Goal: Task Accomplishment & Management: Use online tool/utility

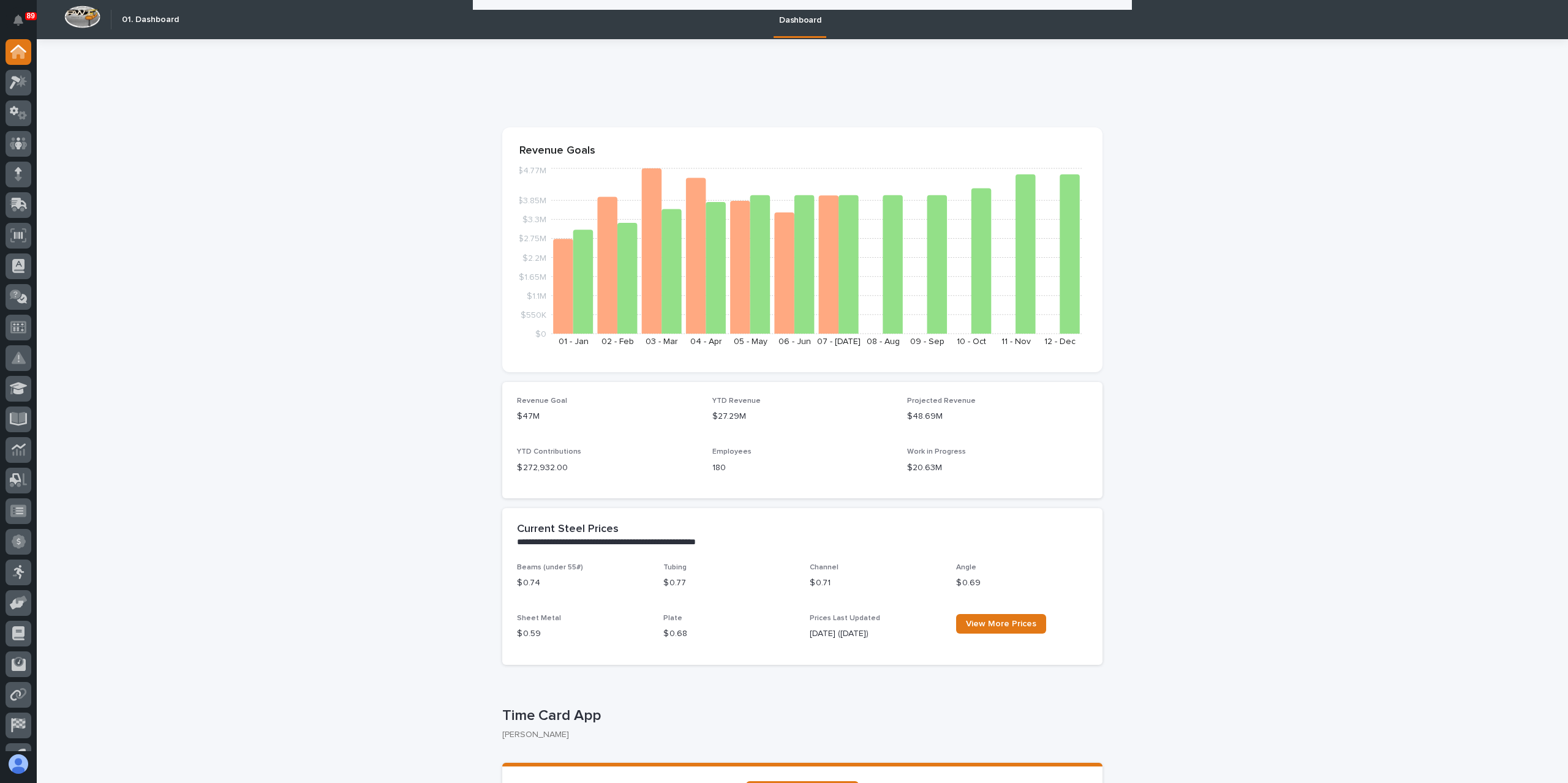
scroll to position [1899, 0]
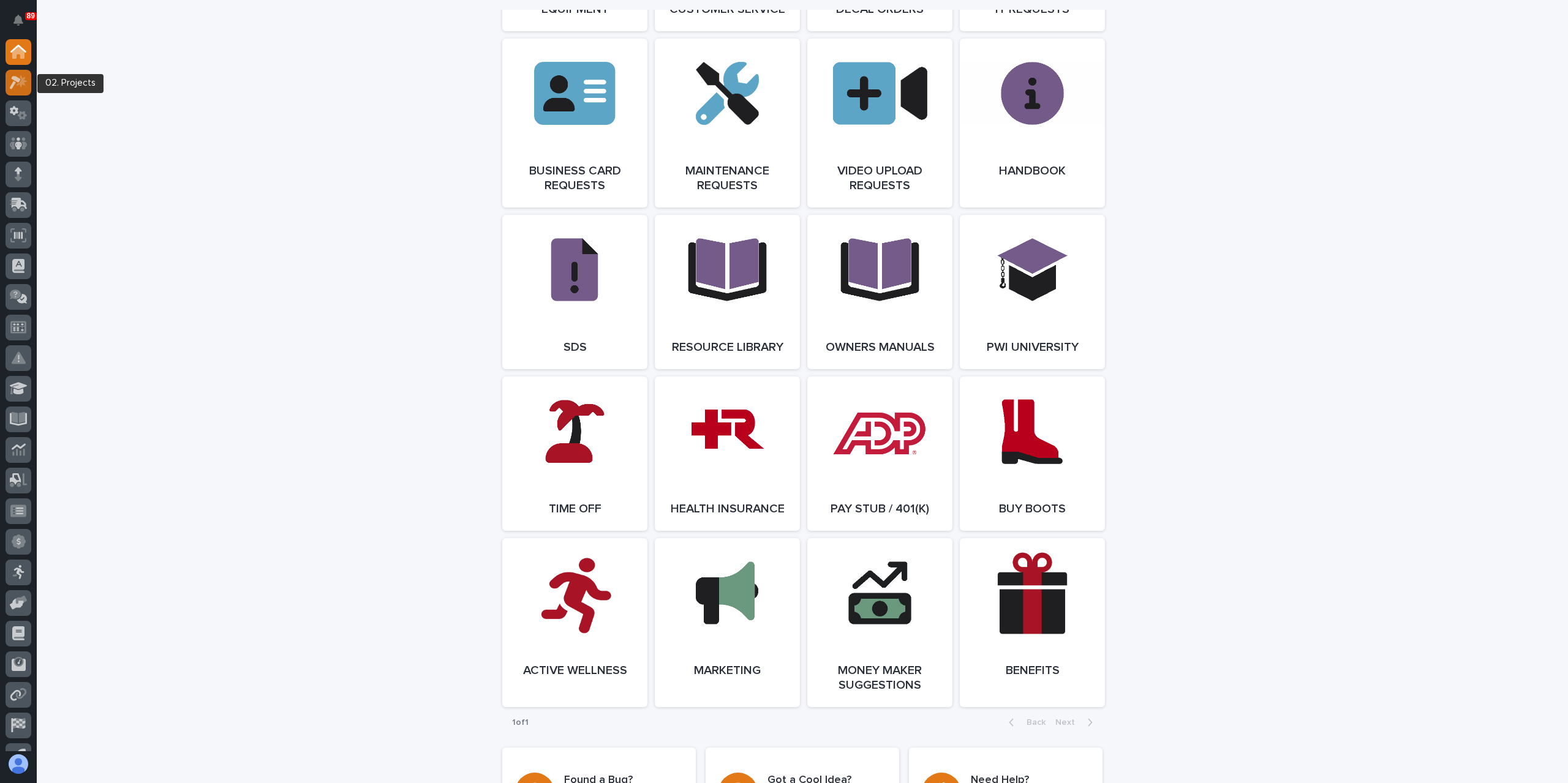
click at [21, 83] on icon at bounding box center [21, 81] width 10 height 12
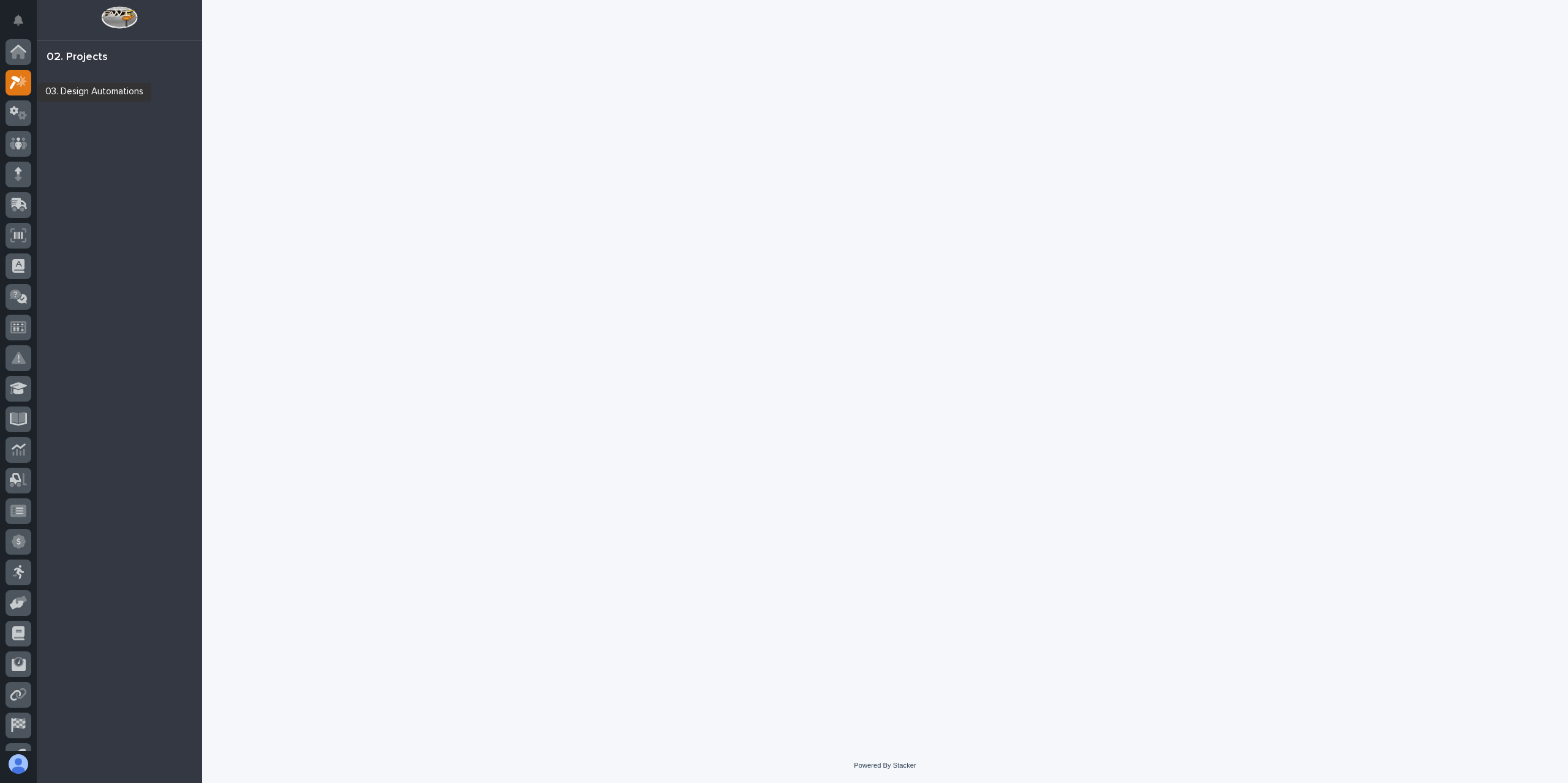
scroll to position [22, 0]
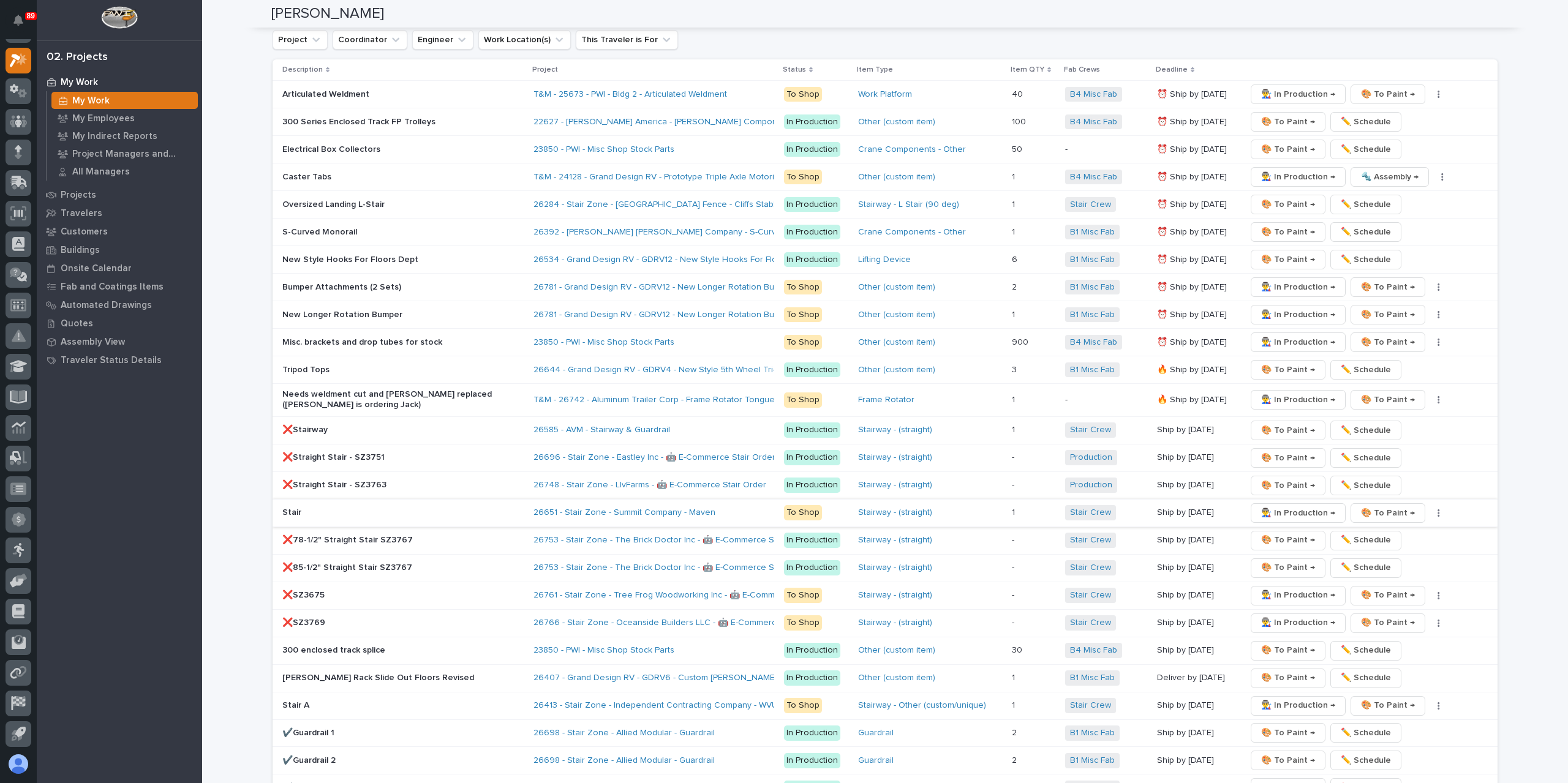
scroll to position [2572, 0]
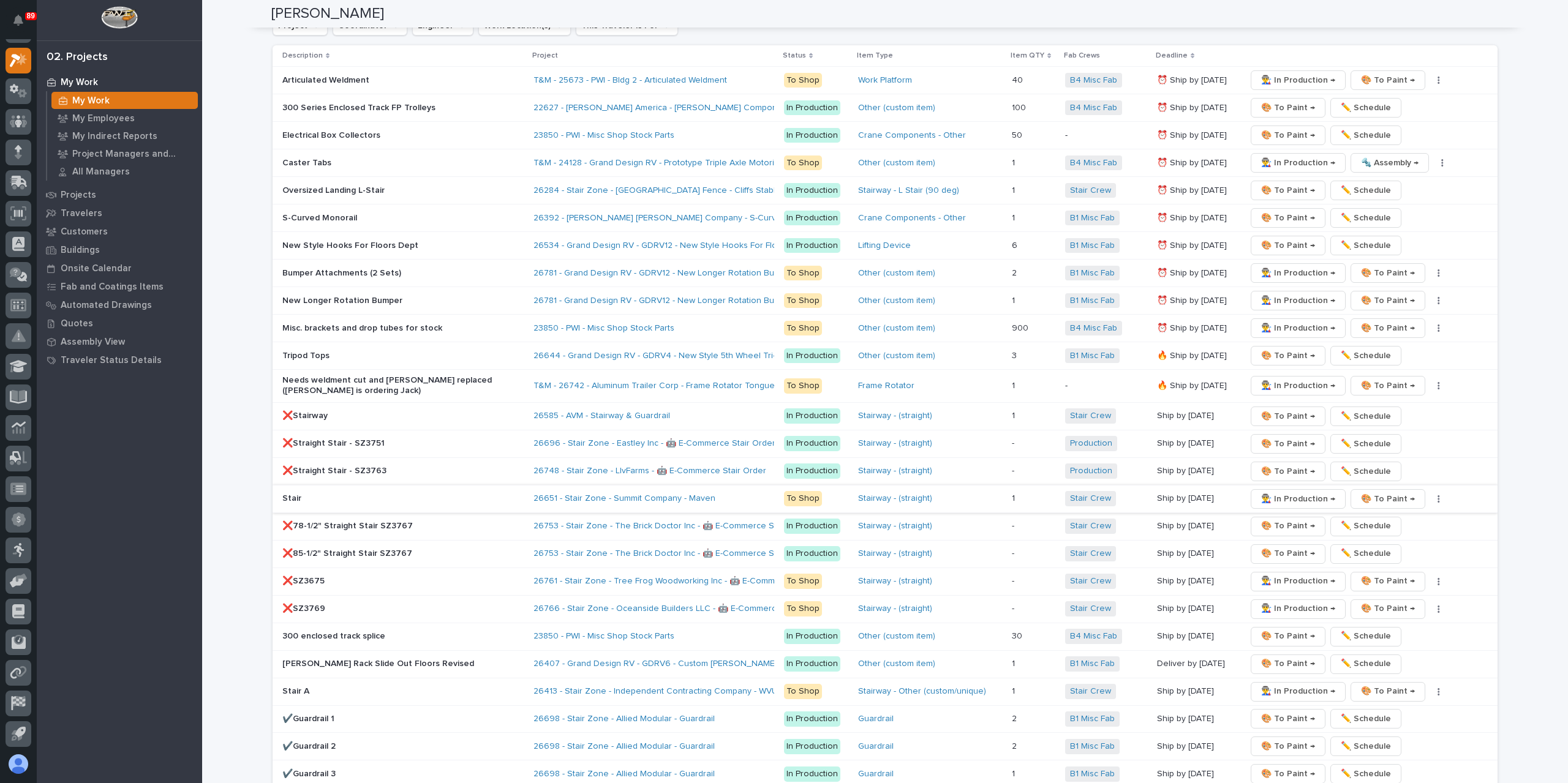
click at [1280, 492] on span "👨‍🏭 In Production →" at bounding box center [1299, 498] width 74 height 15
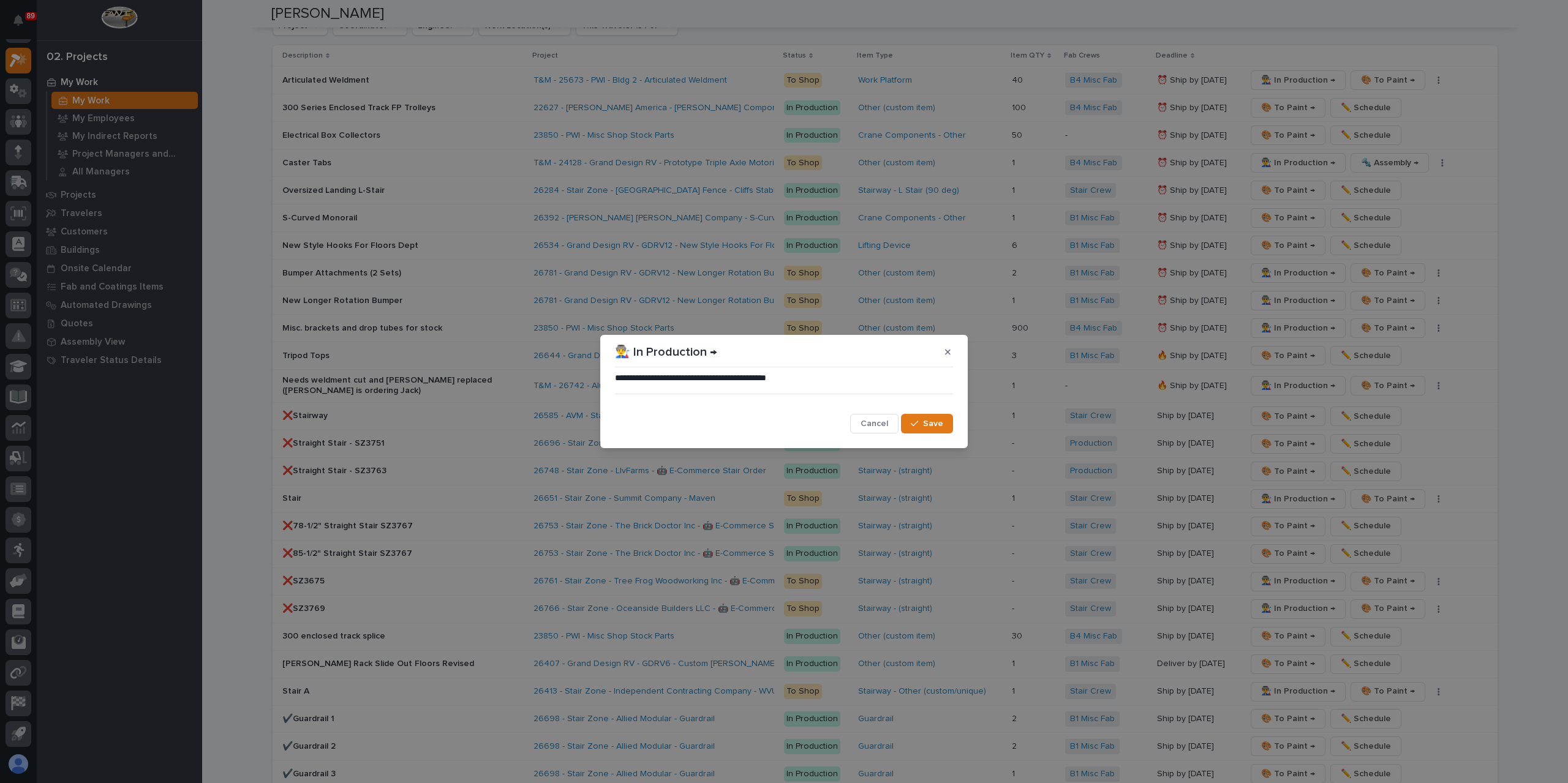
click at [934, 426] on span "Save" at bounding box center [933, 424] width 20 height 11
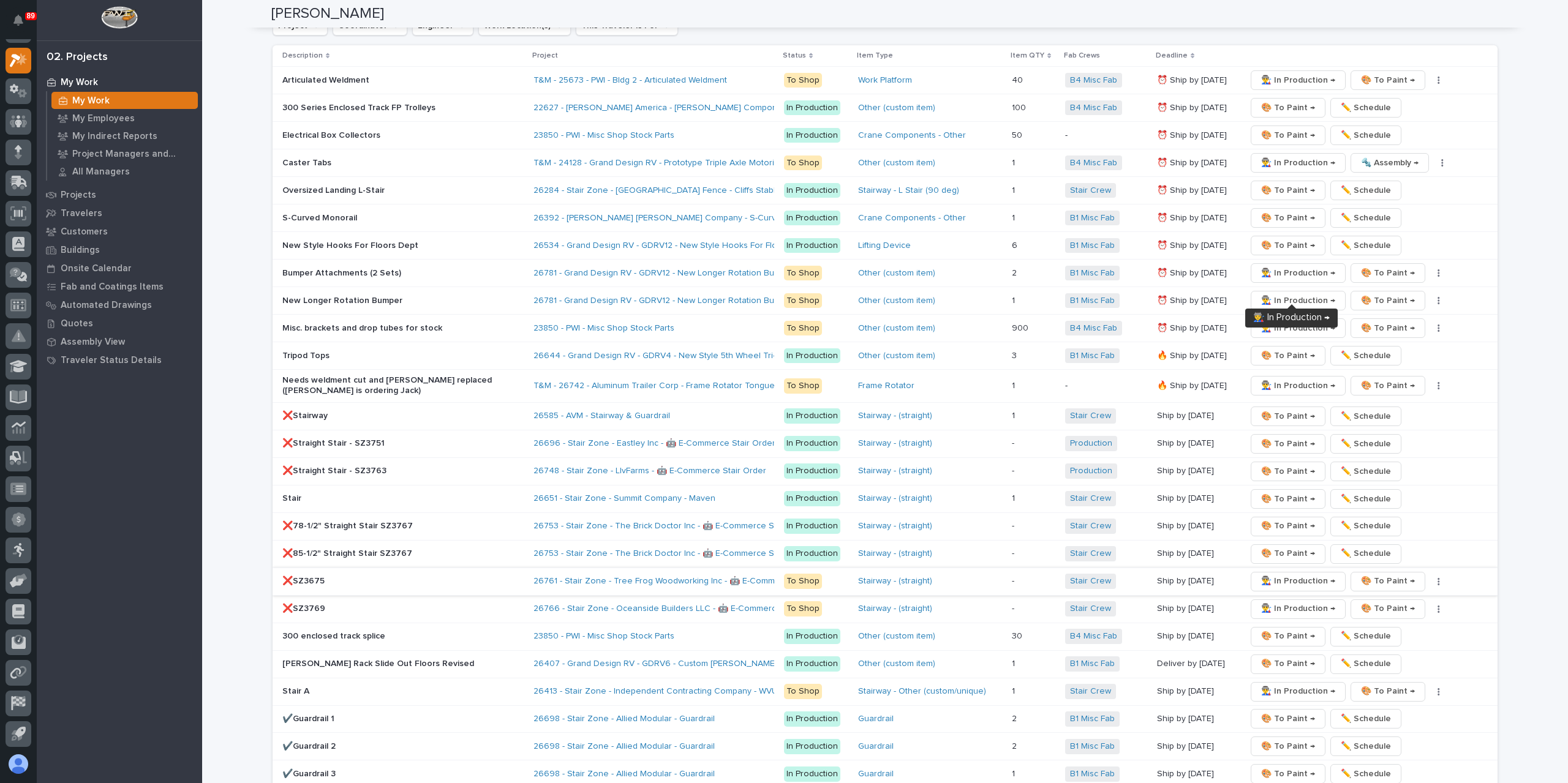
click at [1274, 574] on span "👨‍🏭 In Production →" at bounding box center [1299, 581] width 74 height 15
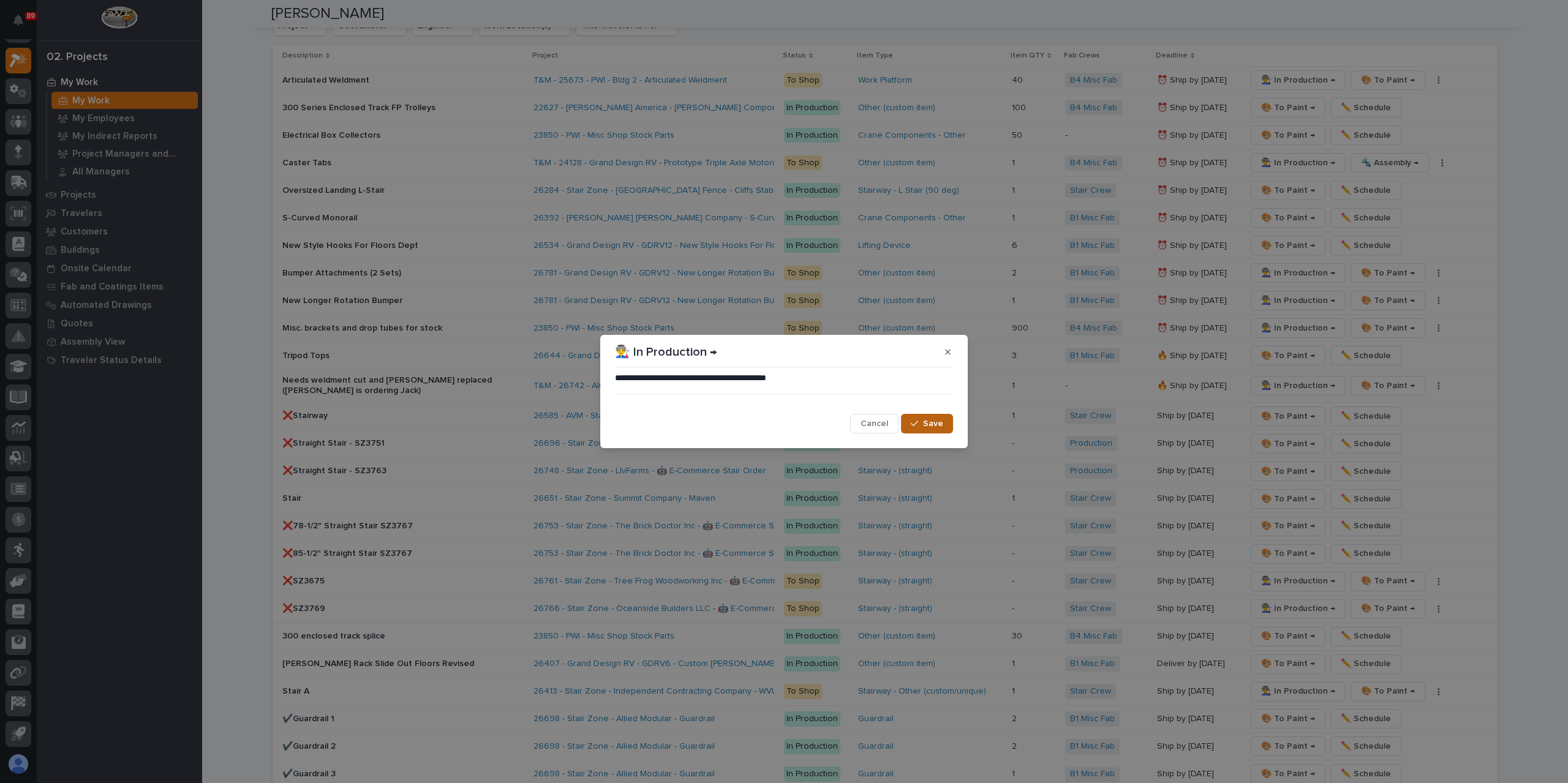
click at [928, 416] on button "Save" at bounding box center [927, 423] width 52 height 19
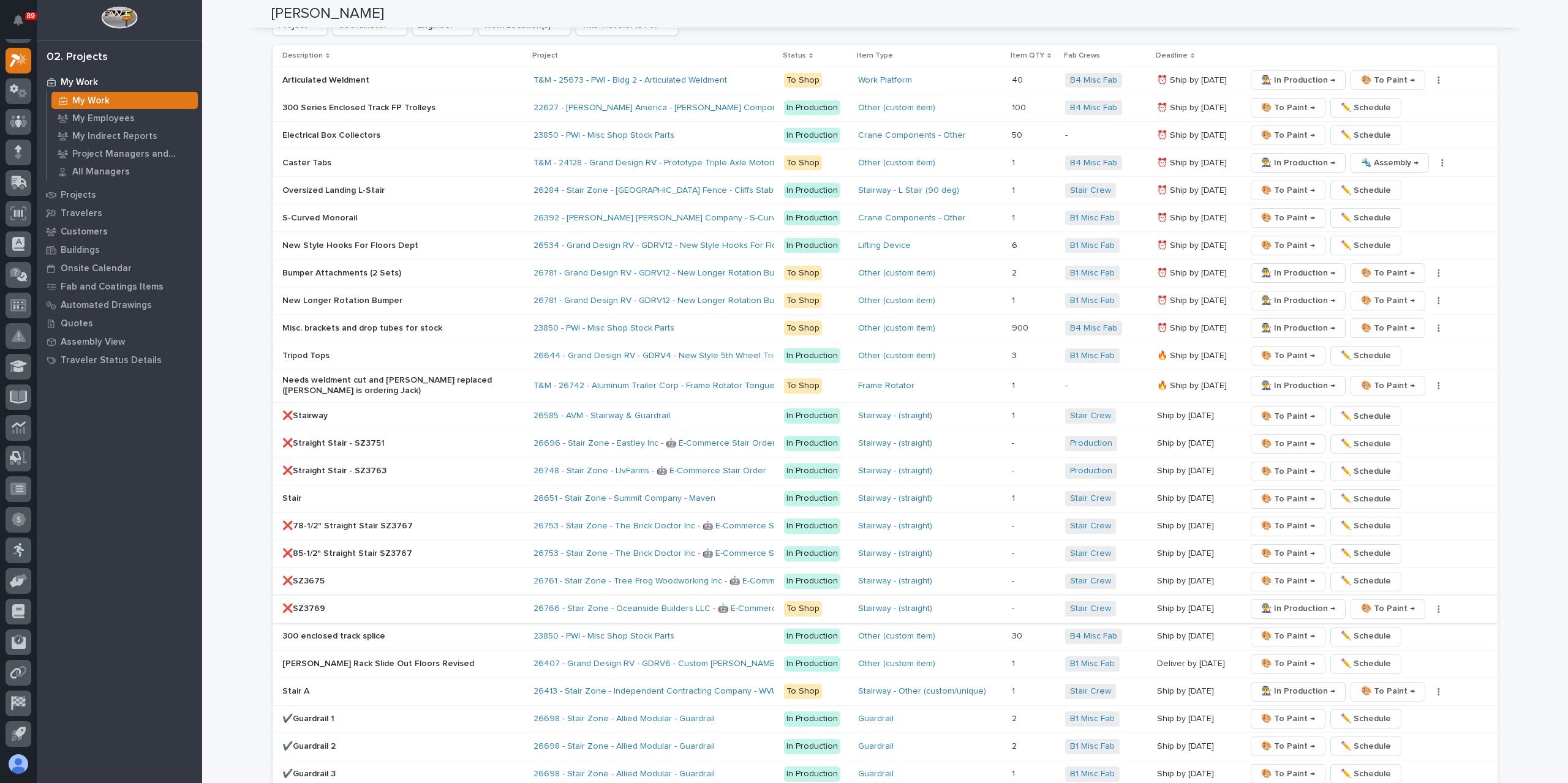
click at [1274, 602] on span "👨‍🏭 In Production →" at bounding box center [1299, 609] width 74 height 15
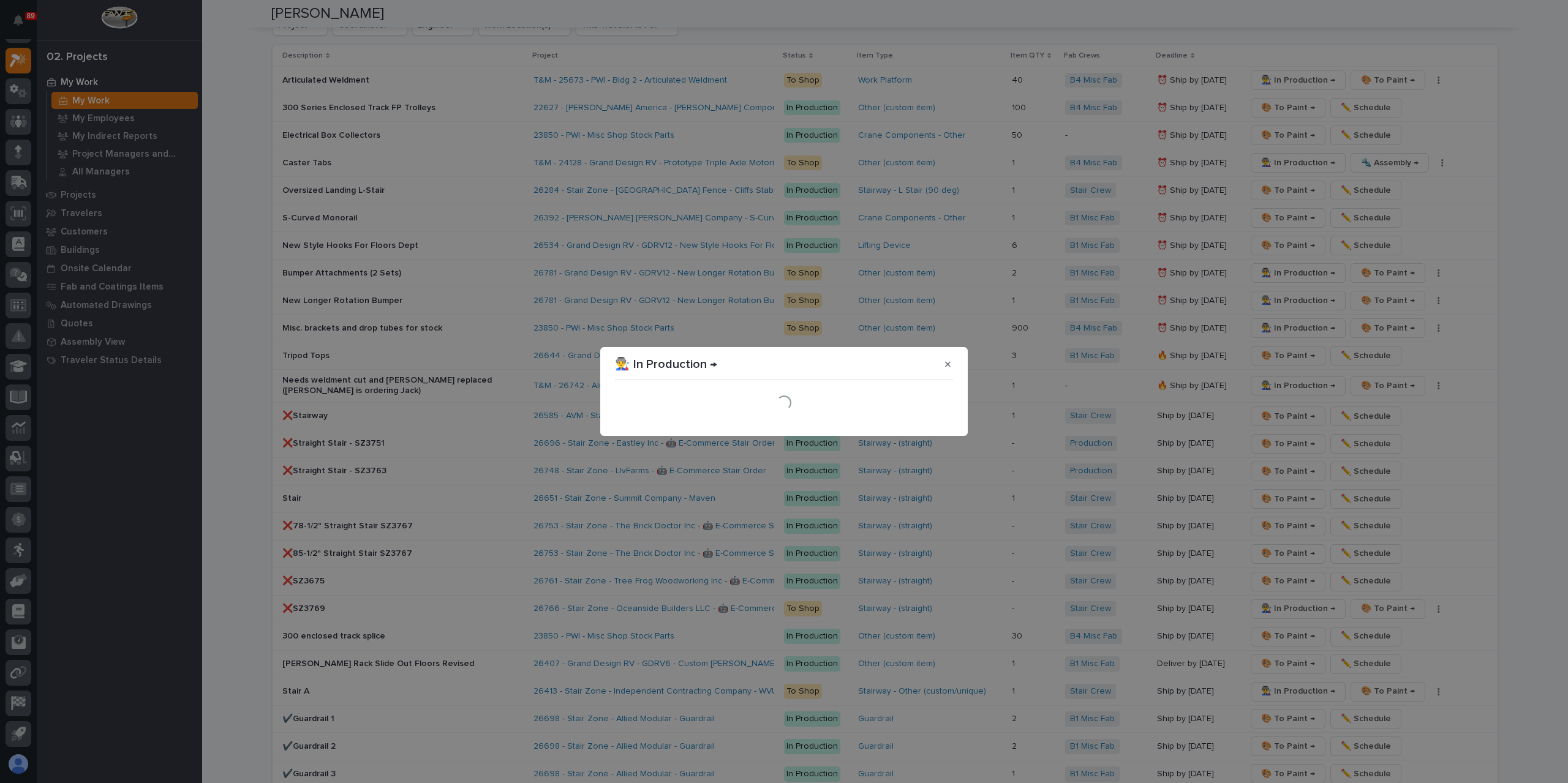
click at [927, 423] on div "Loading..." at bounding box center [784, 402] width 344 height 43
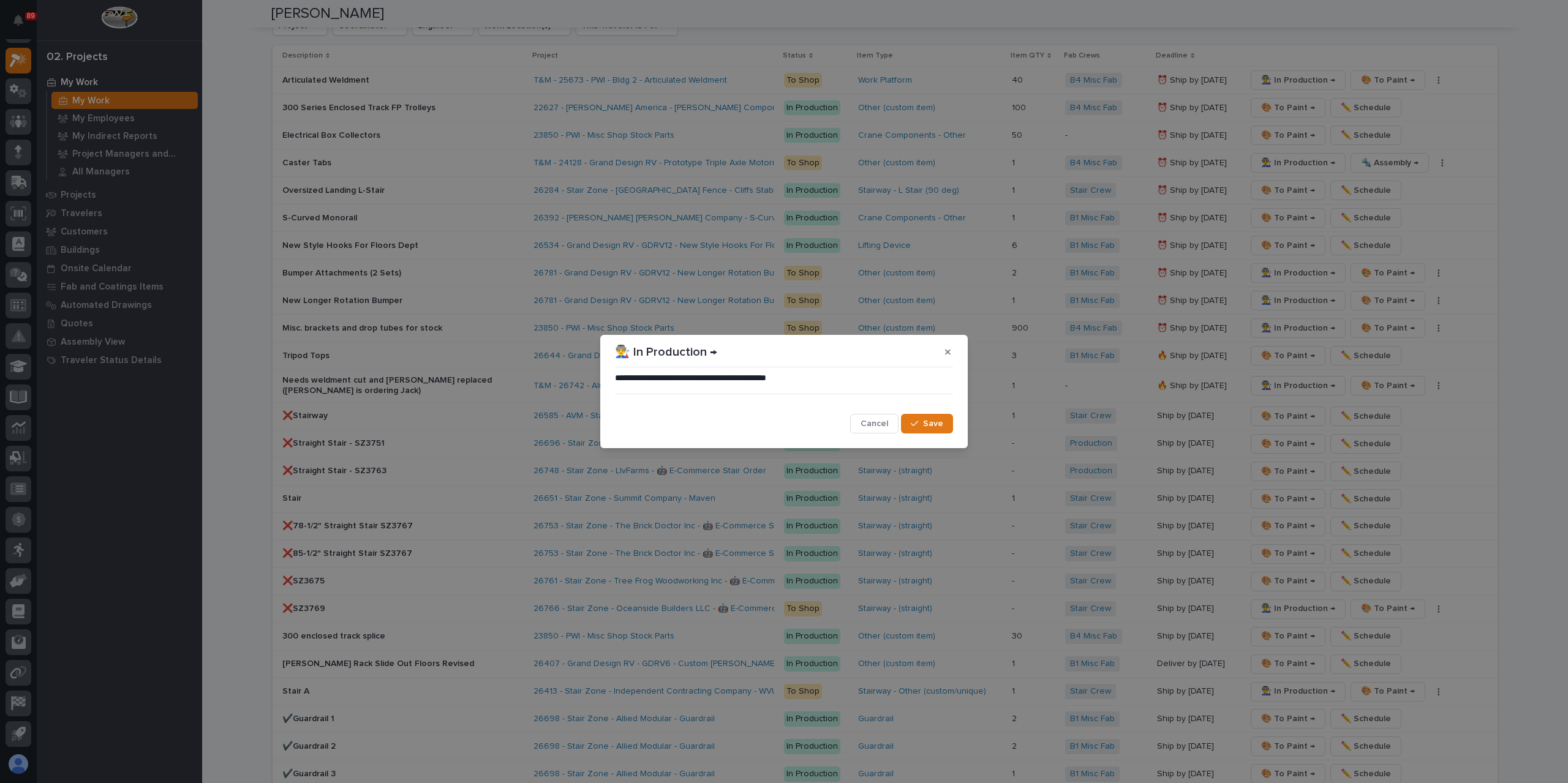
click at [927, 423] on span "Save" at bounding box center [933, 424] width 20 height 11
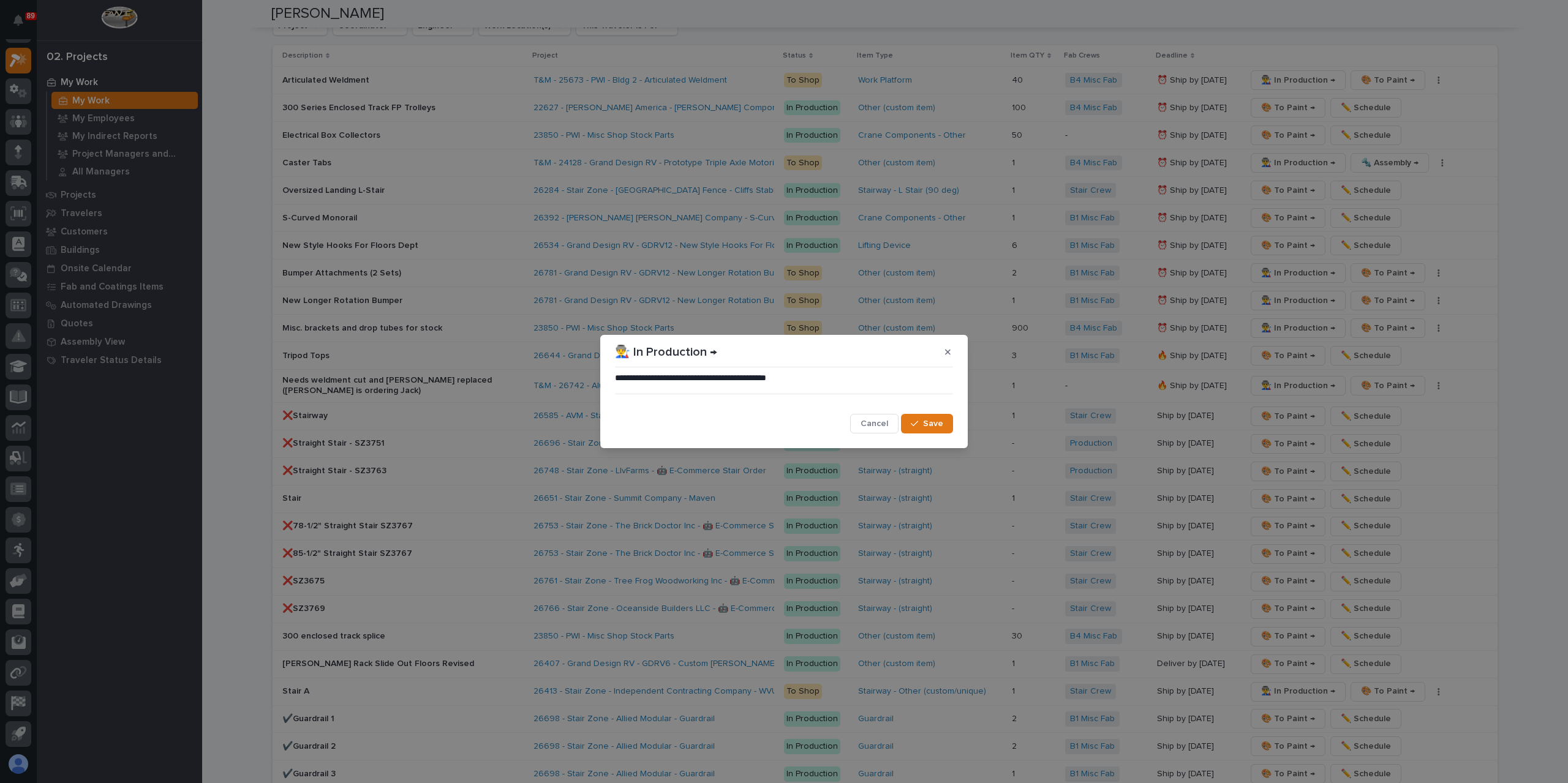
click at [945, 419] on button "Save" at bounding box center [927, 423] width 52 height 19
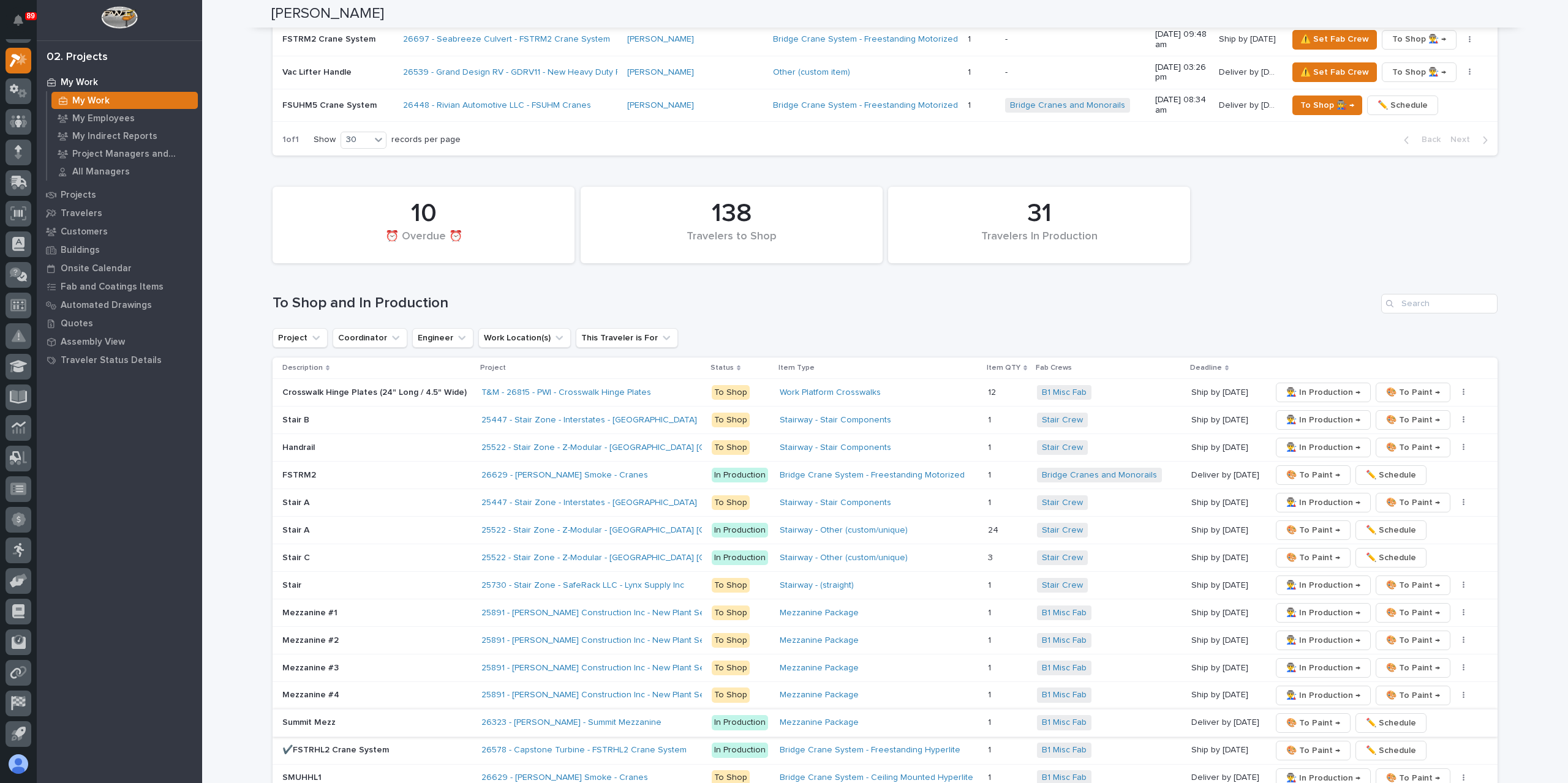
scroll to position [2450, 0]
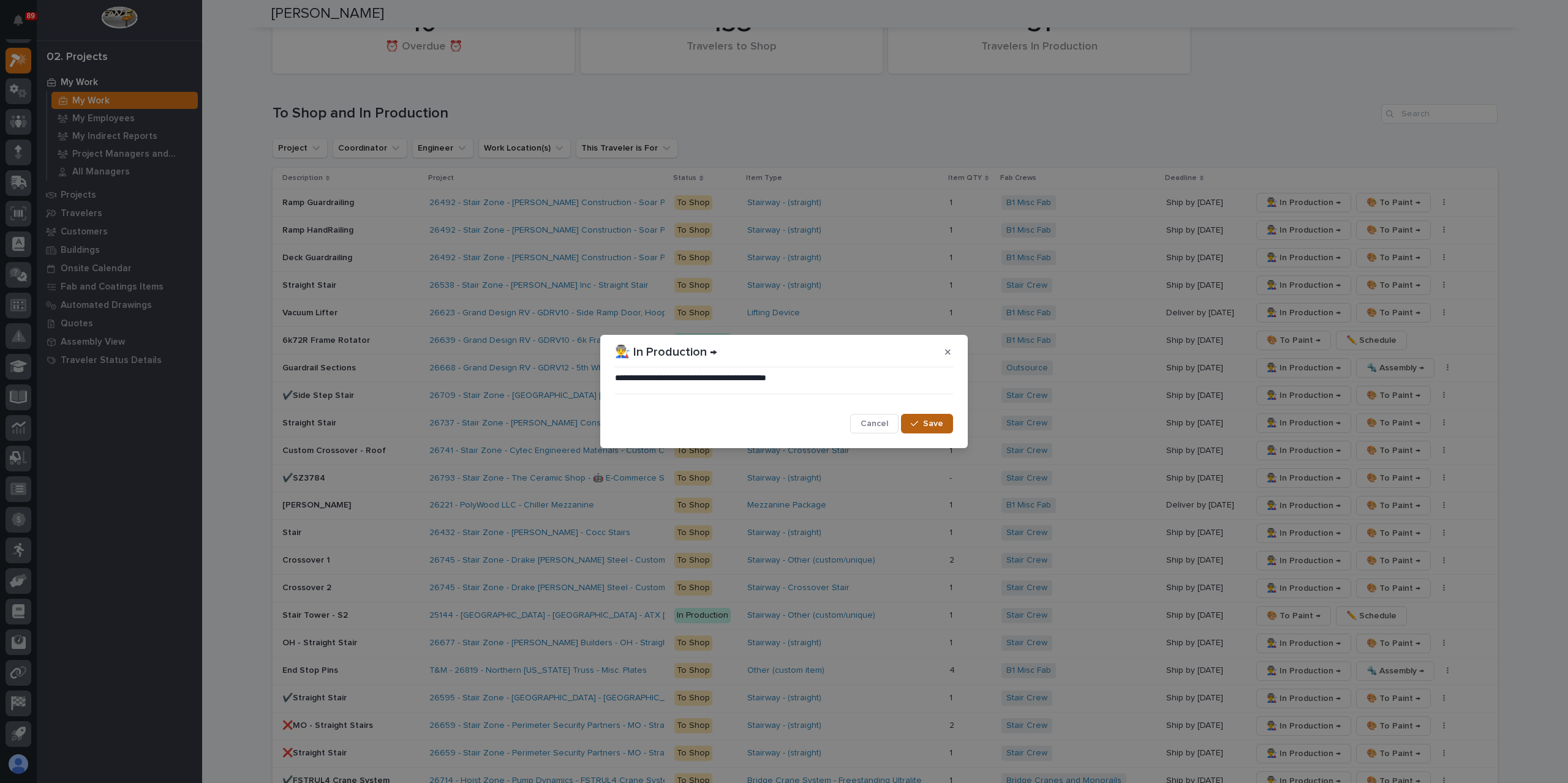
click at [936, 421] on span "Save" at bounding box center [933, 424] width 20 height 11
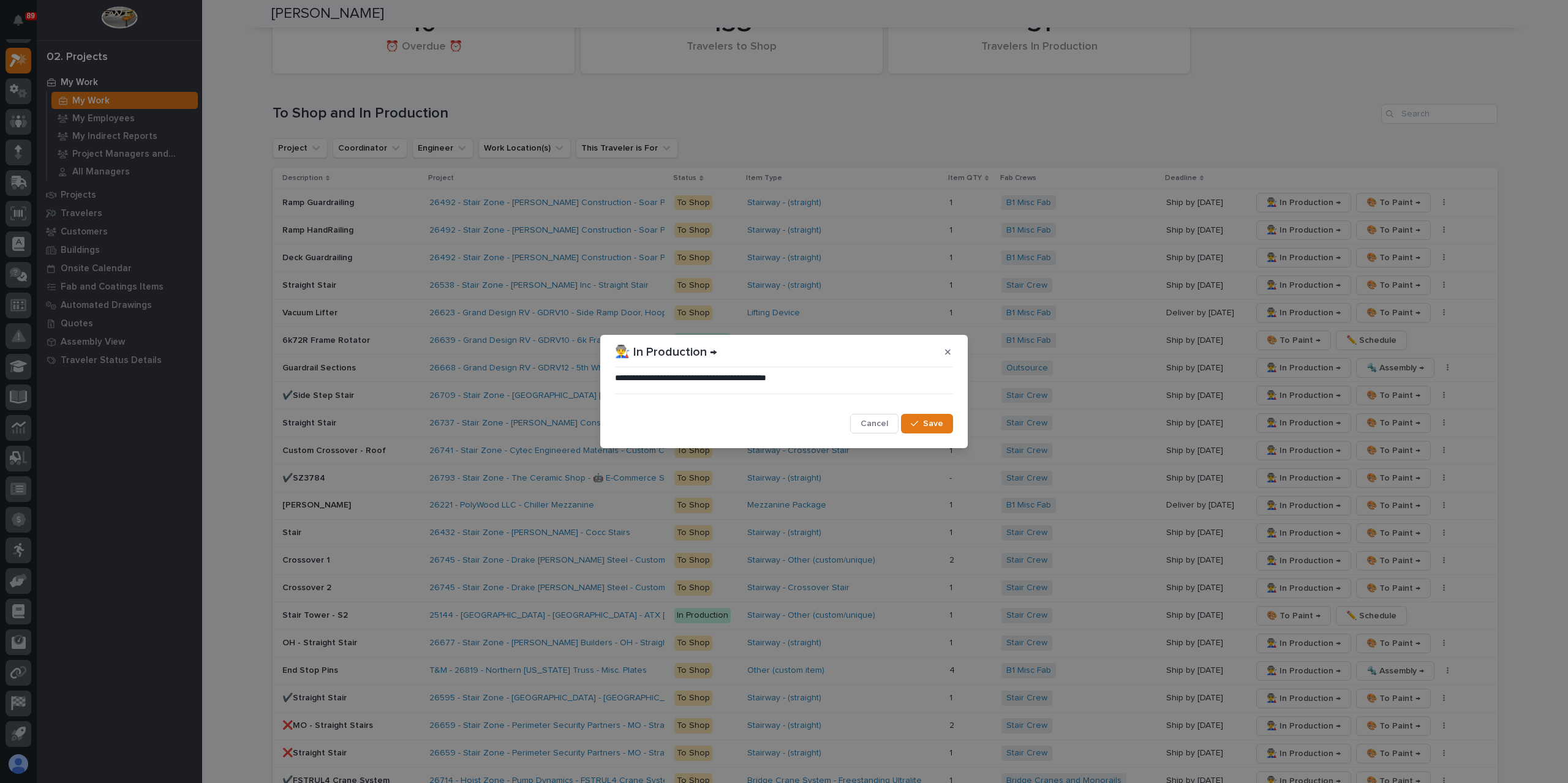
click at [922, 418] on button "Save" at bounding box center [927, 423] width 52 height 19
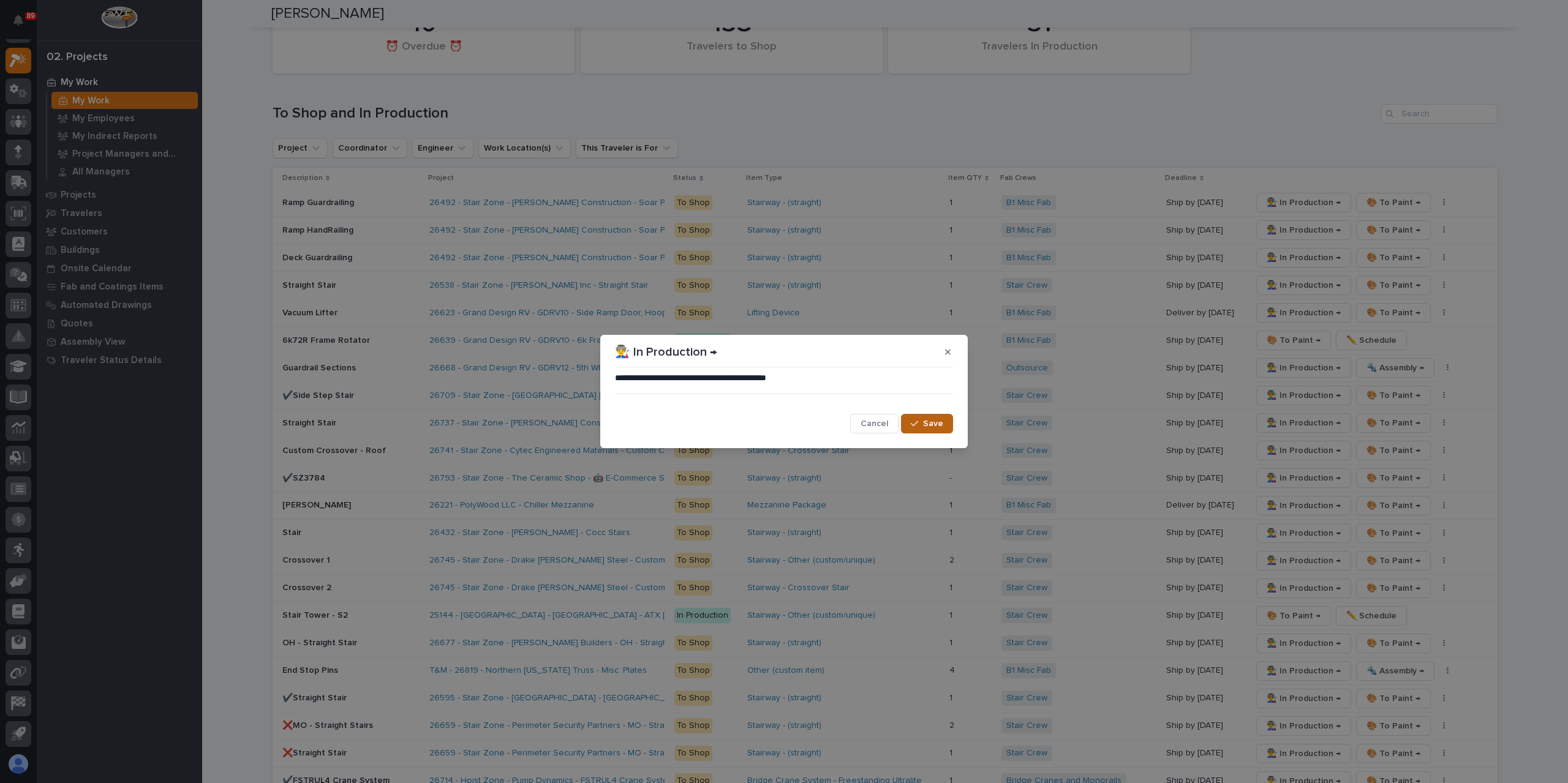
click at [934, 423] on span "Save" at bounding box center [933, 424] width 20 height 11
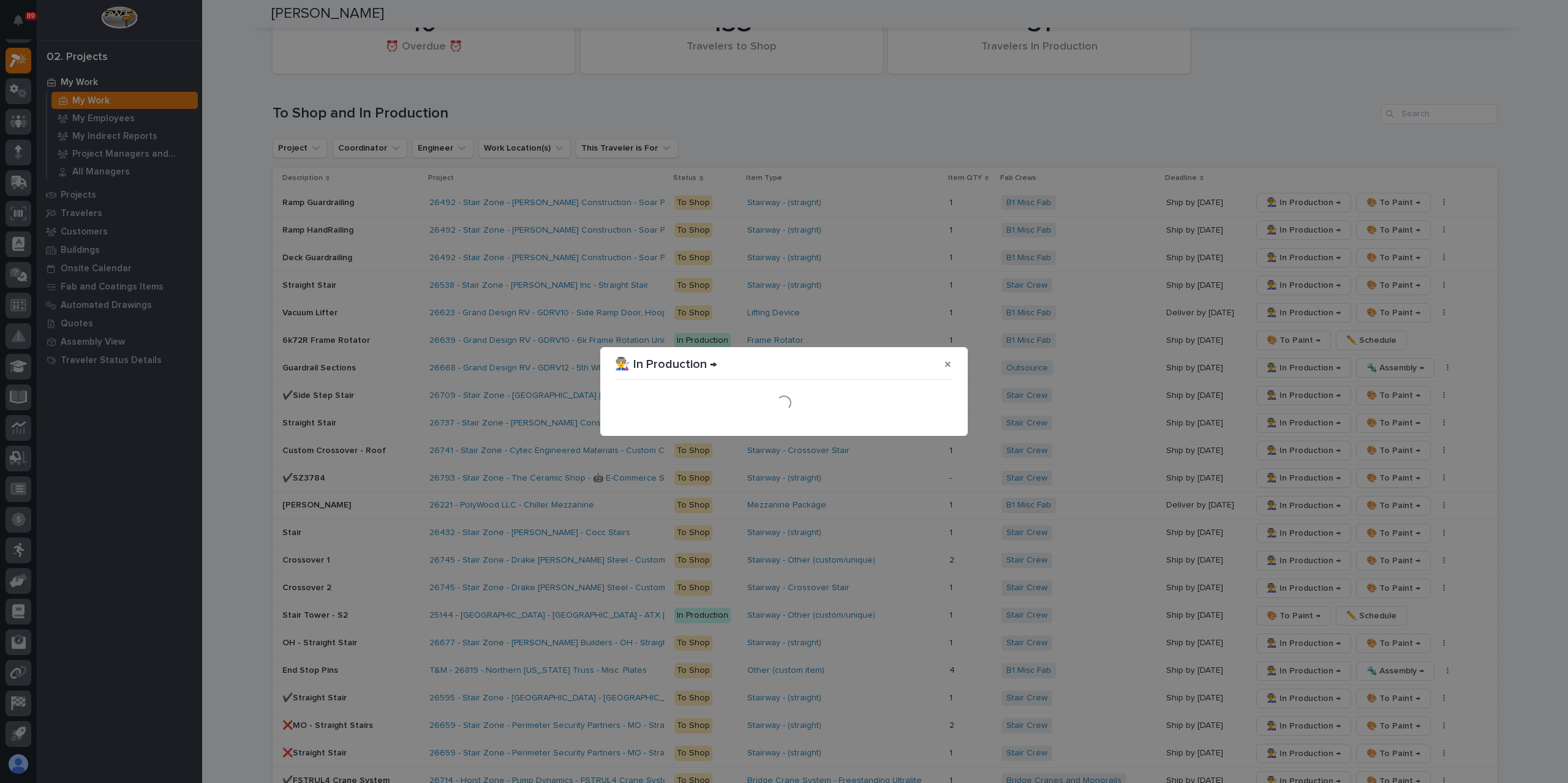
click at [936, 422] on div "Loading..." at bounding box center [784, 402] width 344 height 43
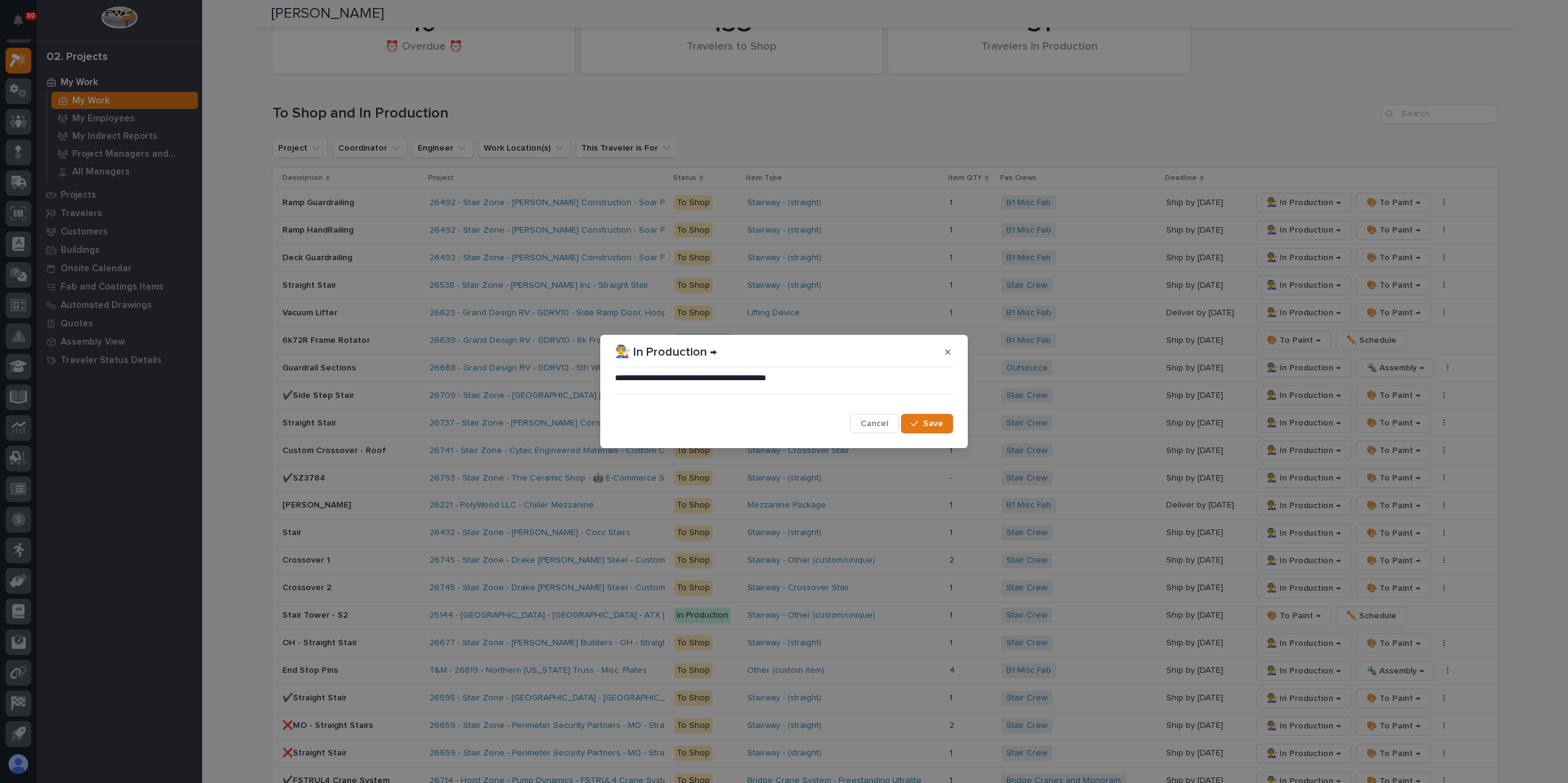
click at [936, 422] on span "Save" at bounding box center [933, 424] width 20 height 11
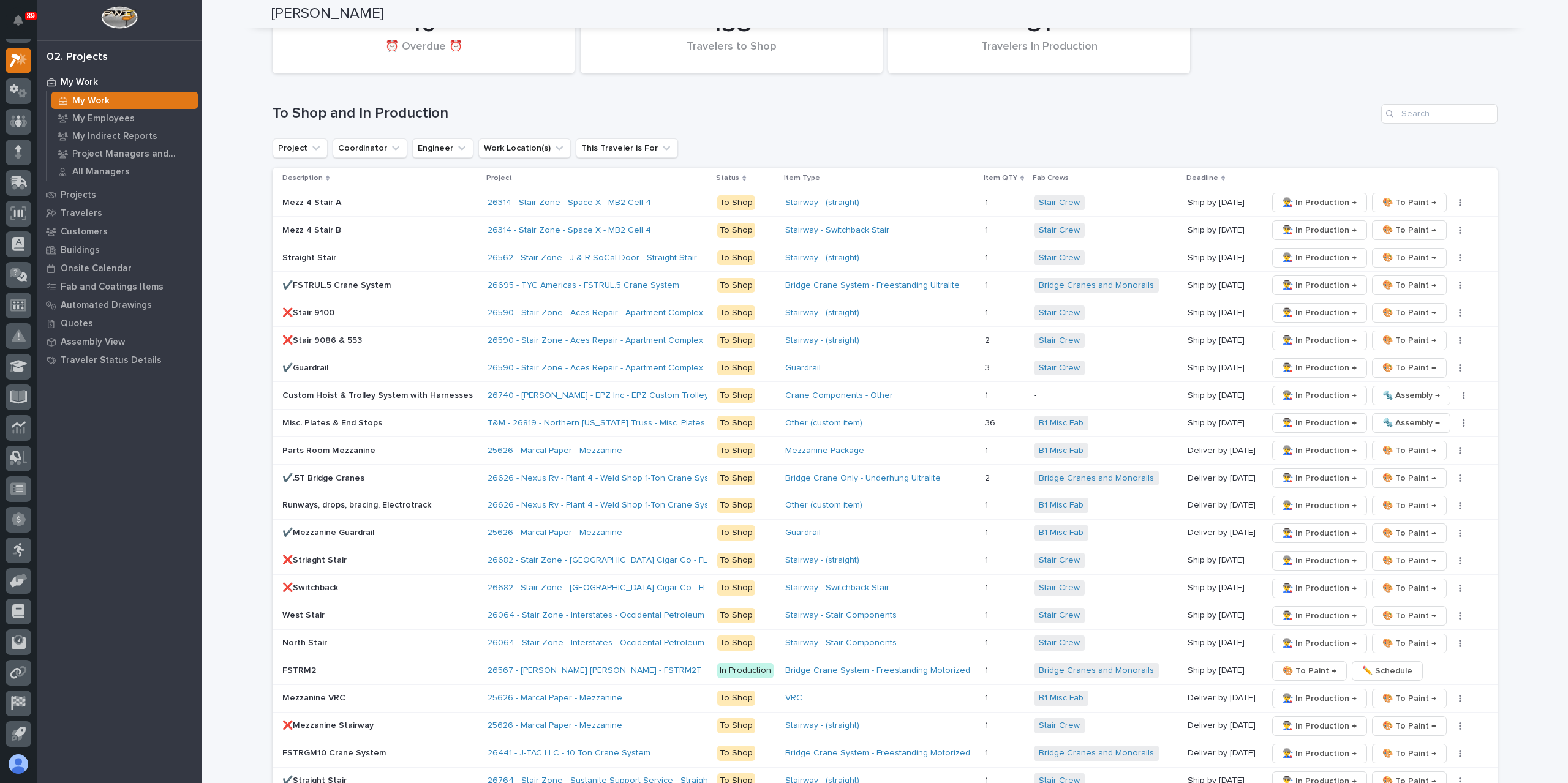
scroll to position [2144, 0]
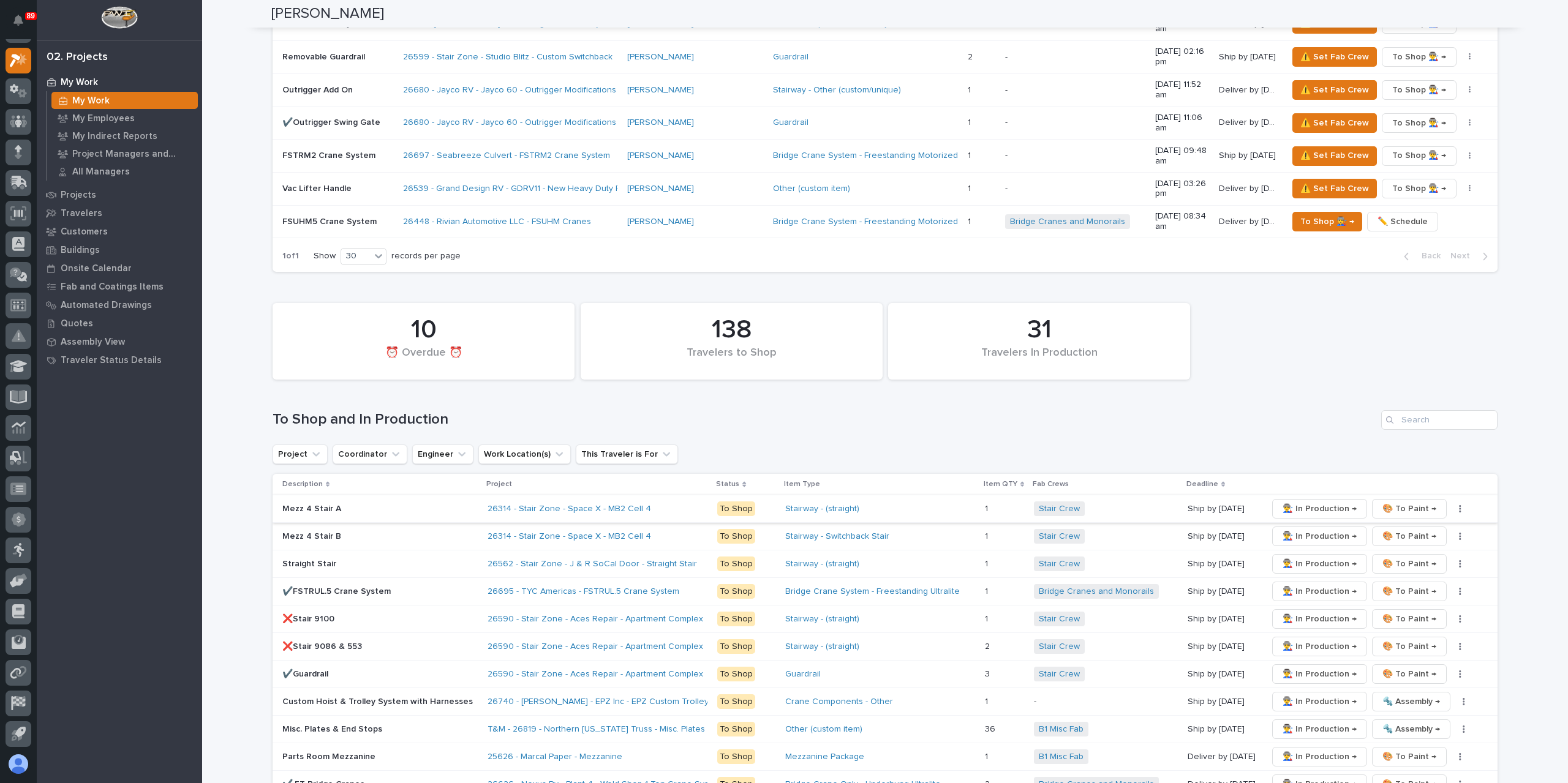
click at [1287, 502] on span "👨‍🏭 In Production →" at bounding box center [1320, 509] width 74 height 15
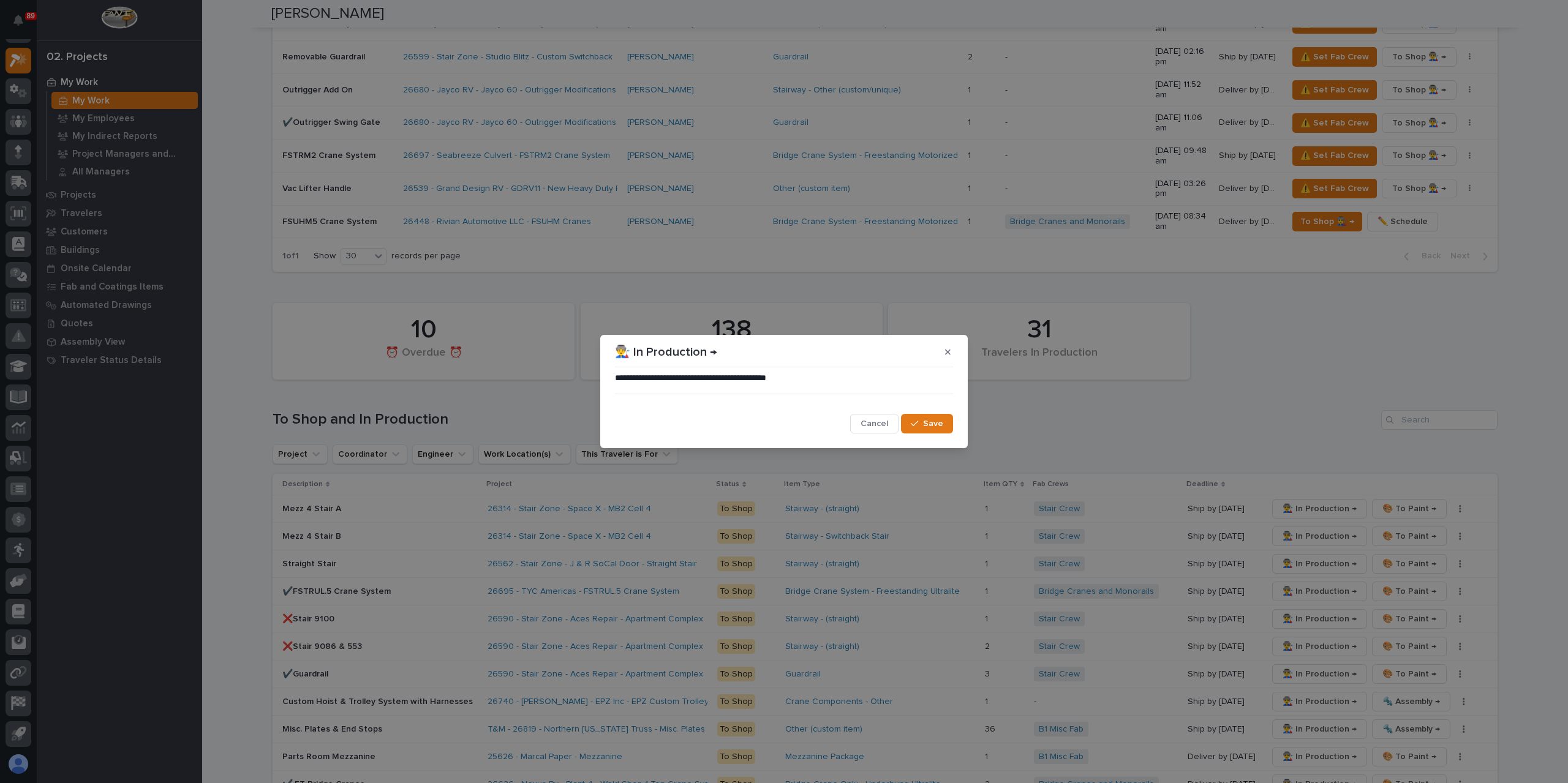
click at [938, 425] on span "Save" at bounding box center [933, 424] width 20 height 11
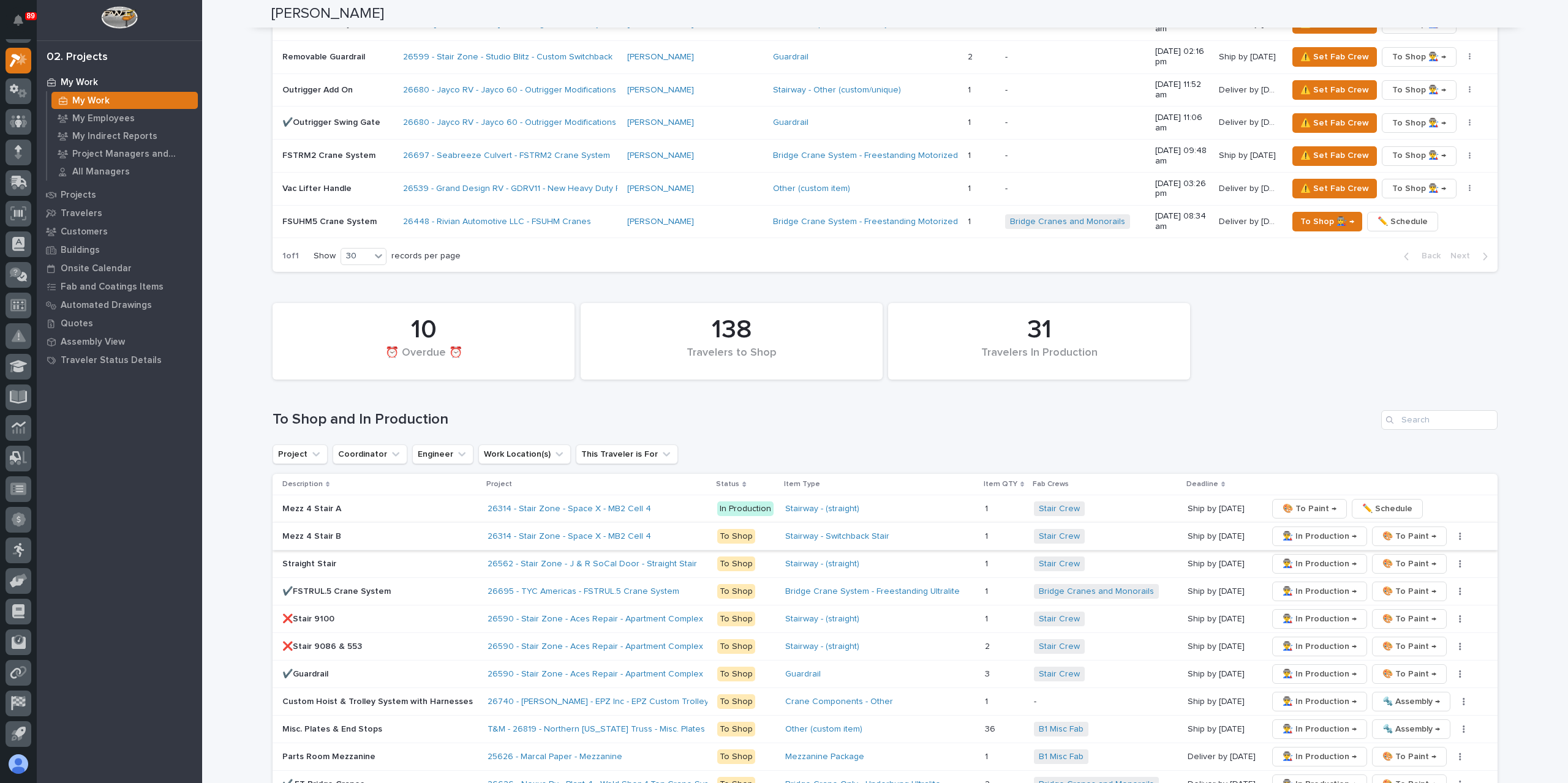
click at [1300, 529] on span "👨‍🏭 In Production →" at bounding box center [1320, 536] width 74 height 15
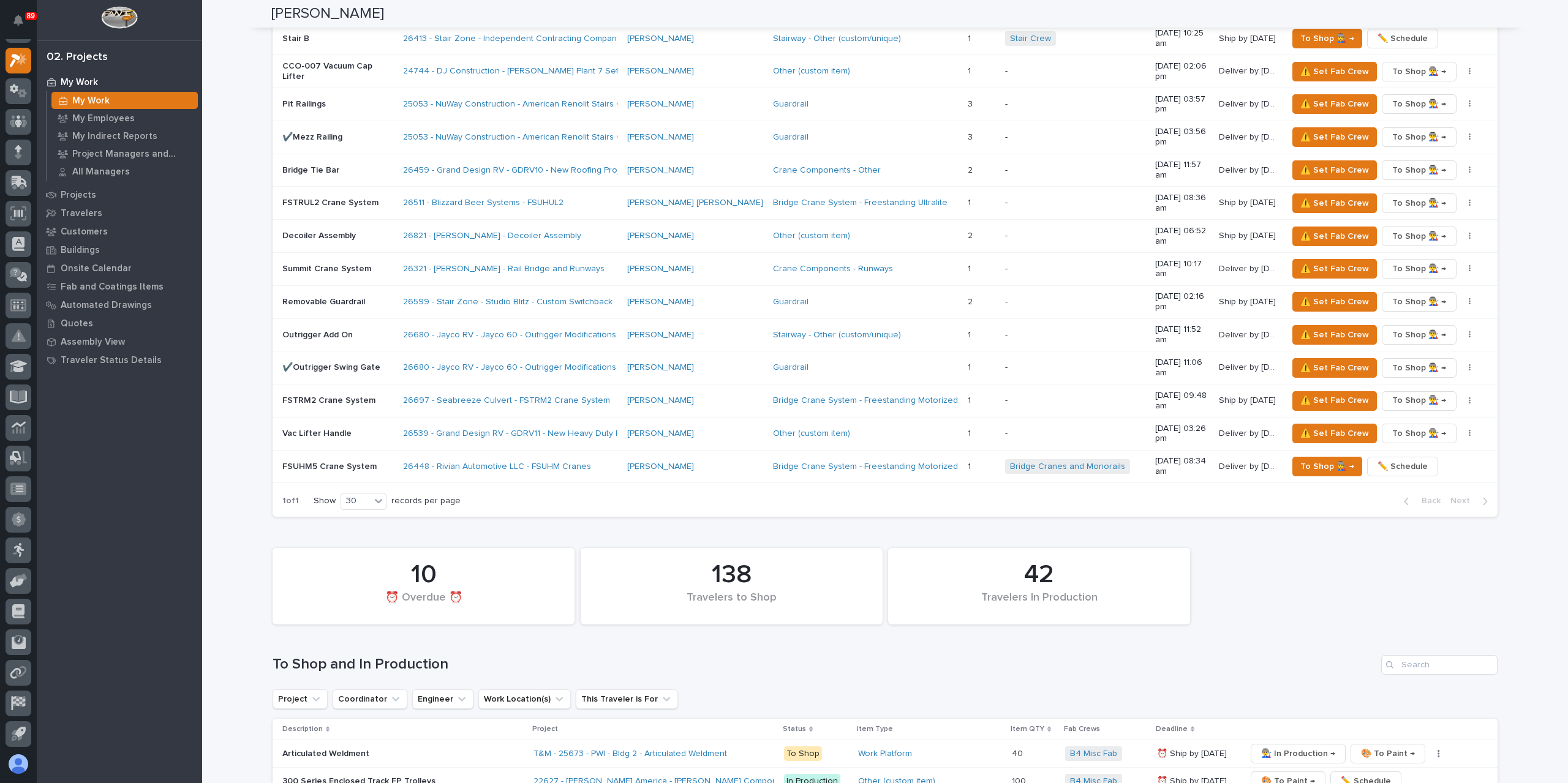
scroll to position [2205, 0]
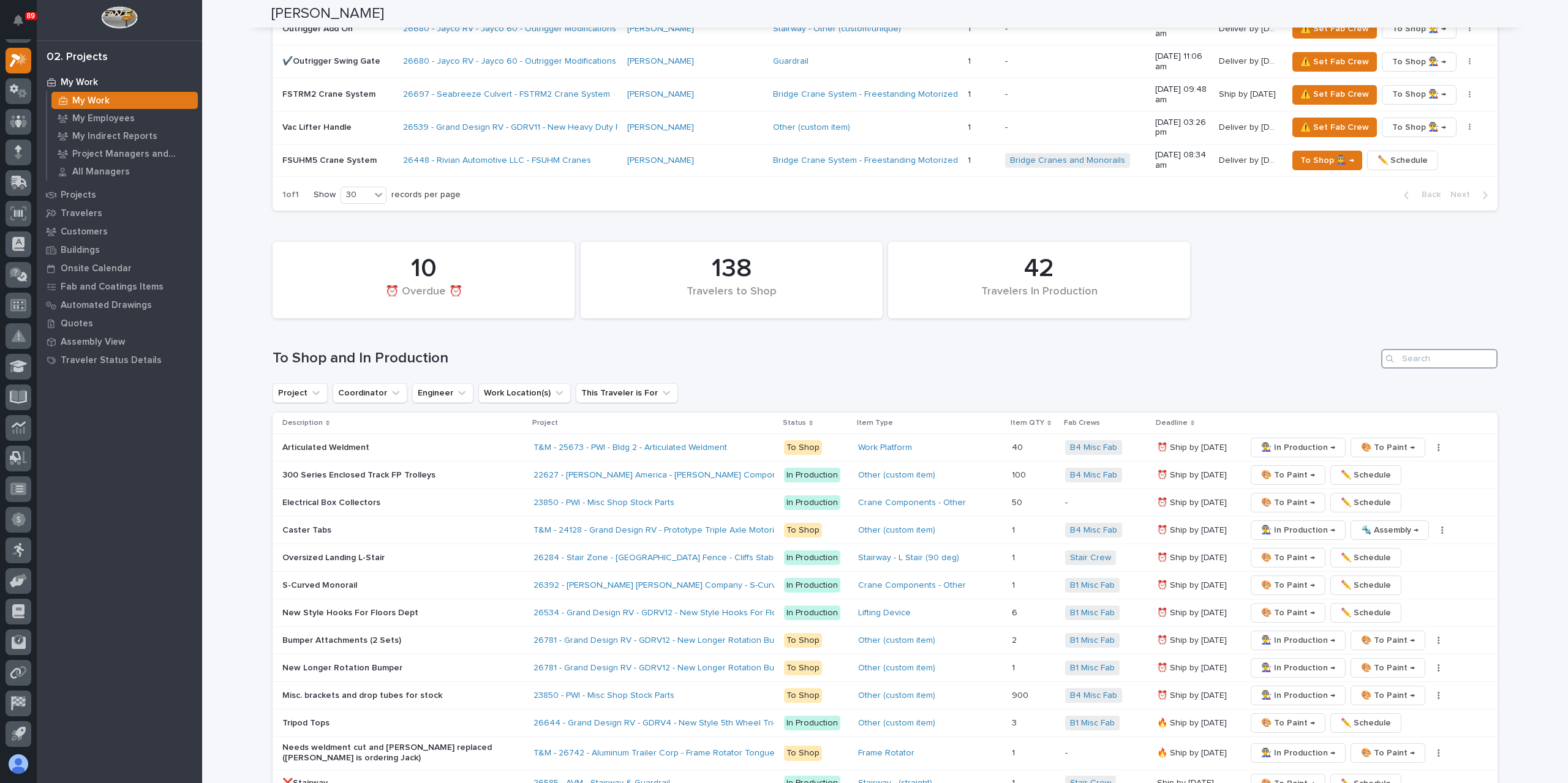
click at [1414, 349] on input "Search" at bounding box center [1439, 358] width 116 height 19
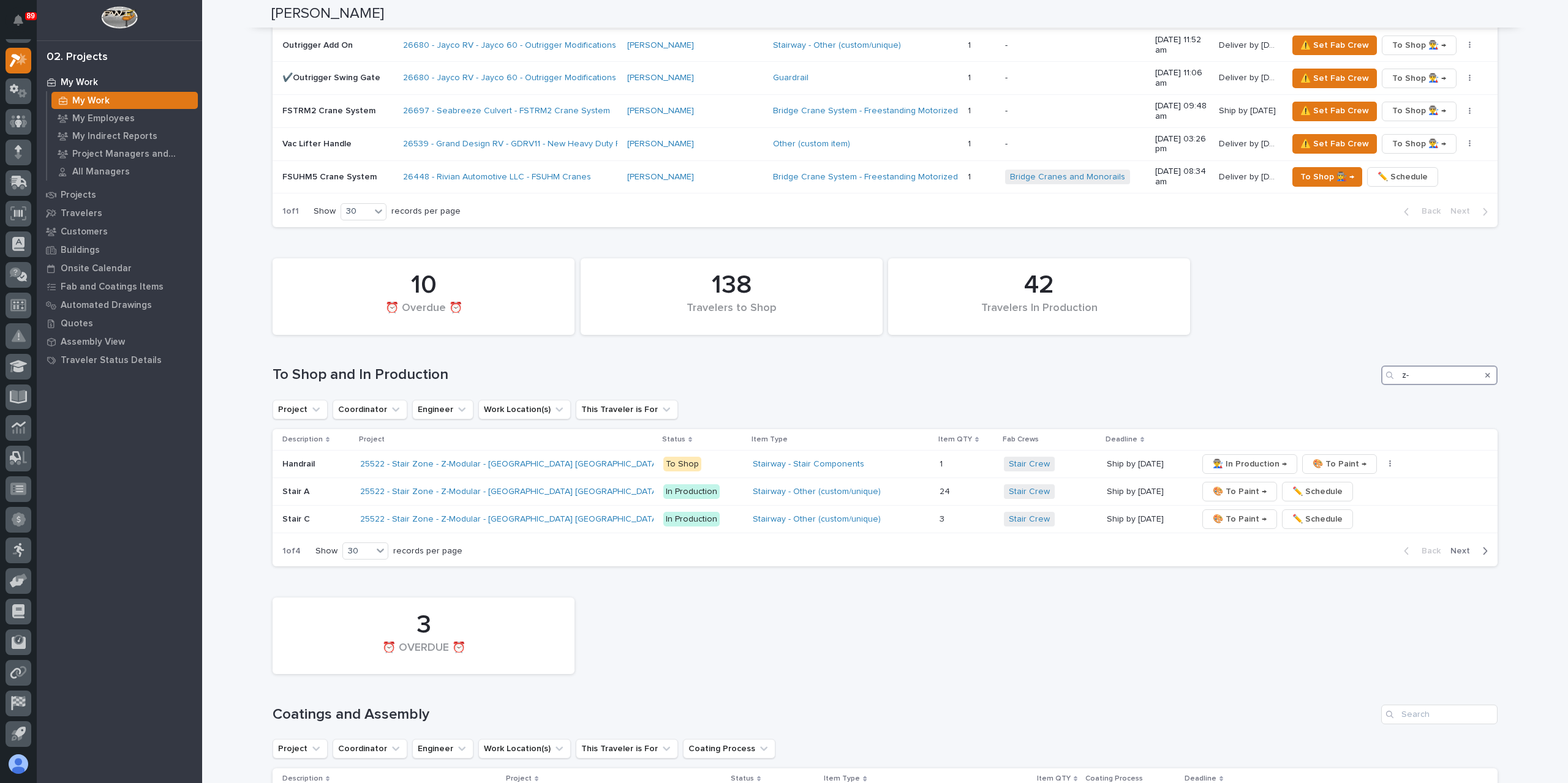
scroll to position [1833, 0]
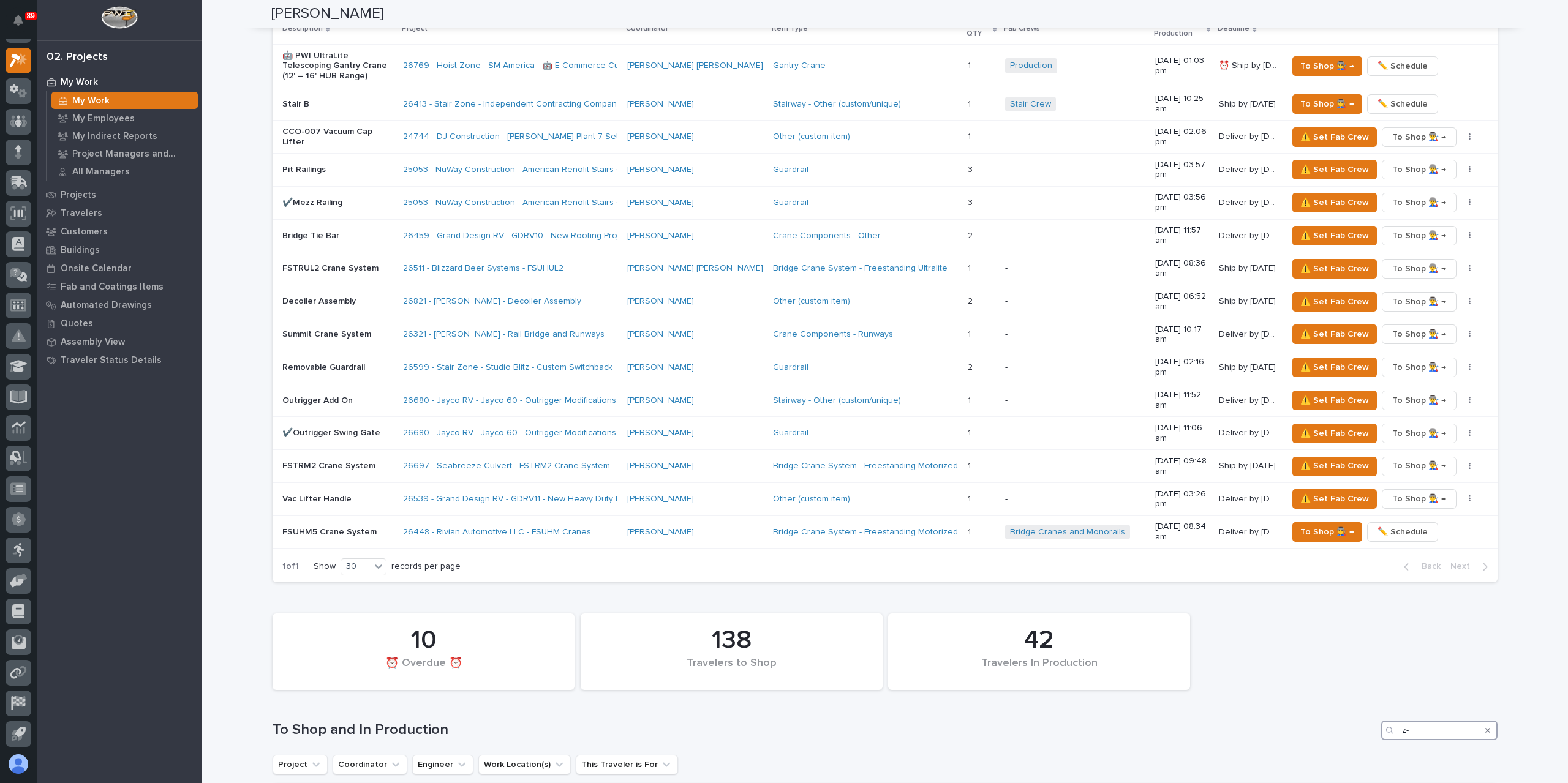
type input "z-"
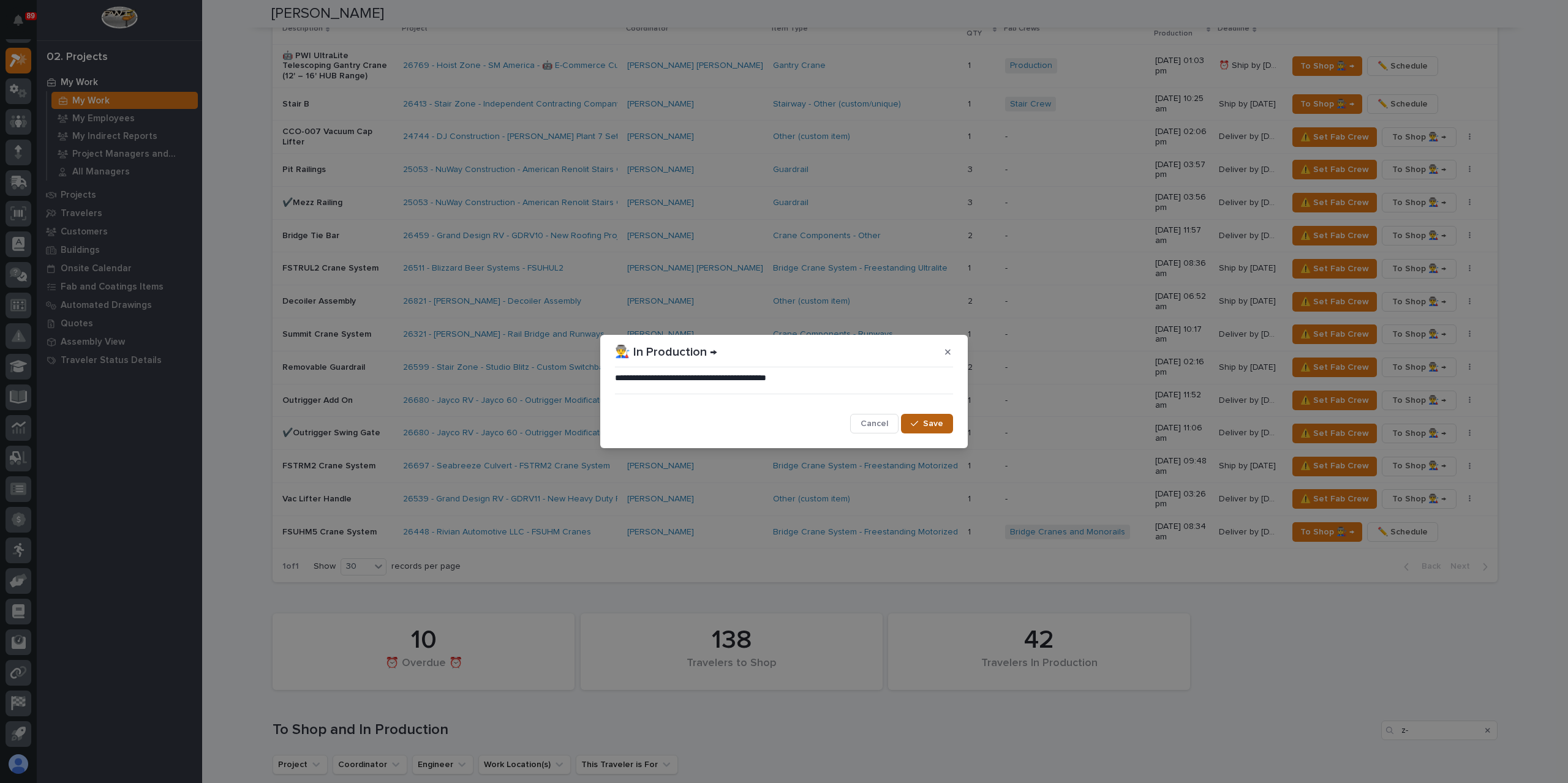
click at [930, 424] on span "Save" at bounding box center [933, 424] width 20 height 11
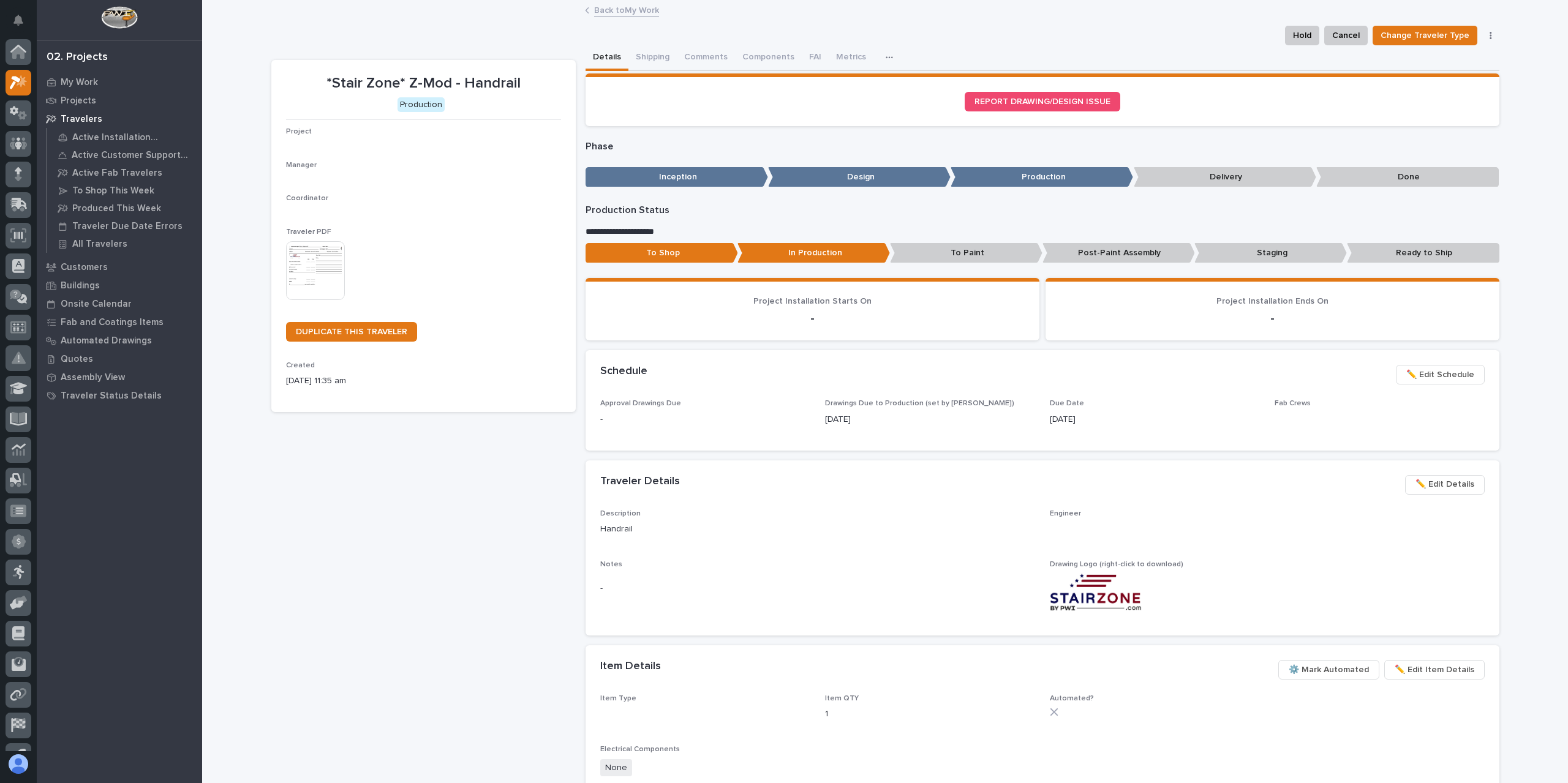
scroll to position [22, 0]
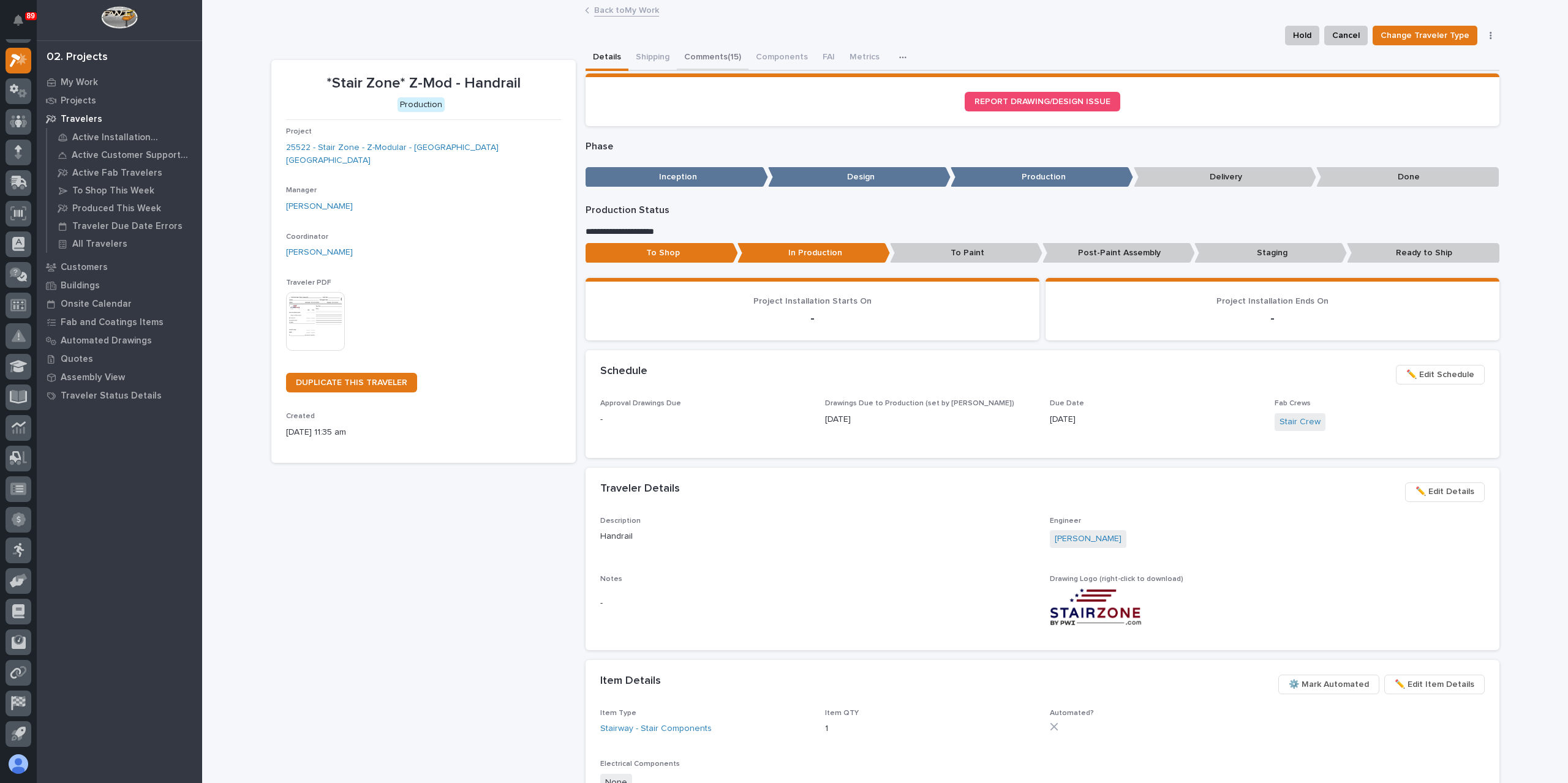
click at [715, 57] on button "Comments (15)" at bounding box center [713, 57] width 71 height 26
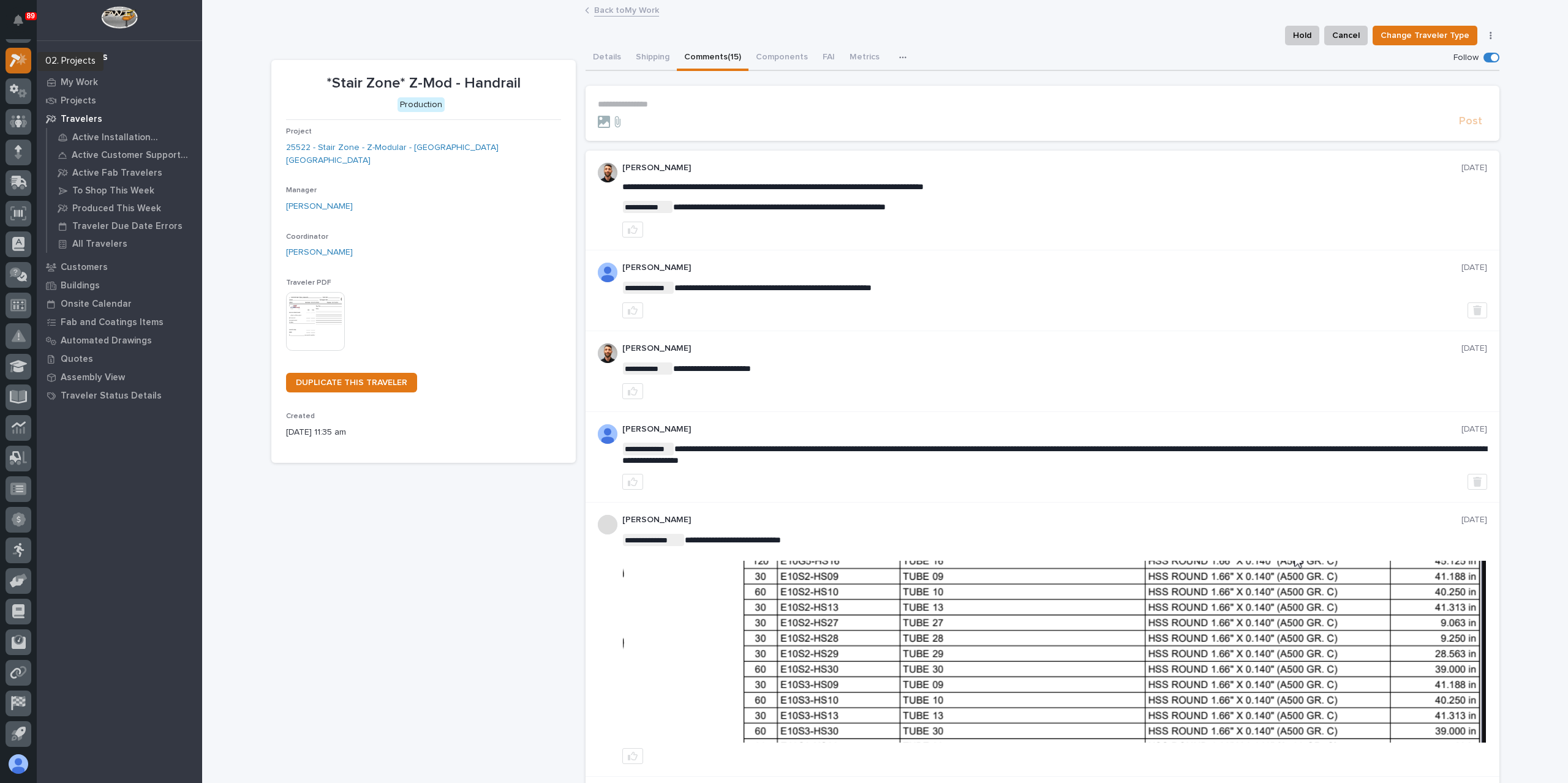
click at [12, 61] on icon at bounding box center [19, 60] width 18 height 14
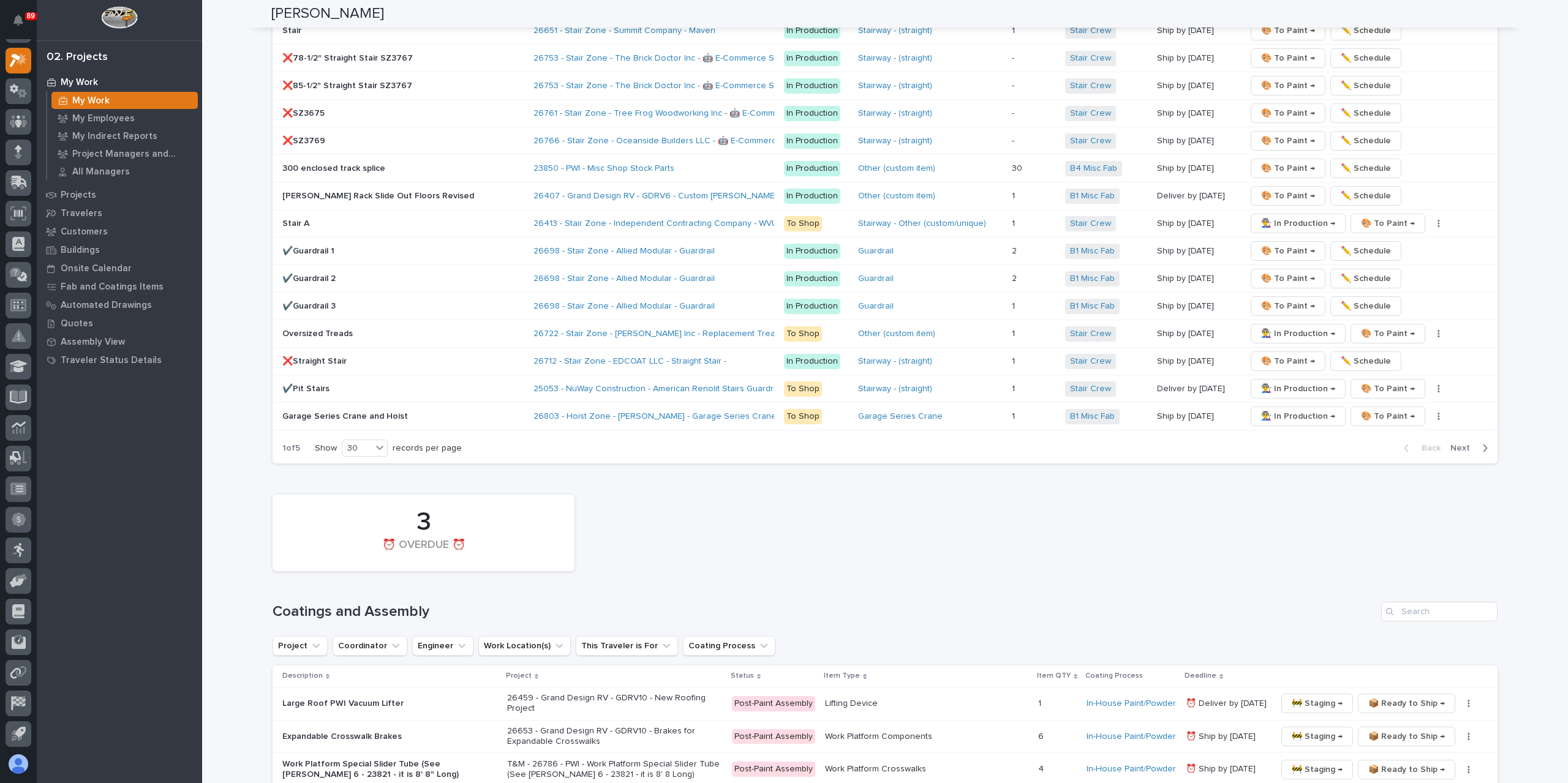
scroll to position [3257, 0]
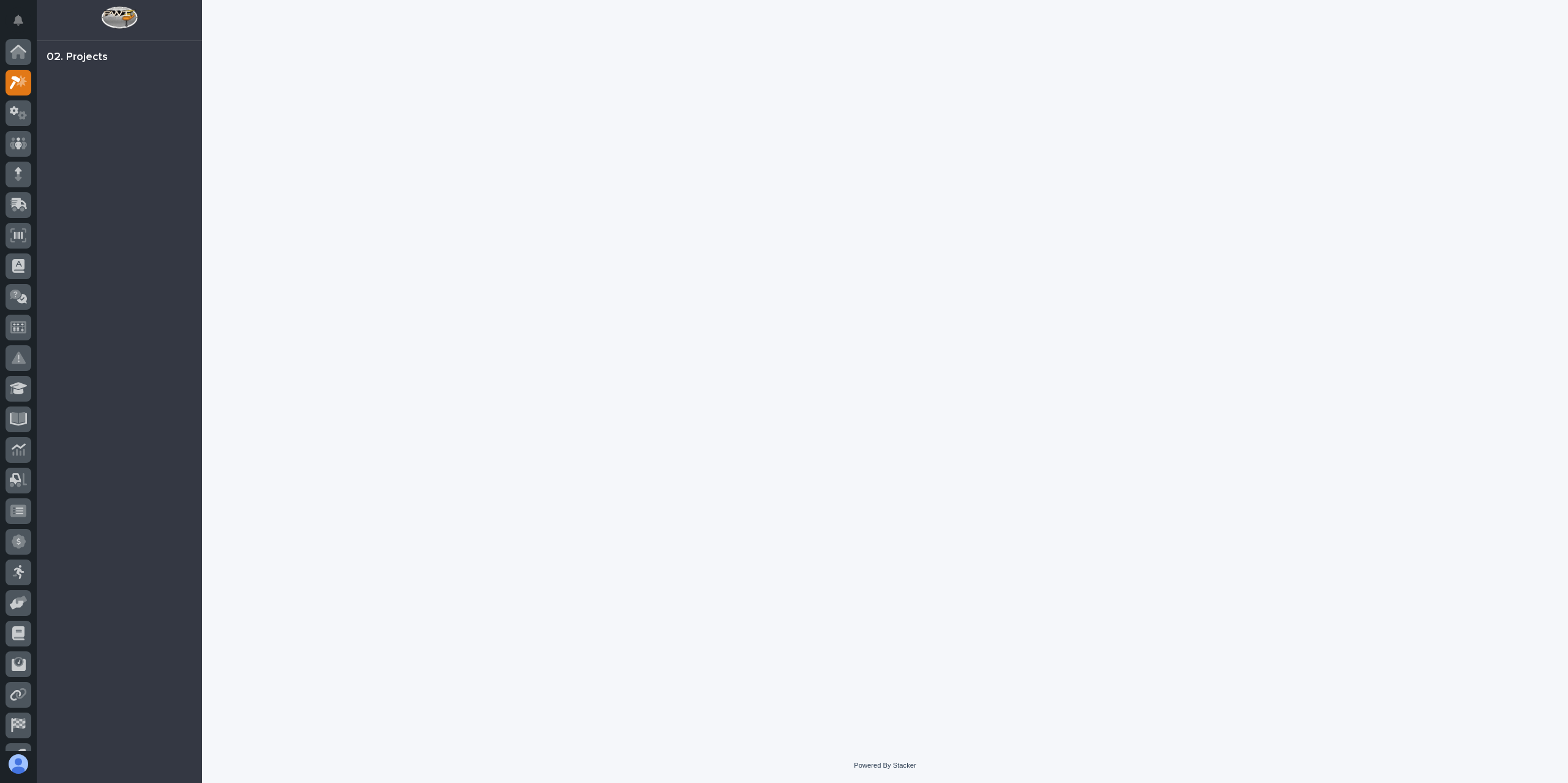
scroll to position [22, 0]
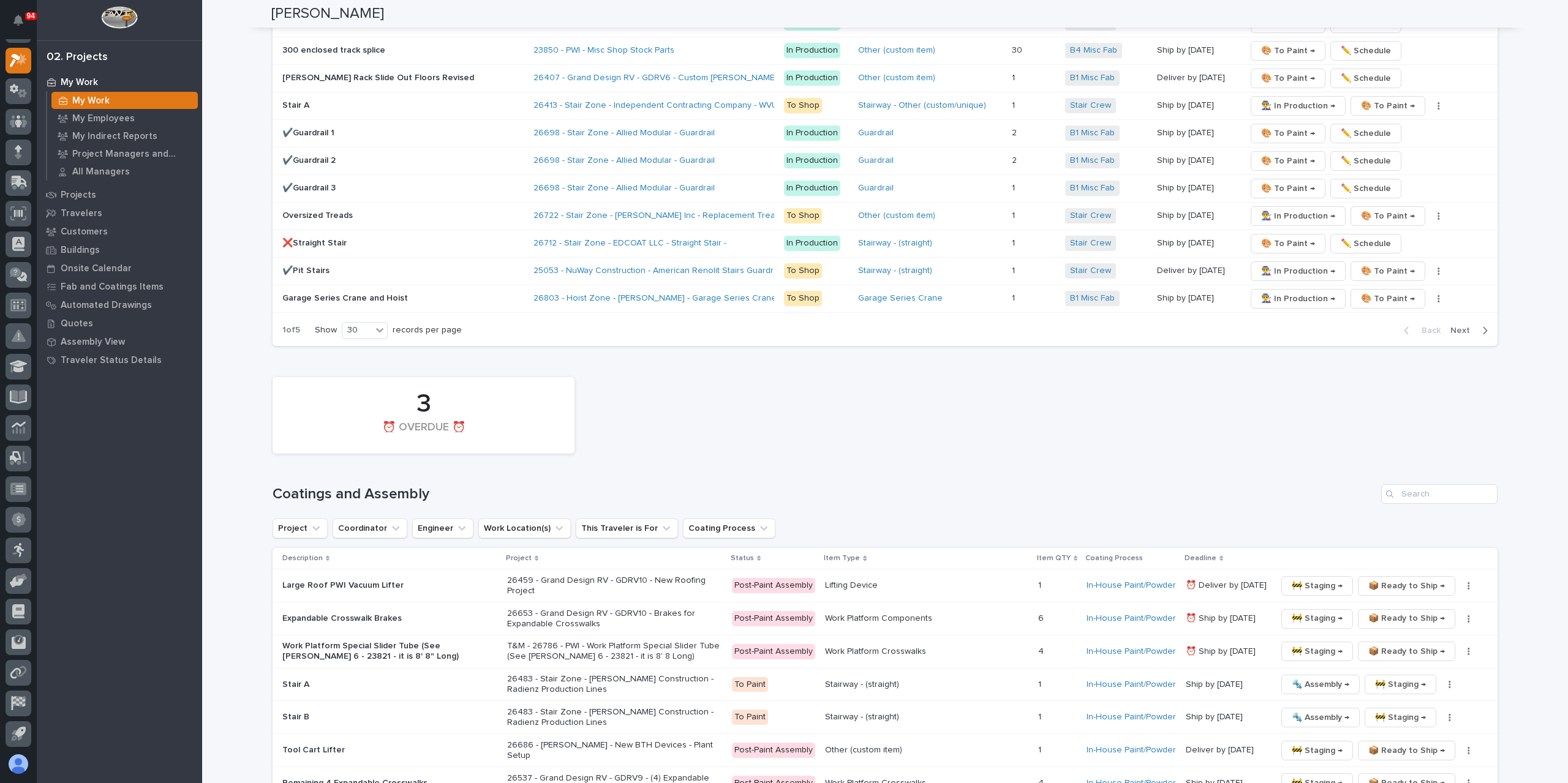
scroll to position [2644, 0]
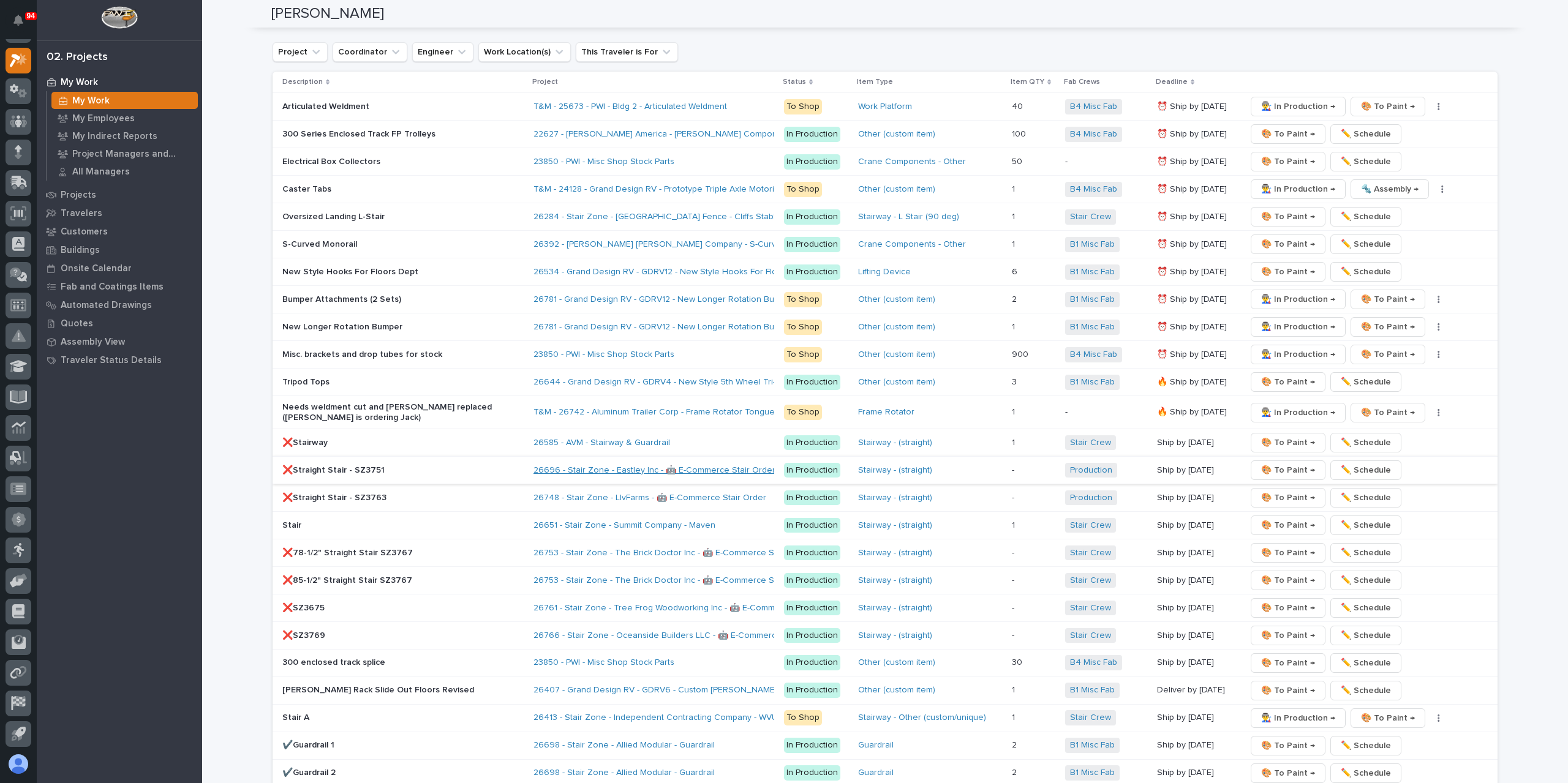
click at [611, 465] on link "26696 - Stair Zone - Eastley Inc - 🤖 E-Commerce Stair Order" at bounding box center [654, 470] width 242 height 10
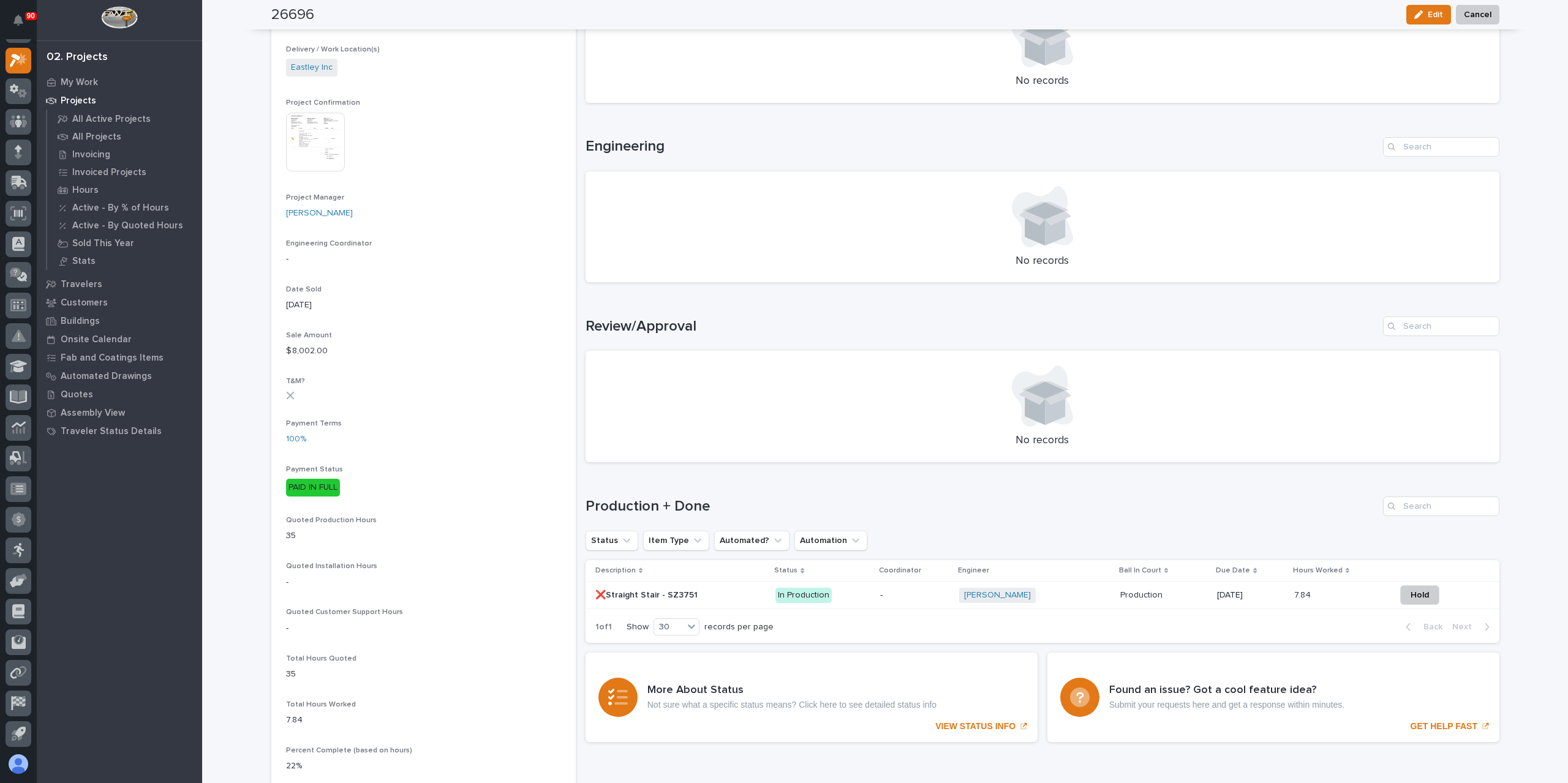
scroll to position [551, 0]
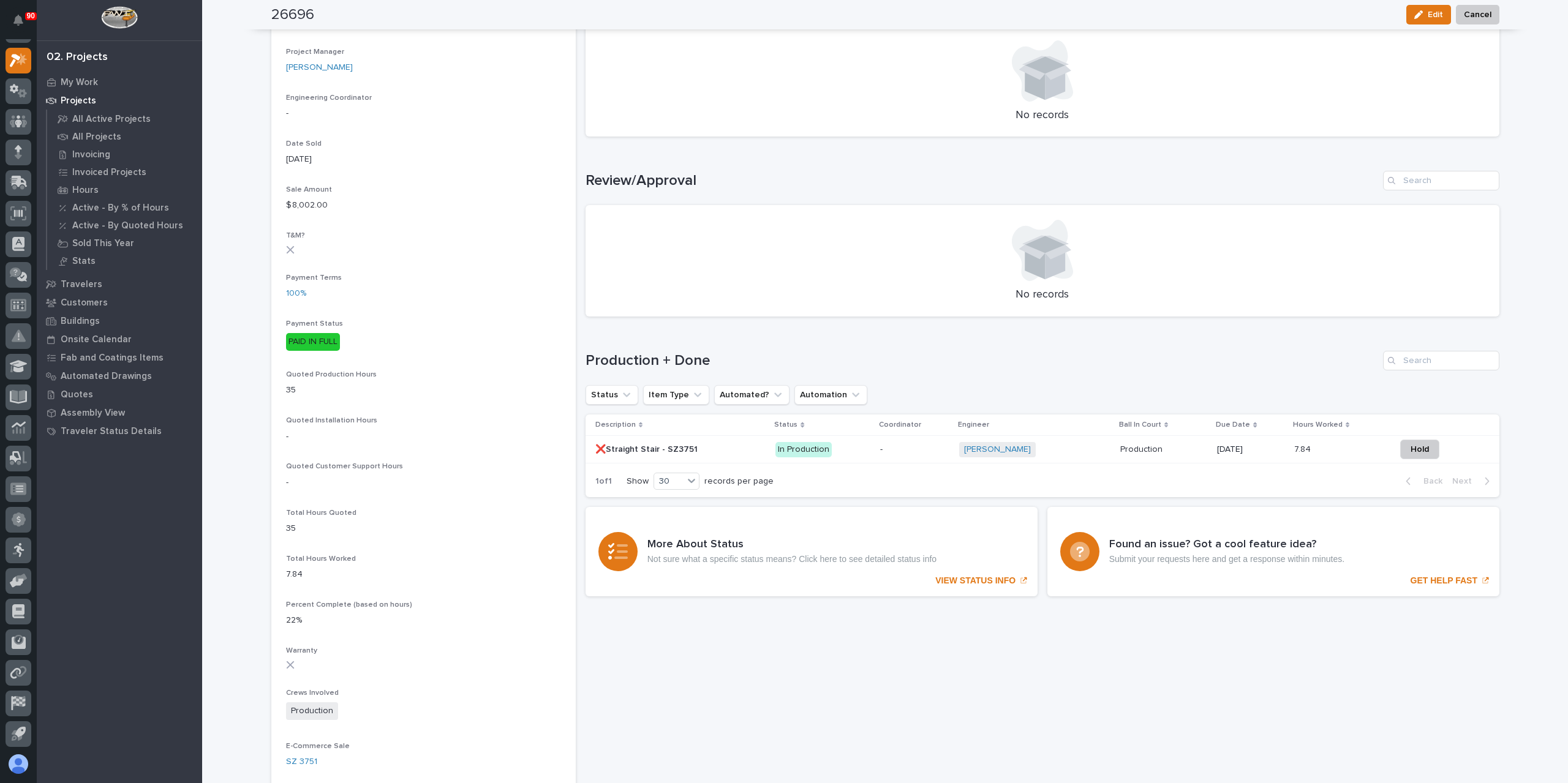
click at [654, 450] on p "❌Straight Stair - SZ3751" at bounding box center [648, 448] width 105 height 13
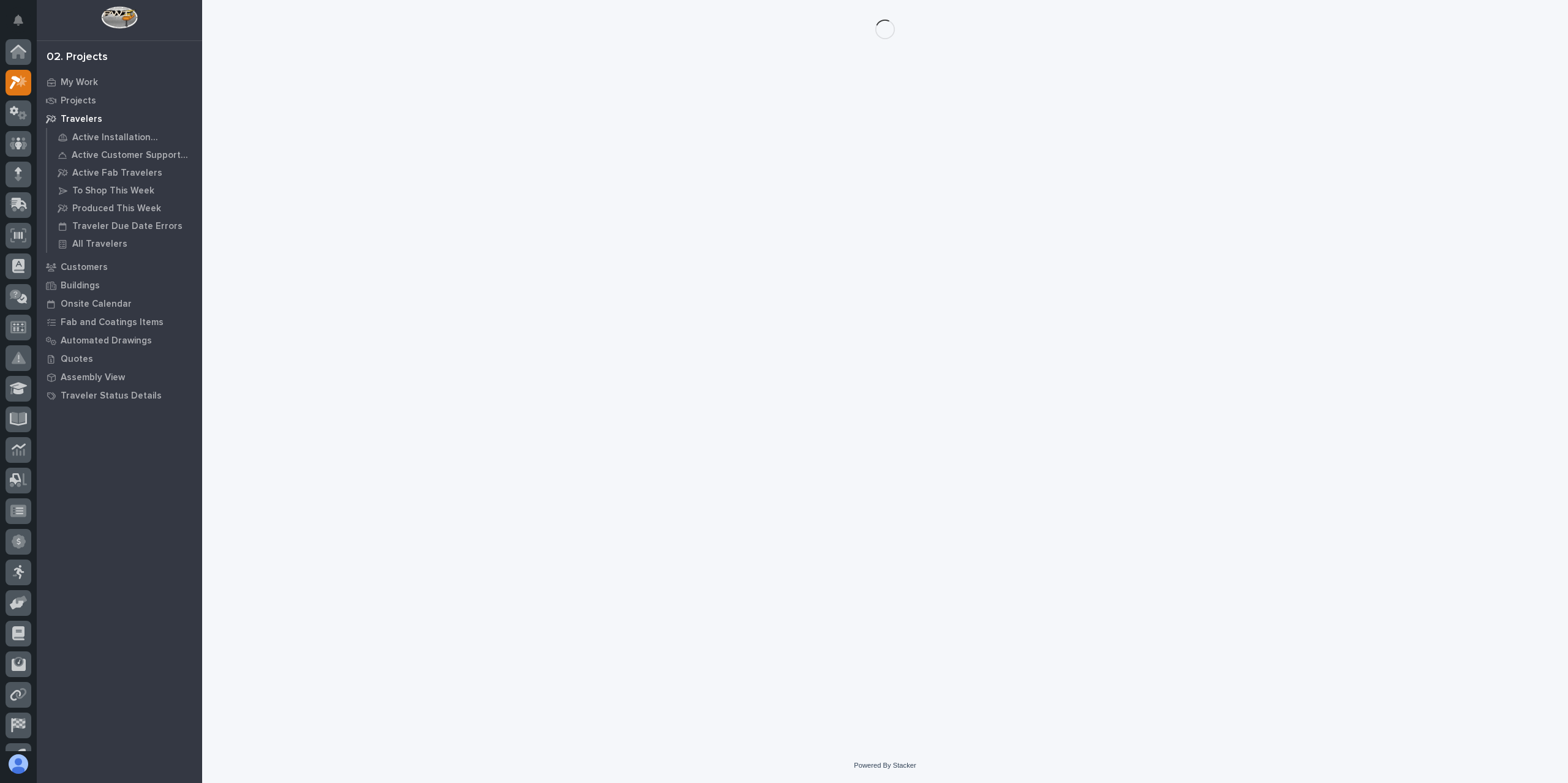
scroll to position [22, 0]
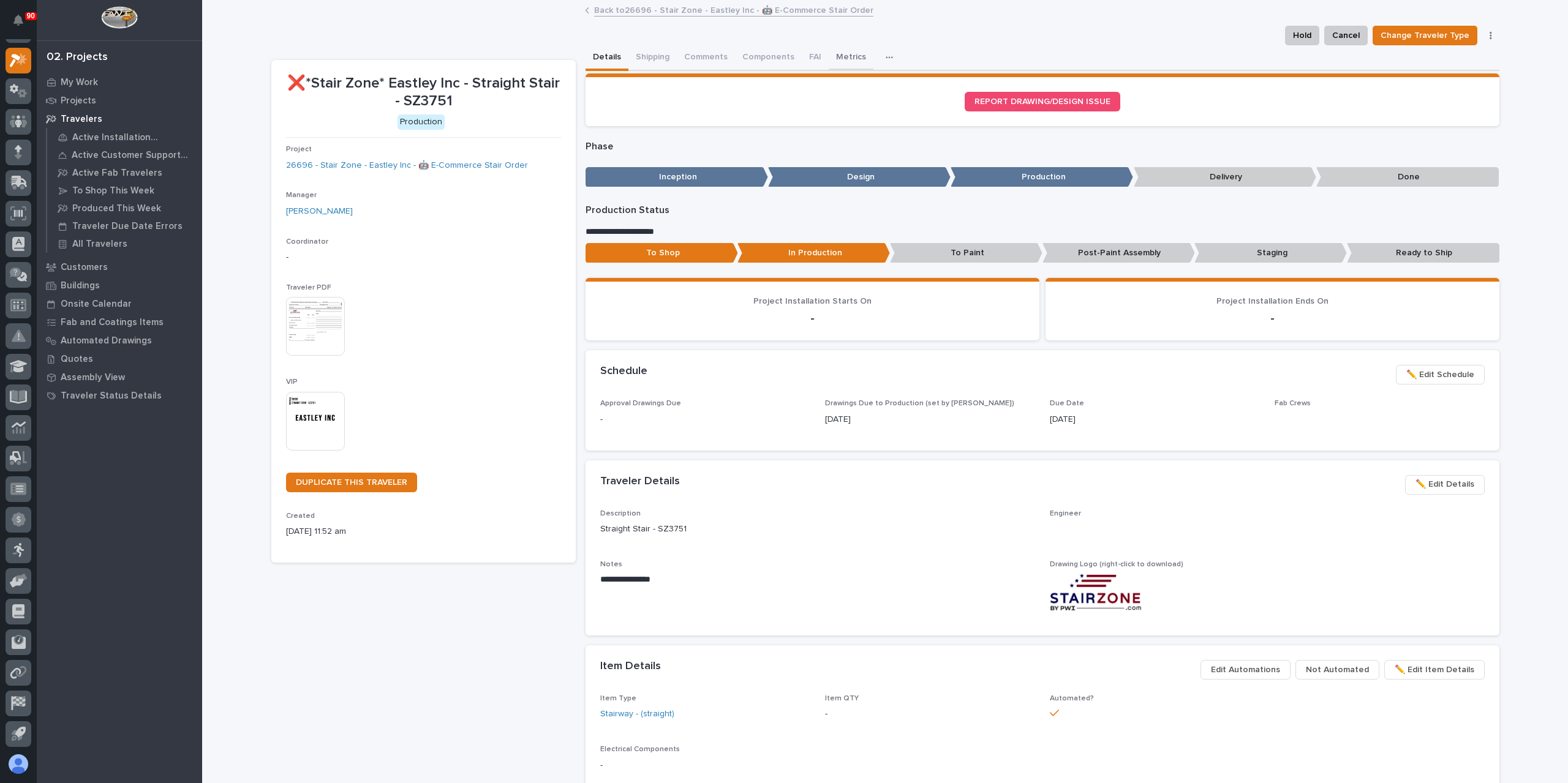
click at [841, 57] on button "Metrics" at bounding box center [851, 57] width 45 height 26
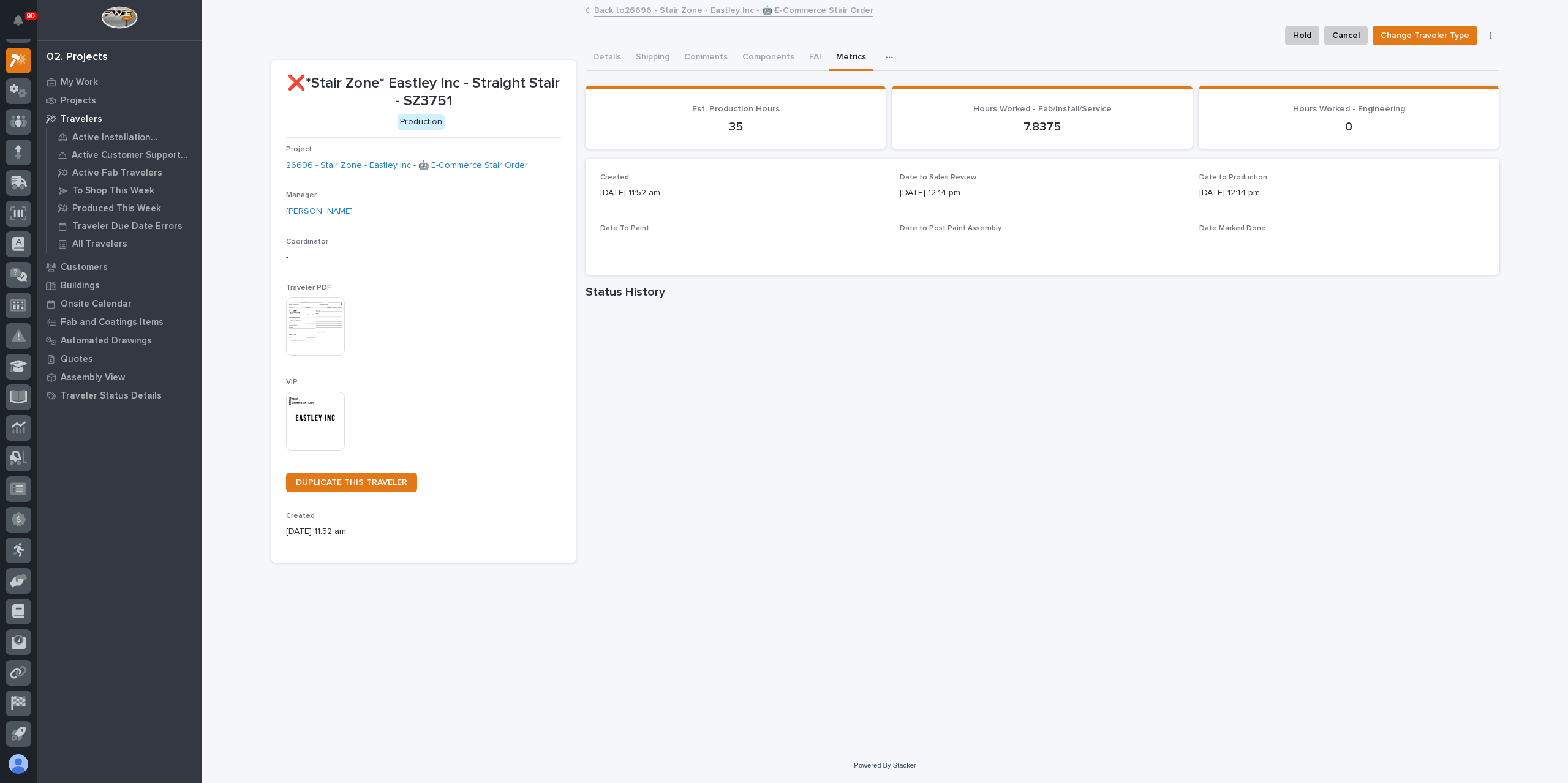
click at [642, 7] on link "Back to 26696 - Stair Zone - Eastley Inc - 🤖 E-Commerce Stair Order" at bounding box center [734, 9] width 279 height 14
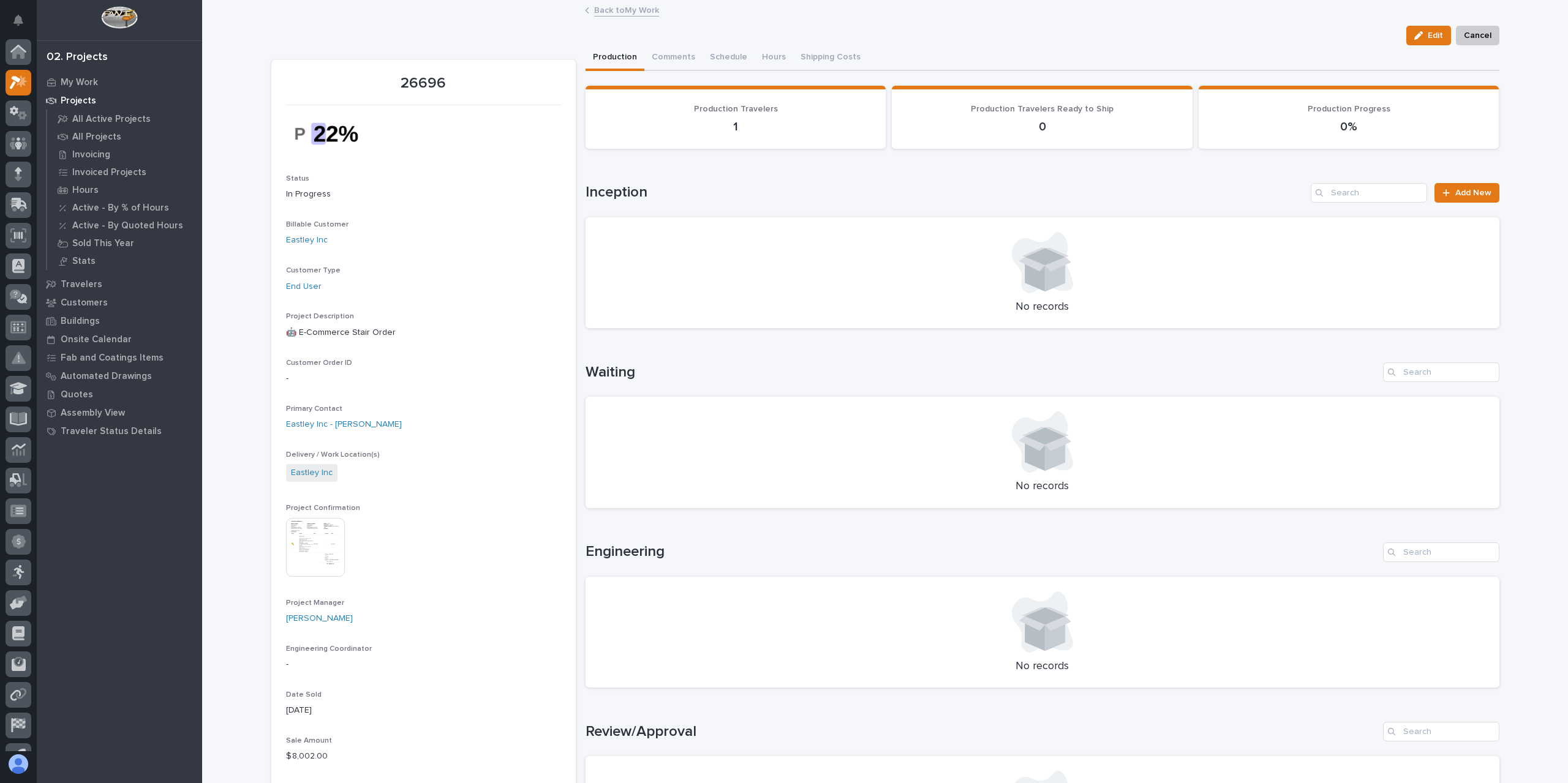
scroll to position [22, 0]
click at [594, 11] on link "Back to My Work" at bounding box center [627, 9] width 65 height 14
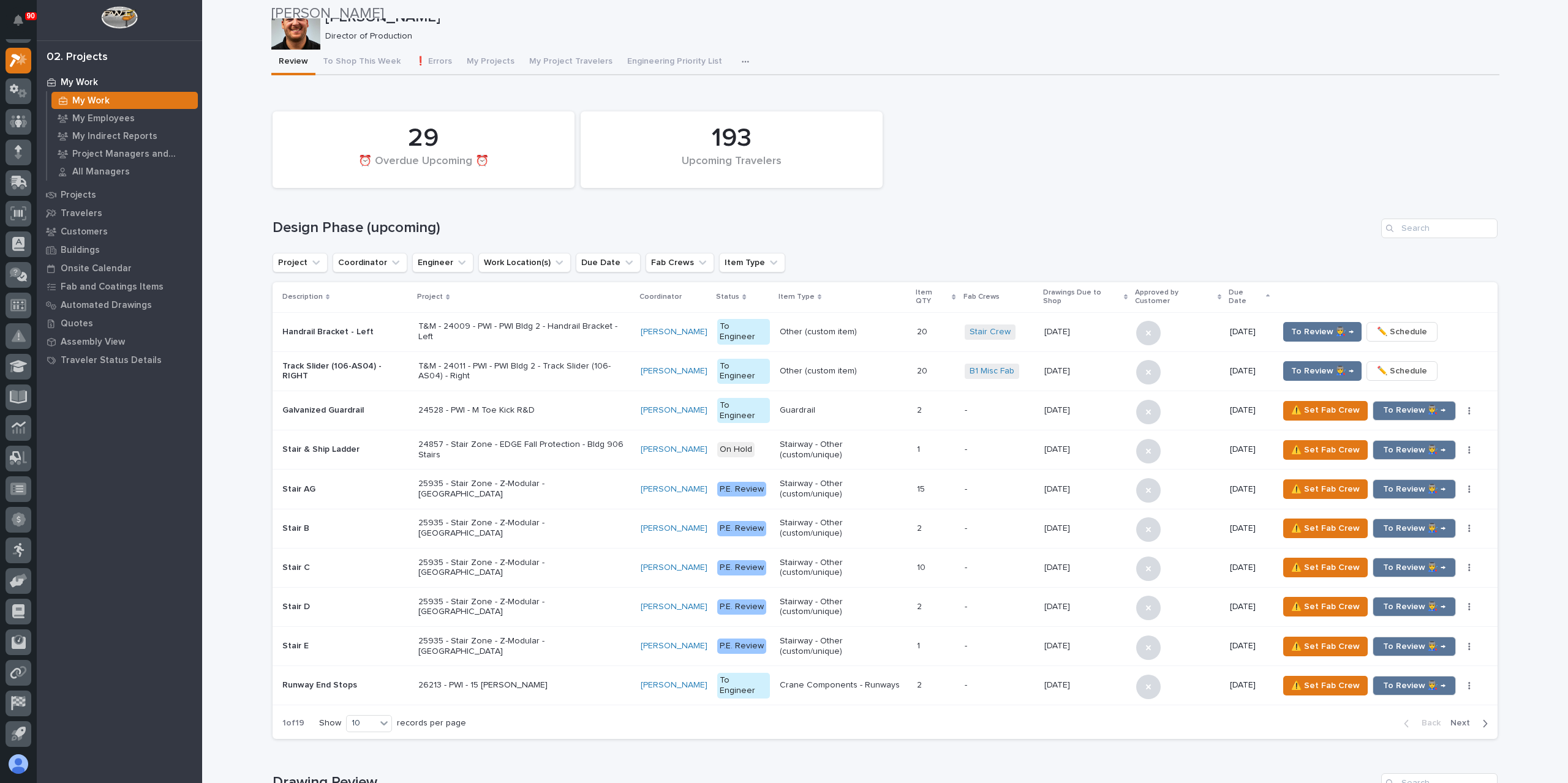
scroll to position [2713, 0]
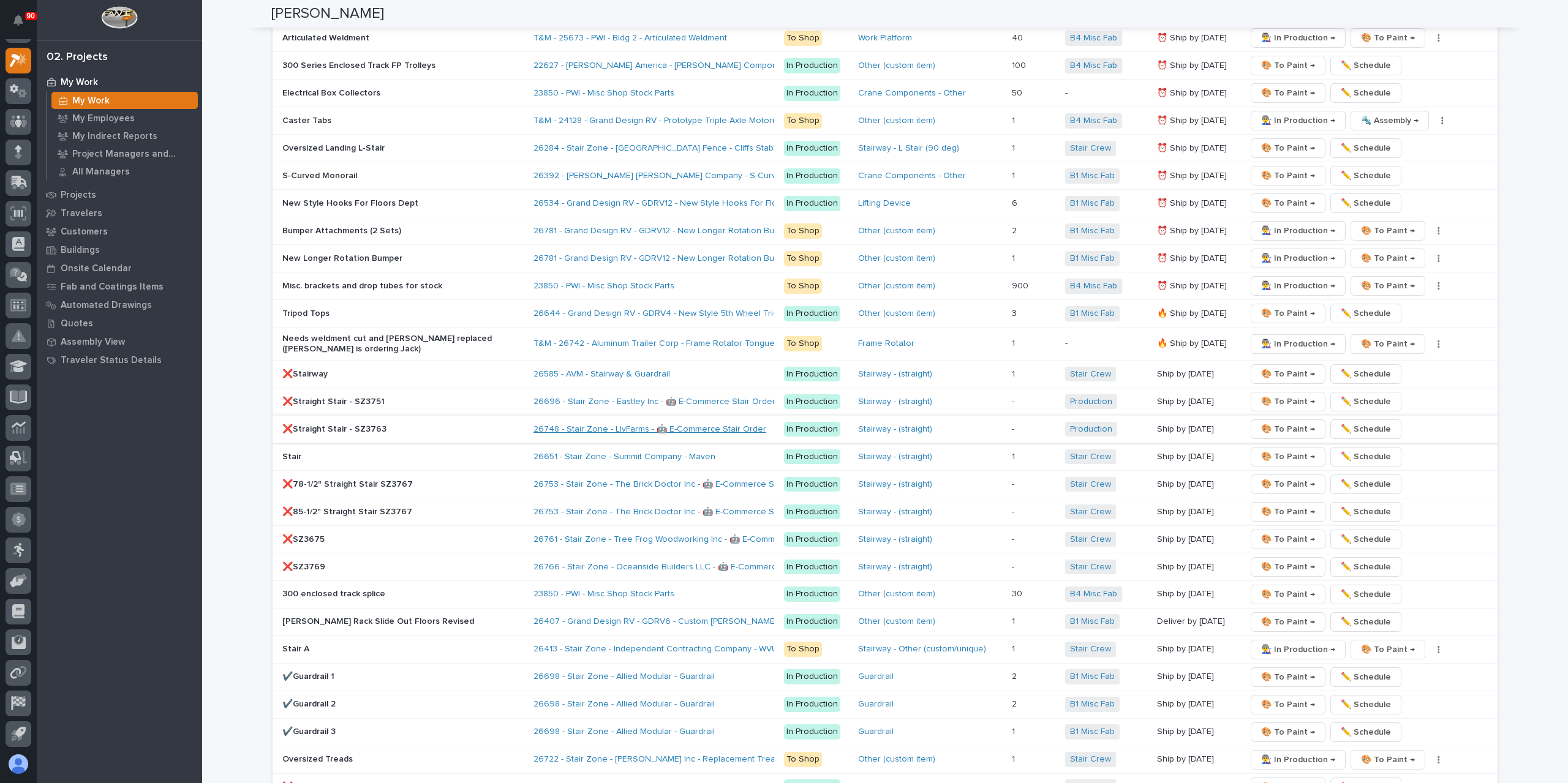
click at [627, 424] on link "26748 - Stair Zone - LIvFarms - 🤖 E-Commerce Stair Order" at bounding box center [650, 429] width 233 height 10
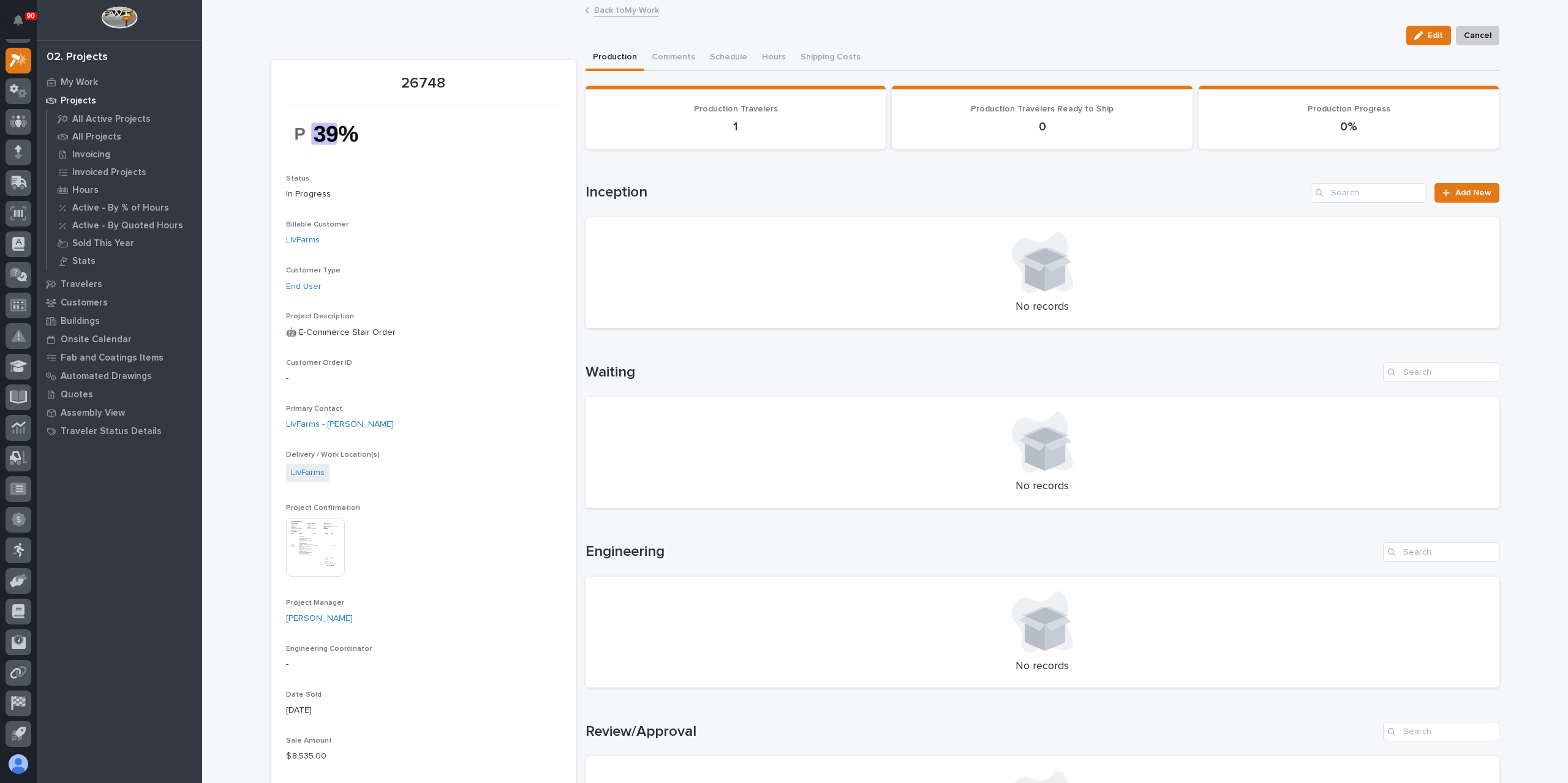
scroll to position [367, 0]
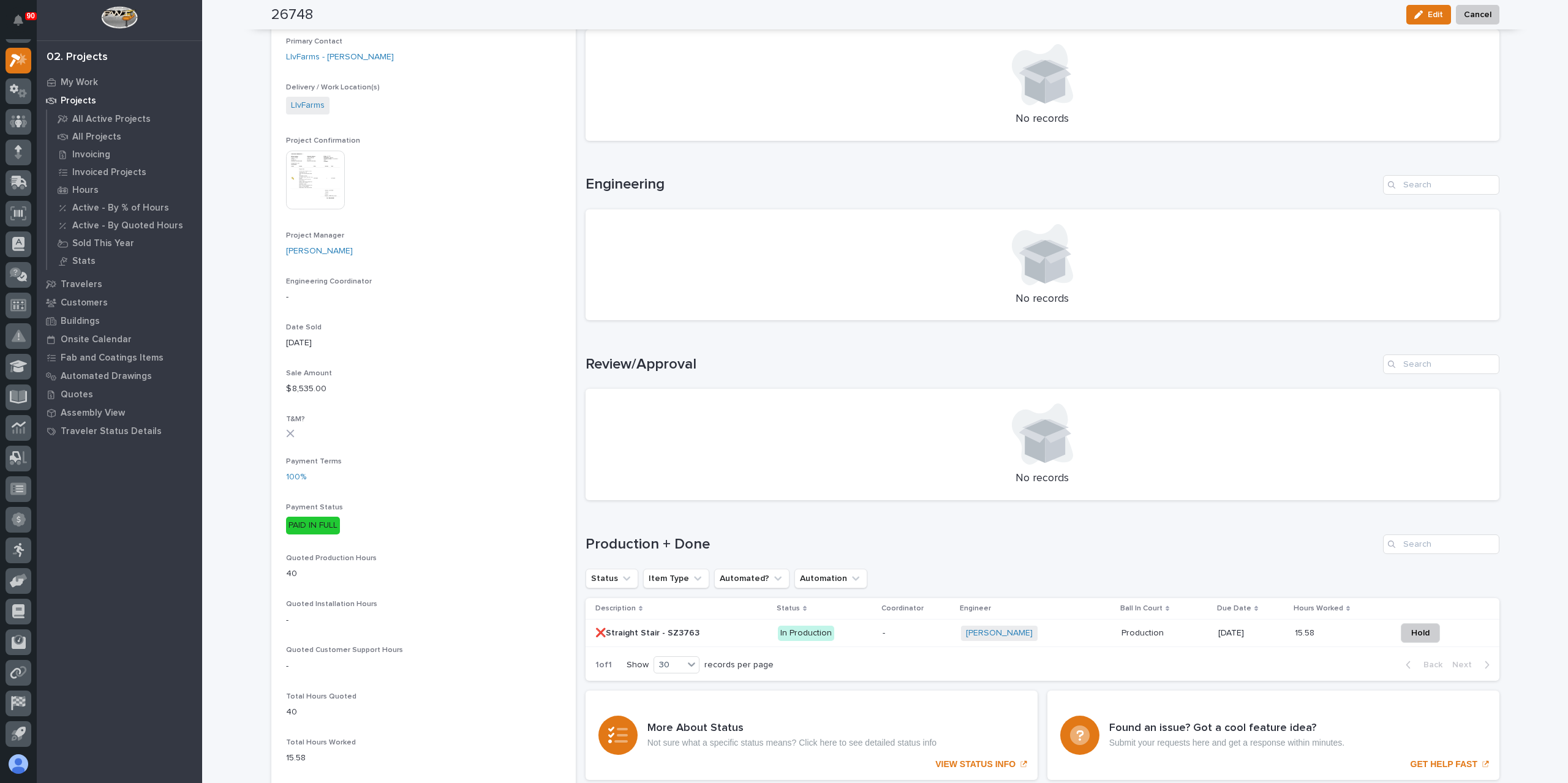
click at [663, 618] on th "Description" at bounding box center [679, 609] width 188 height 22
click at [658, 623] on div "❌Straight Stair - SZ3763 ❌Straight Stair - SZ3763" at bounding box center [682, 633] width 173 height 20
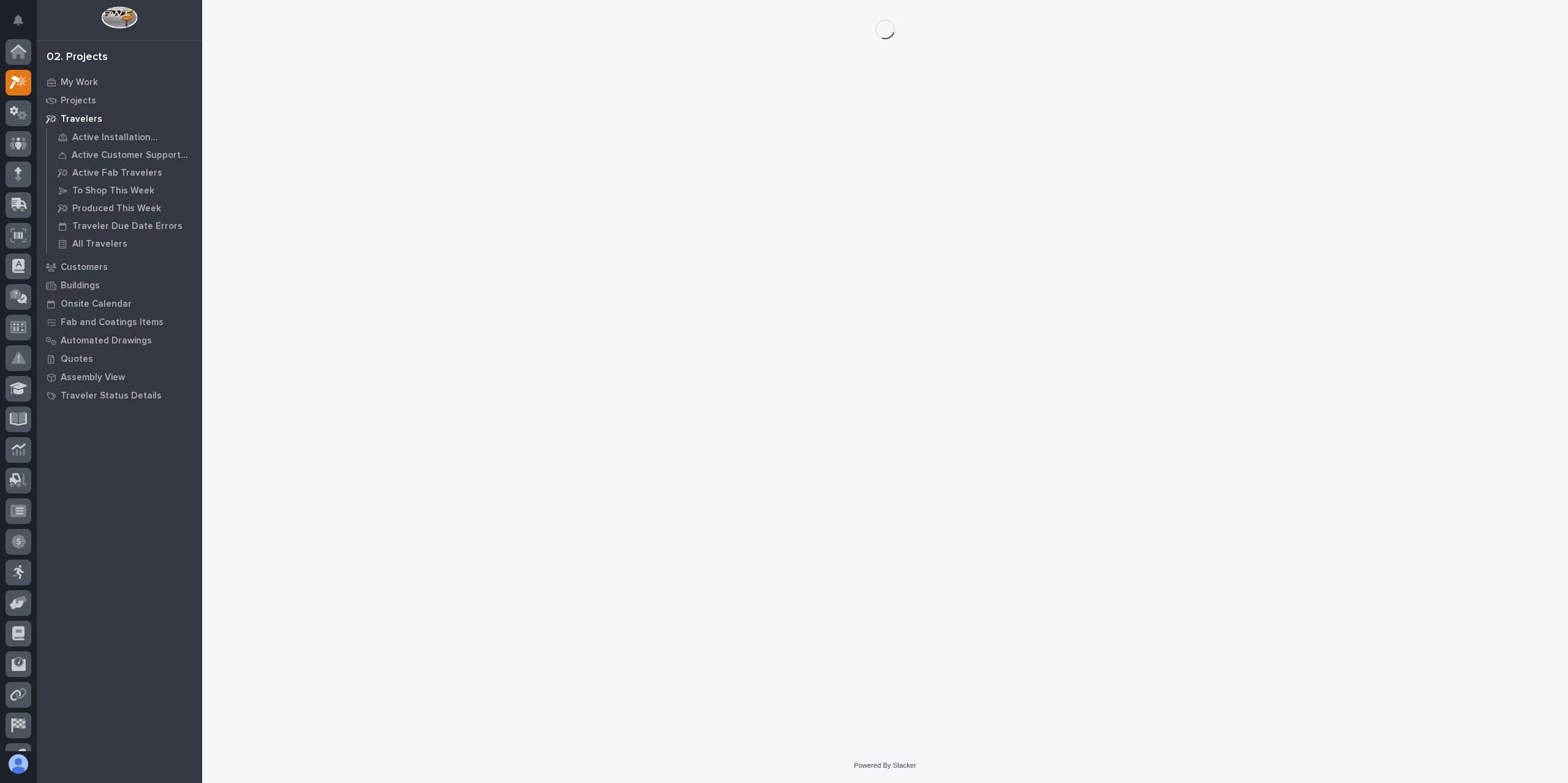
scroll to position [22, 0]
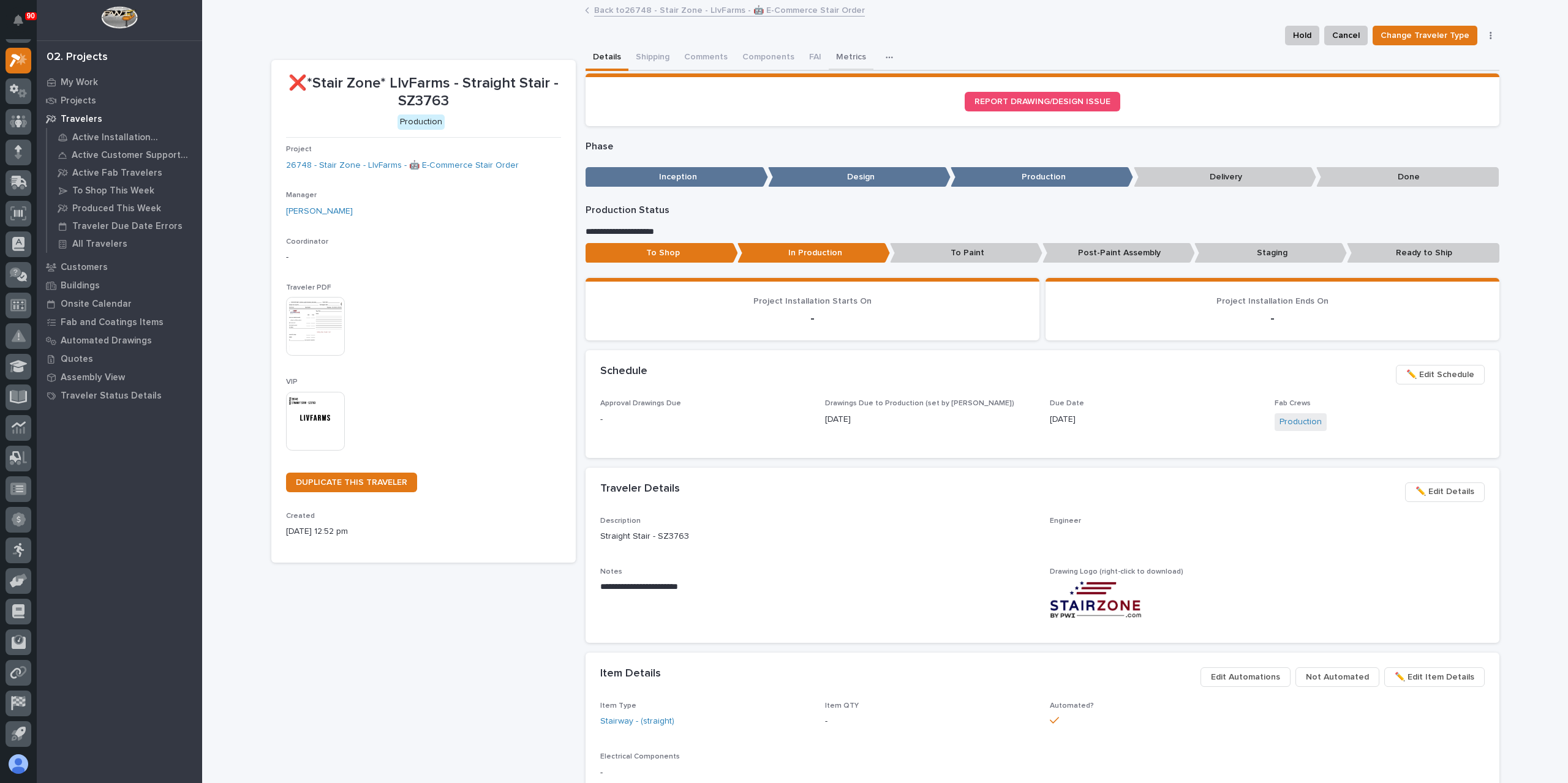
click at [832, 64] on button "Metrics" at bounding box center [851, 57] width 45 height 26
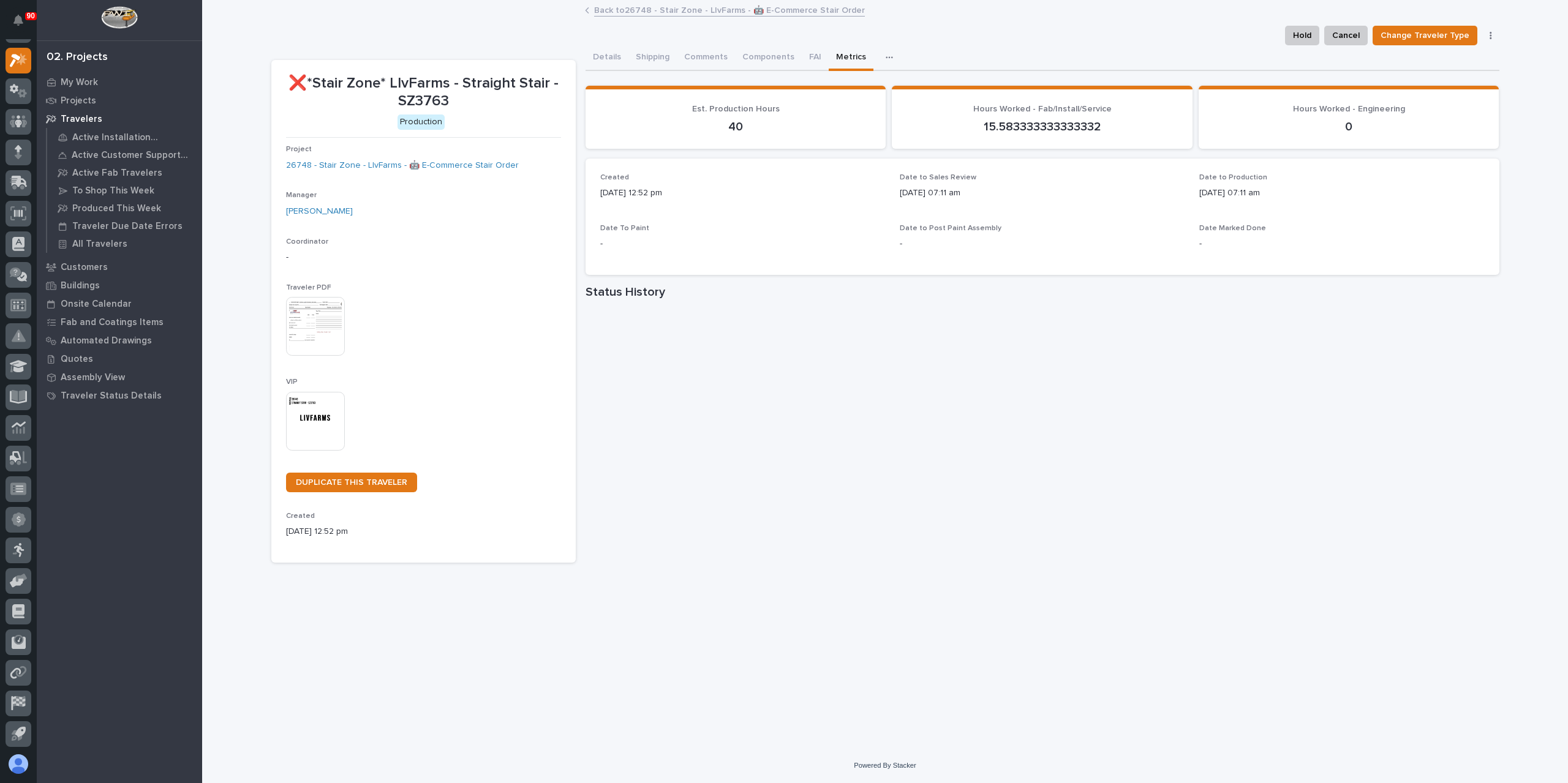
click at [634, 9] on link "Back to 26748 - Stair Zone - LIvFarms - 🤖 E-Commerce Stair Order" at bounding box center [729, 9] width 271 height 14
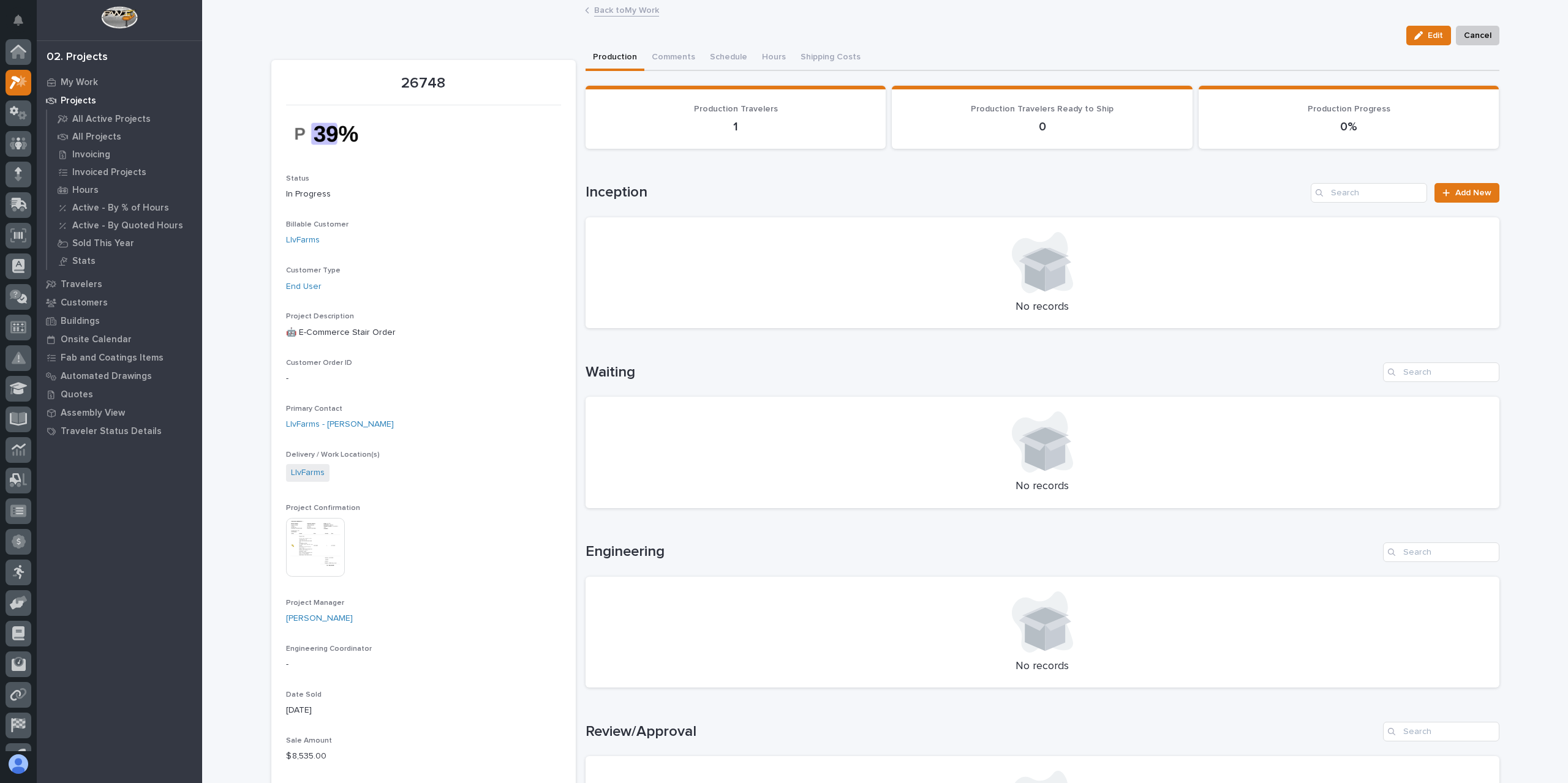
scroll to position [22, 0]
click at [634, 9] on link "Back to My Work" at bounding box center [627, 9] width 65 height 14
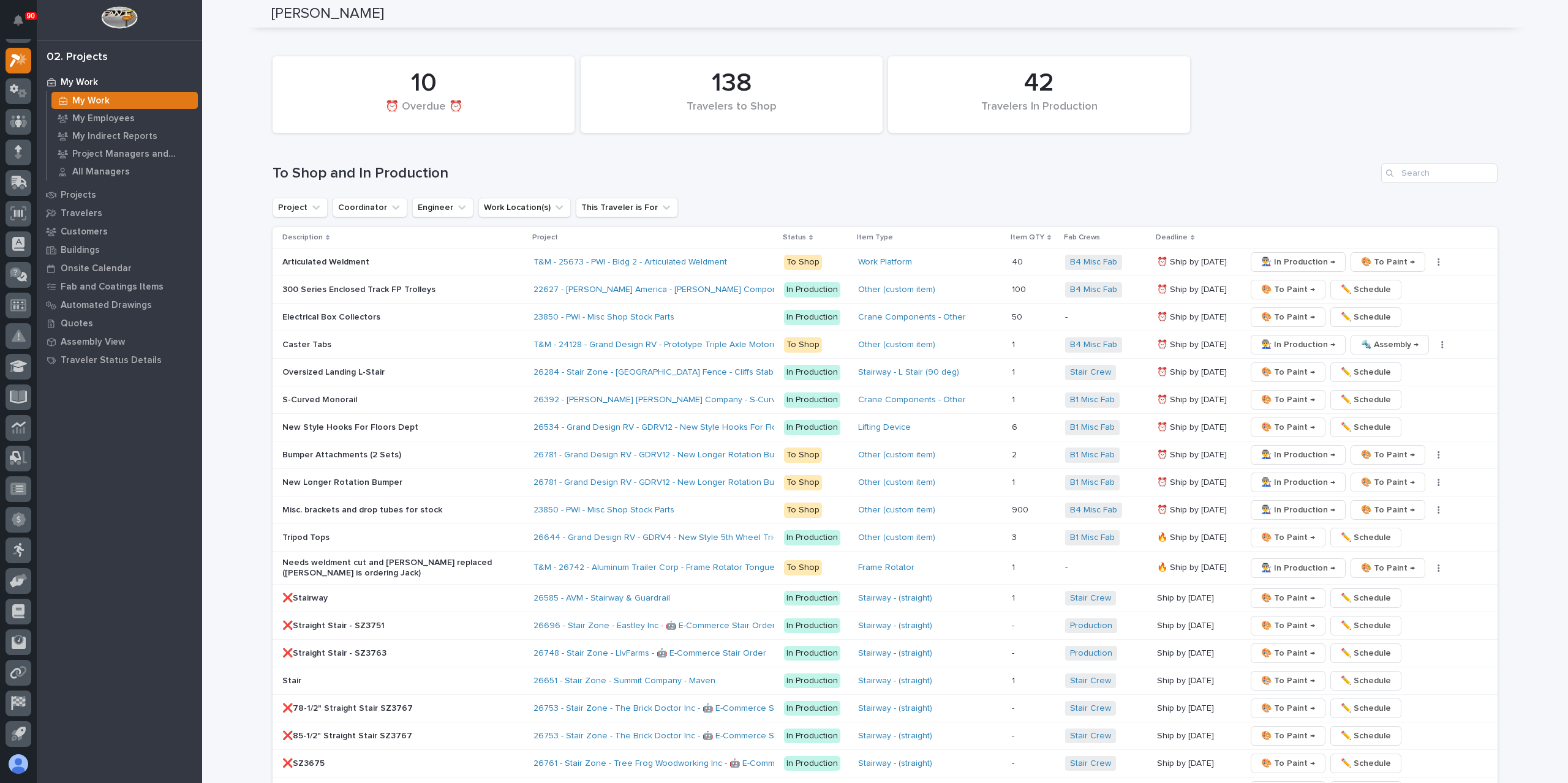
scroll to position [2511, 0]
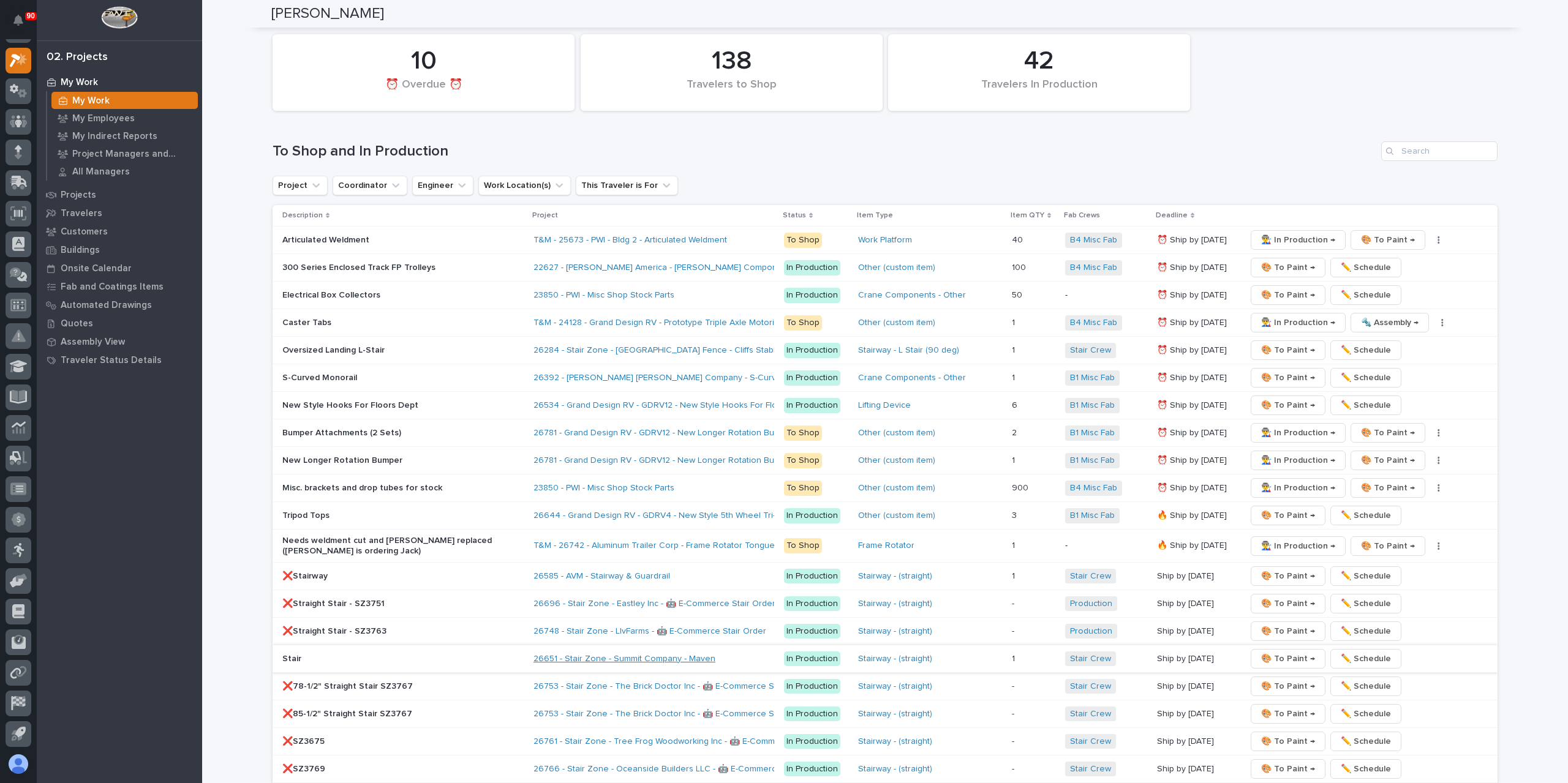
click at [603, 654] on link "26651 - Stair Zone - Summit Company - Maven" at bounding box center [624, 659] width 182 height 10
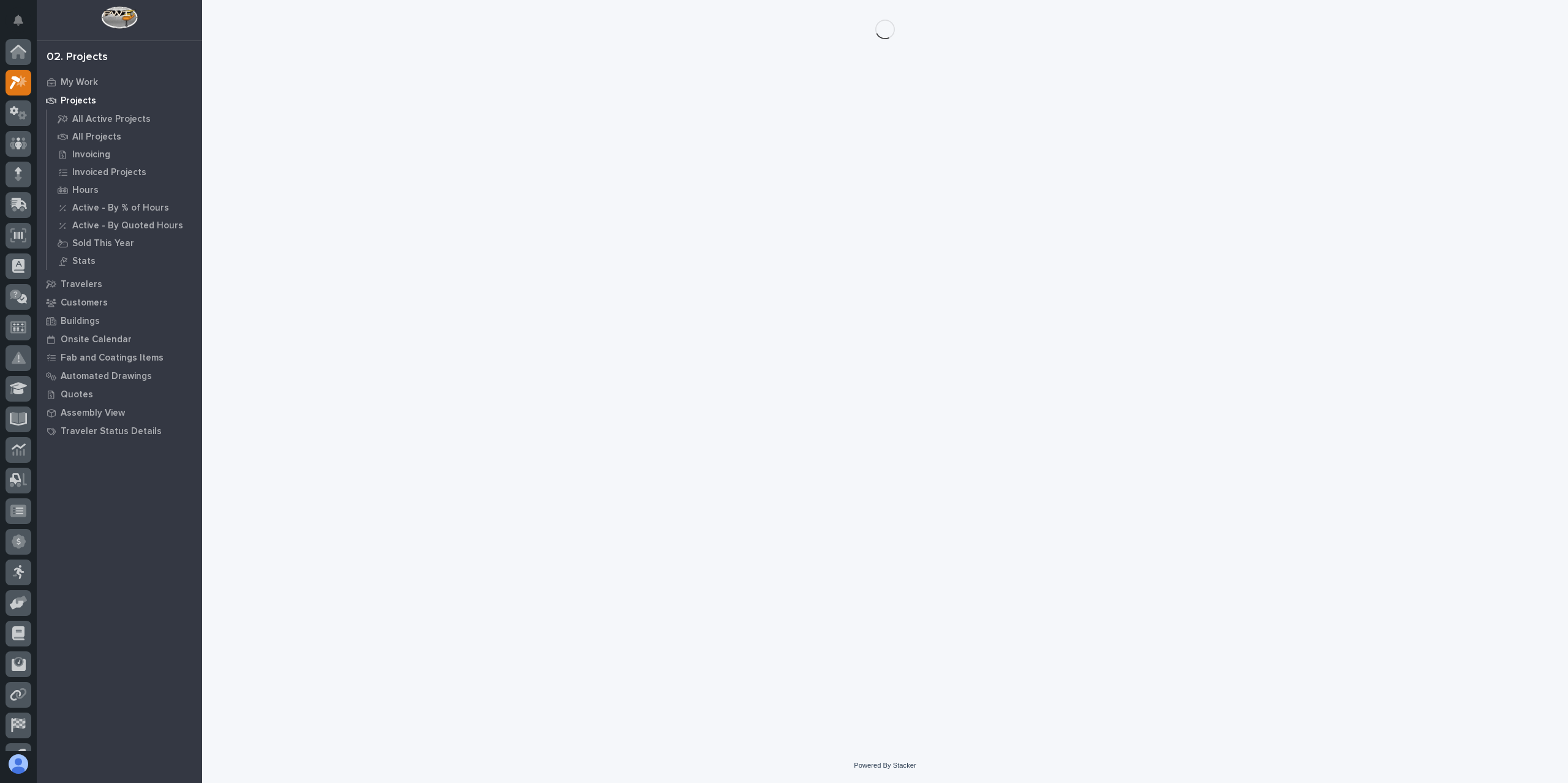
scroll to position [22, 0]
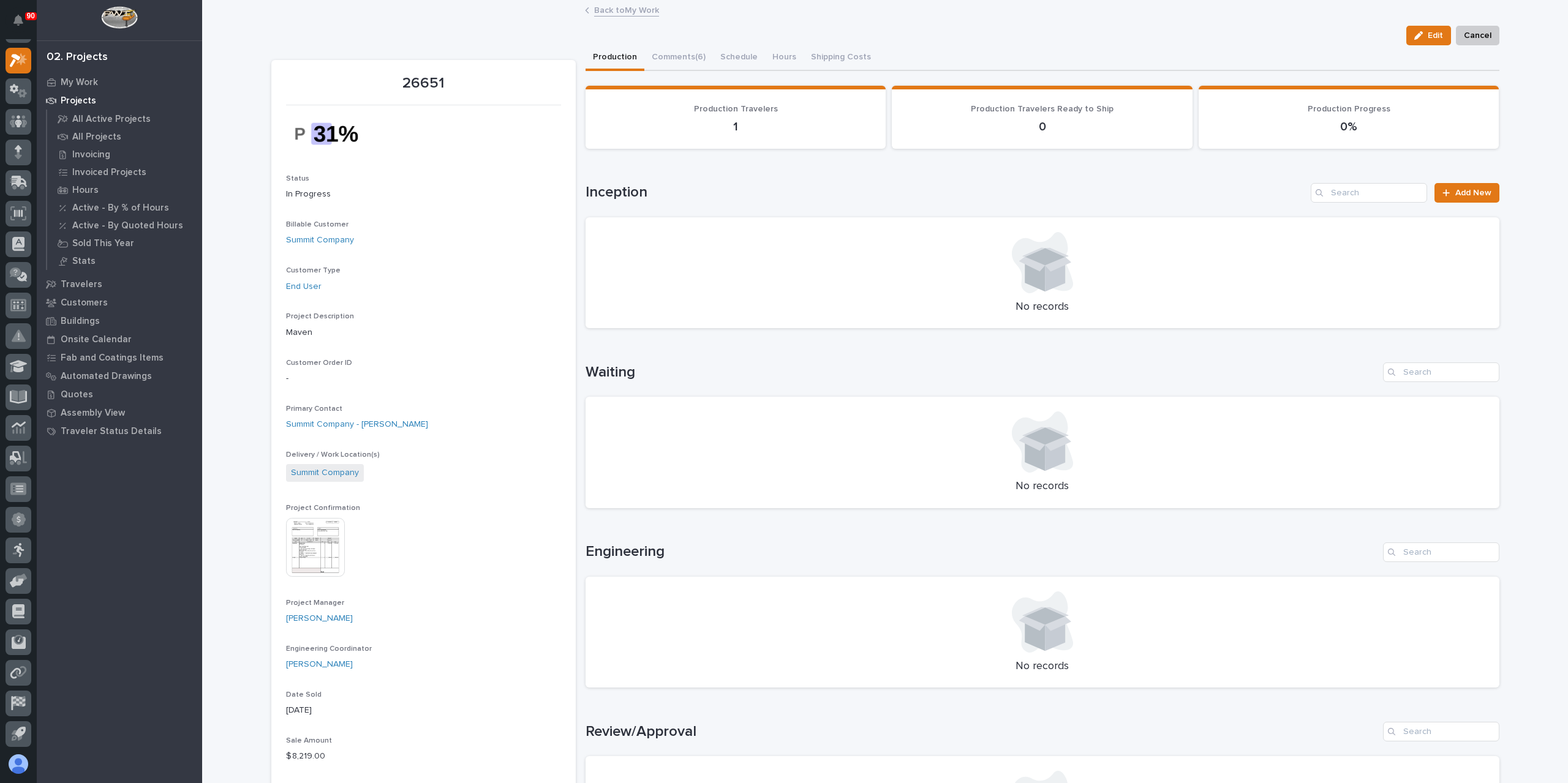
click at [327, 538] on img at bounding box center [316, 547] width 59 height 59
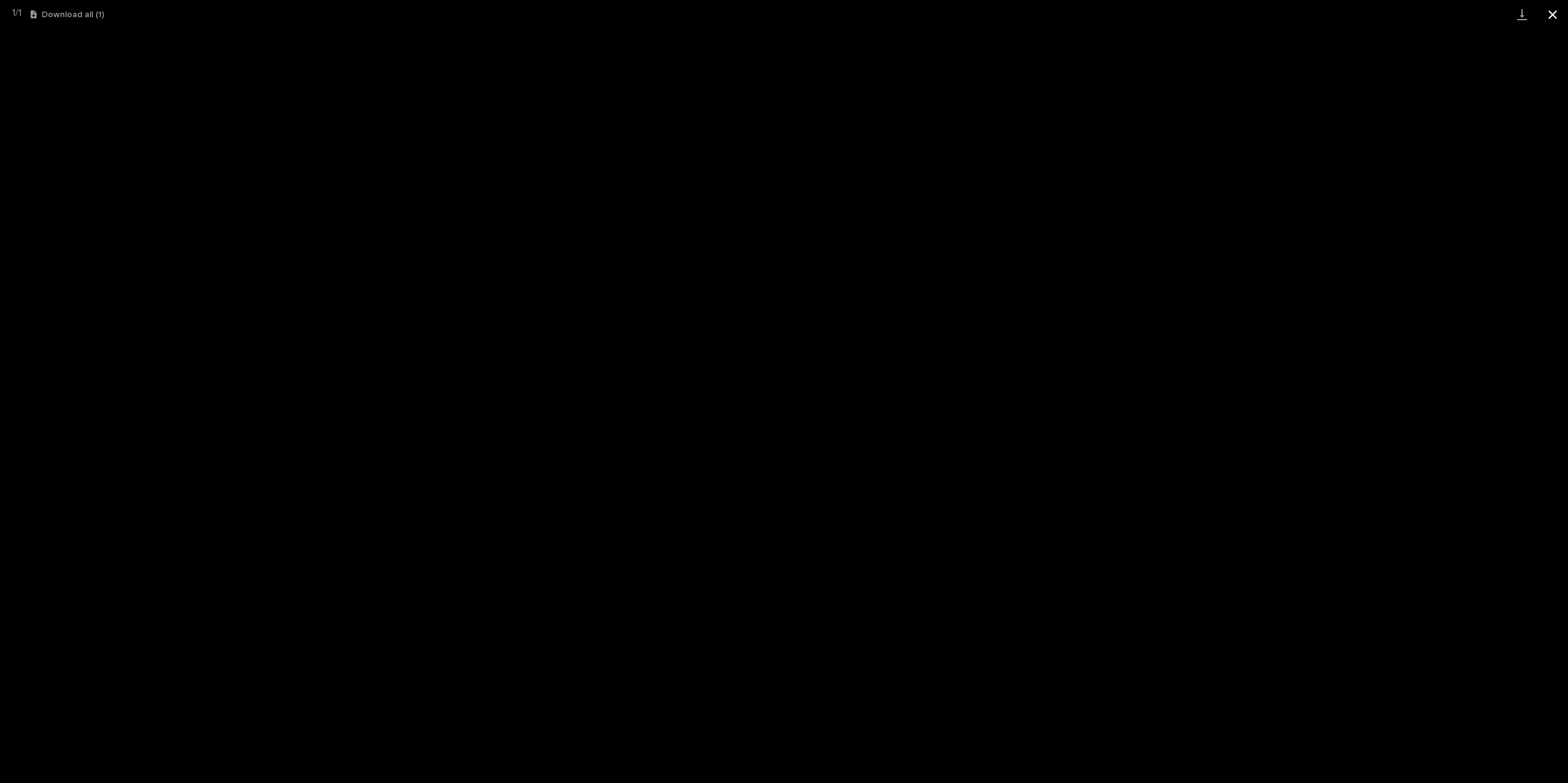
click at [1546, 13] on button "Close gallery" at bounding box center [1552, 14] width 30 height 29
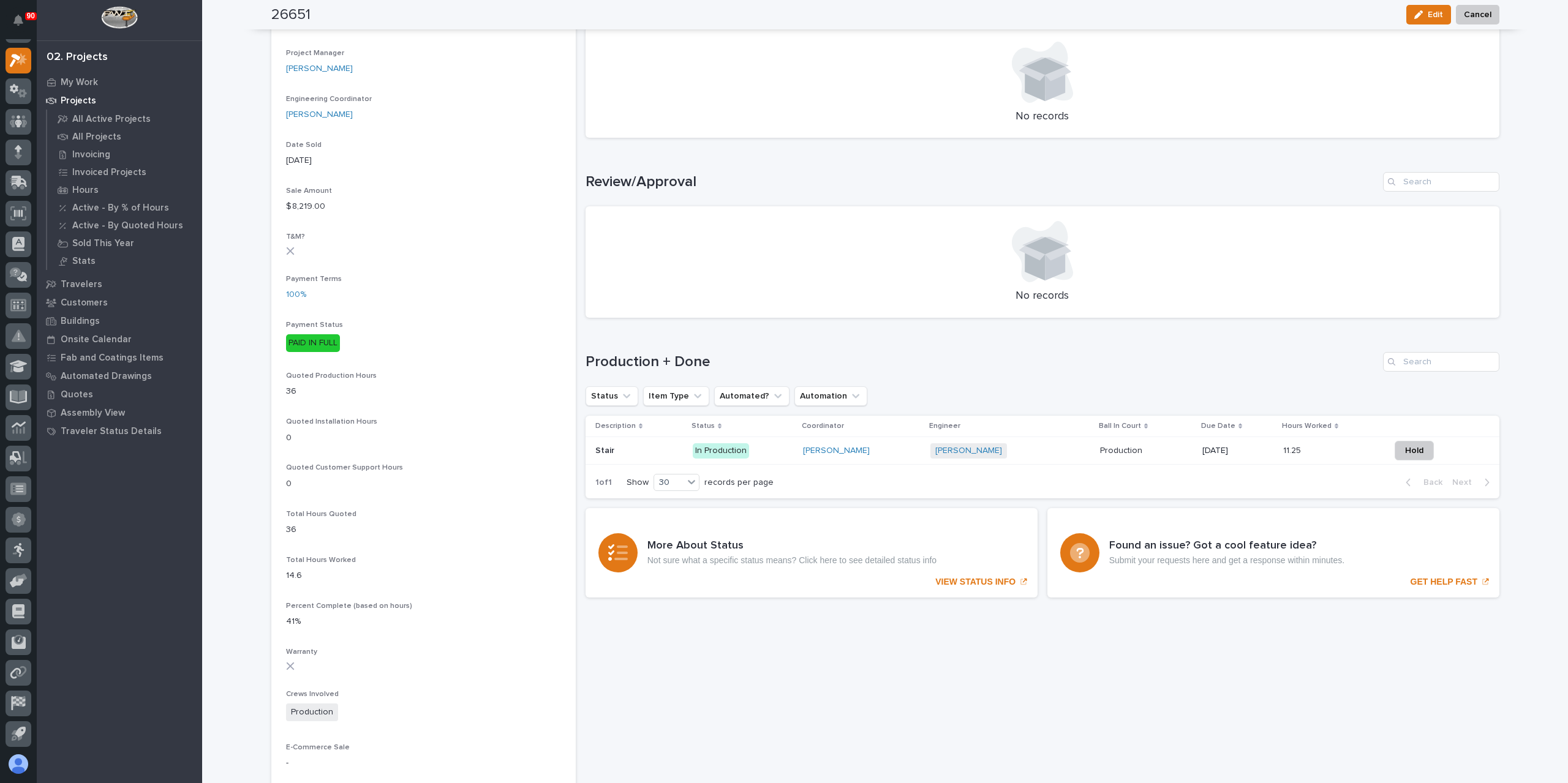
scroll to position [551, 0]
click at [596, 450] on p "Stair" at bounding box center [606, 448] width 22 height 13
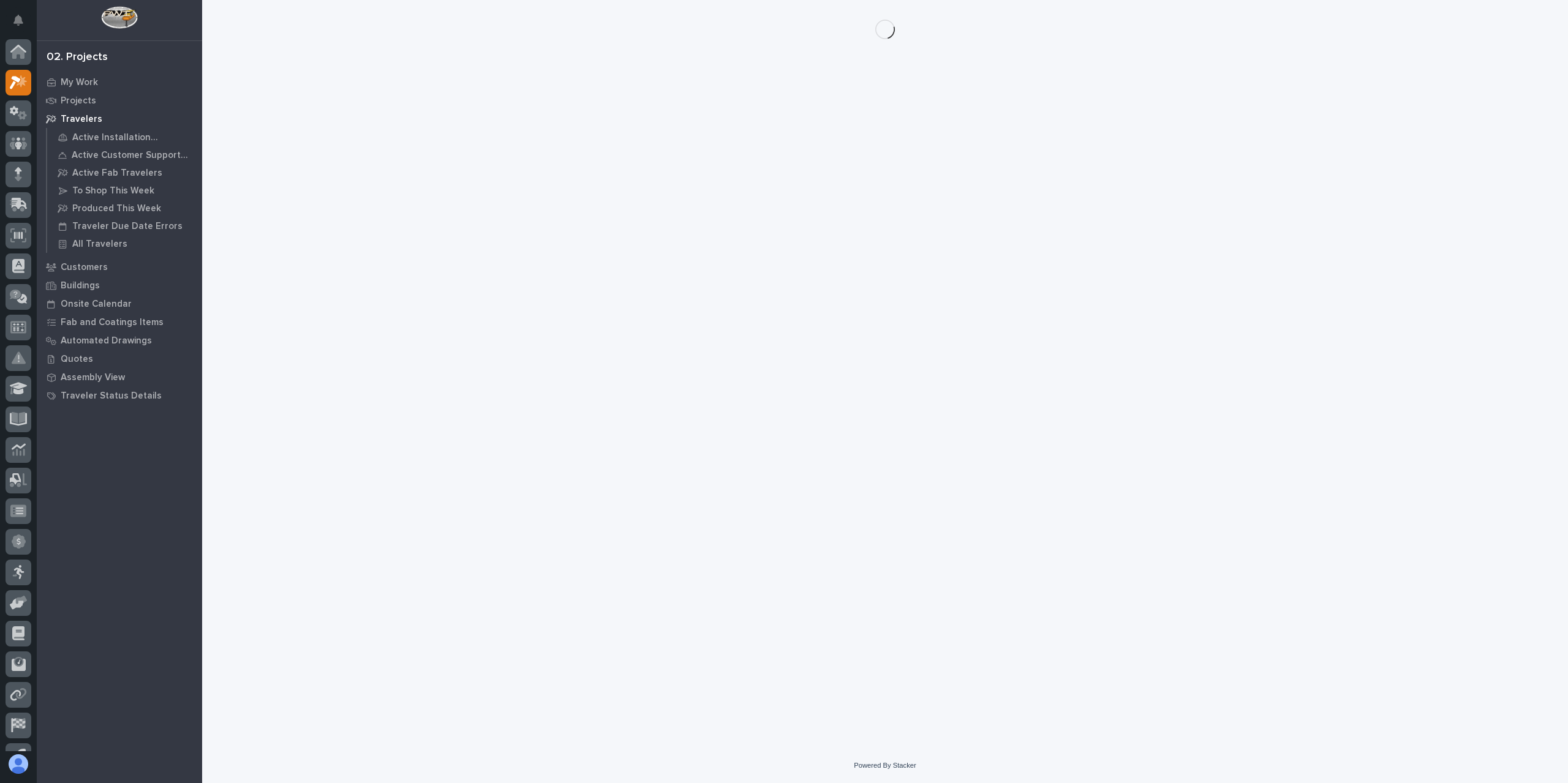
scroll to position [22, 0]
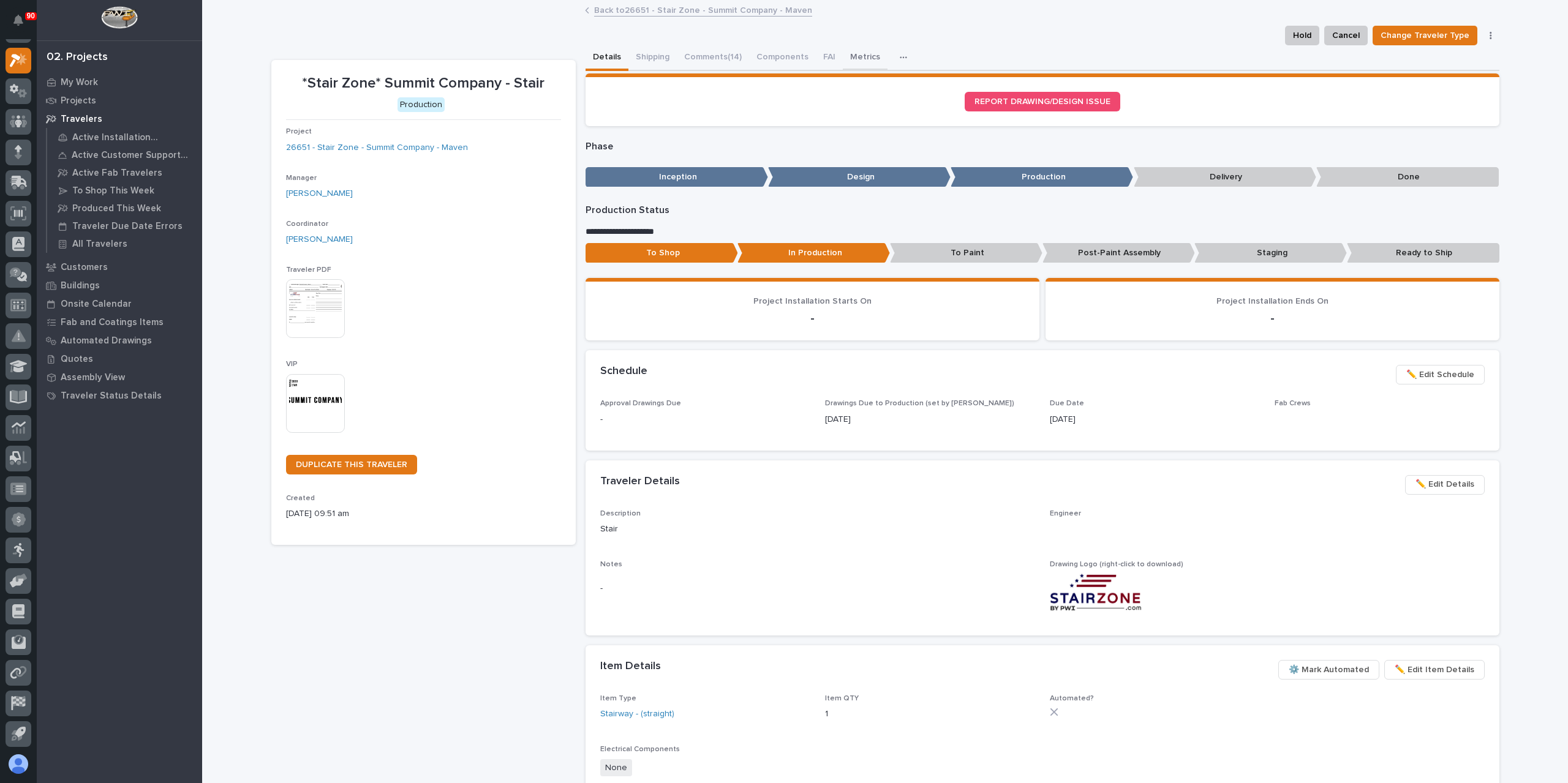
click at [843, 60] on button "Metrics" at bounding box center [865, 57] width 45 height 26
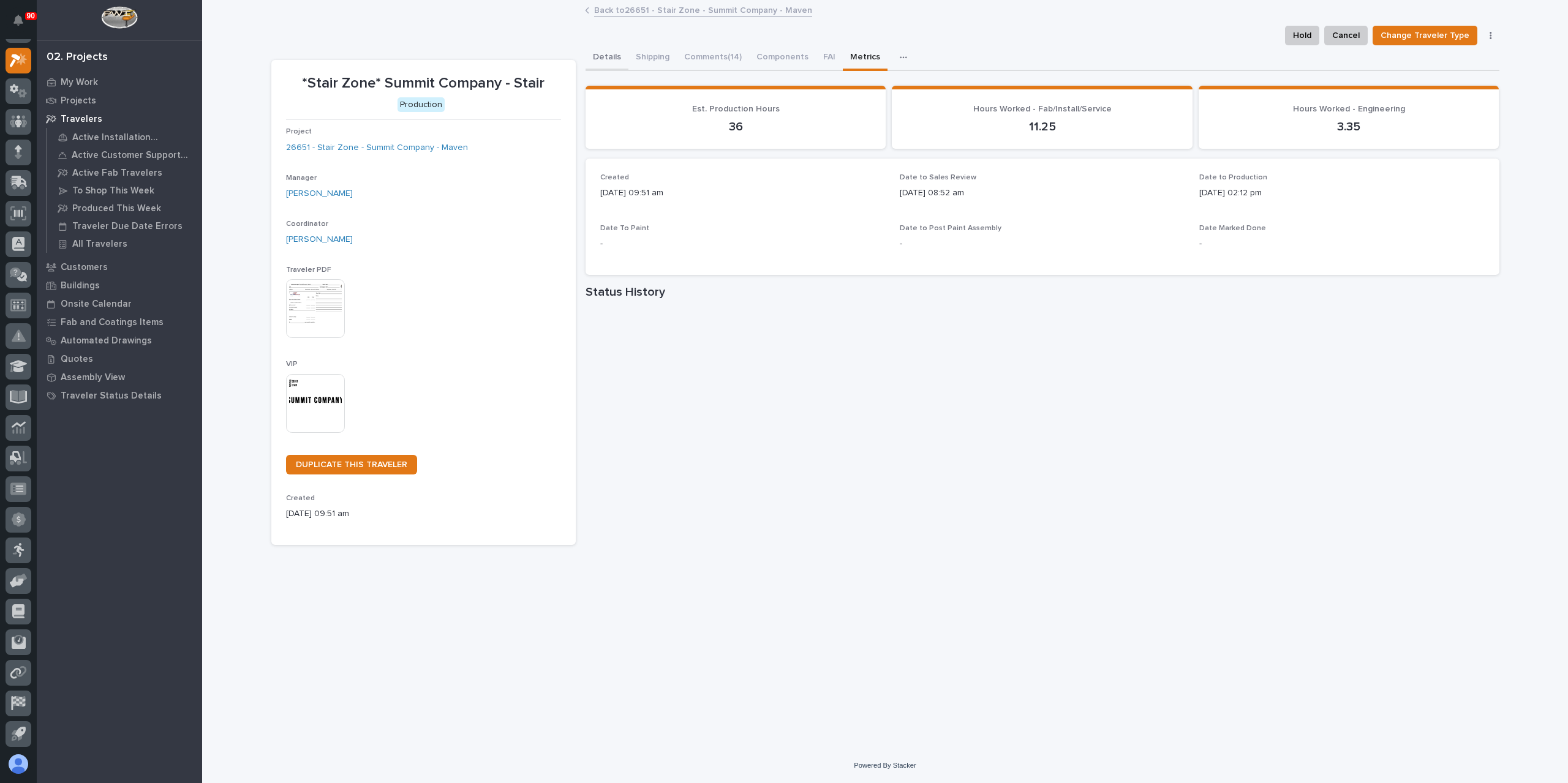
click at [611, 61] on button "Details" at bounding box center [606, 57] width 43 height 26
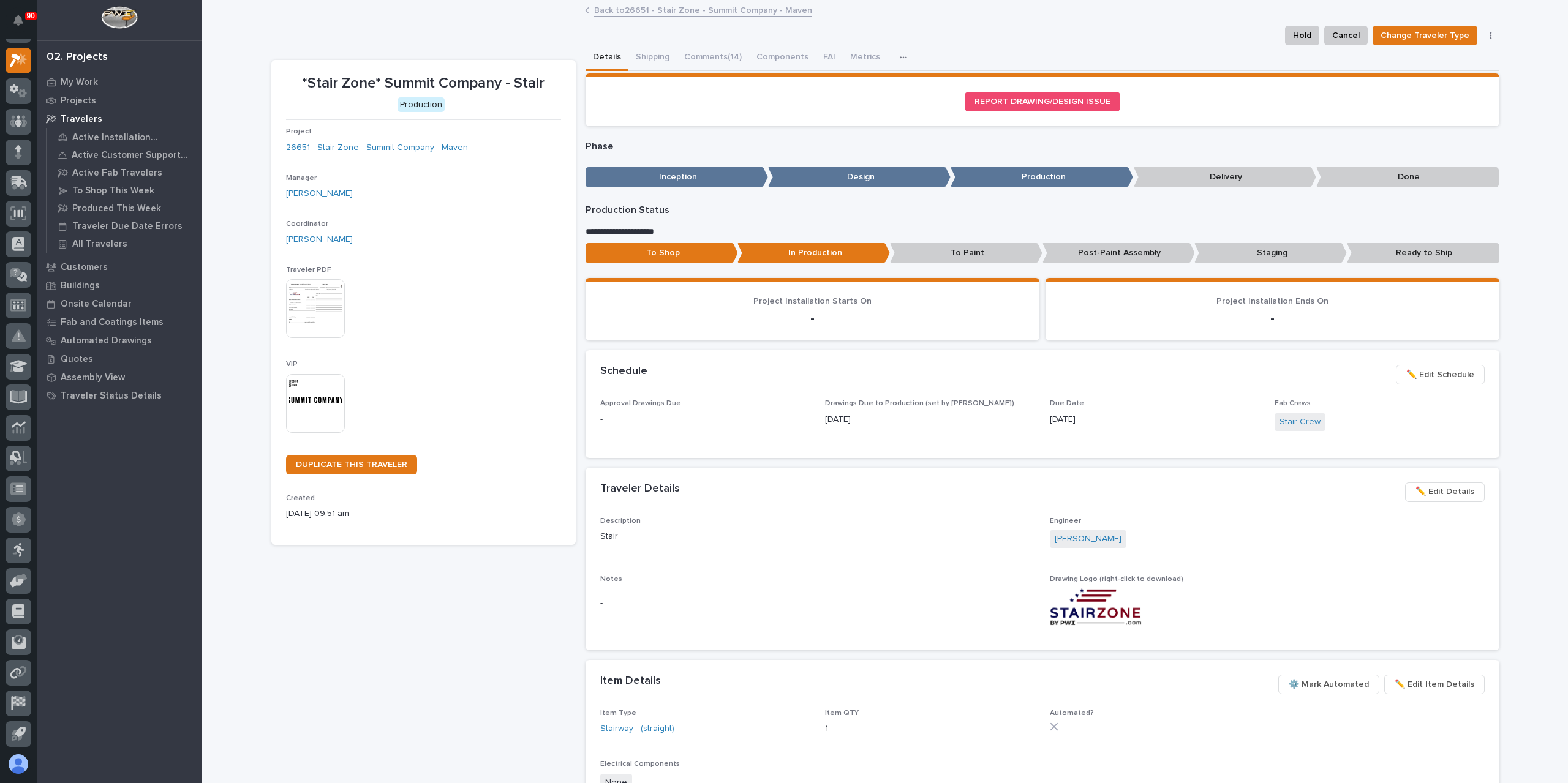
click at [714, 43] on div "Hold Cancel Change Traveler Type Regenerate PDF Generate VIP" at bounding box center [886, 35] width 1228 height 19
click at [707, 62] on button "Comments (14)" at bounding box center [713, 57] width 72 height 26
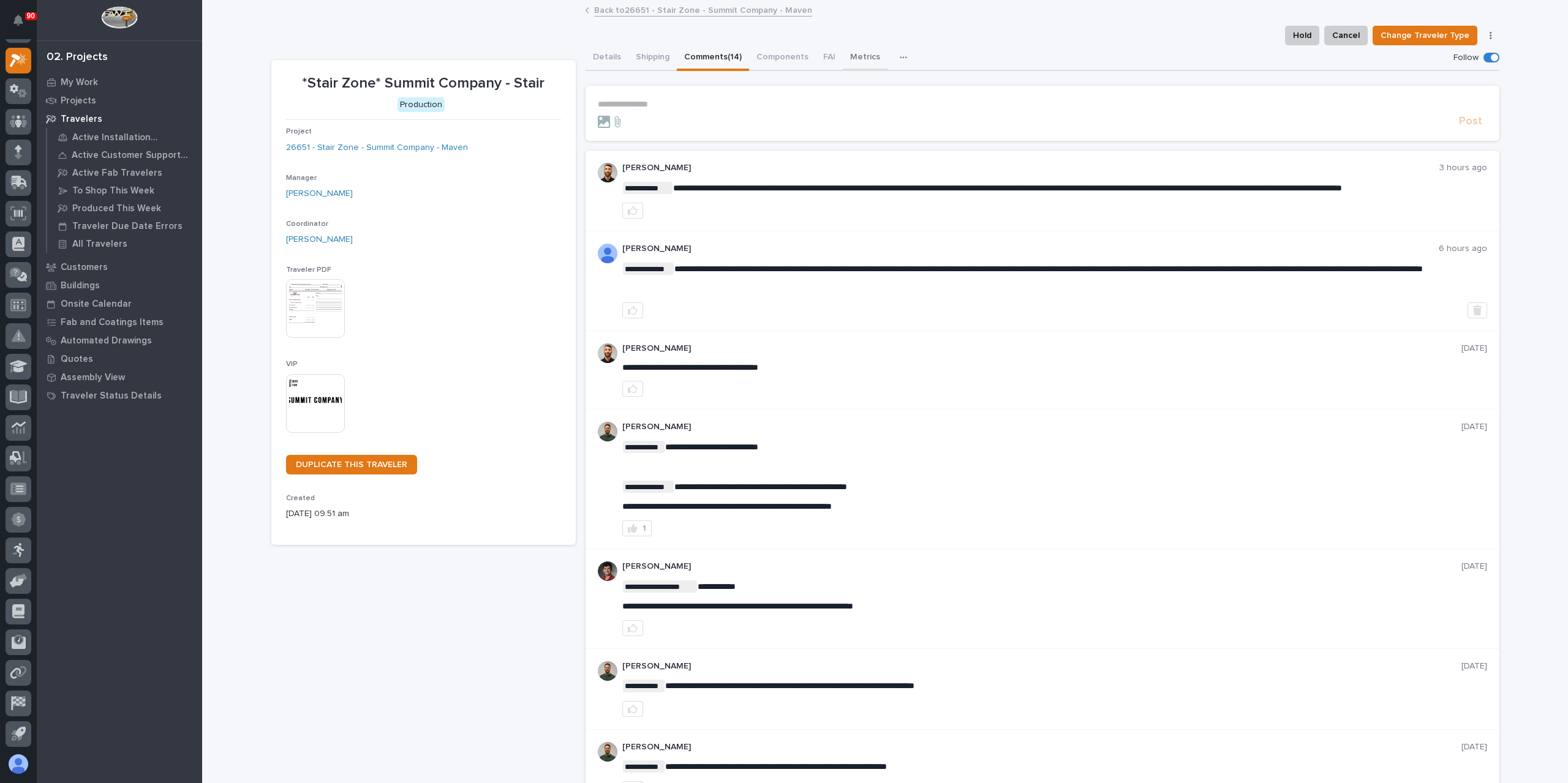
click at [850, 66] on button "Metrics" at bounding box center [865, 57] width 45 height 26
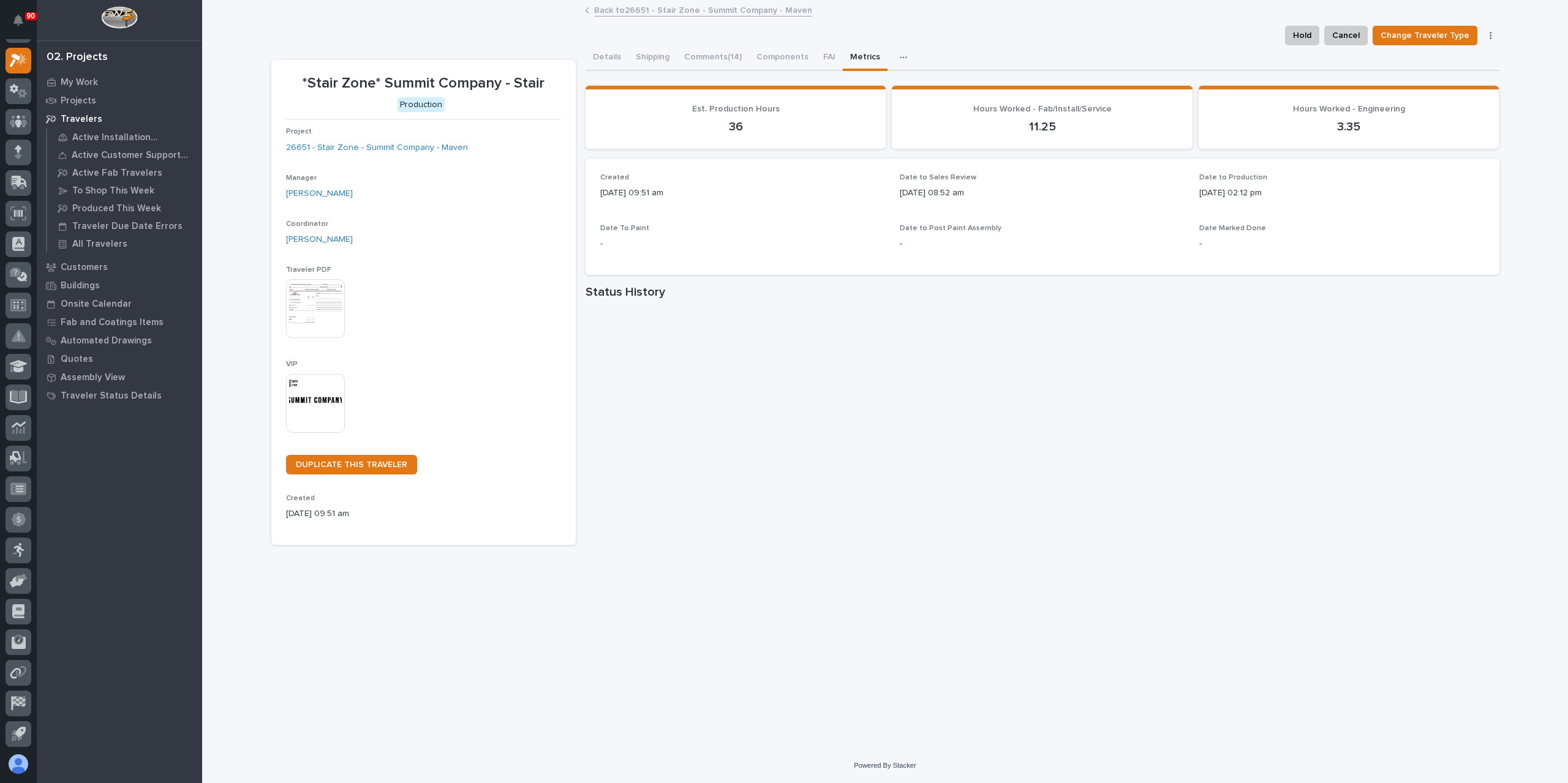
click at [596, 9] on link "Back to 26651 - Stair Zone - Summit Company - Maven" at bounding box center [703, 9] width 218 height 14
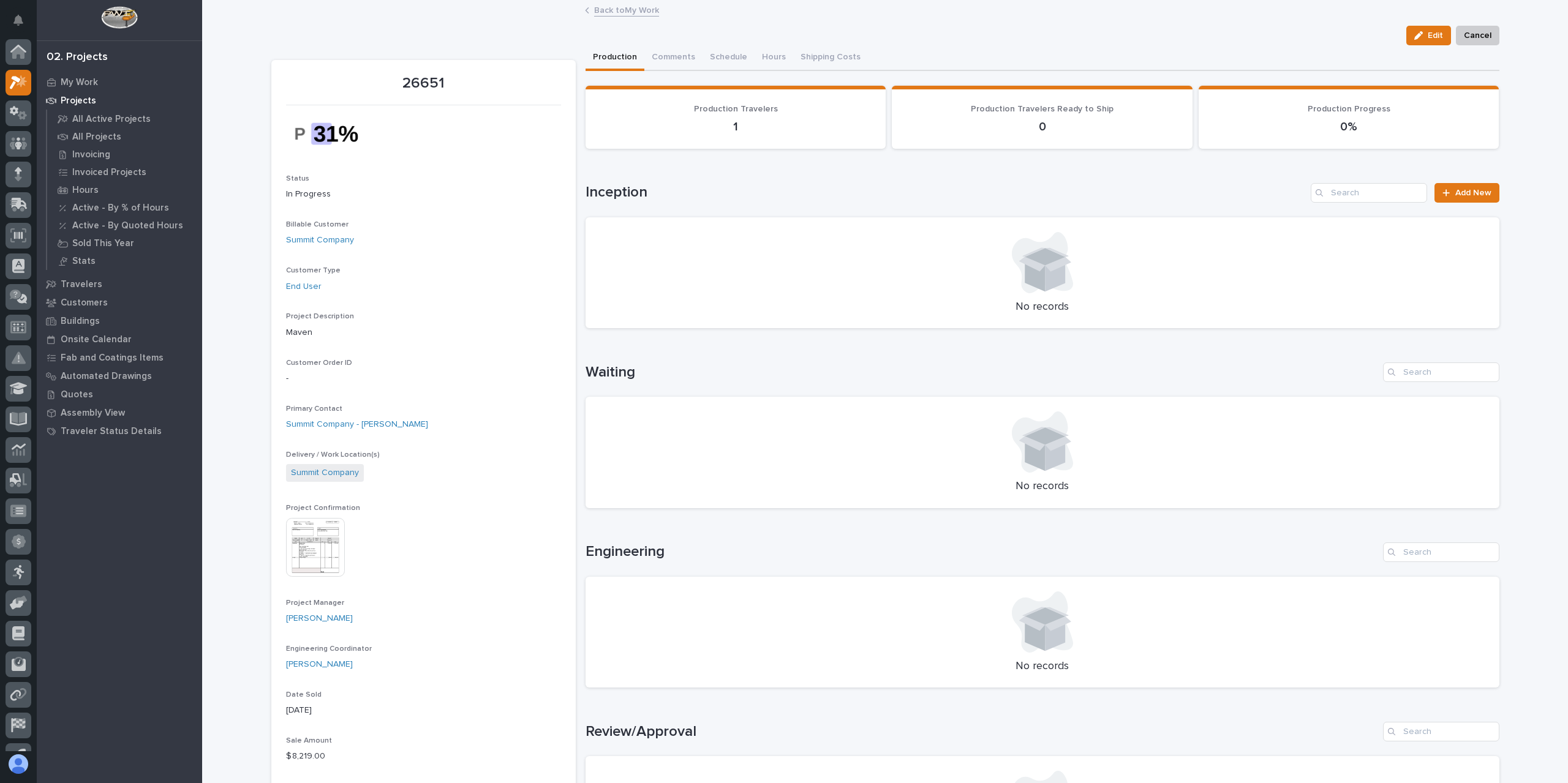
scroll to position [22, 0]
click at [607, 14] on link "Back to My Work" at bounding box center [627, 9] width 65 height 14
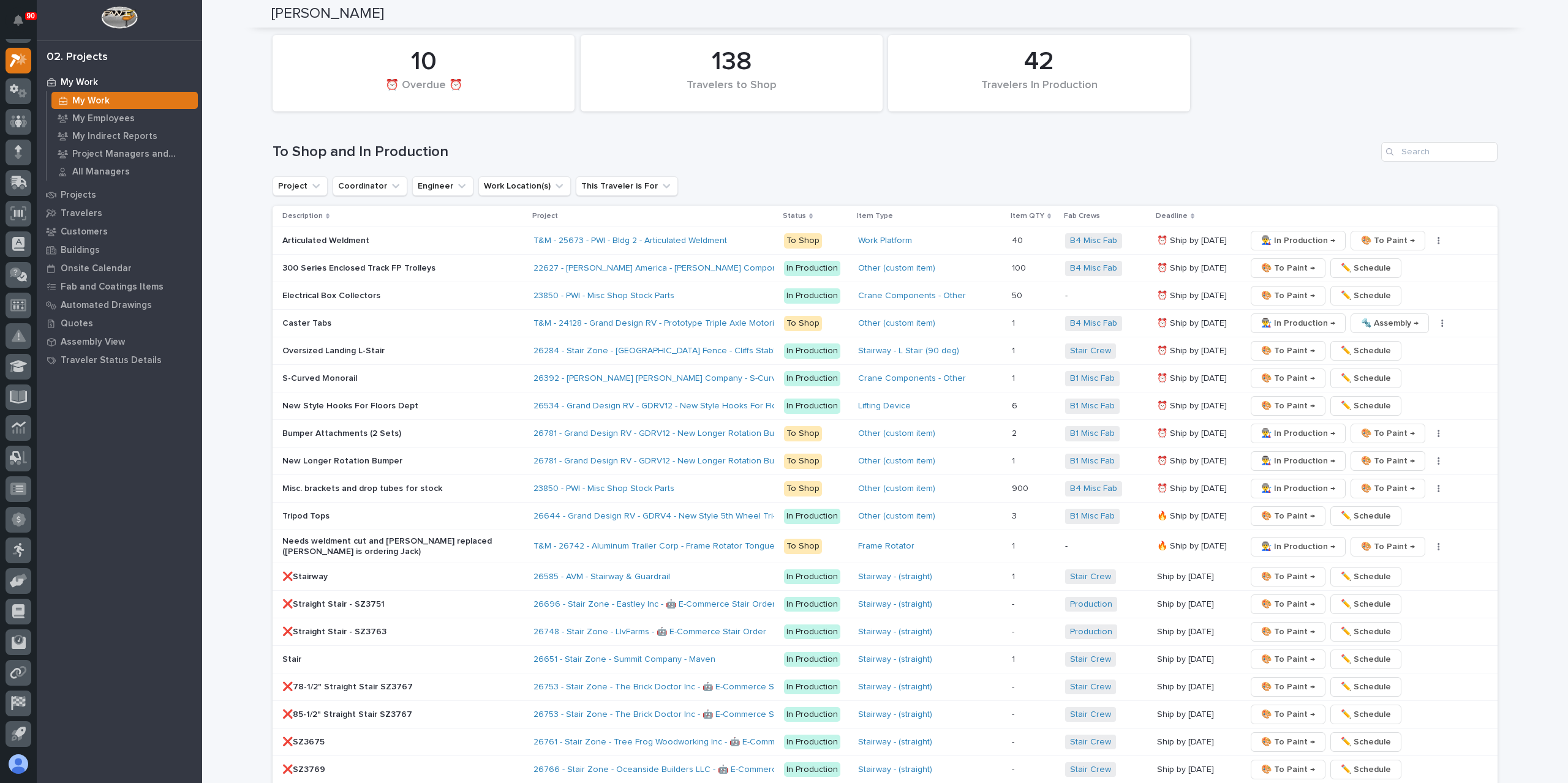
scroll to position [2511, 0]
click at [631, 736] on link "26761 - Stair Zone - Tree Frog Woodworking Inc - 🤖 E-Commerce Stair Order" at bounding box center [686, 741] width 306 height 10
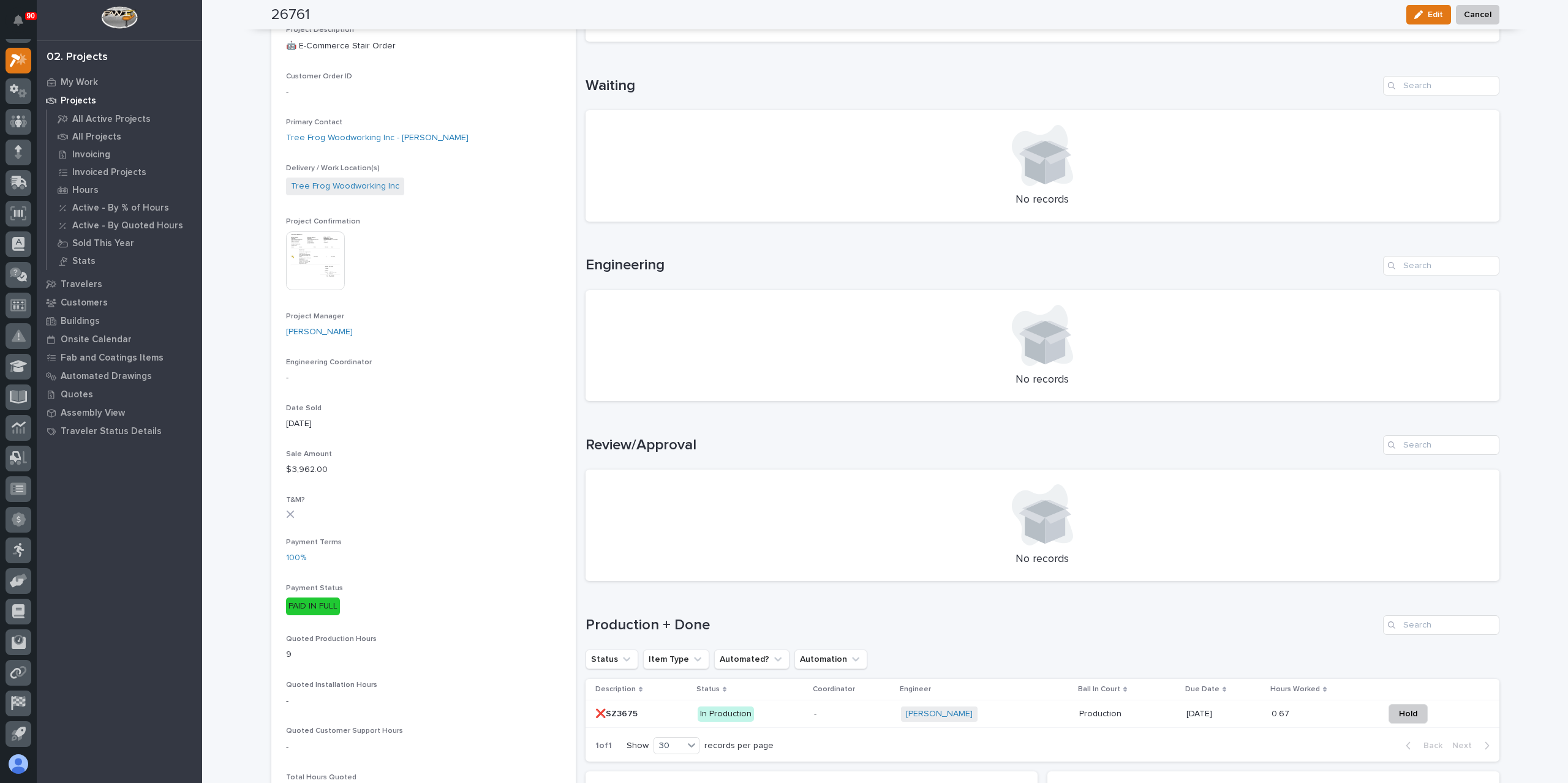
scroll to position [490, 0]
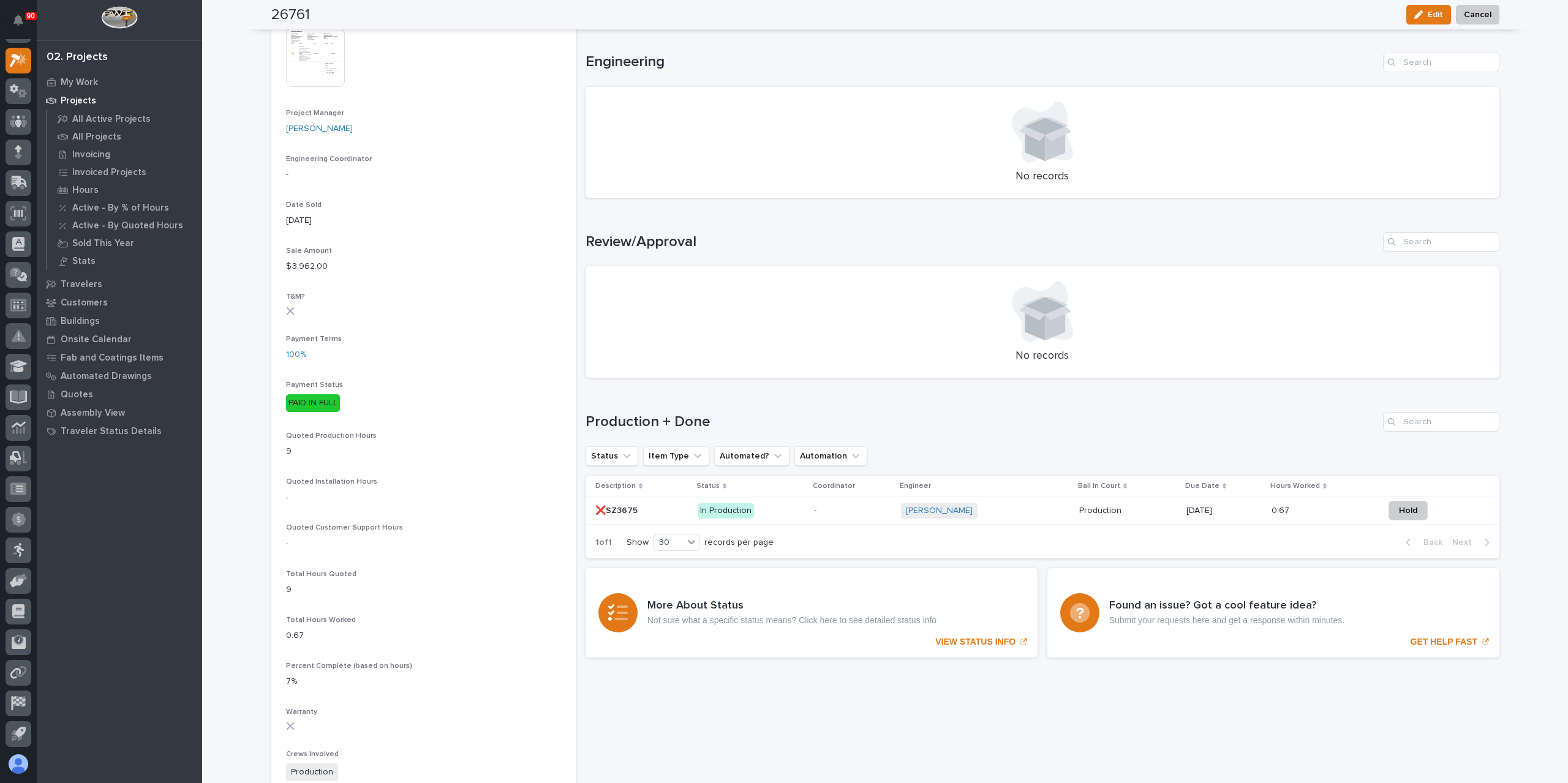
click at [626, 512] on p "❌SZ3675" at bounding box center [618, 509] width 45 height 13
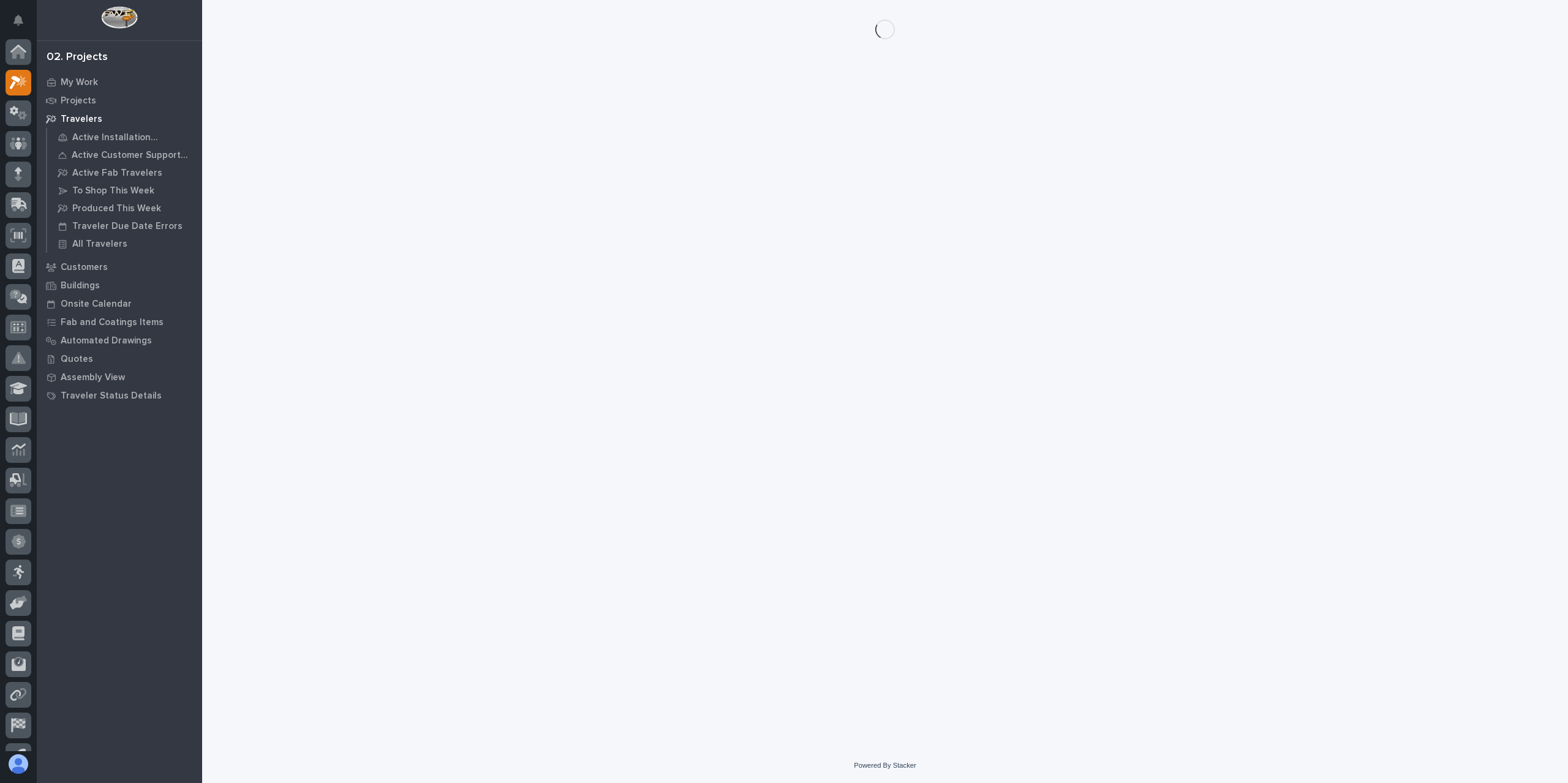
scroll to position [22, 0]
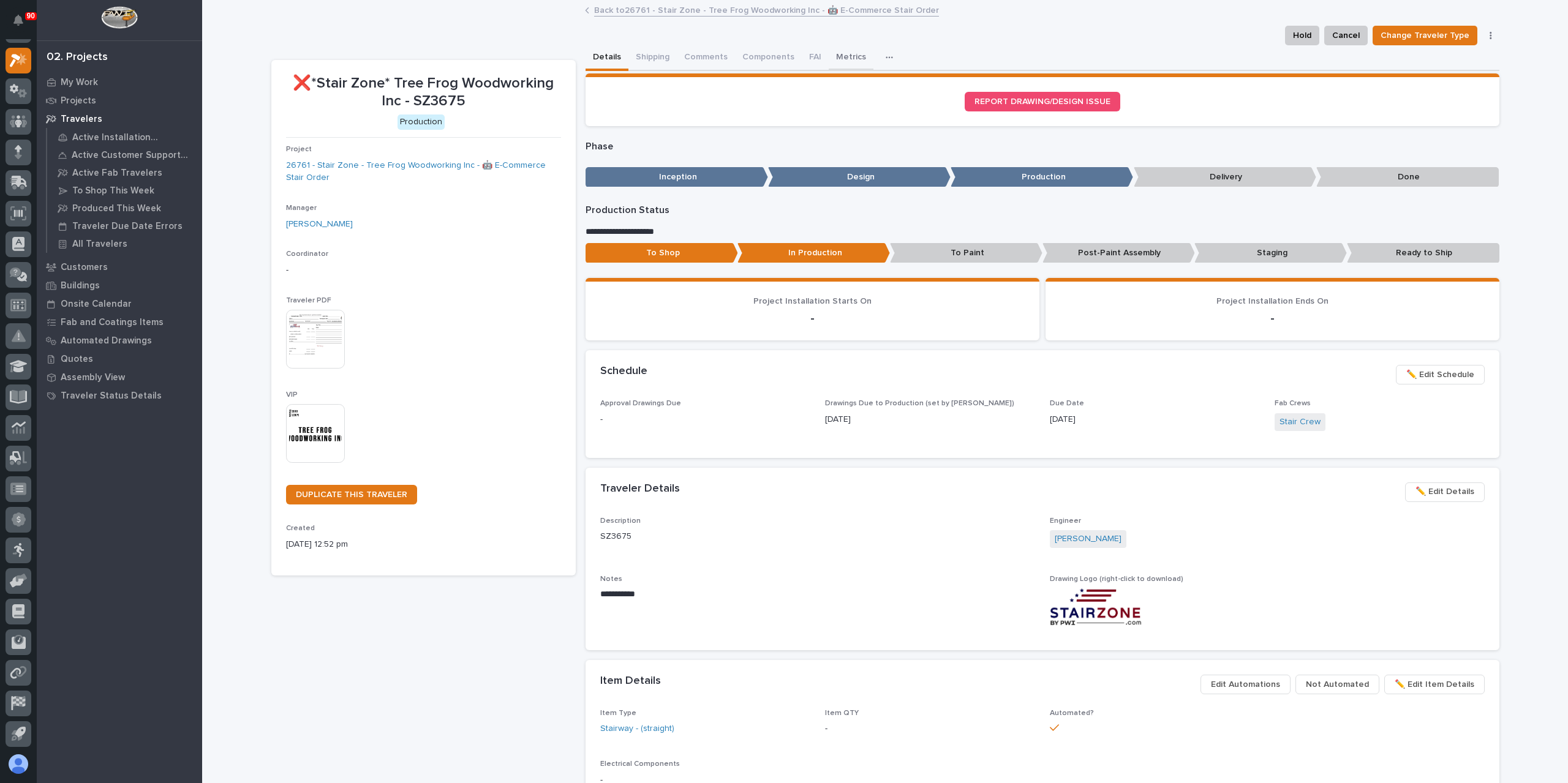
click at [851, 51] on button "Metrics" at bounding box center [851, 57] width 45 height 26
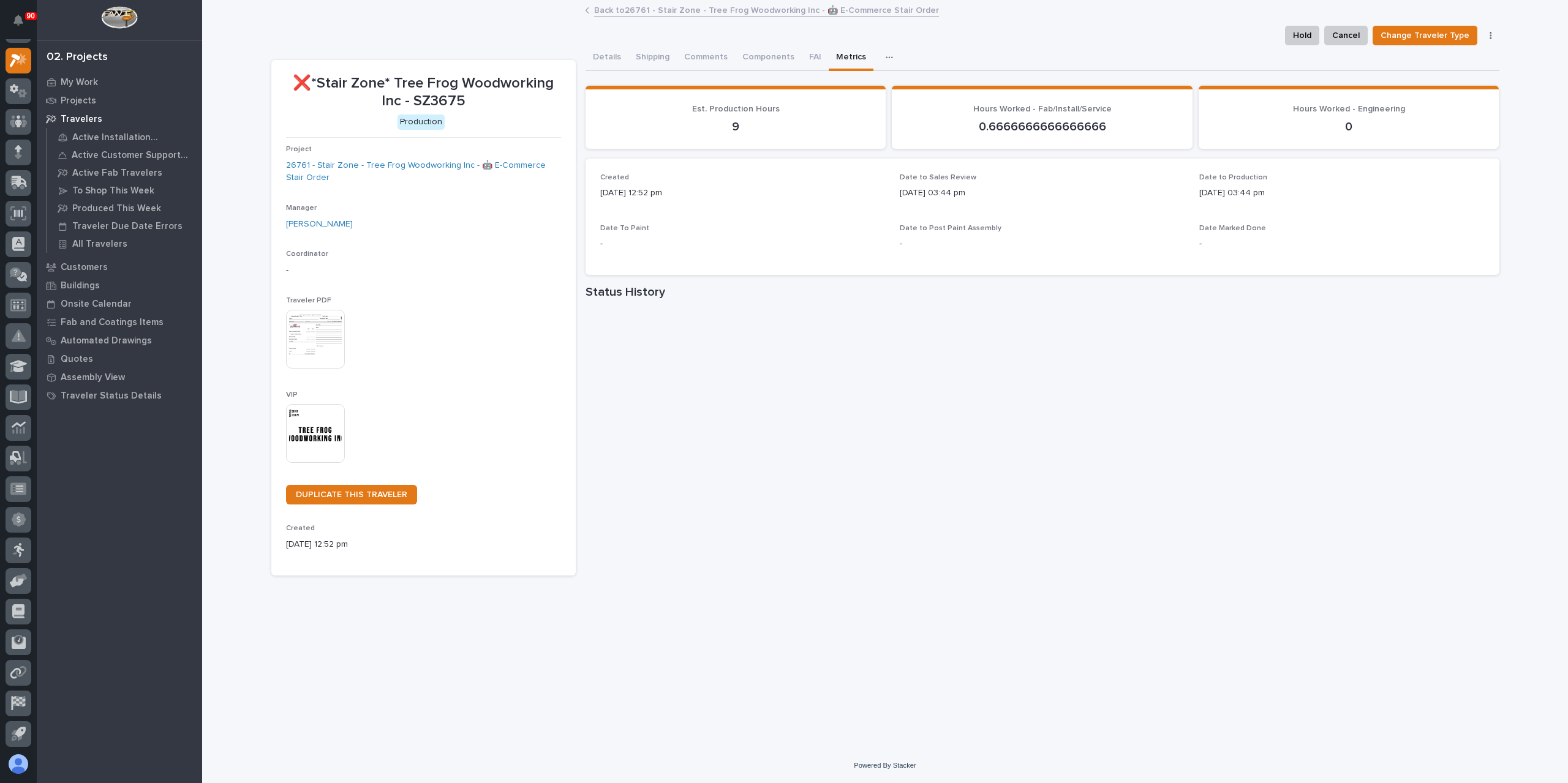
click at [676, 8] on link "Back to 26761 - Stair Zone - Tree Frog Woodworking Inc - 🤖 E-Commerce Stair Ord…" at bounding box center [766, 9] width 345 height 14
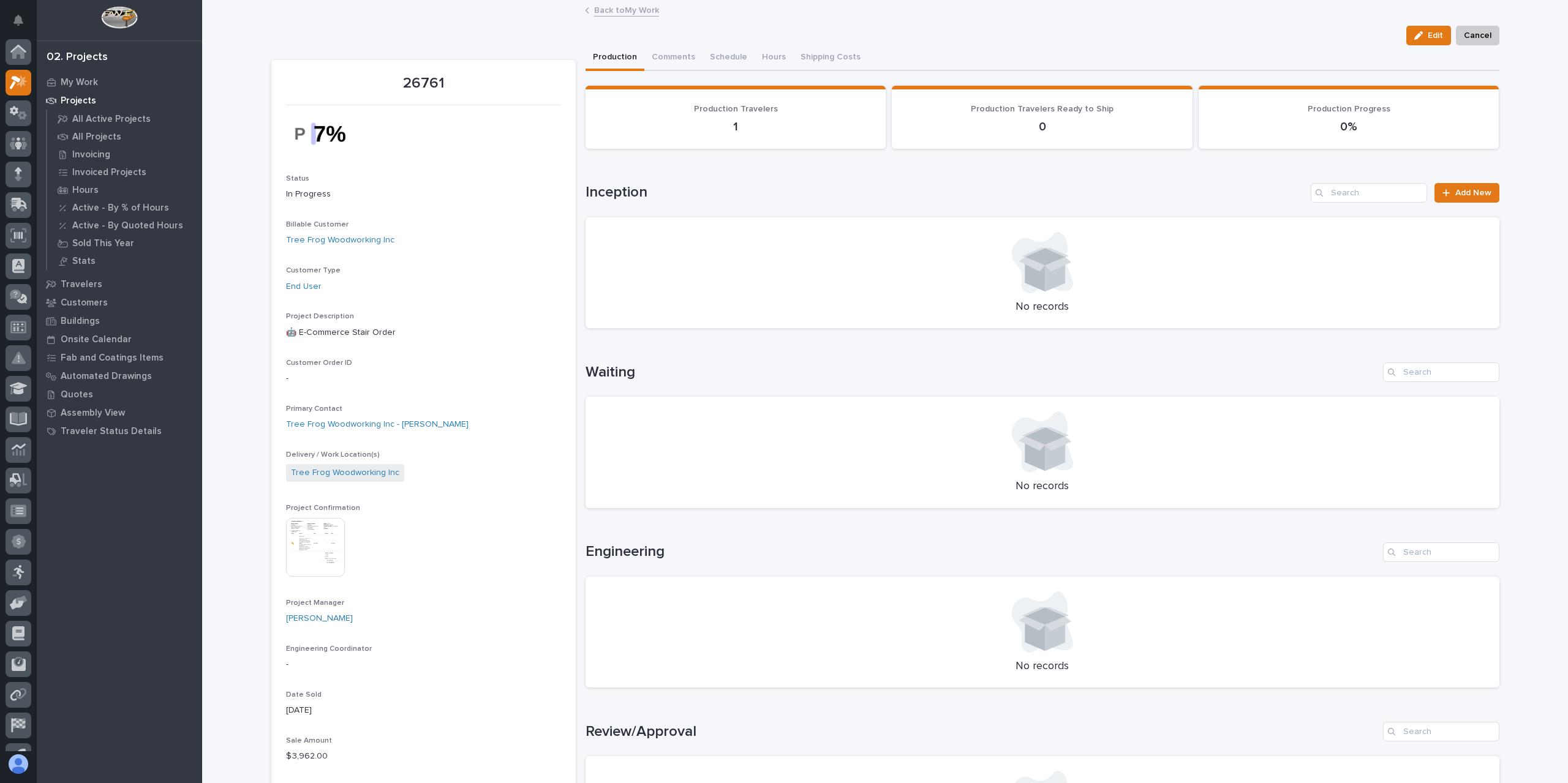
scroll to position [22, 0]
click at [641, 5] on link "Back to My Work" at bounding box center [627, 9] width 65 height 14
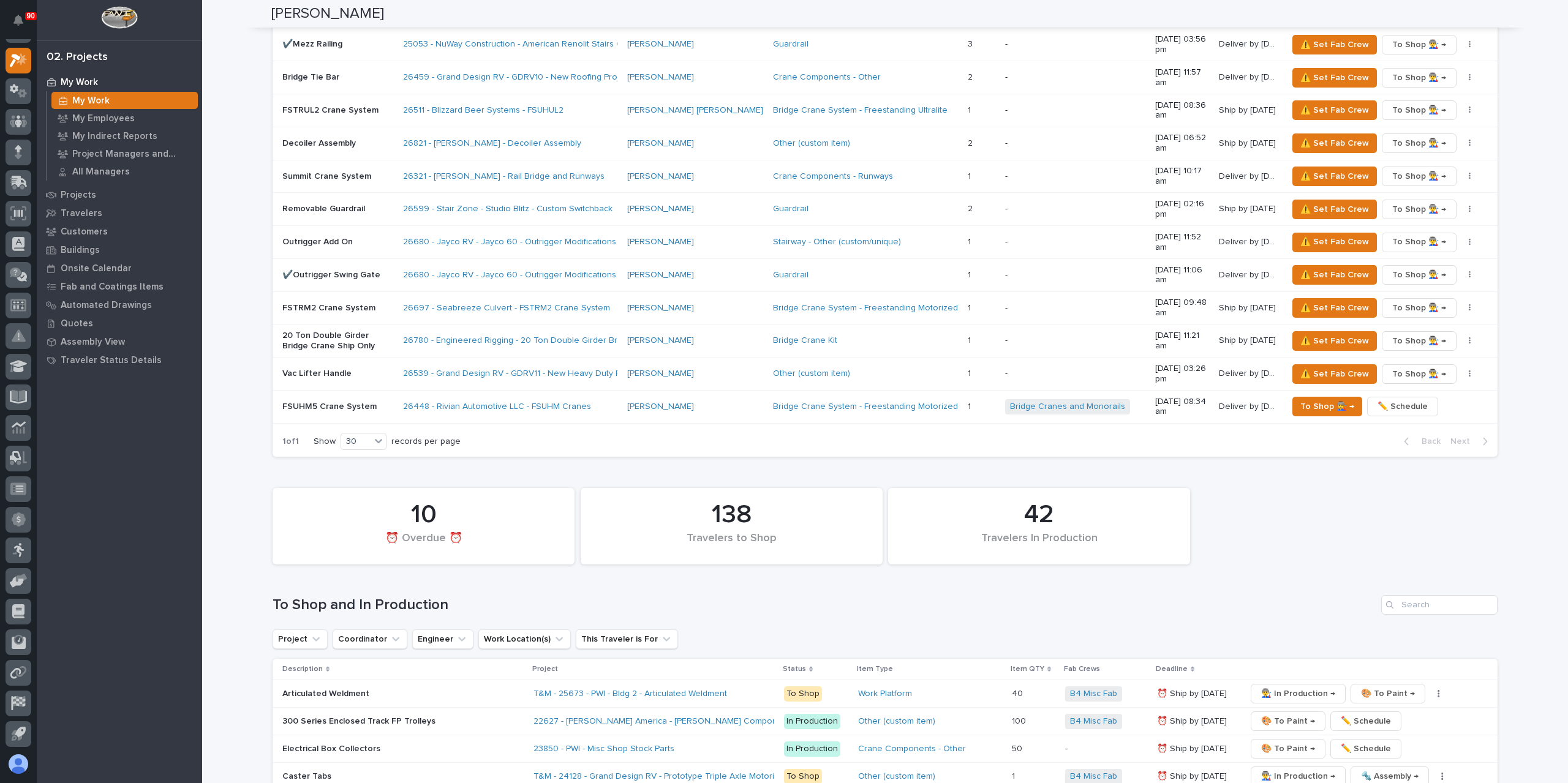
scroll to position [2634, 0]
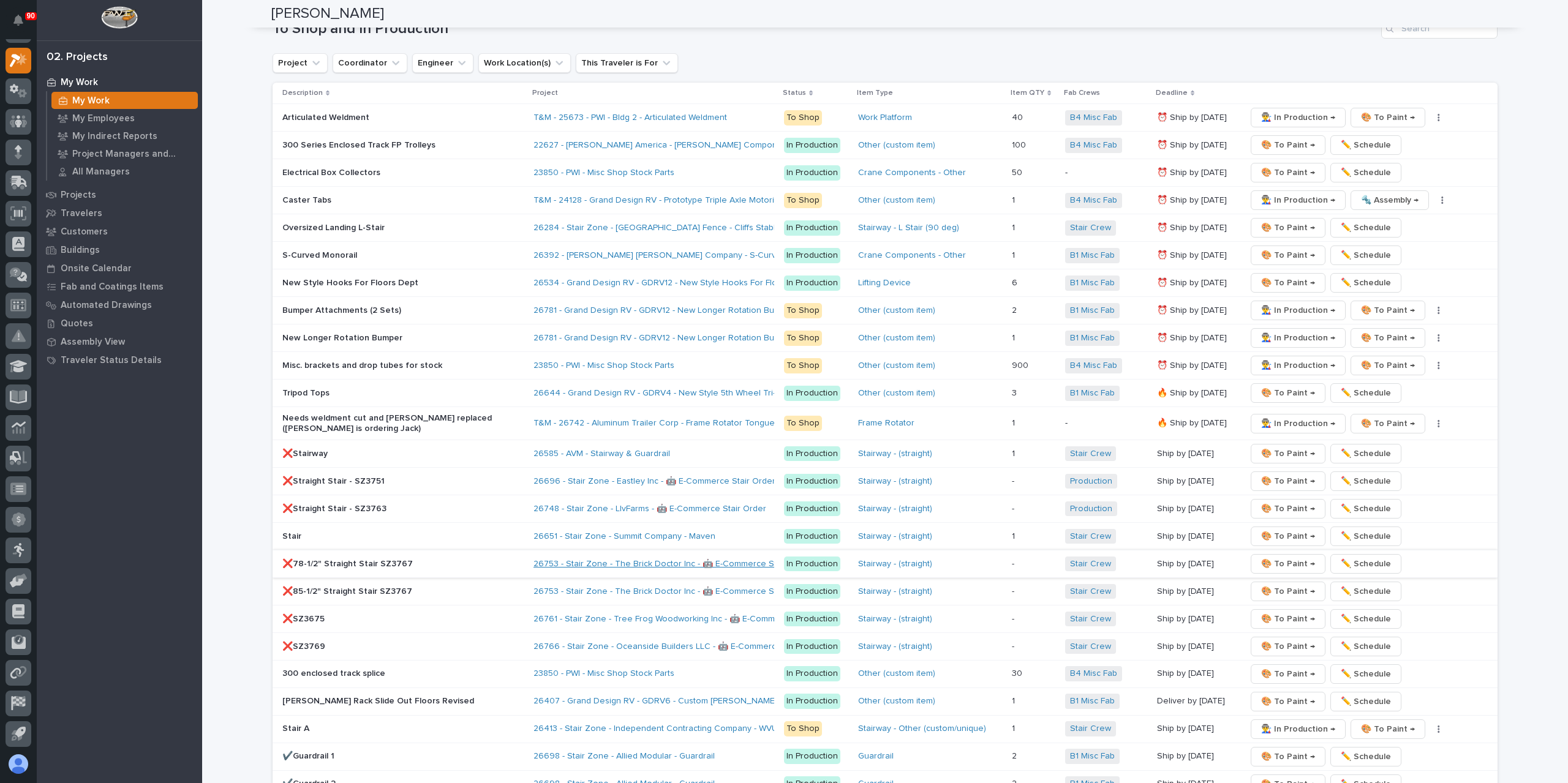
click at [620, 559] on link "26753 - Stair Zone - The Brick Doctor Inc - 🤖 E-Commerce Stair Order" at bounding box center [672, 564] width 278 height 10
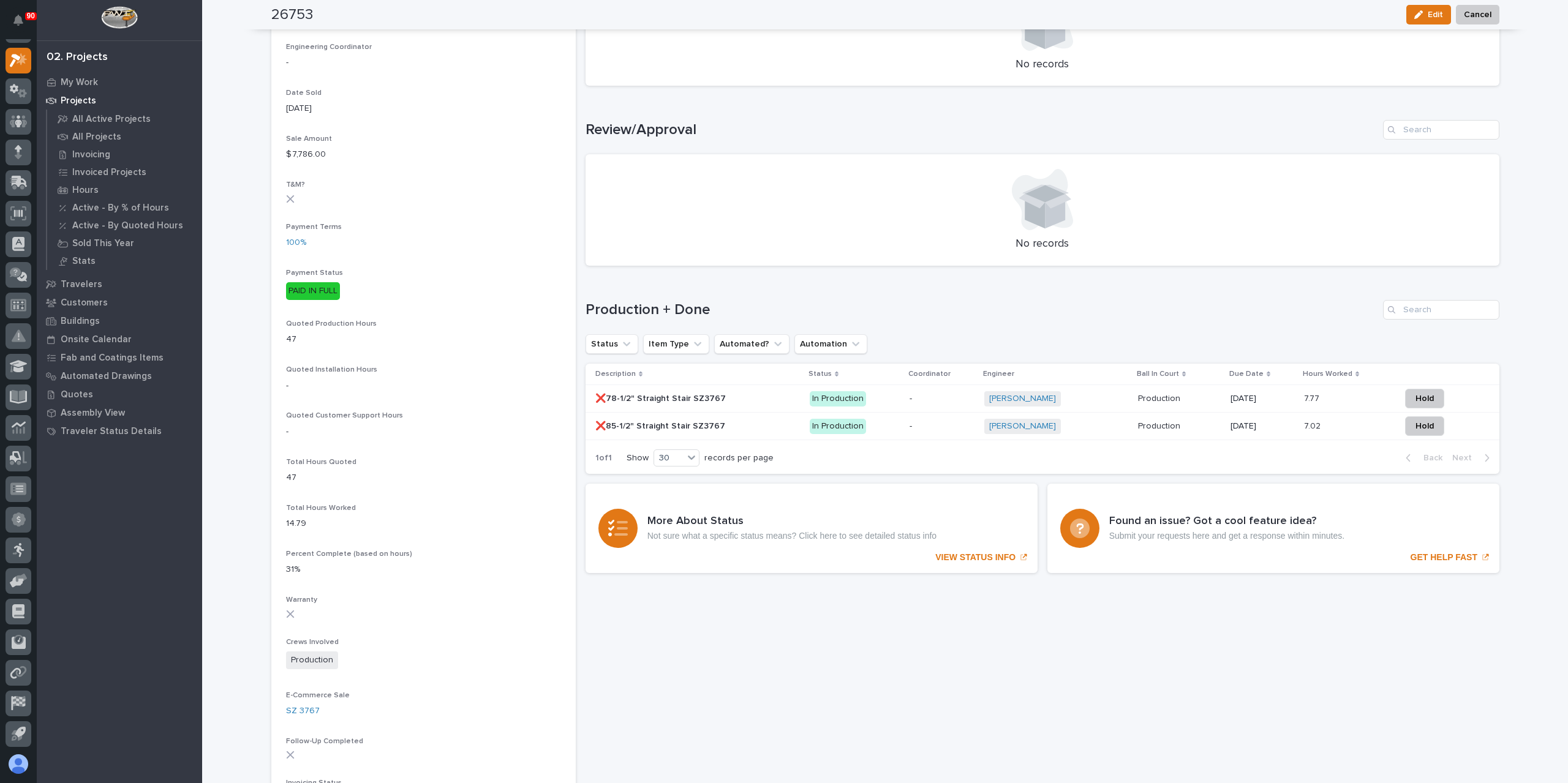
scroll to position [612, 0]
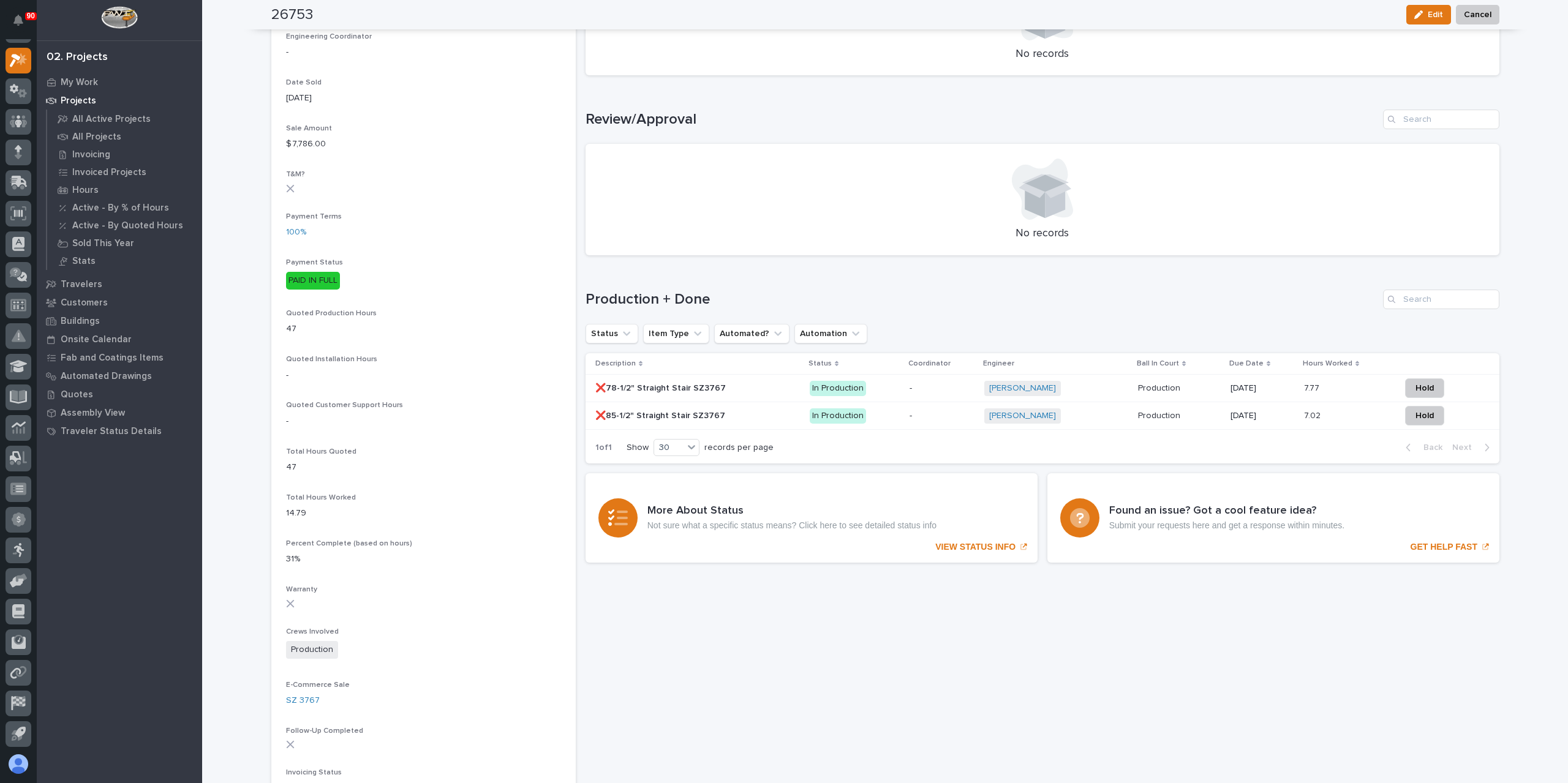
click at [646, 386] on p "❌78-1/2" Straight Stair SZ3767" at bounding box center [661, 387] width 133 height 13
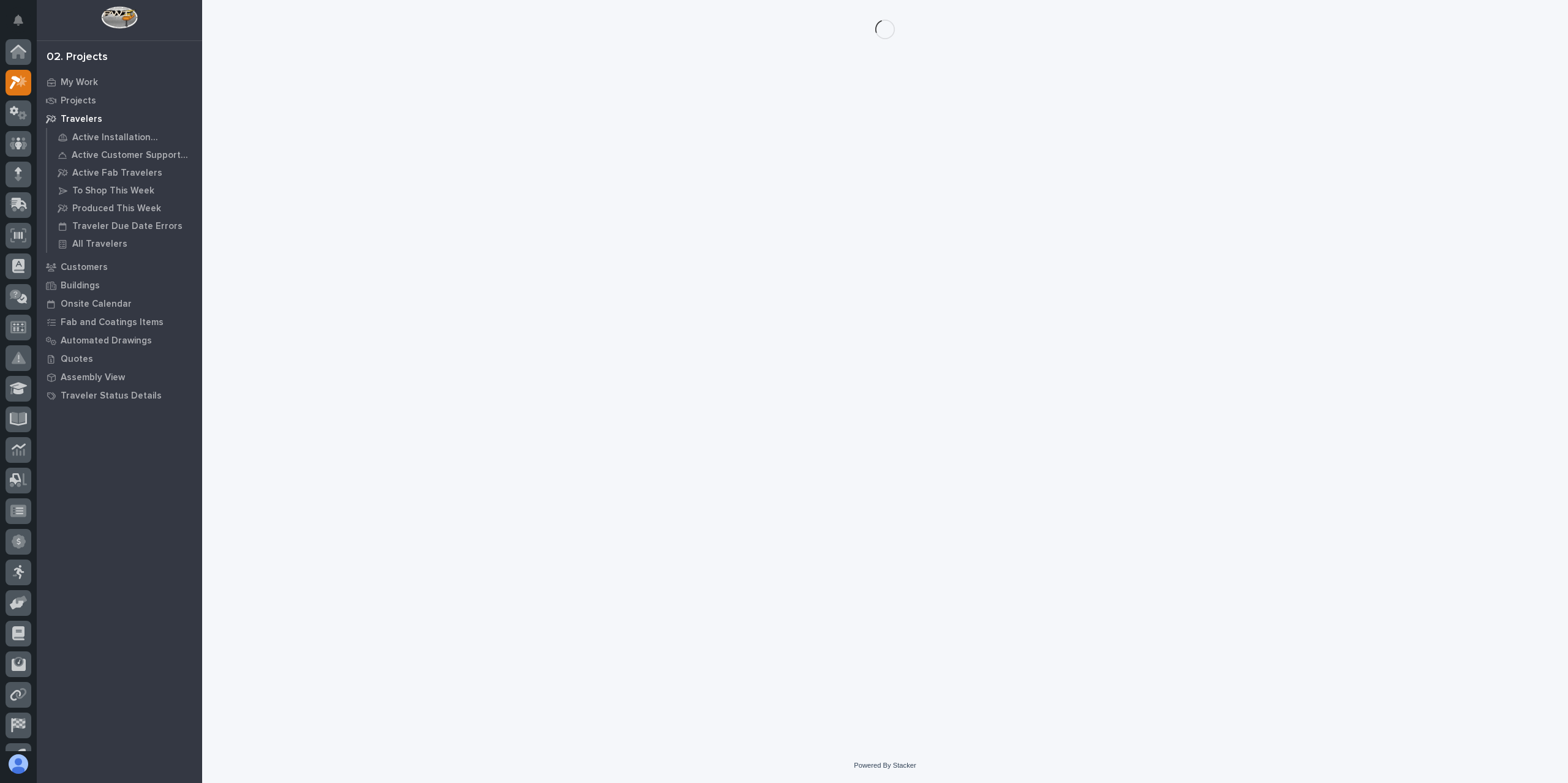
scroll to position [22, 0]
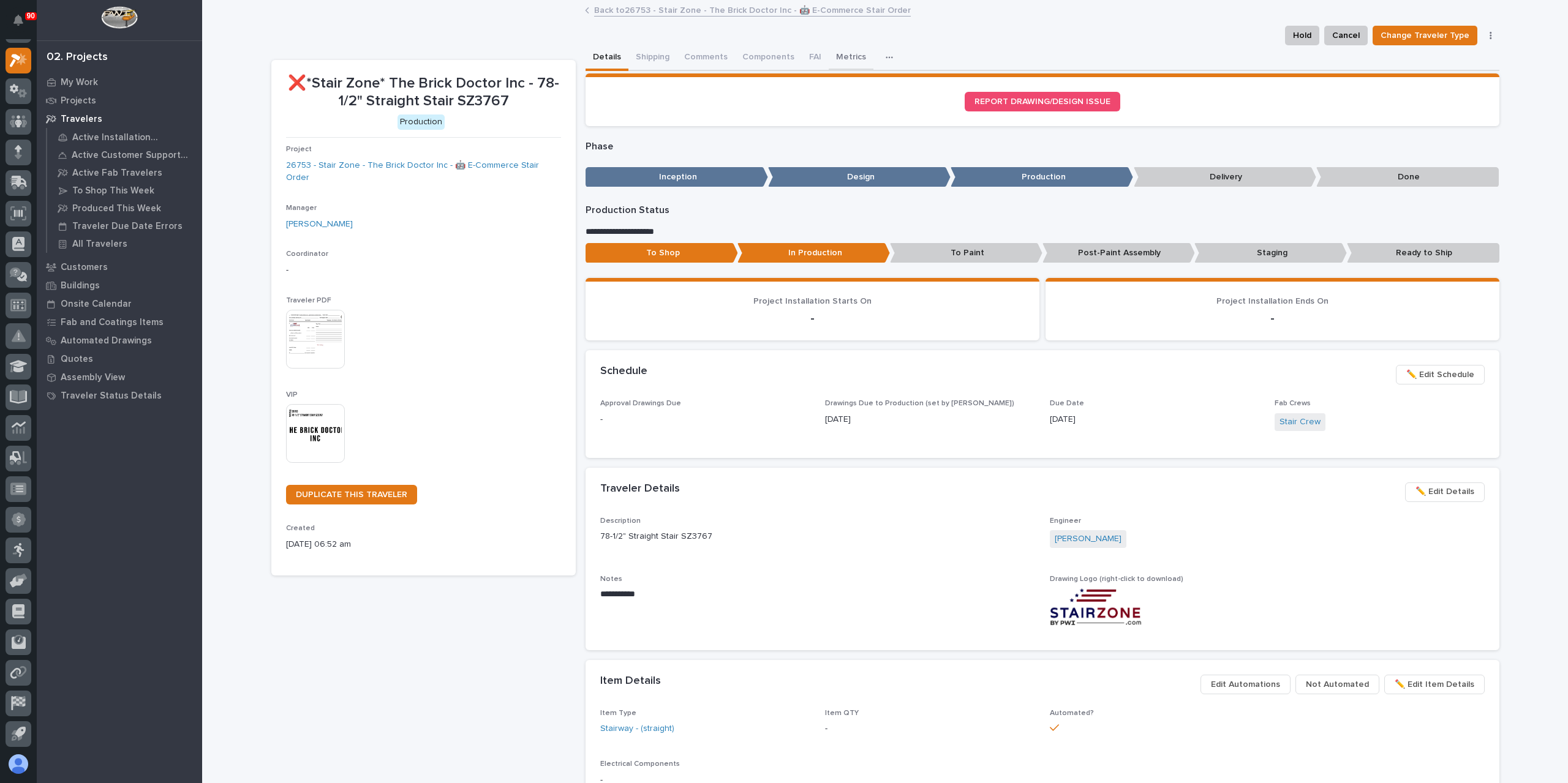
click at [844, 54] on button "Metrics" at bounding box center [851, 57] width 45 height 26
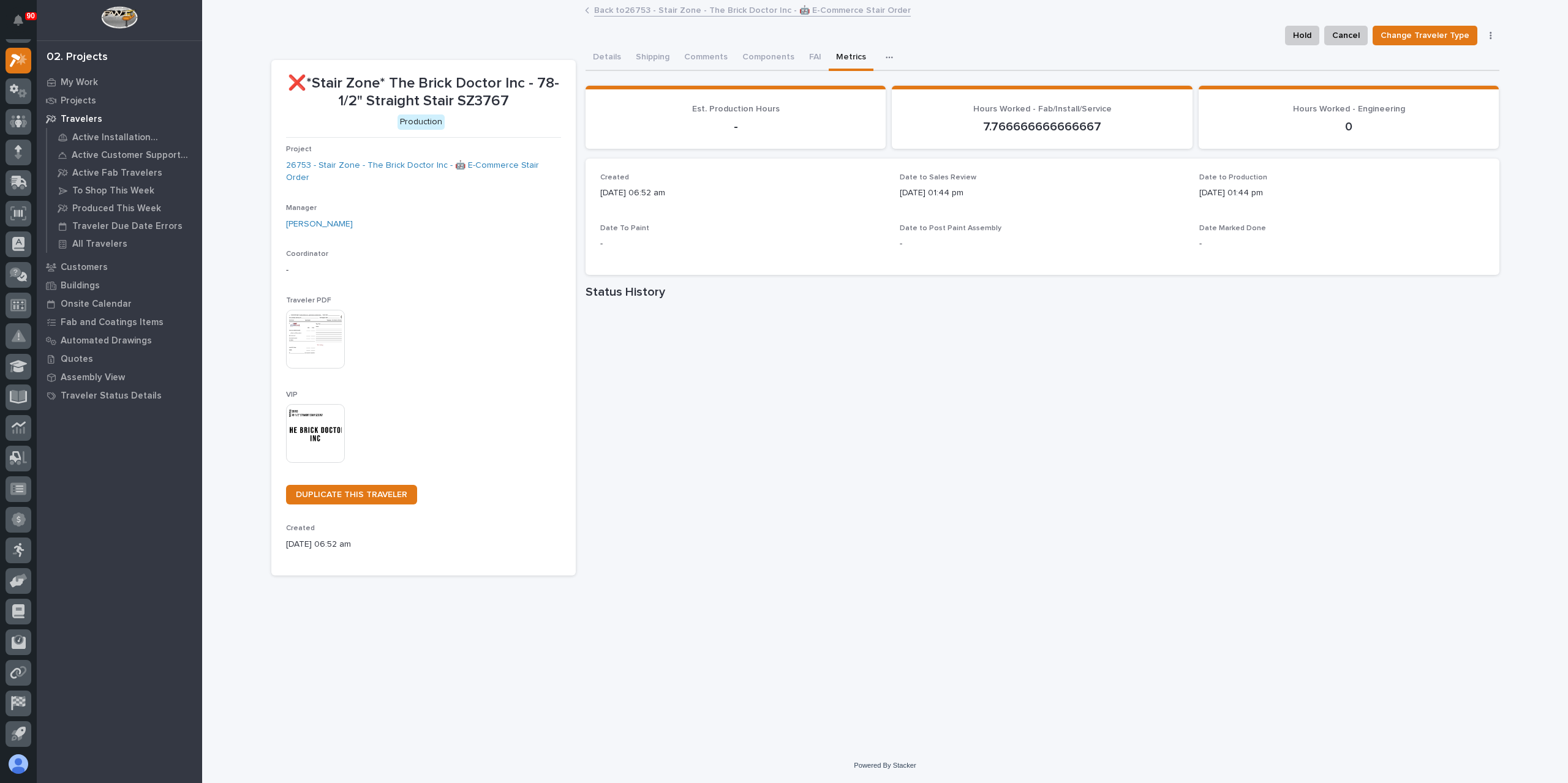
click at [679, 8] on link "Back to 26753 - Stair Zone - The Brick Doctor Inc - 🤖 E-Commerce Stair Order" at bounding box center [752, 9] width 316 height 14
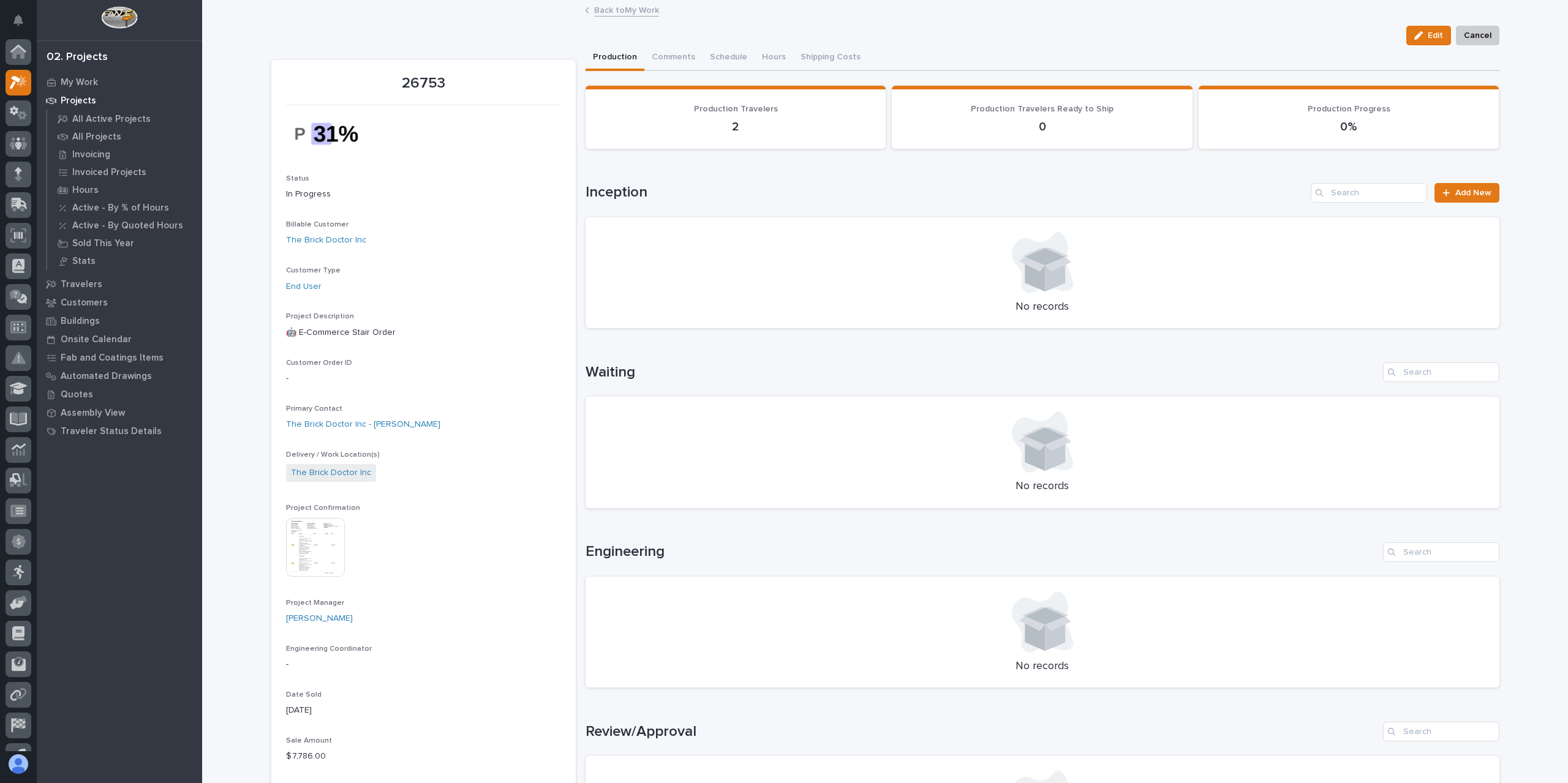
scroll to position [22, 0]
click at [640, 7] on link "Back to My Work" at bounding box center [627, 9] width 65 height 14
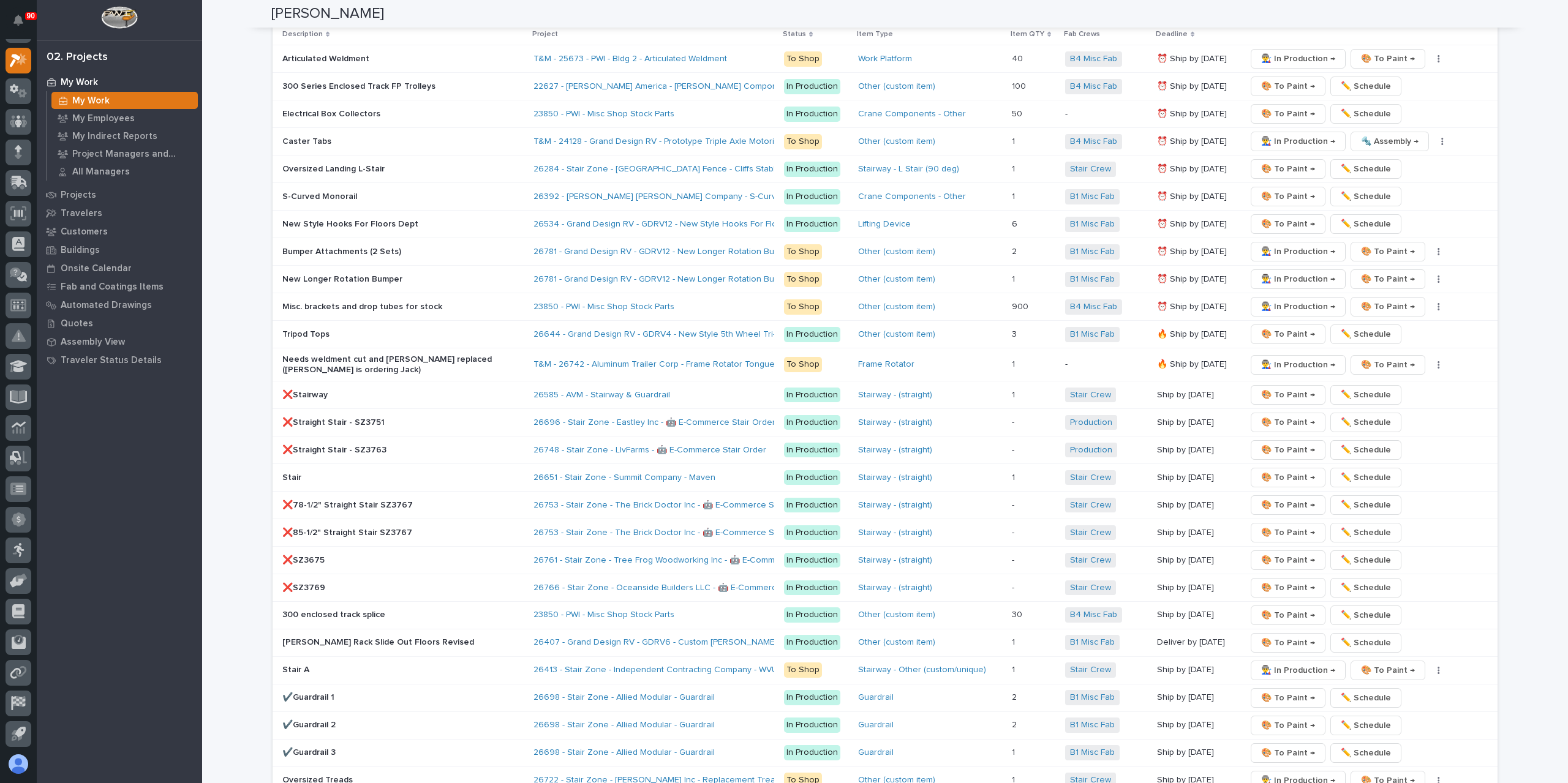
scroll to position [2695, 0]
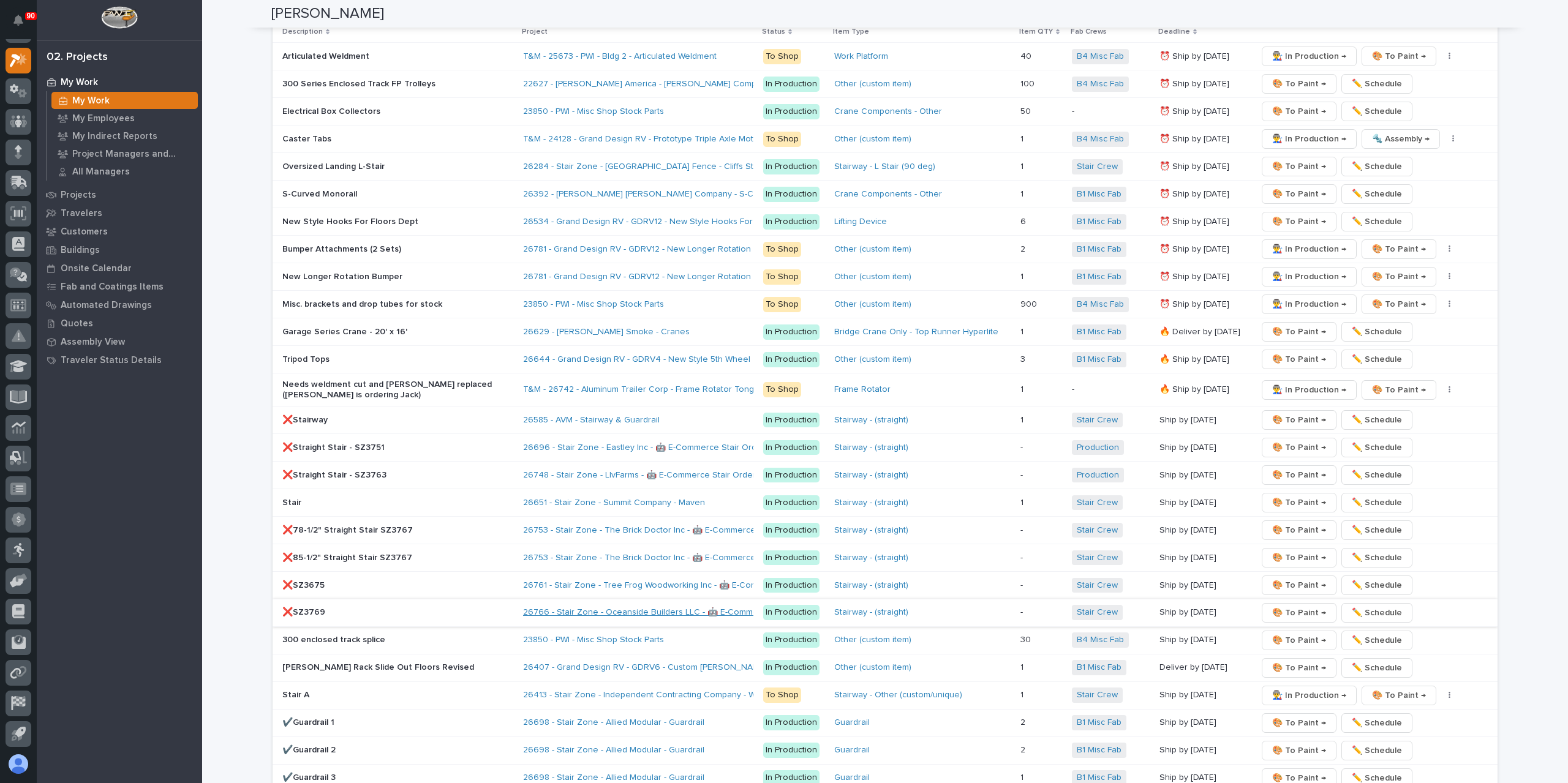
click at [625, 608] on link "26766 - Stair Zone - Oceanside Builders LLC - 🤖 E-Commerce Stair Order" at bounding box center [670, 612] width 294 height 10
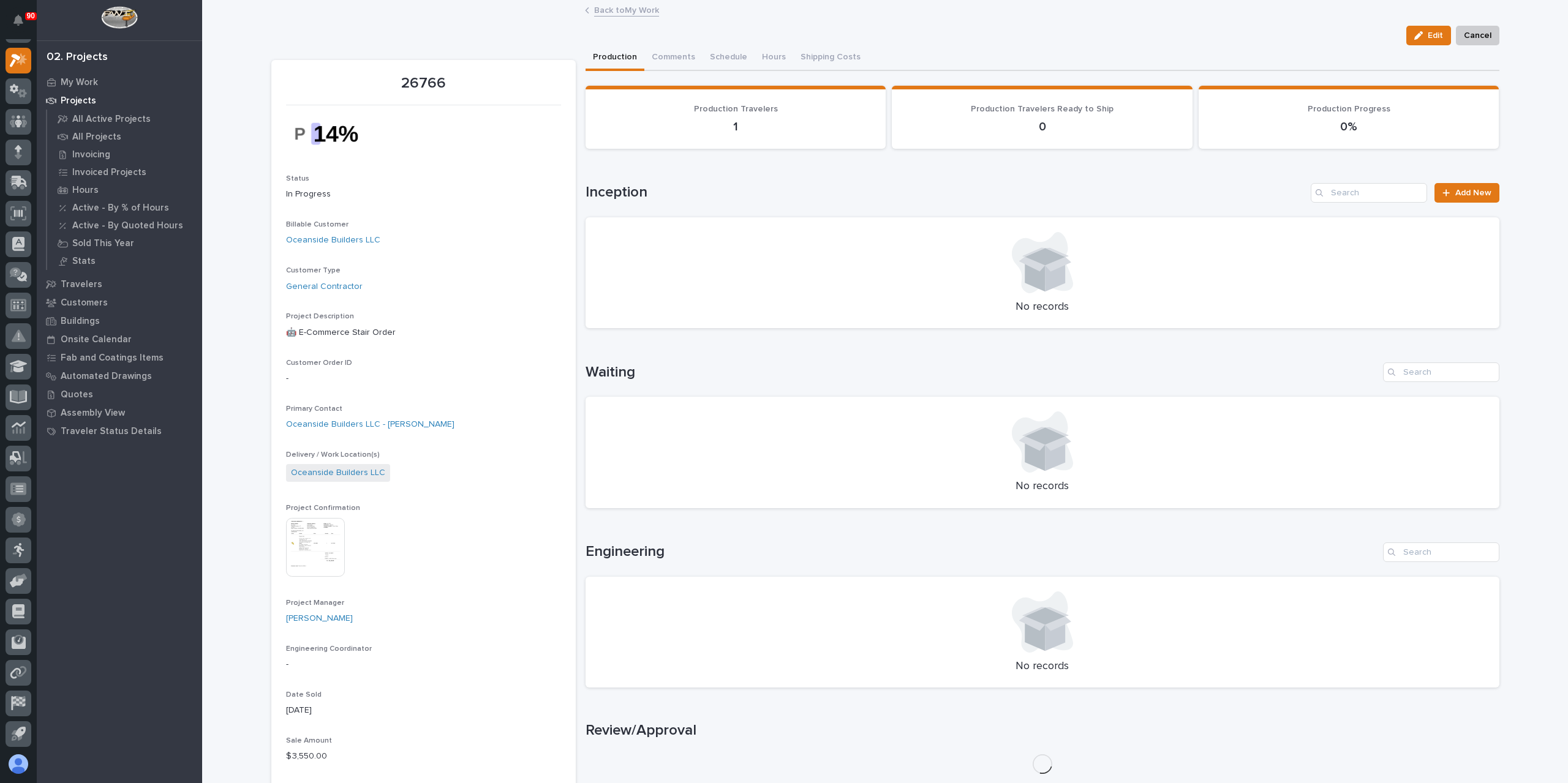
scroll to position [306, 0]
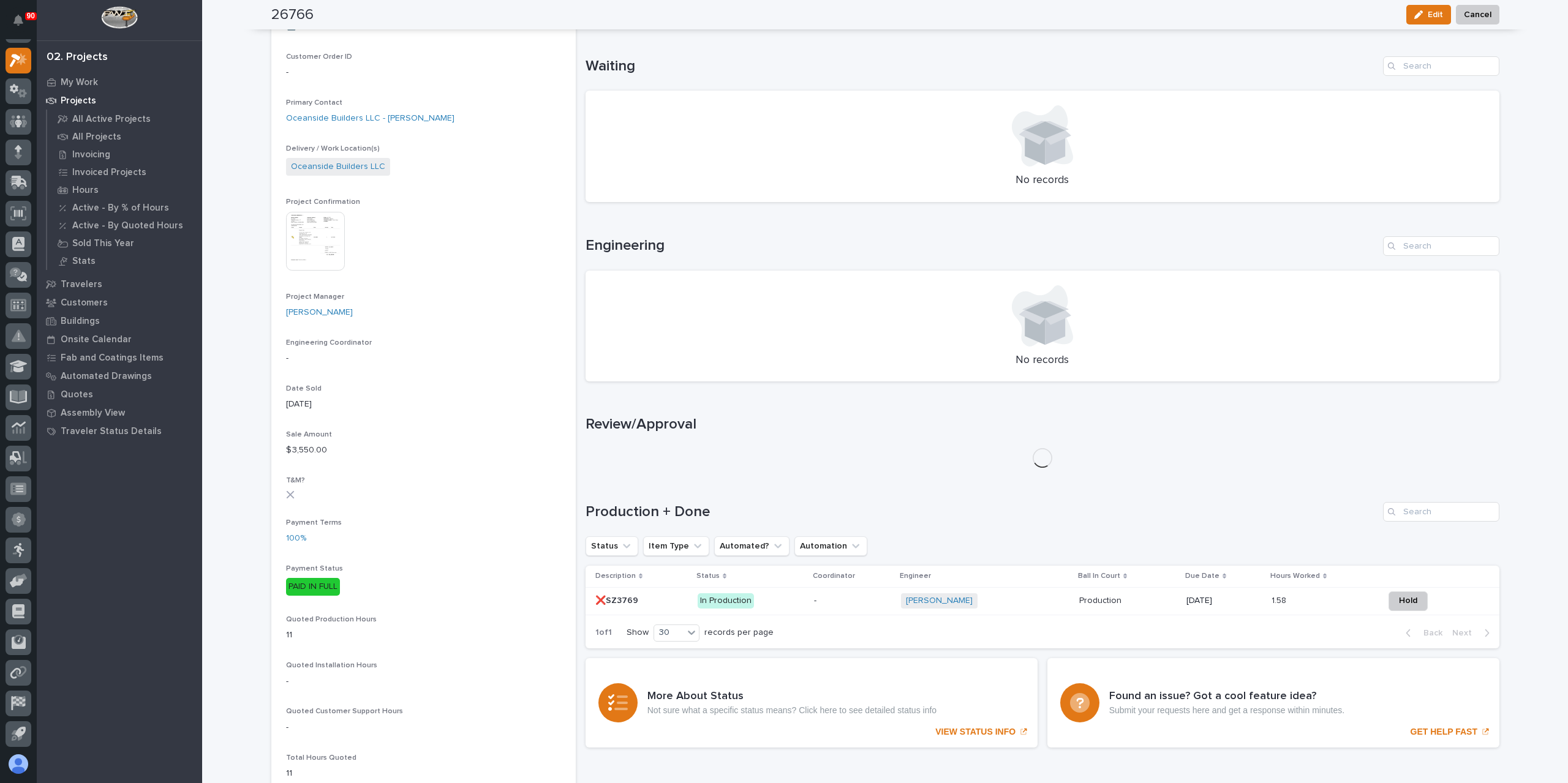
click at [623, 609] on div "❌SZ3769 ❌SZ3769" at bounding box center [641, 601] width 92 height 20
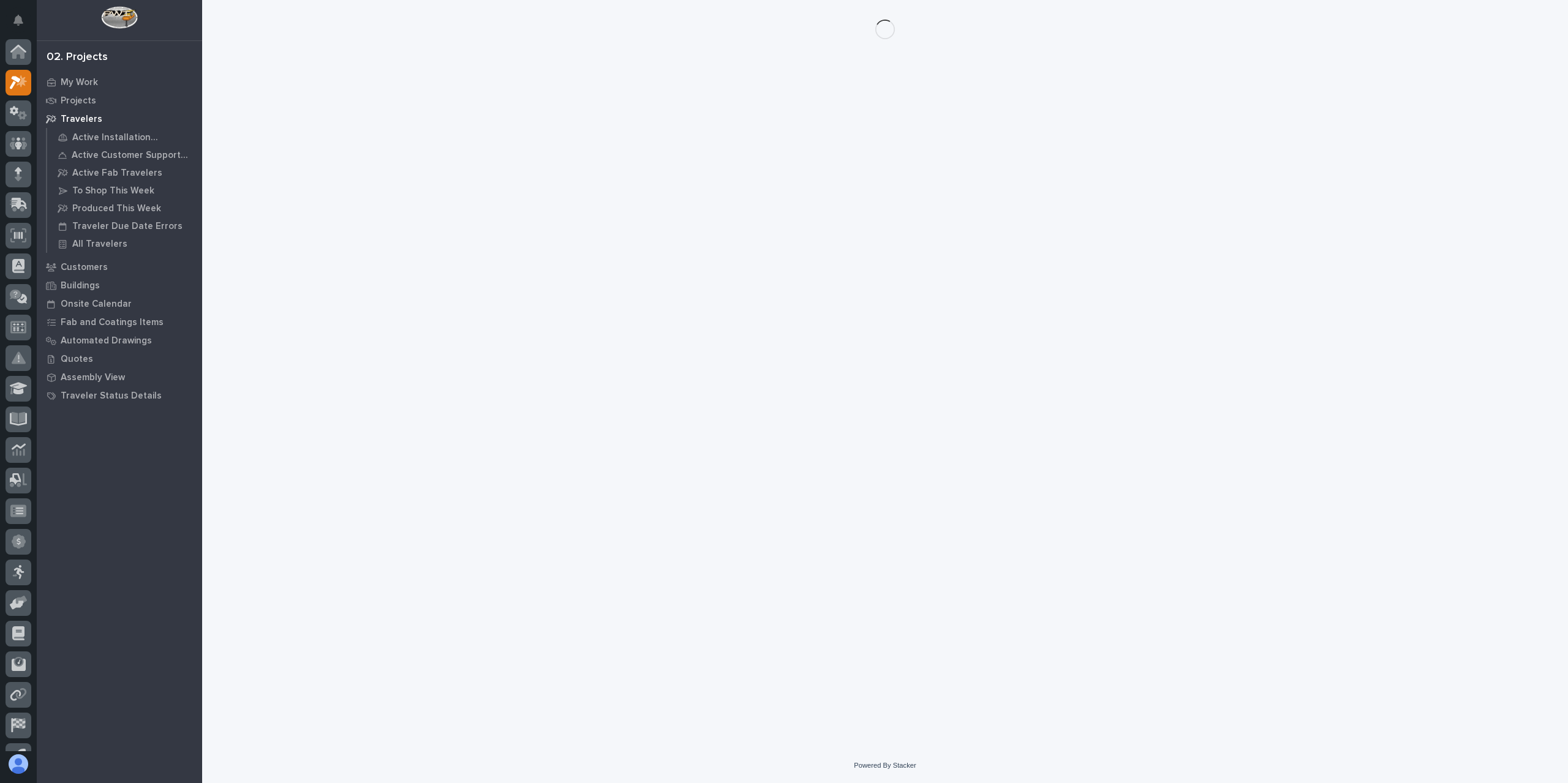
scroll to position [22, 0]
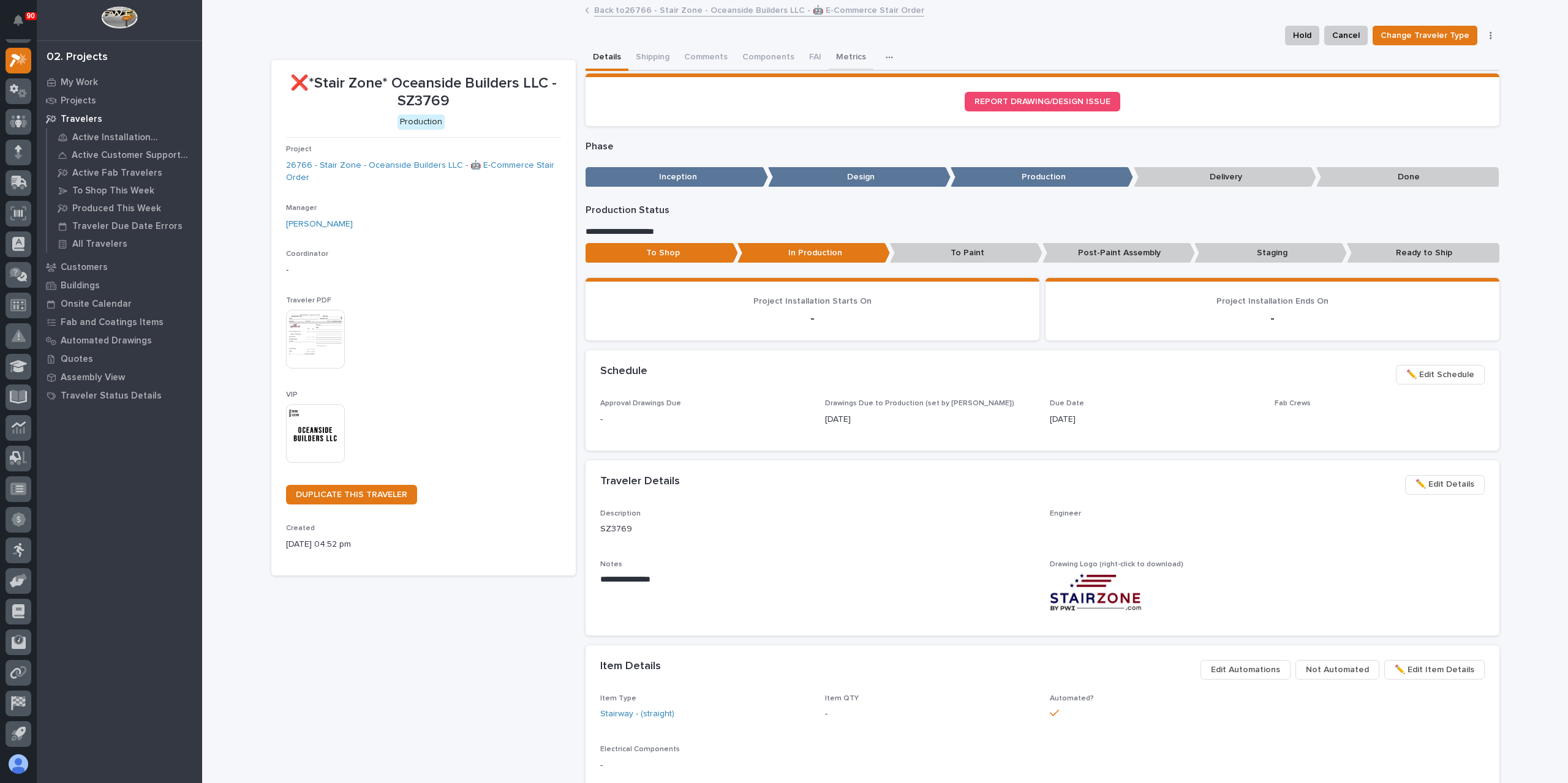
click at [835, 60] on button "Metrics" at bounding box center [851, 57] width 45 height 26
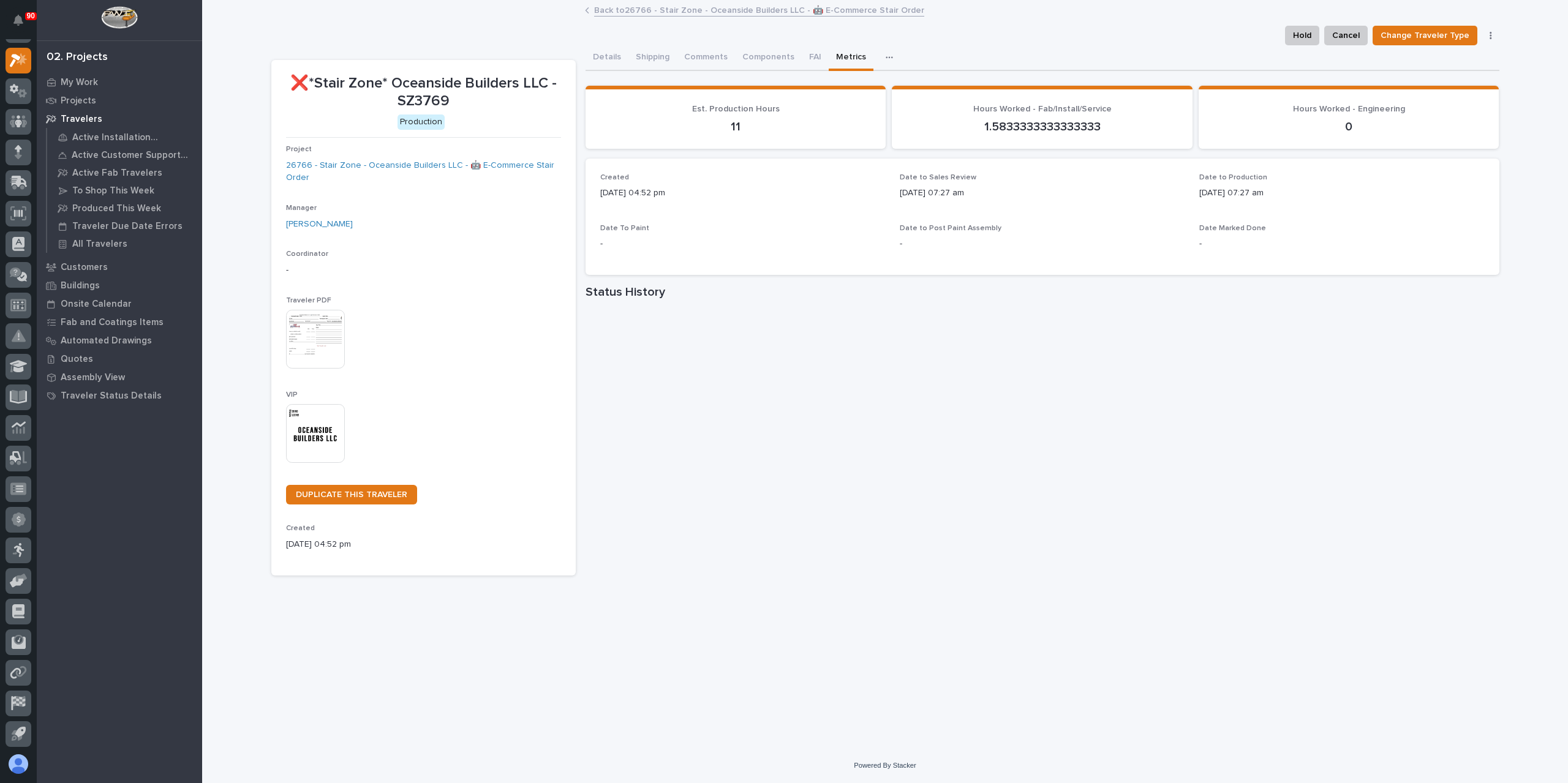
click at [658, 8] on link "Back to 26766 - Stair Zone - Oceanside Builders LLC - 🤖 E-Commerce Stair Order" at bounding box center [759, 9] width 330 height 14
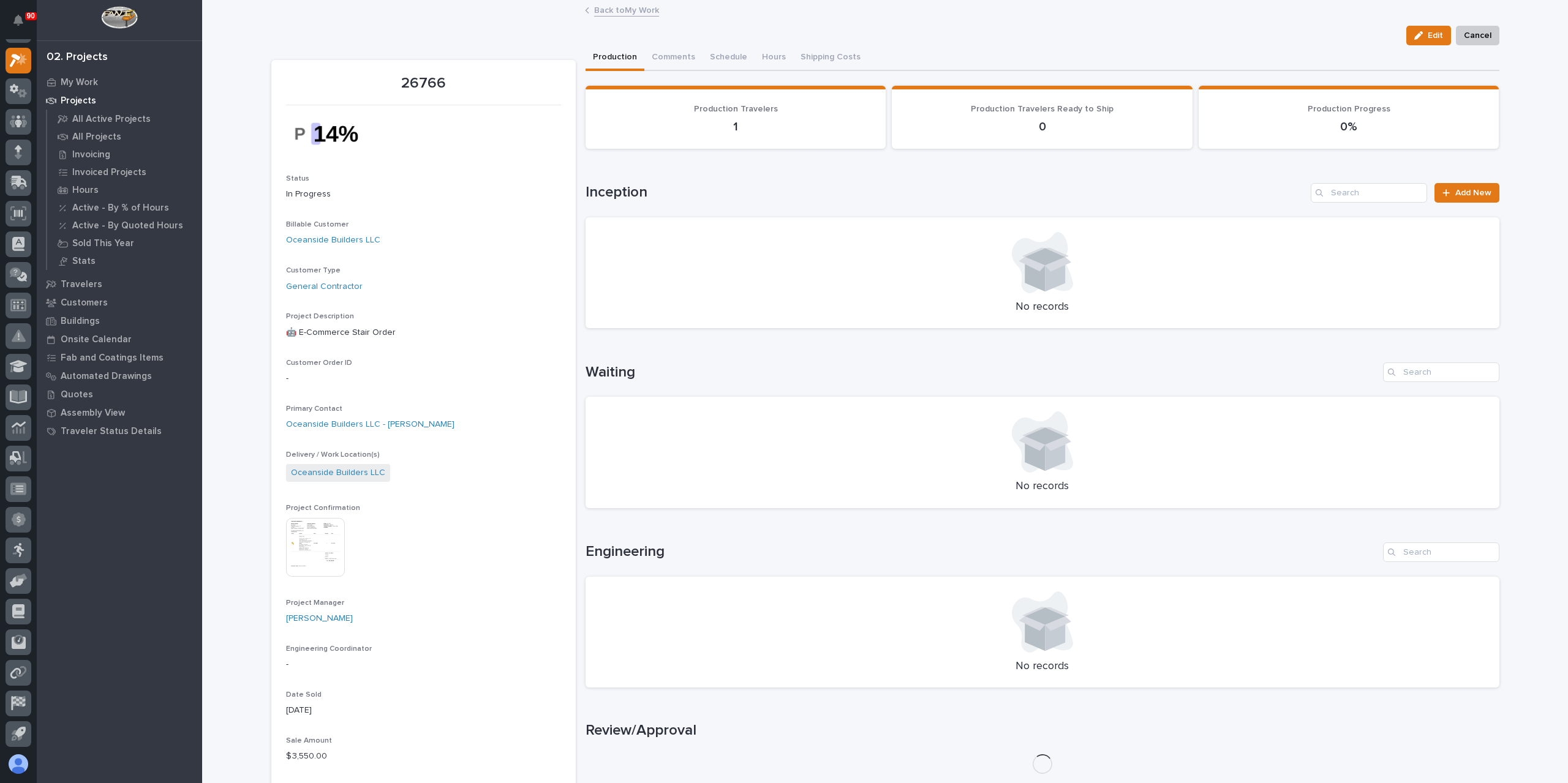
click at [614, 12] on link "Back to My Work" at bounding box center [627, 9] width 65 height 14
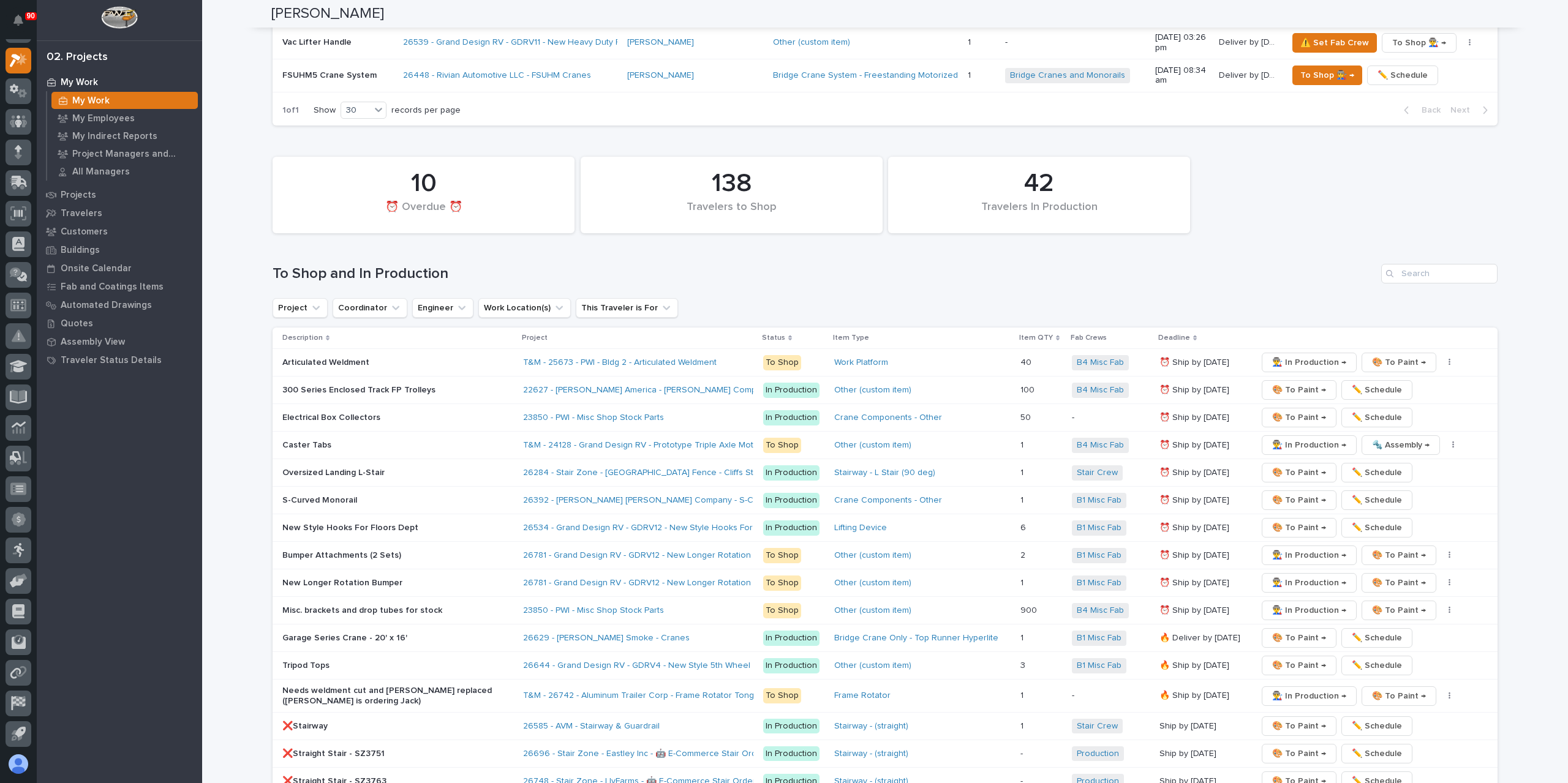
scroll to position [2634, 0]
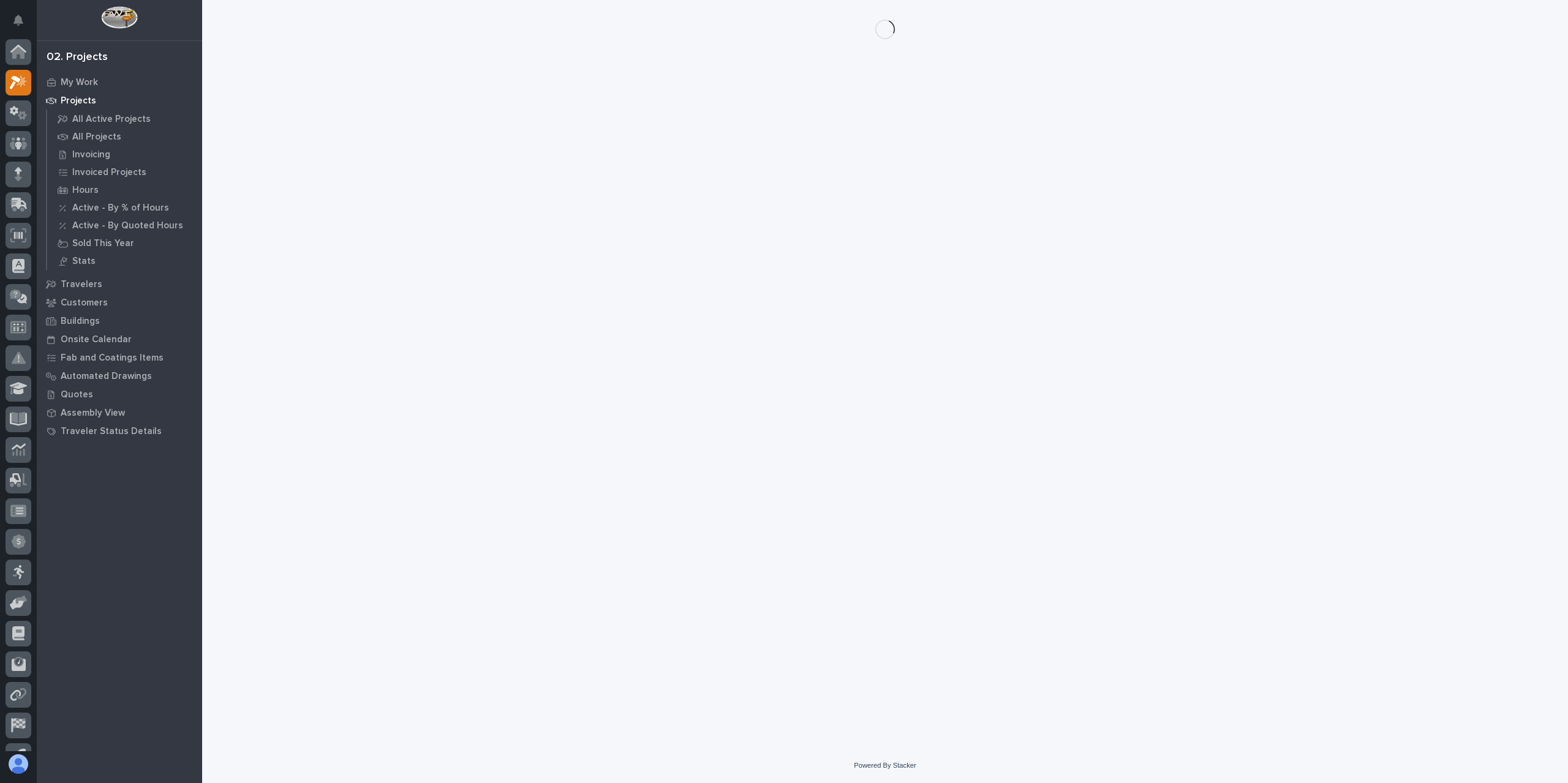
scroll to position [22, 0]
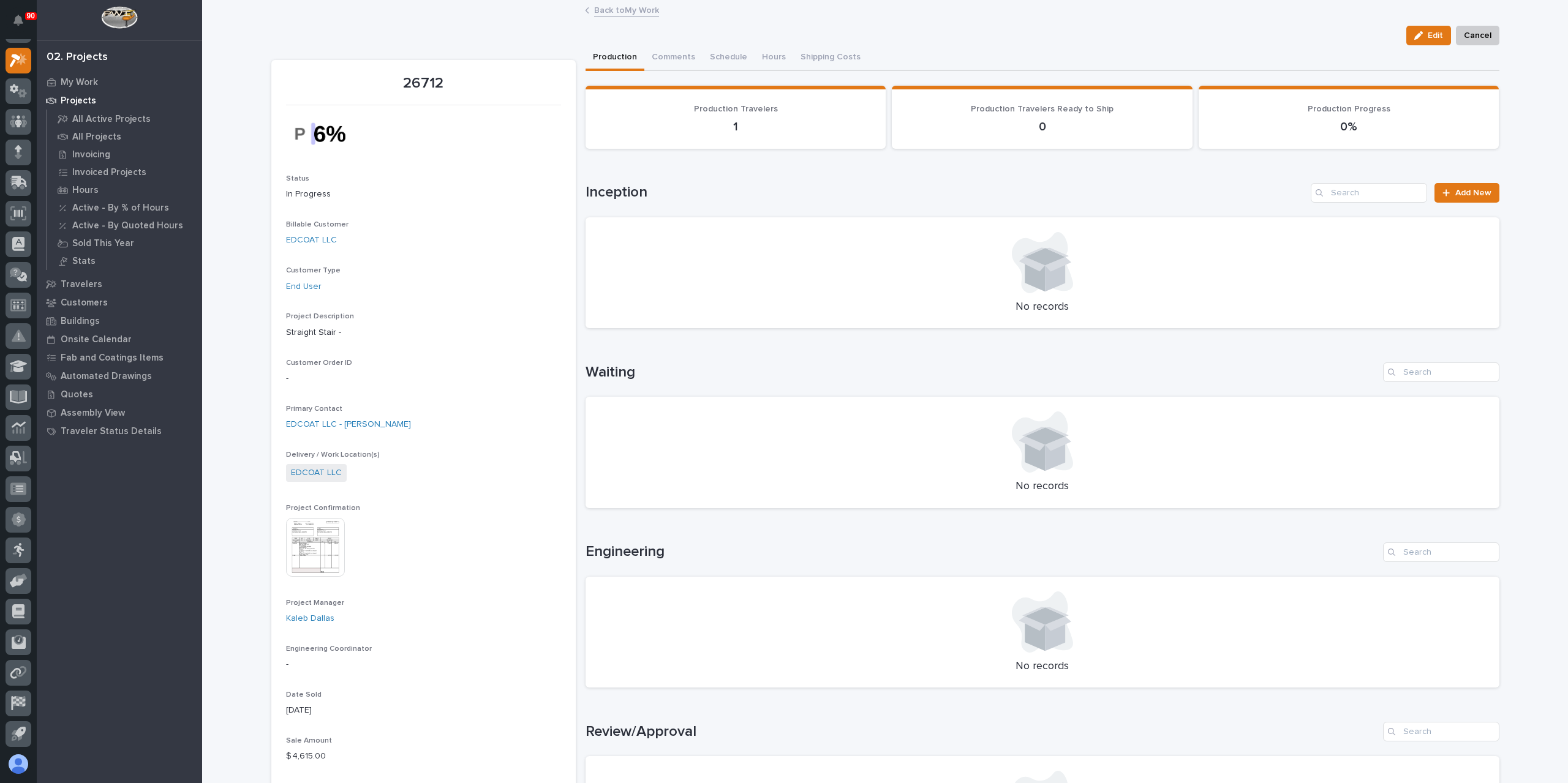
click at [308, 535] on img at bounding box center [316, 547] width 59 height 59
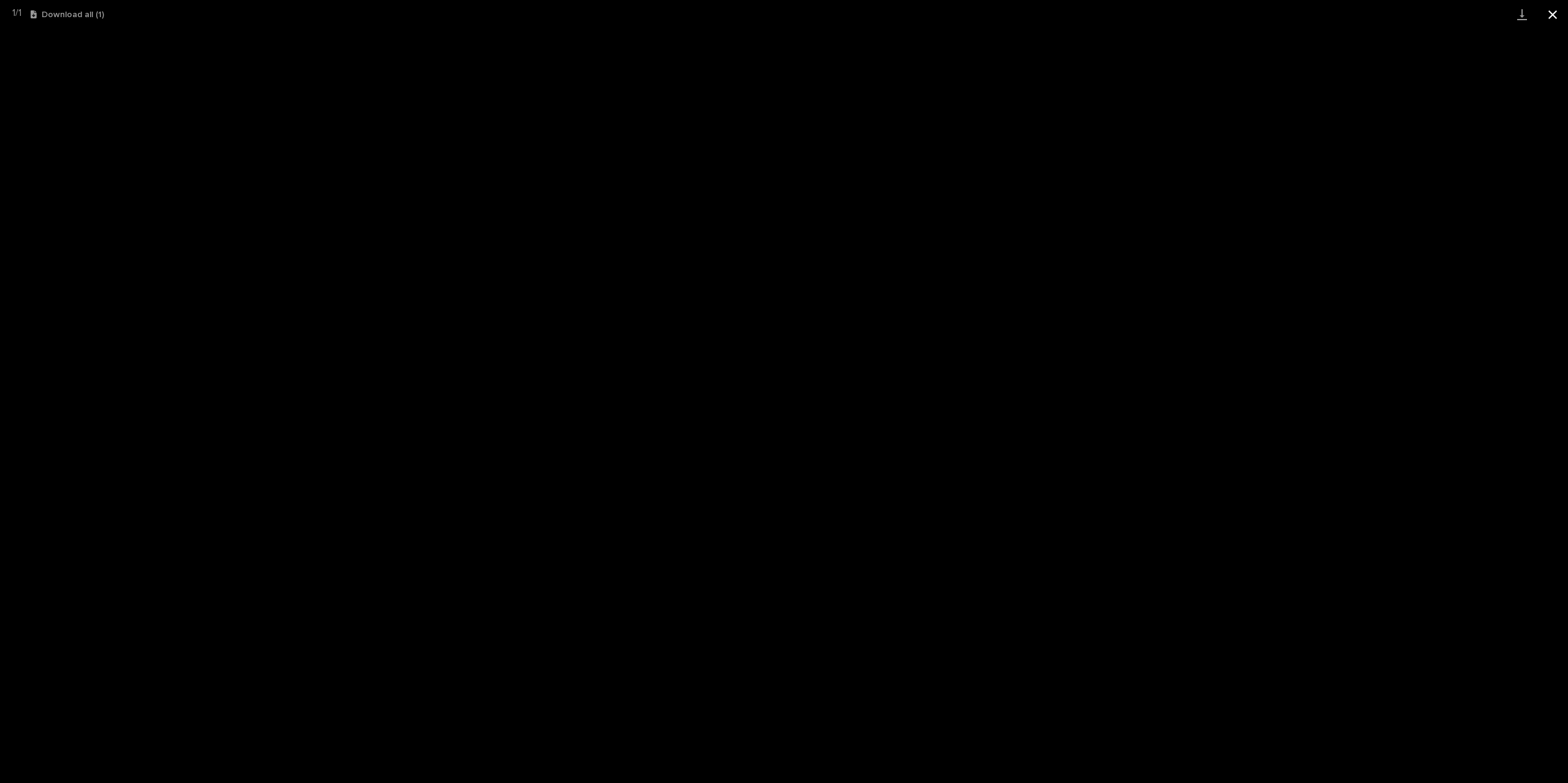
click at [1547, 10] on button "Close gallery" at bounding box center [1552, 14] width 30 height 29
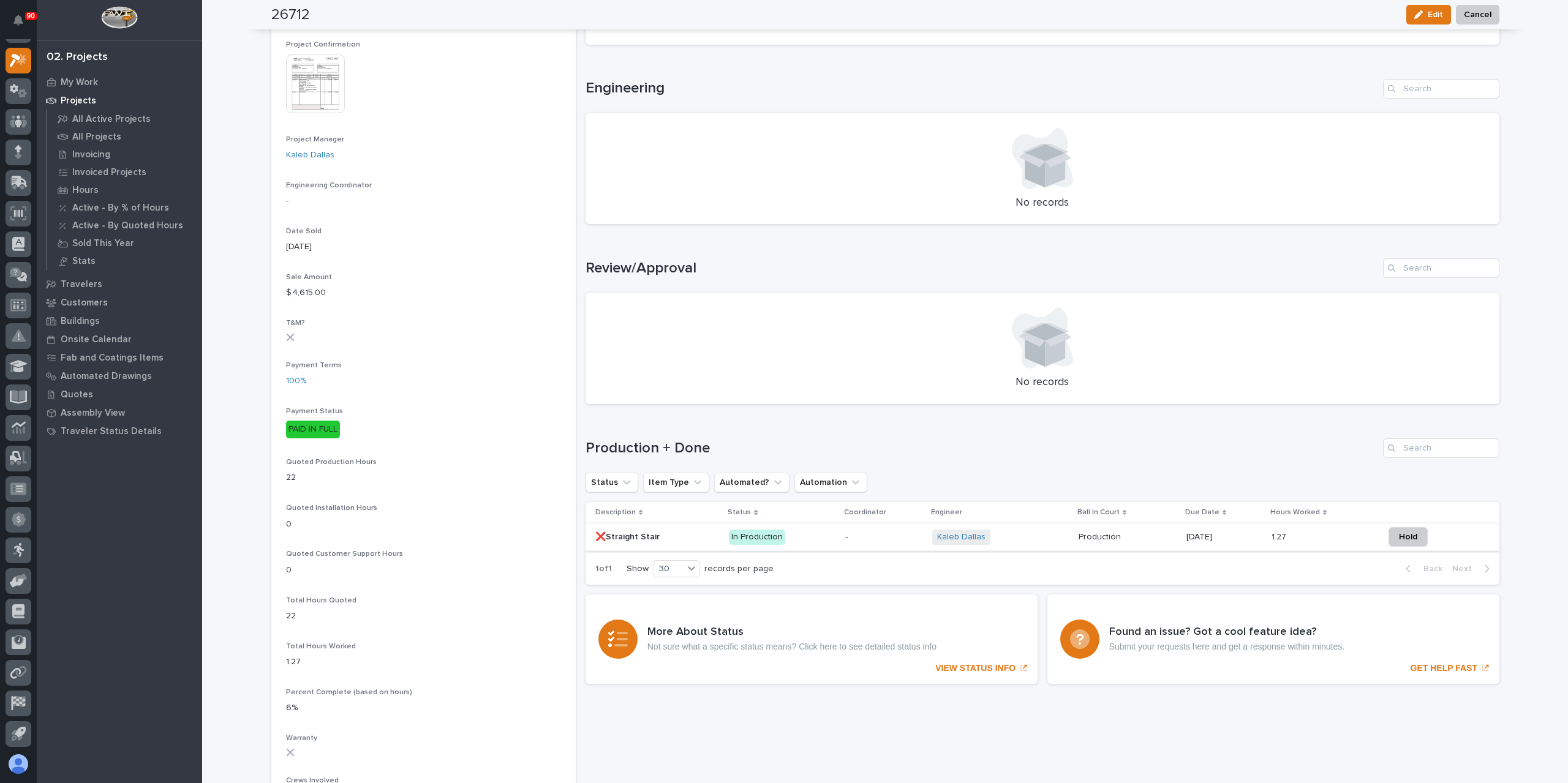
scroll to position [612, 0]
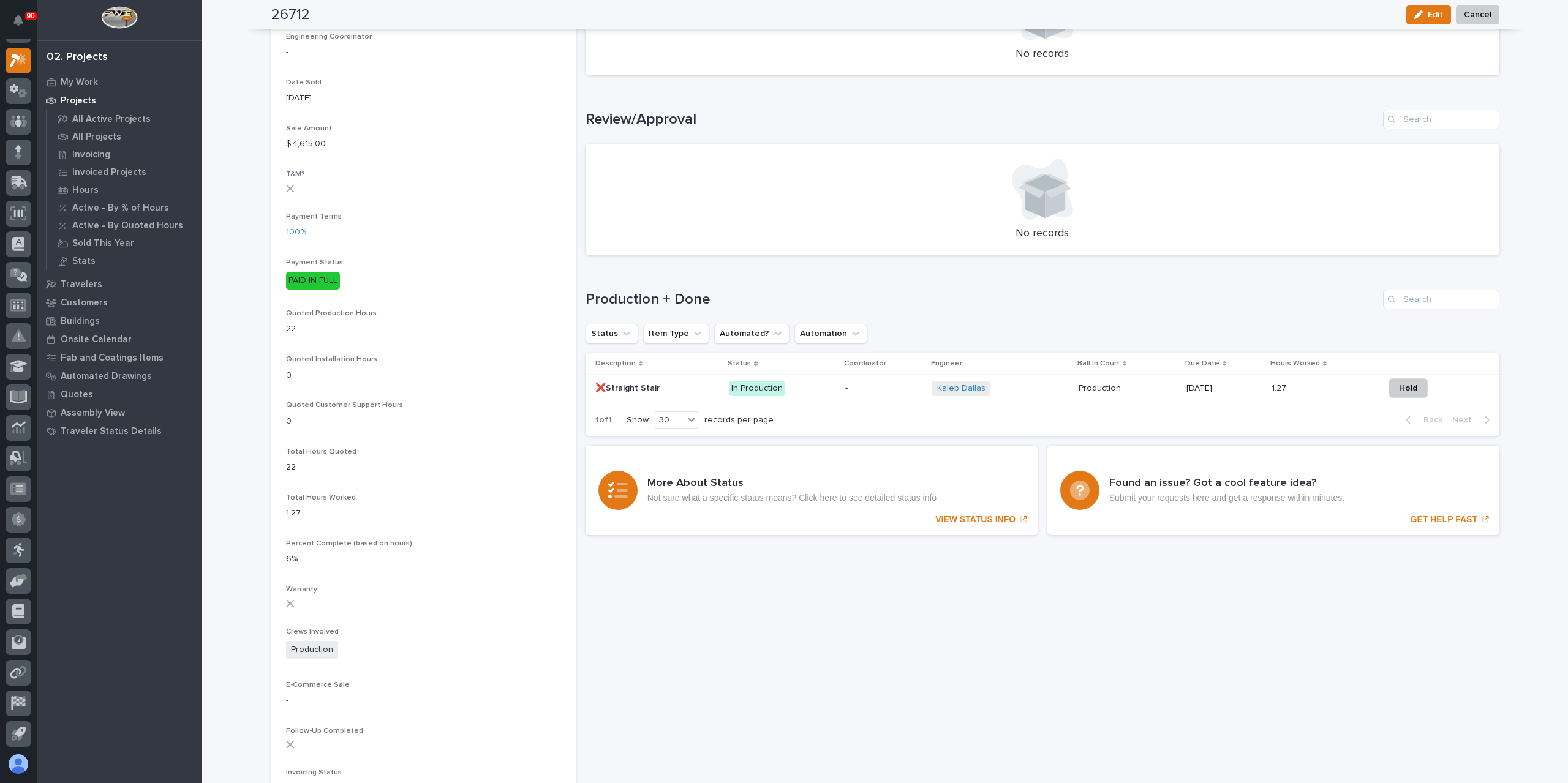
click at [632, 392] on p "❌Straight Stair" at bounding box center [629, 387] width 67 height 13
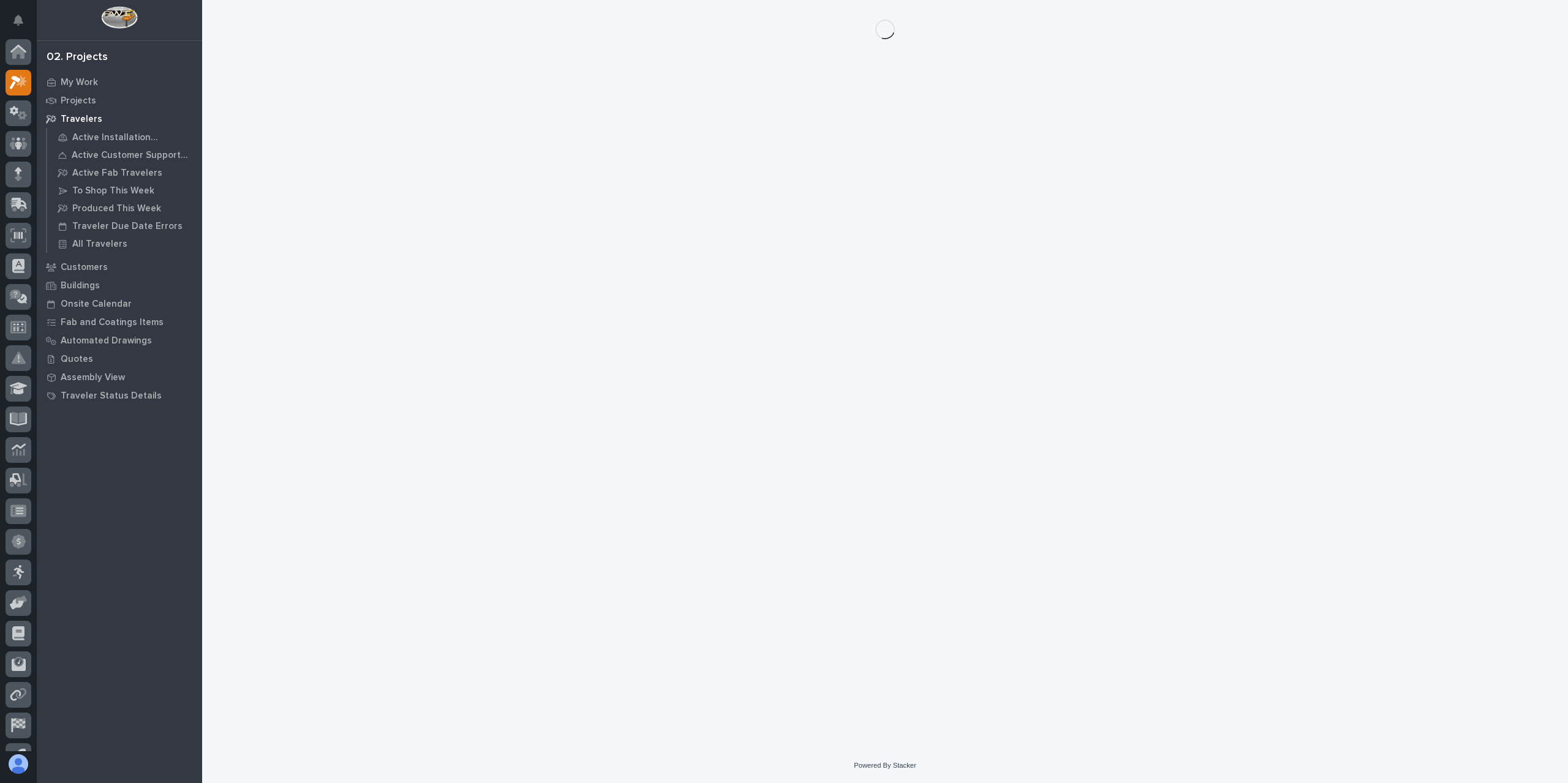
scroll to position [22, 0]
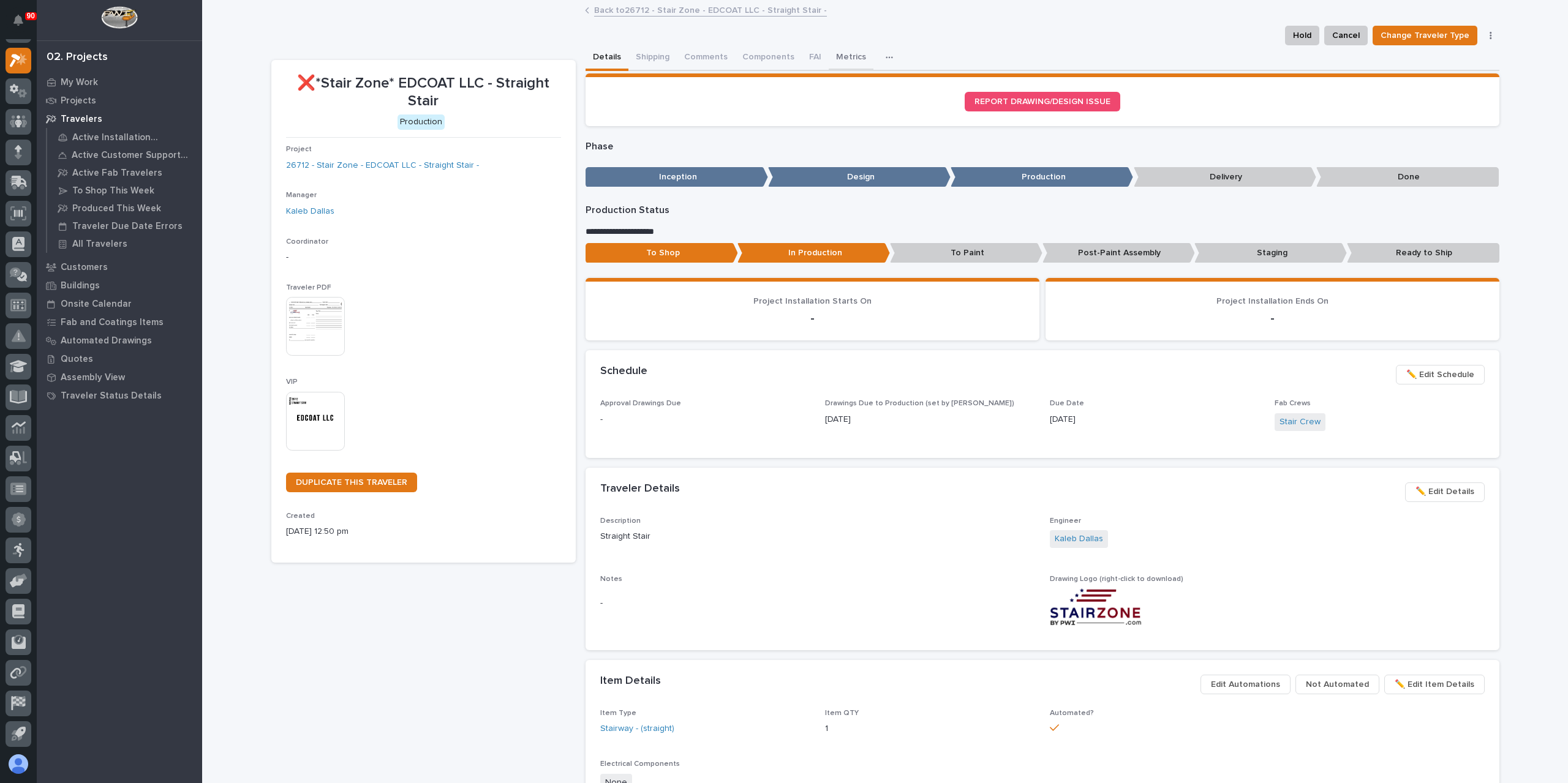
click at [834, 60] on button "Metrics" at bounding box center [851, 57] width 45 height 26
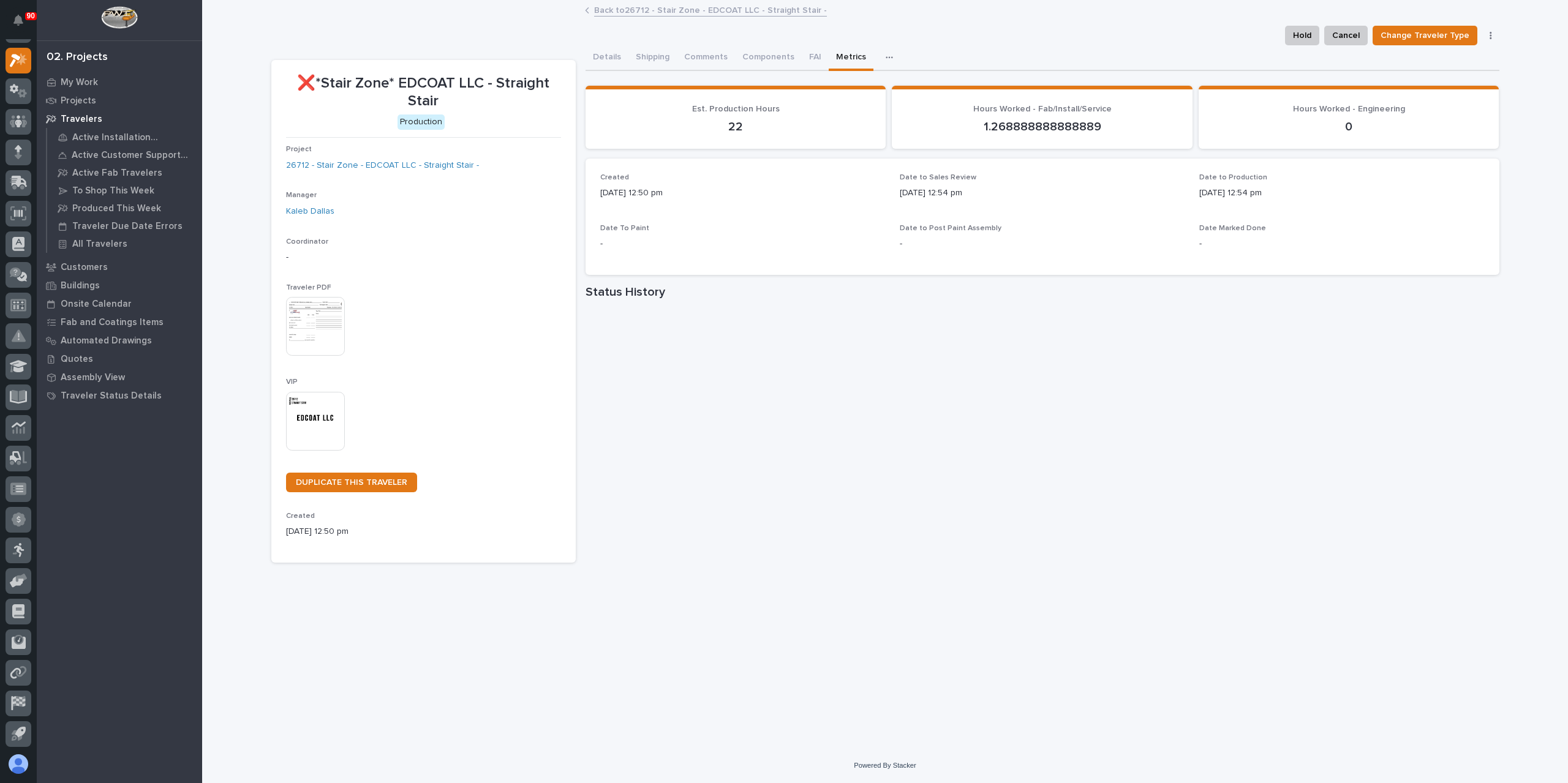
click at [625, 13] on link "Back to 26712 - Stair Zone - EDCOAT LLC - Straight Stair -" at bounding box center [710, 9] width 233 height 14
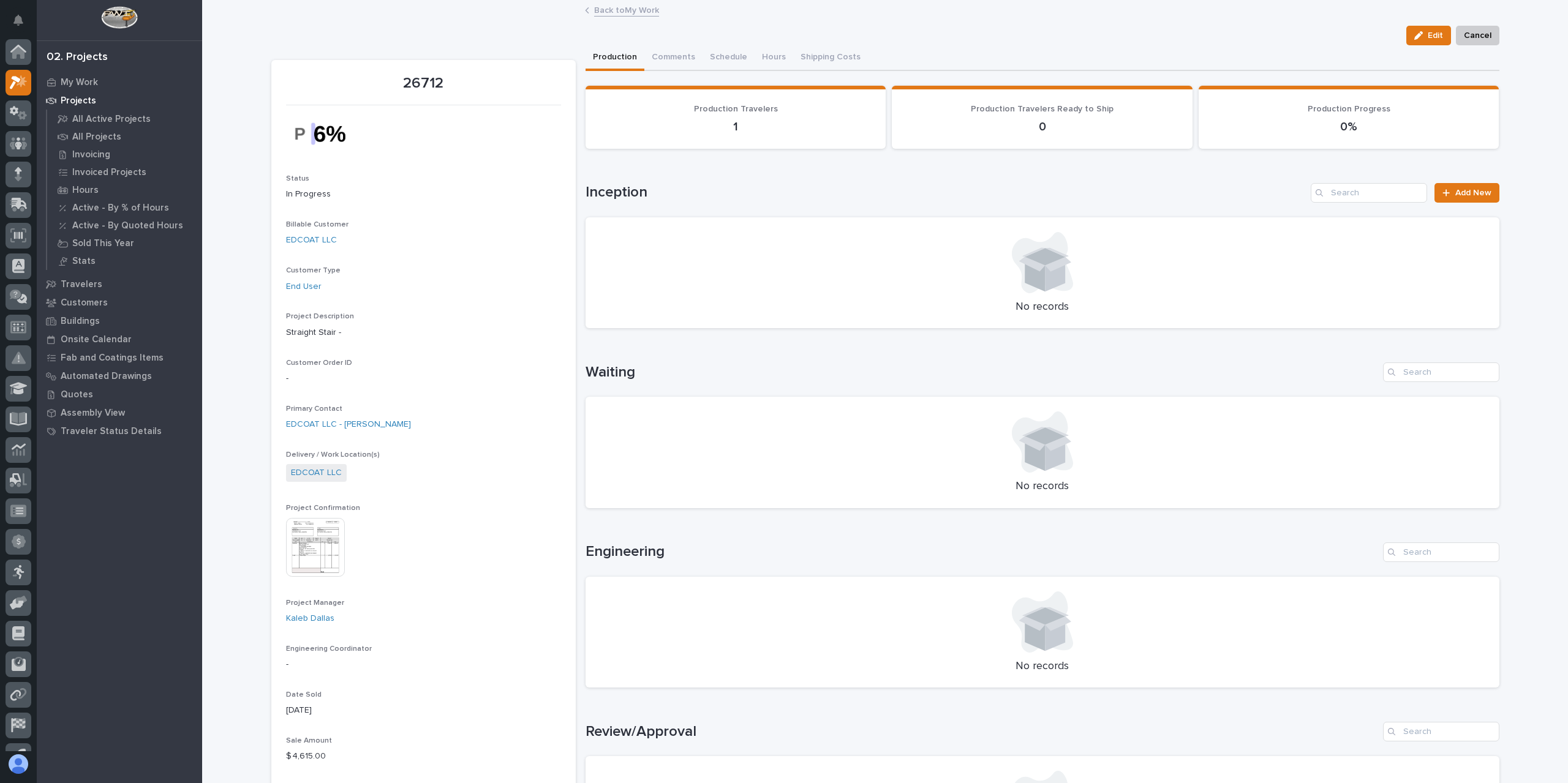
click at [625, 13] on link "Back to My Work" at bounding box center [627, 9] width 65 height 14
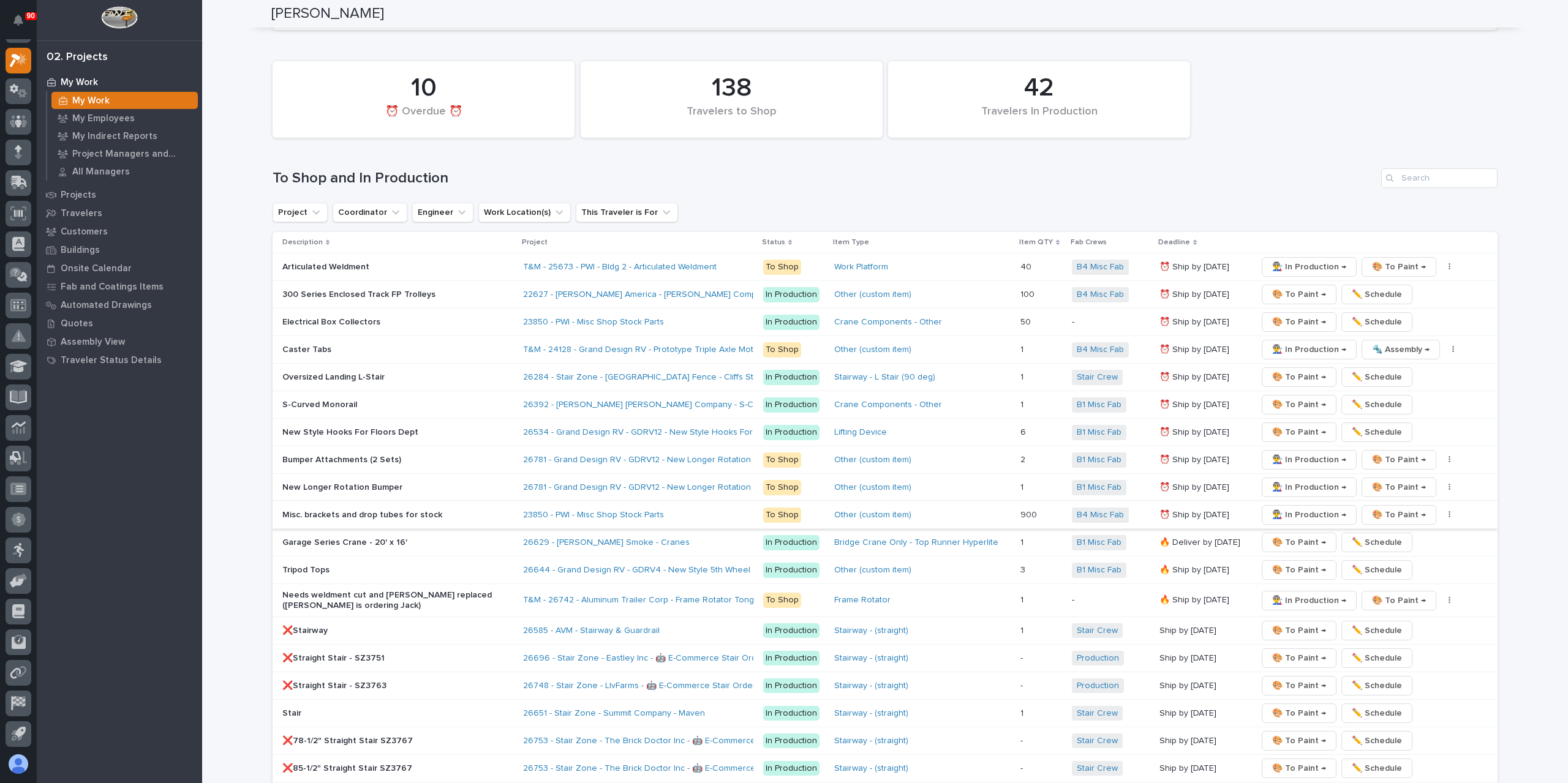
scroll to position [2634, 0]
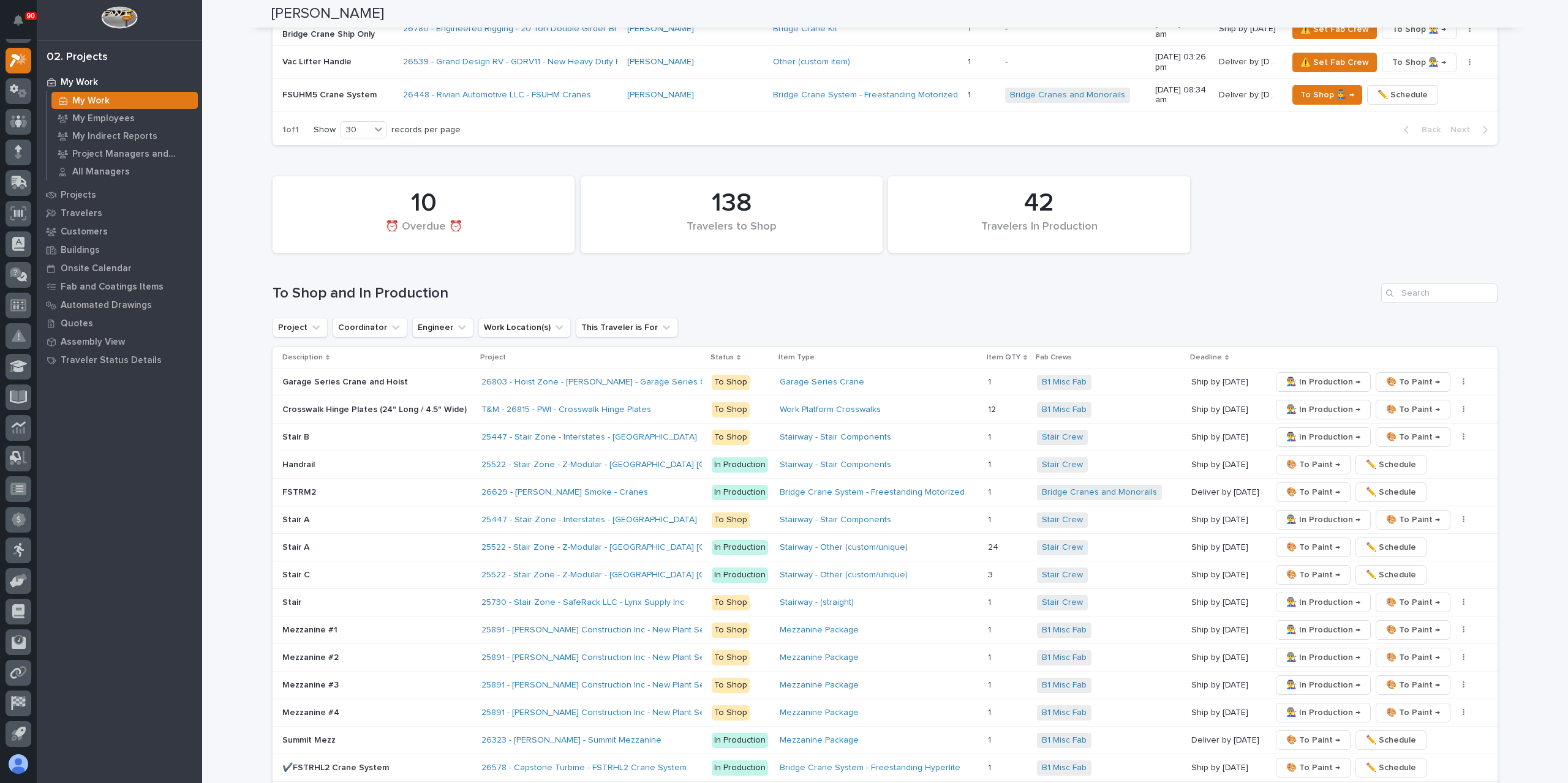
scroll to position [2327, 0]
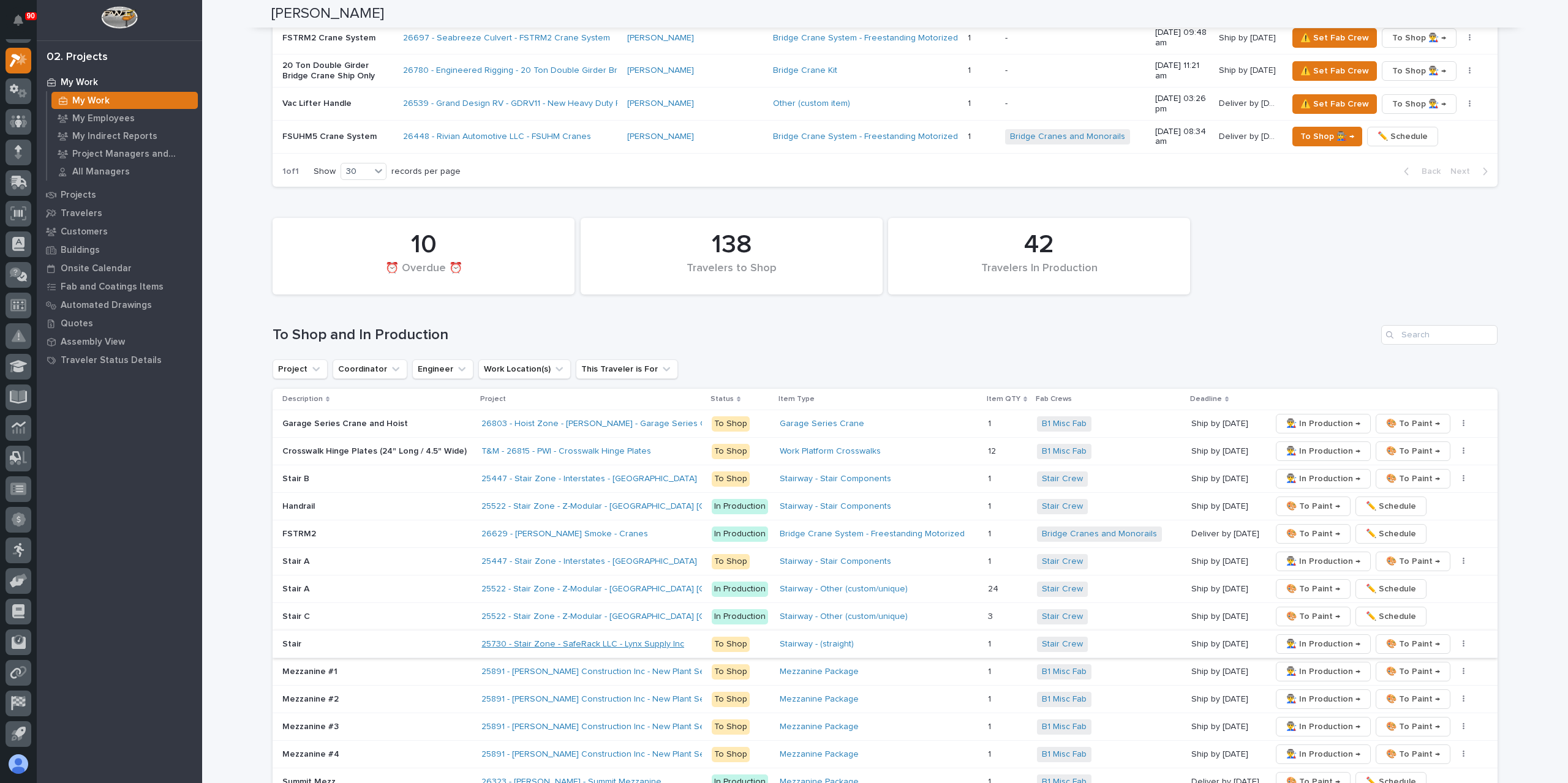
click at [539, 640] on link "25730 - Stair Zone - SafeRack LLC - Lynx Supply Inc" at bounding box center [582, 644] width 202 height 10
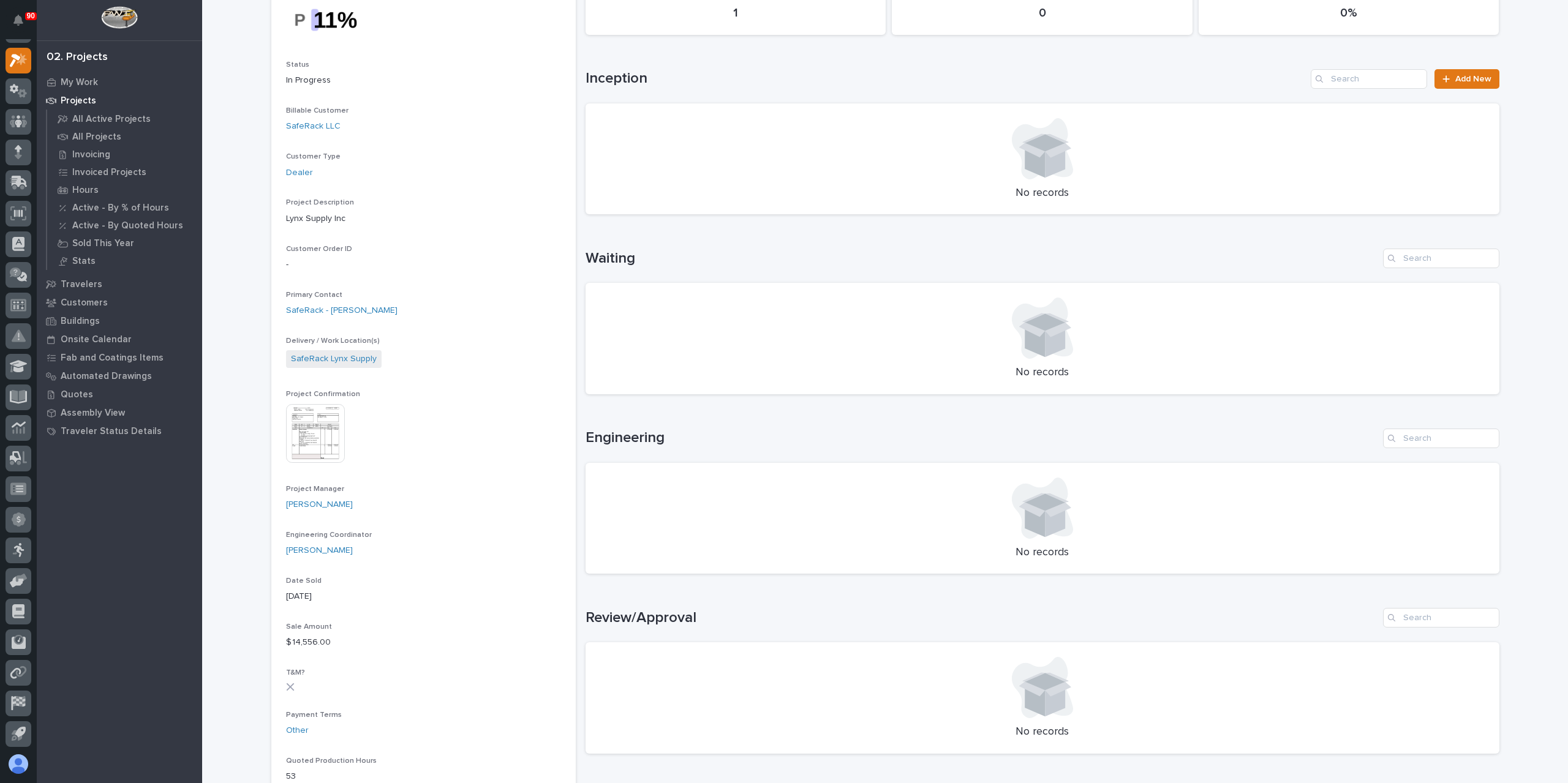
scroll to position [306, 0]
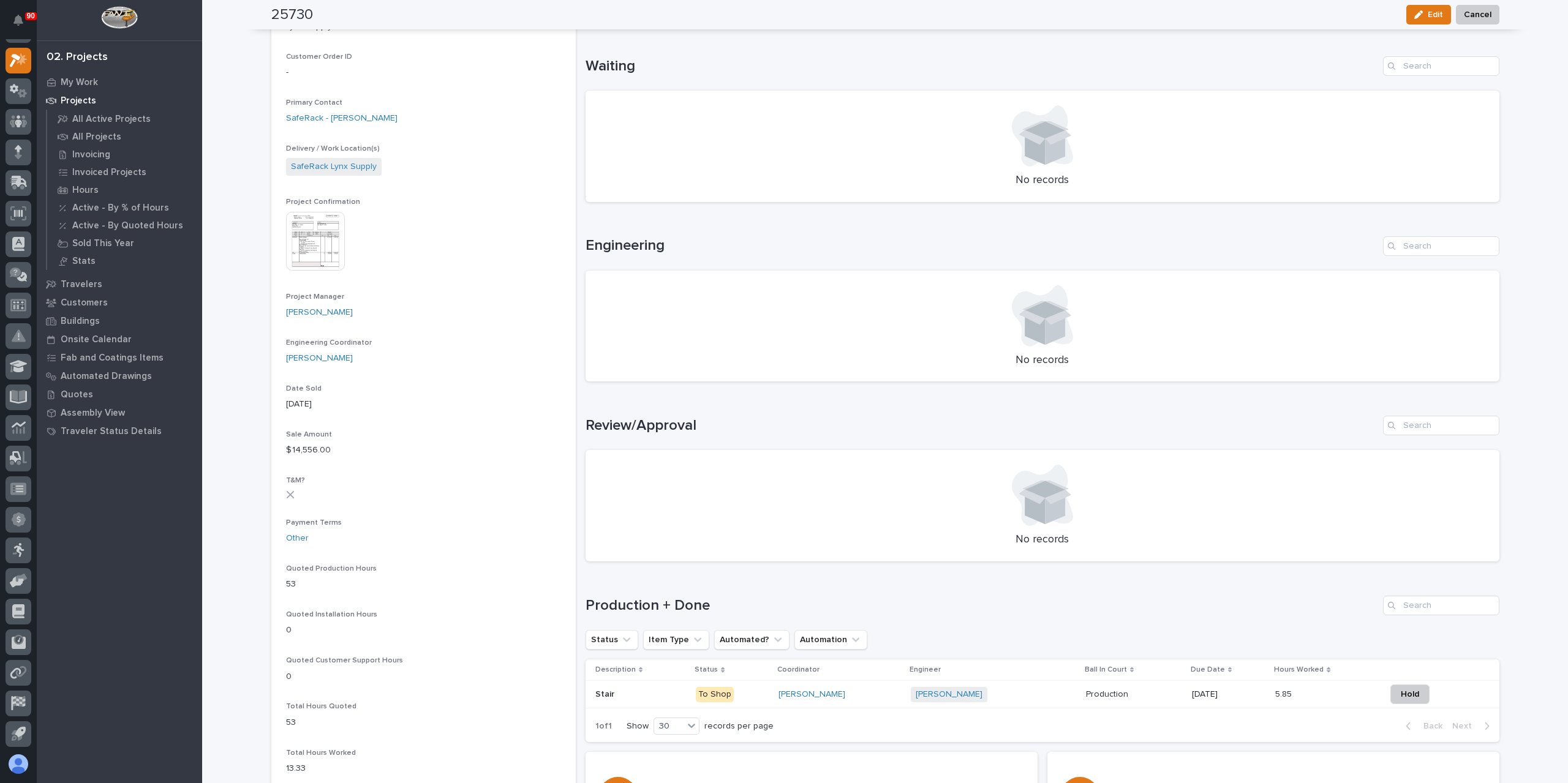
click at [324, 257] on img at bounding box center [316, 241] width 59 height 59
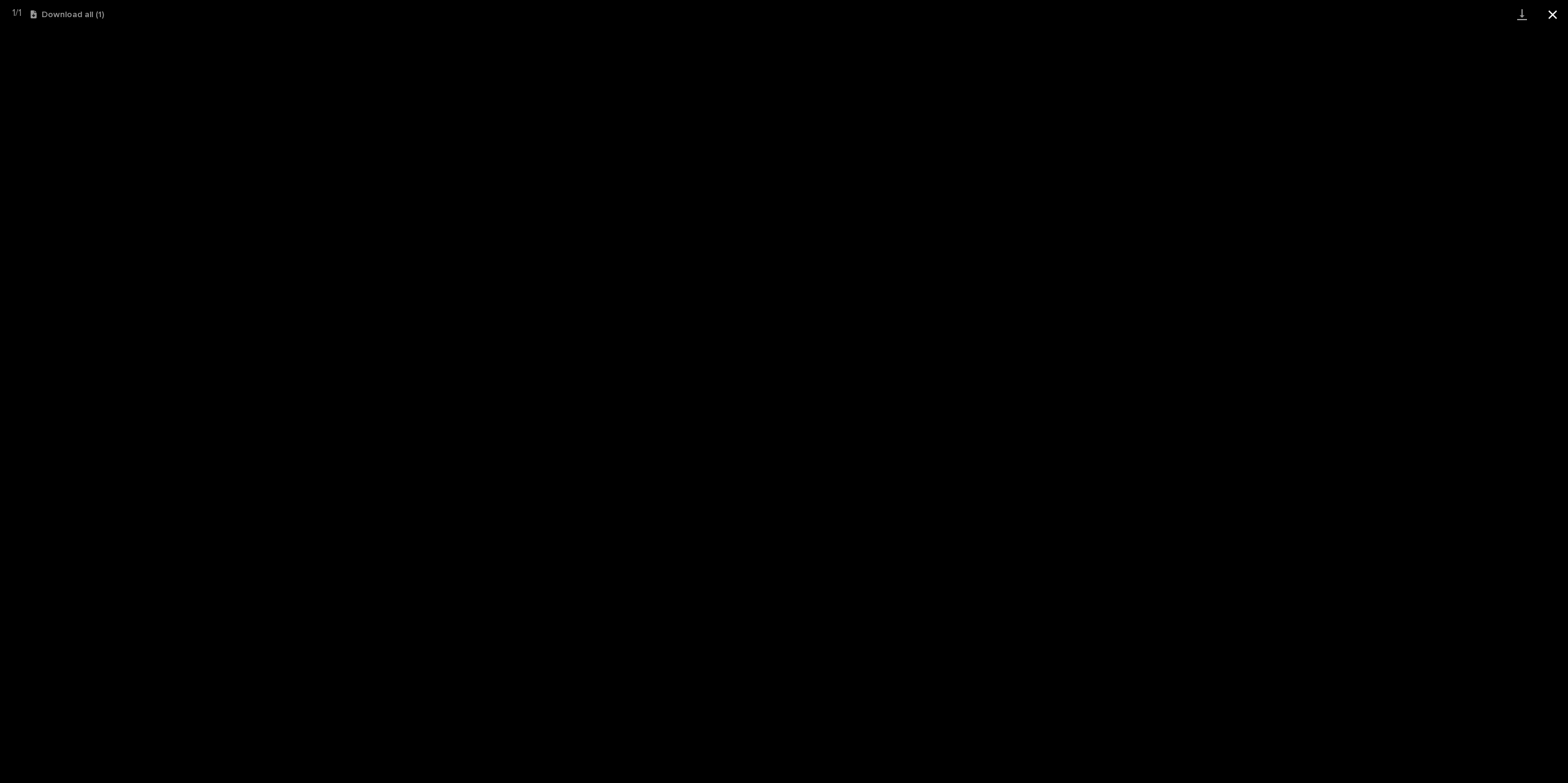
click at [1544, 16] on button "Close gallery" at bounding box center [1552, 14] width 30 height 29
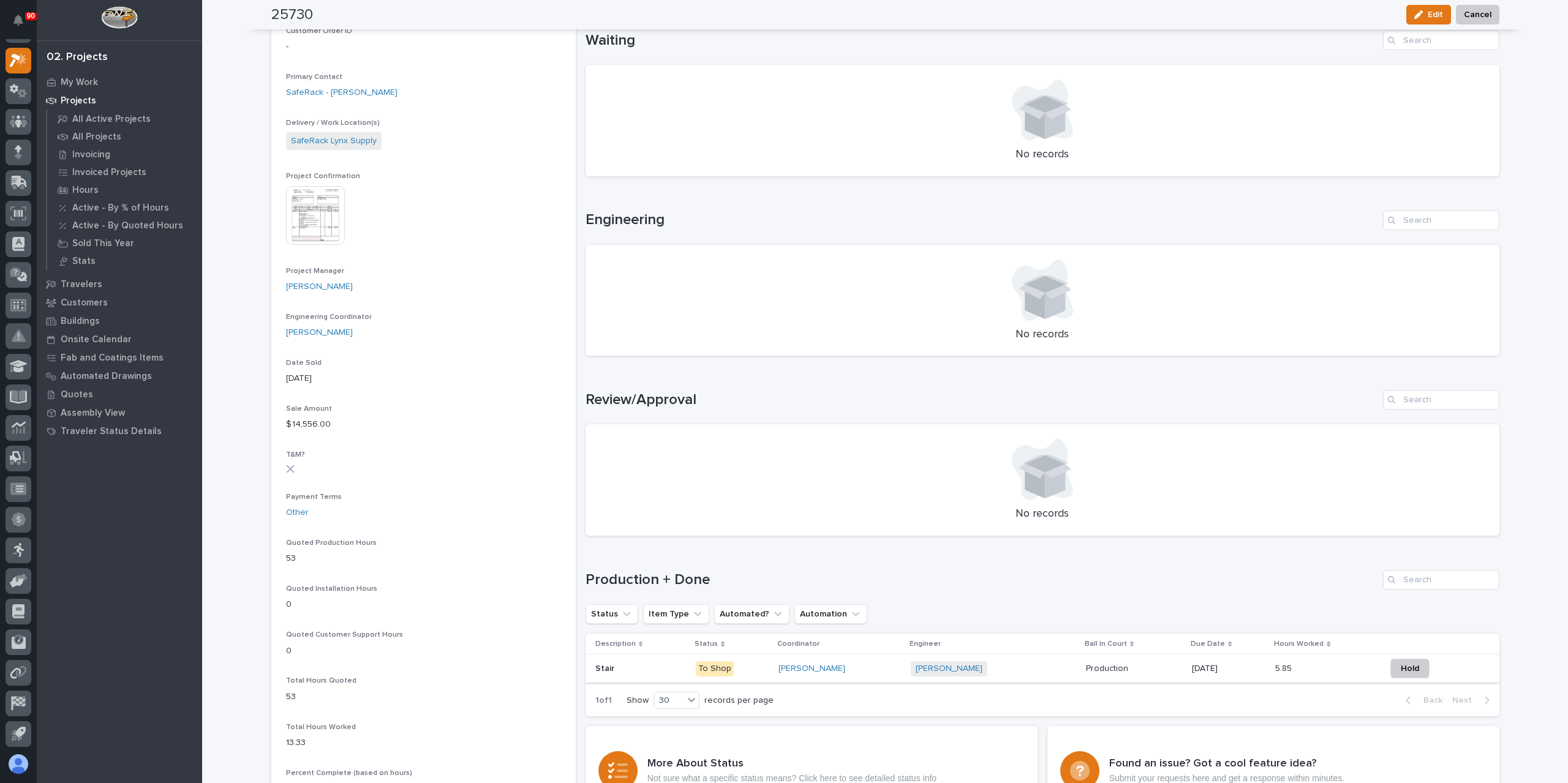
scroll to position [367, 0]
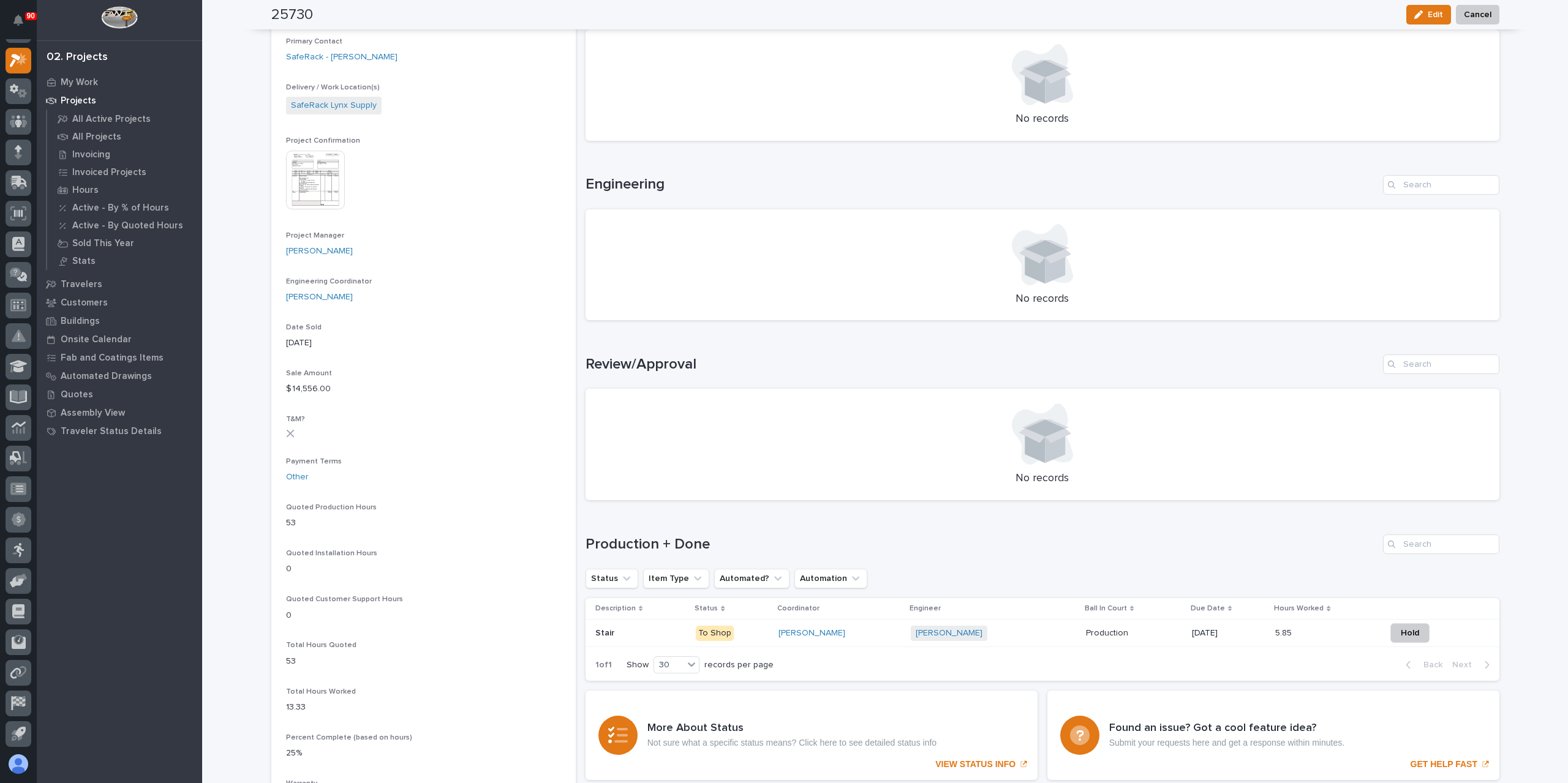
click at [606, 635] on p "Stair" at bounding box center [606, 632] width 22 height 13
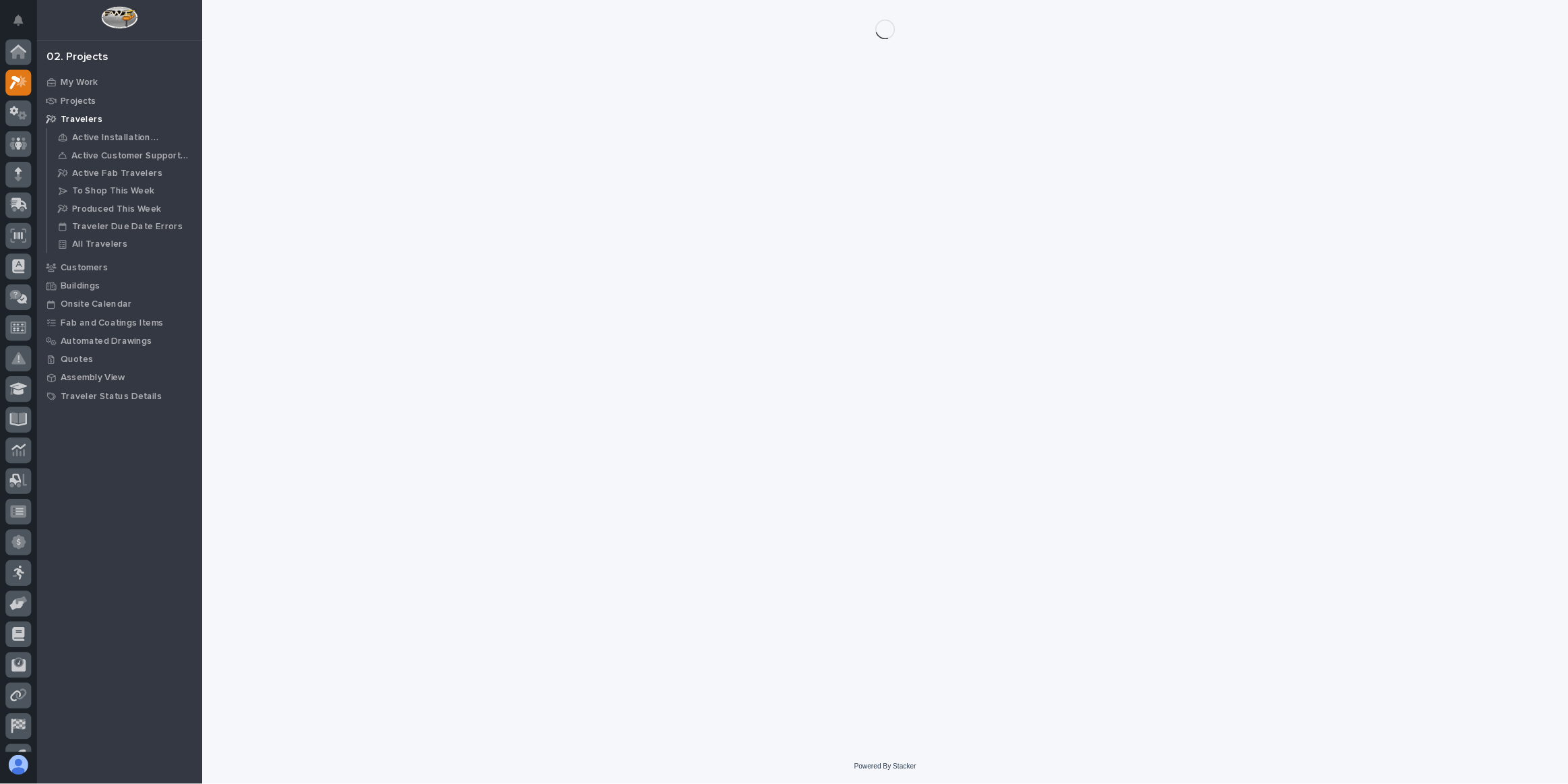
scroll to position [24, 0]
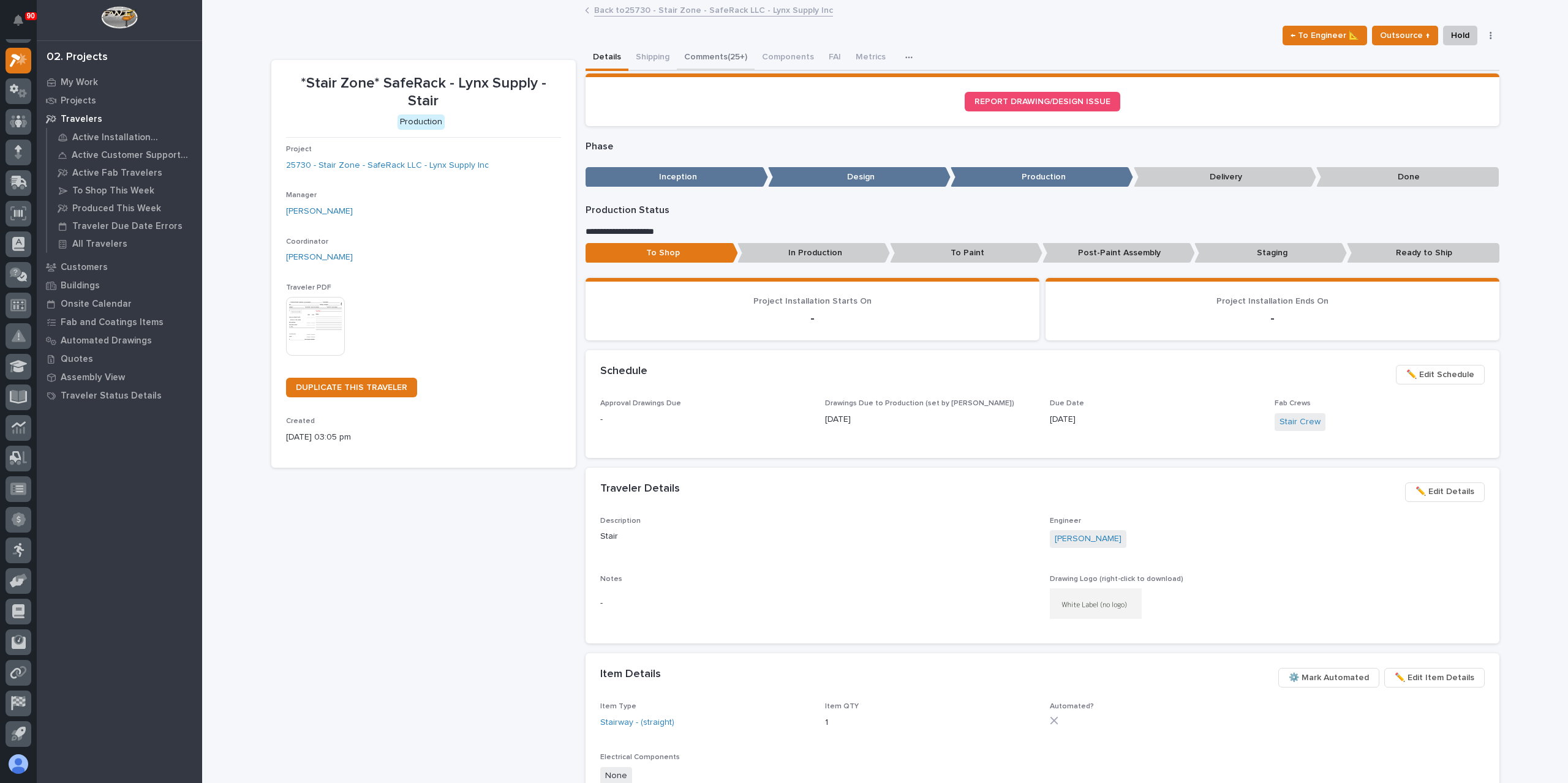
click at [722, 48] on button "Comments (25+)" at bounding box center [716, 57] width 78 height 26
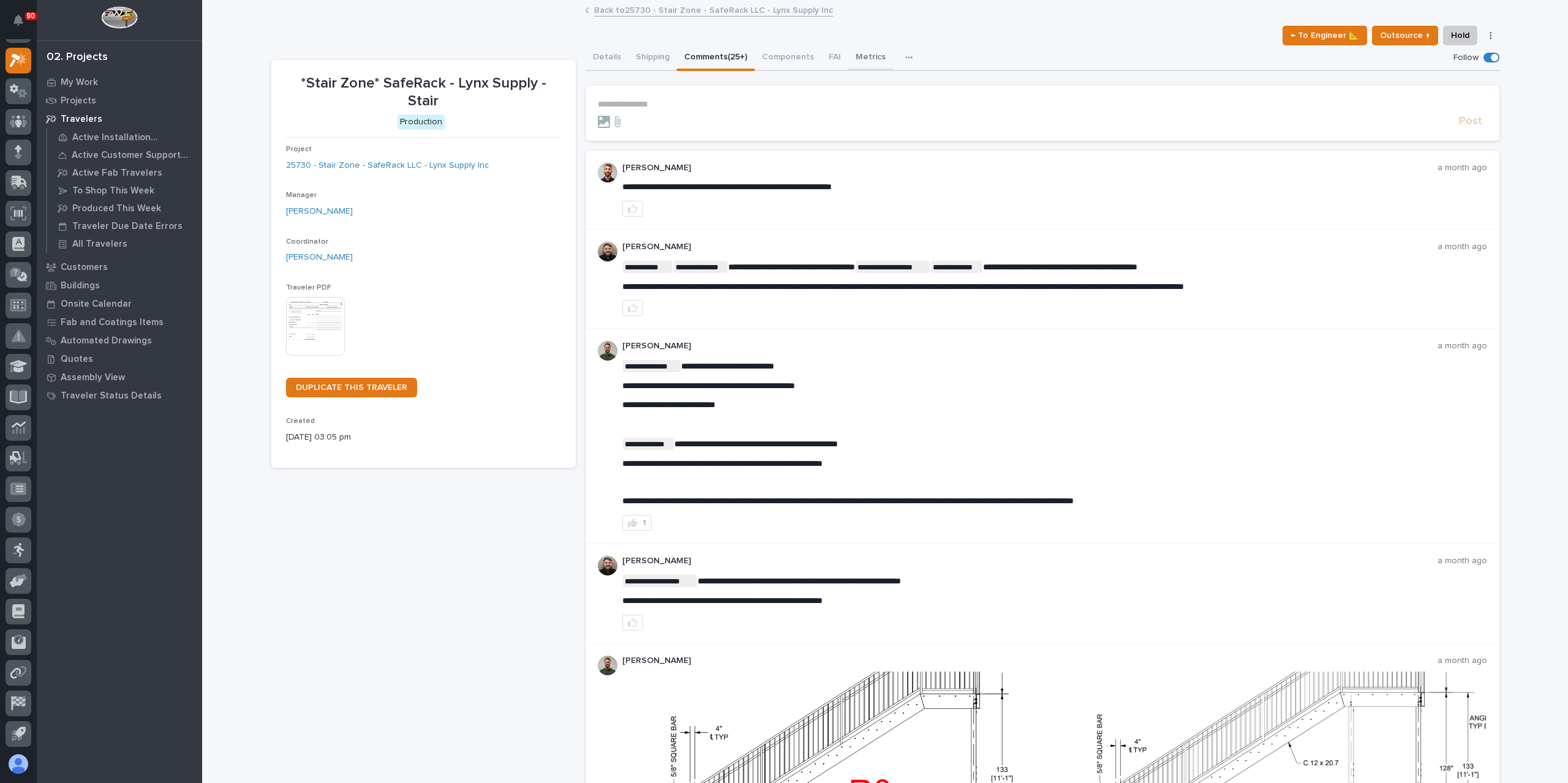
click at [866, 60] on button "Metrics" at bounding box center [871, 57] width 45 height 26
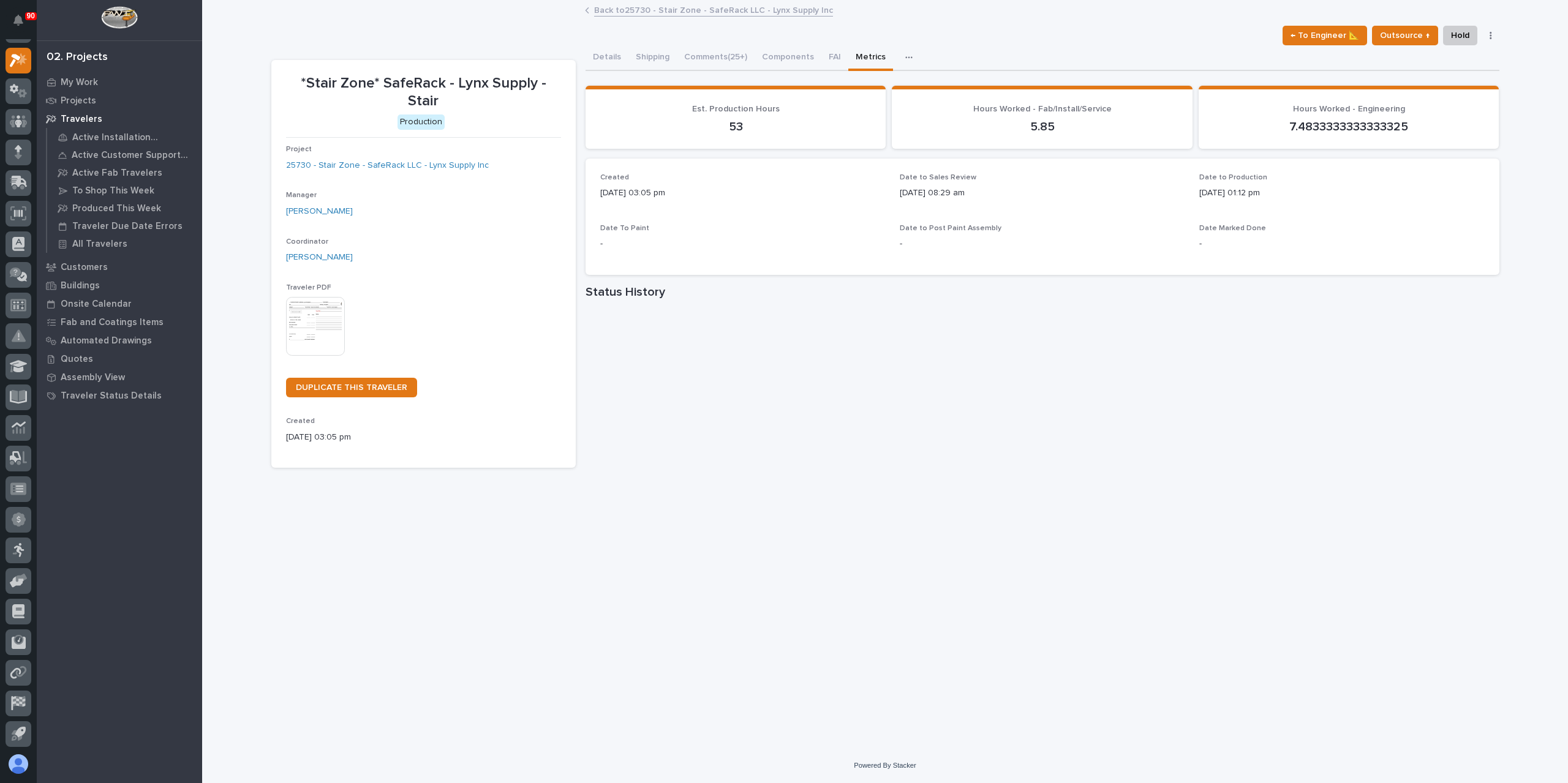
scroll to position [22, 0]
click at [719, 51] on button "Comments (25+)" at bounding box center [716, 57] width 78 height 26
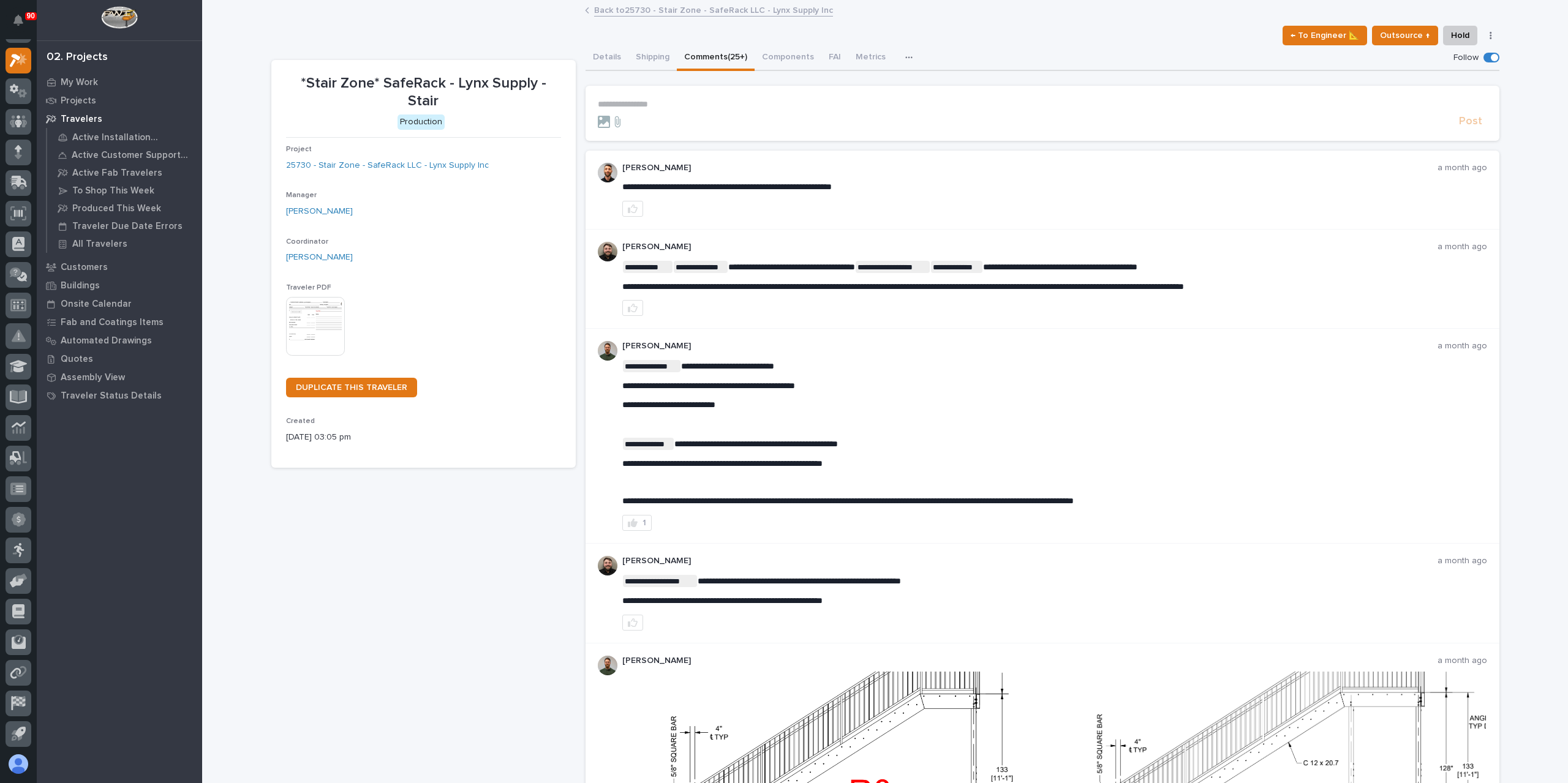
click at [616, 13] on link "Back to 25730 - Stair Zone - SafeRack LLC - Lynx Supply Inc" at bounding box center [713, 9] width 239 height 14
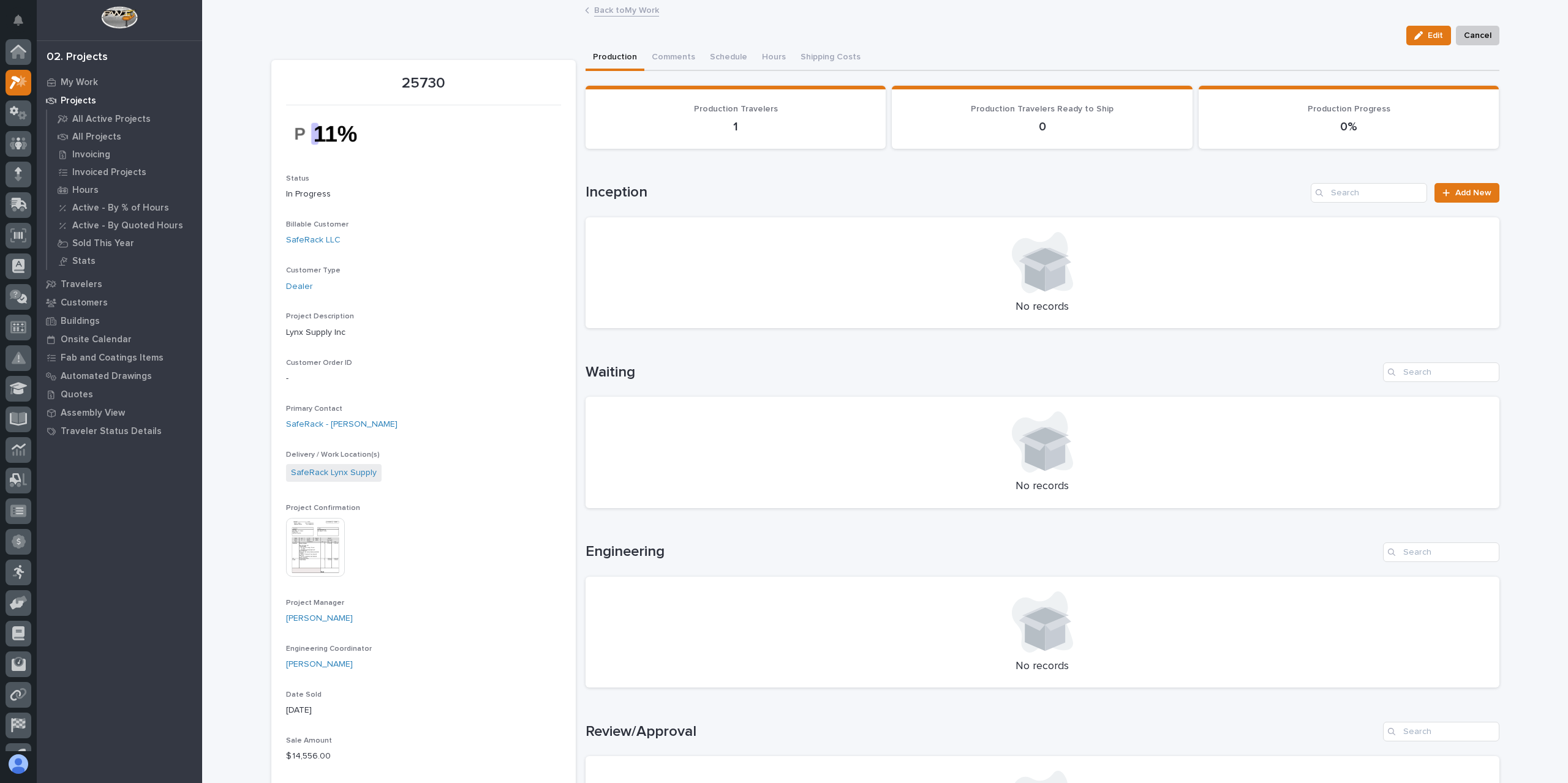
scroll to position [22, 0]
click at [316, 533] on img at bounding box center [316, 547] width 59 height 59
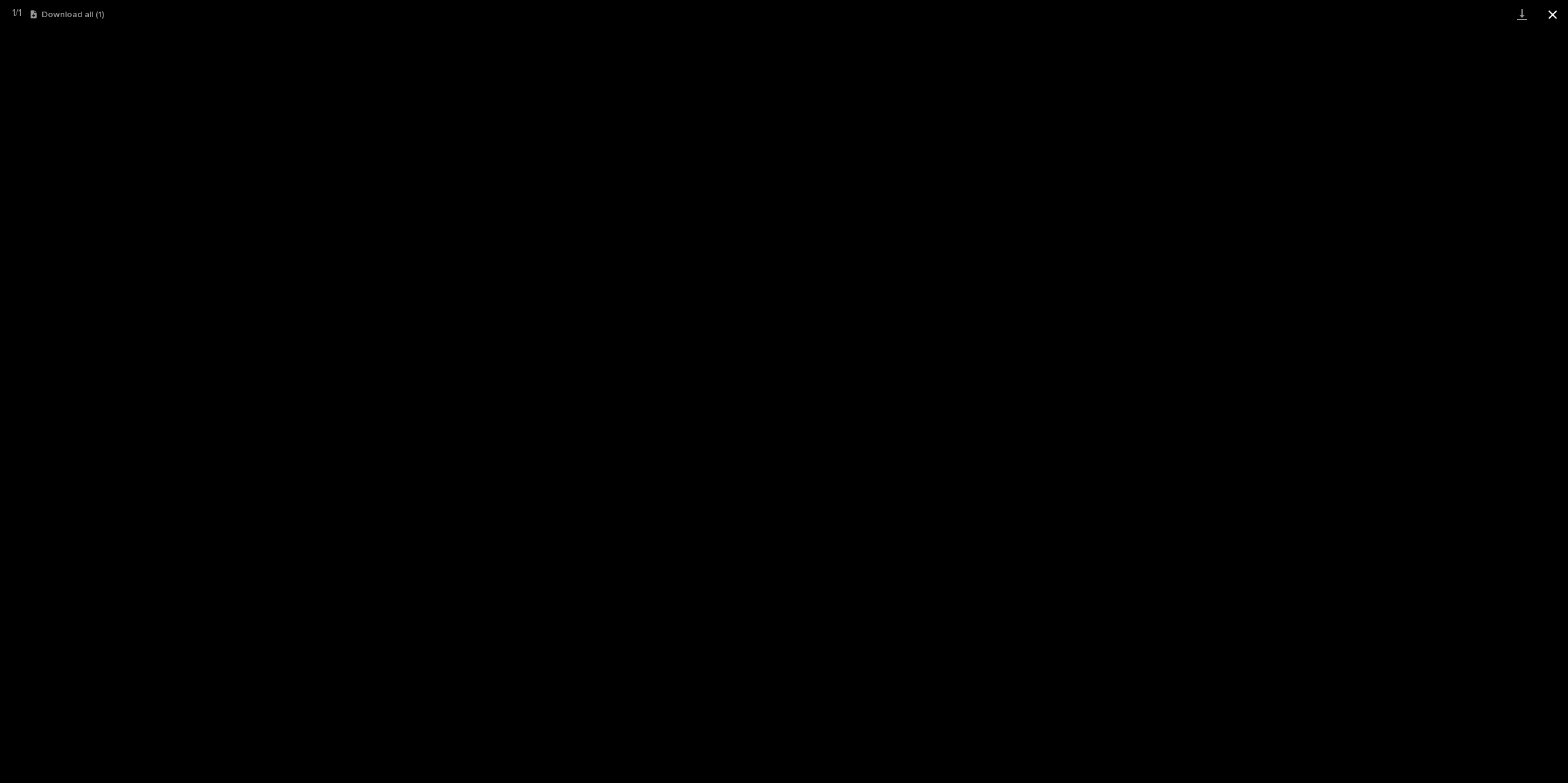
click at [1563, 15] on button "Close gallery" at bounding box center [1552, 14] width 30 height 29
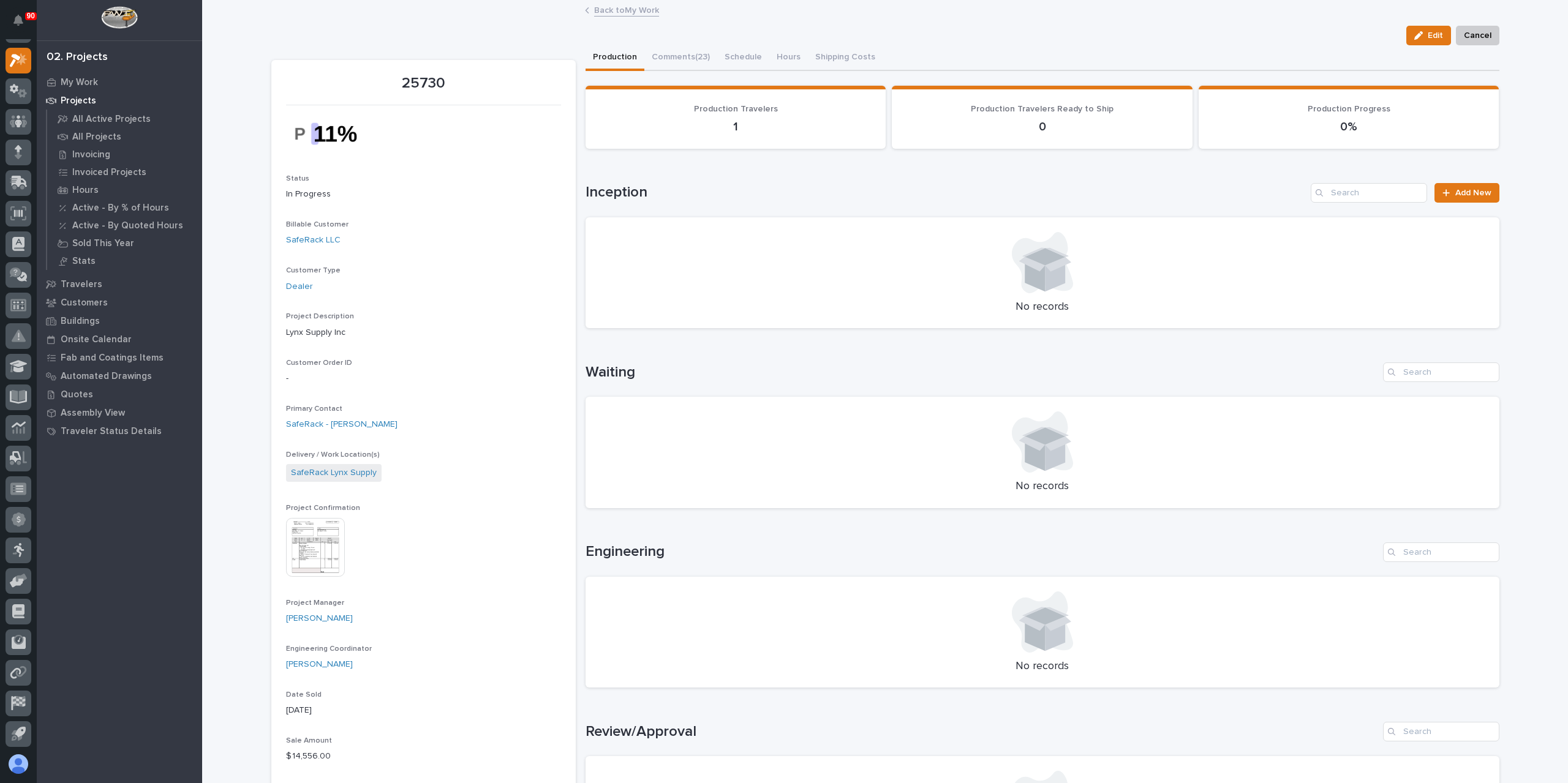
click at [673, 64] on button "Comments (23)" at bounding box center [681, 57] width 73 height 26
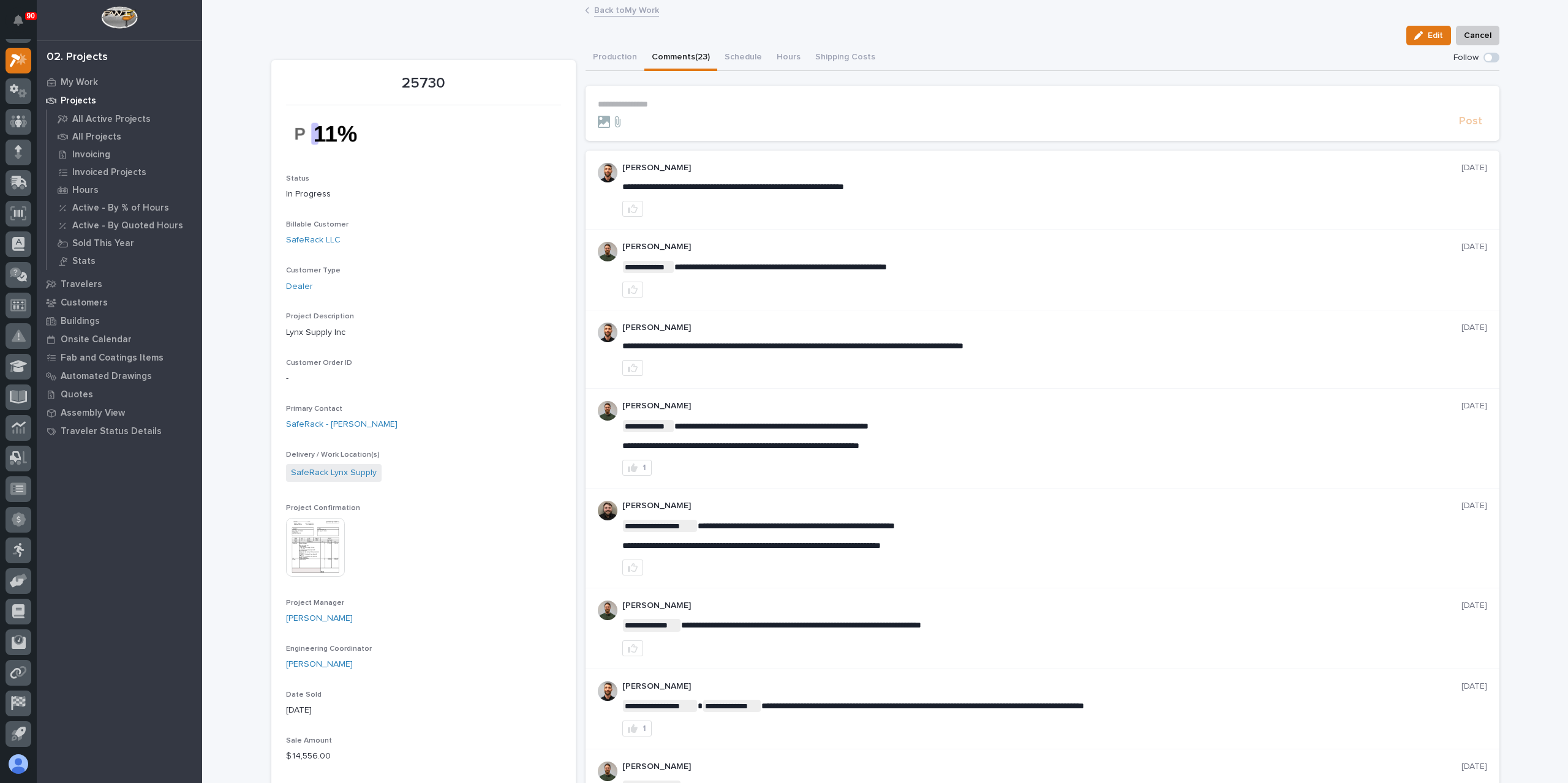
click at [626, 109] on form "**********" at bounding box center [1042, 114] width 889 height 29
click at [634, 105] on p "**********" at bounding box center [1042, 104] width 889 height 10
click at [613, 68] on button "Production" at bounding box center [615, 57] width 59 height 26
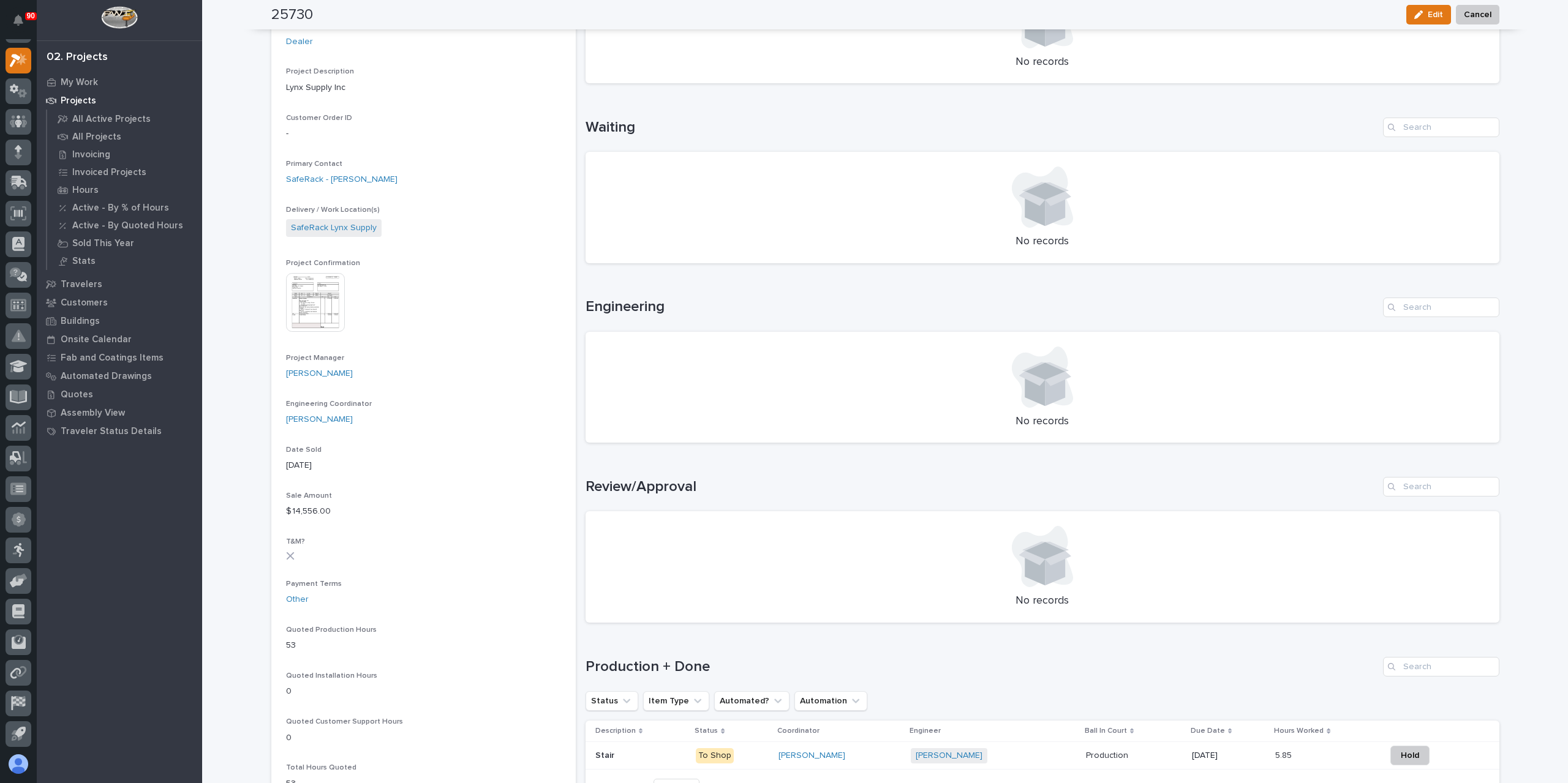
scroll to position [429, 0]
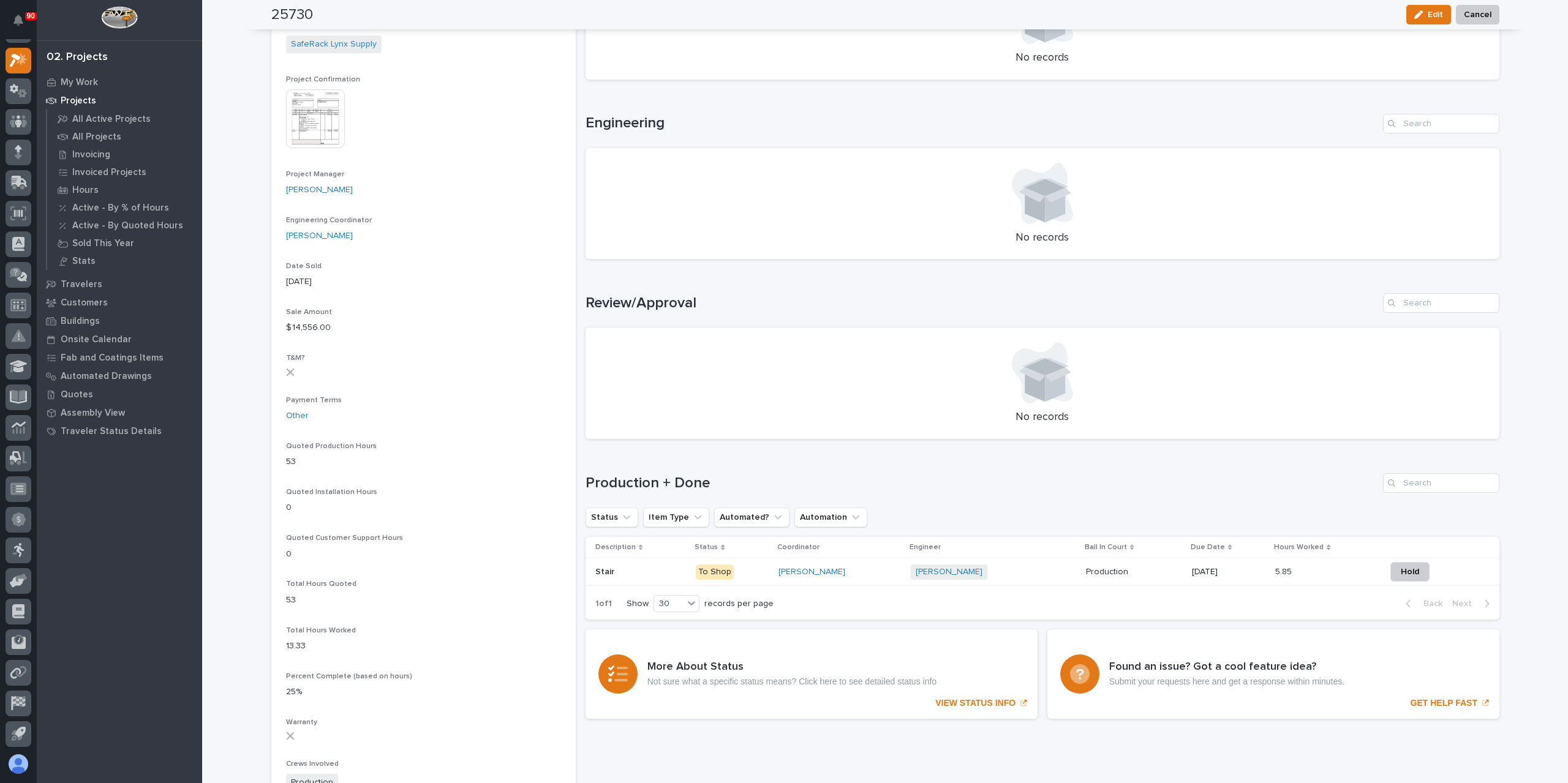
click at [613, 567] on p at bounding box center [641, 571] width 92 height 10
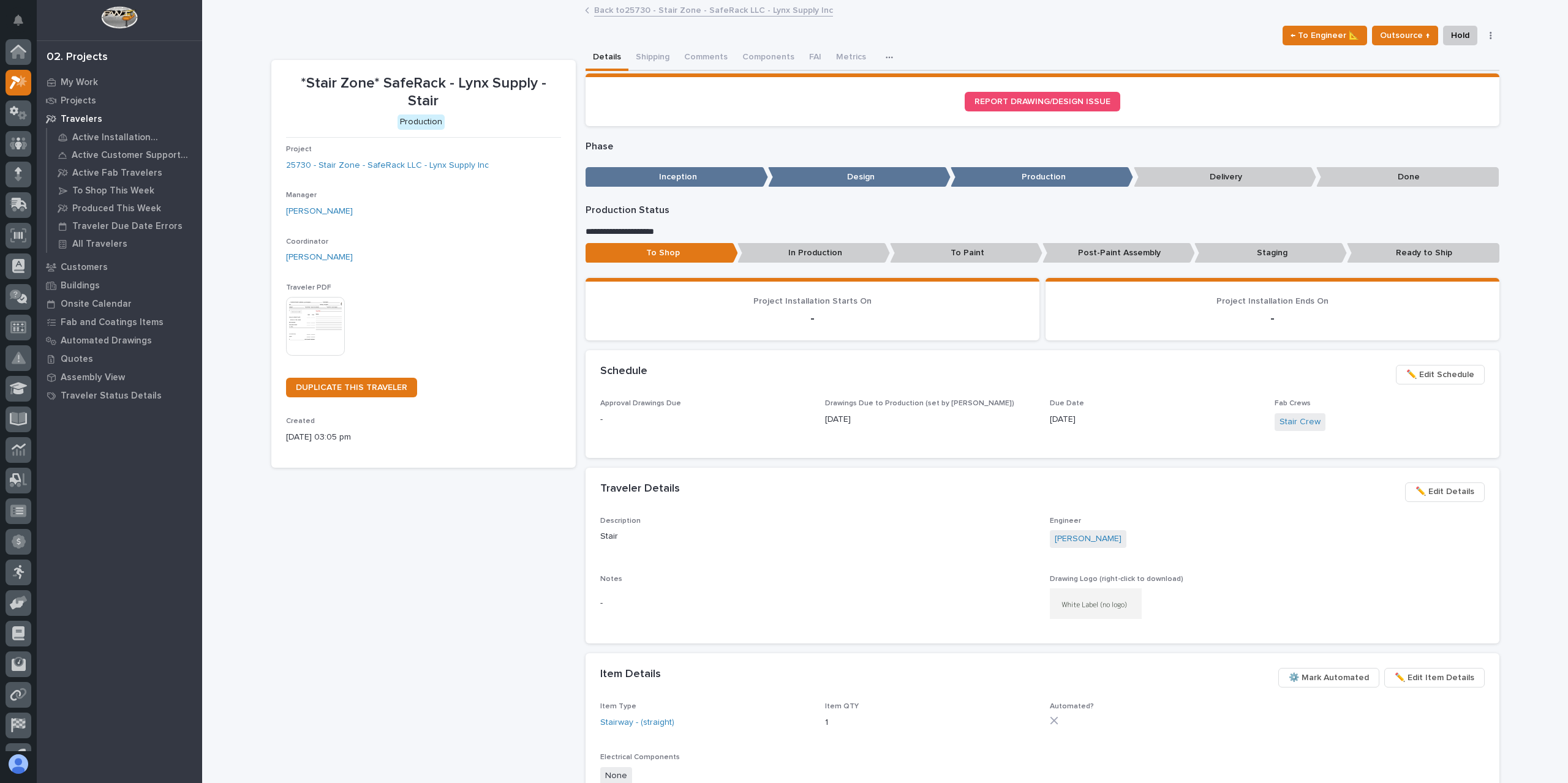
scroll to position [22, 0]
click at [723, 59] on button "Comments (25+)" at bounding box center [716, 57] width 78 height 26
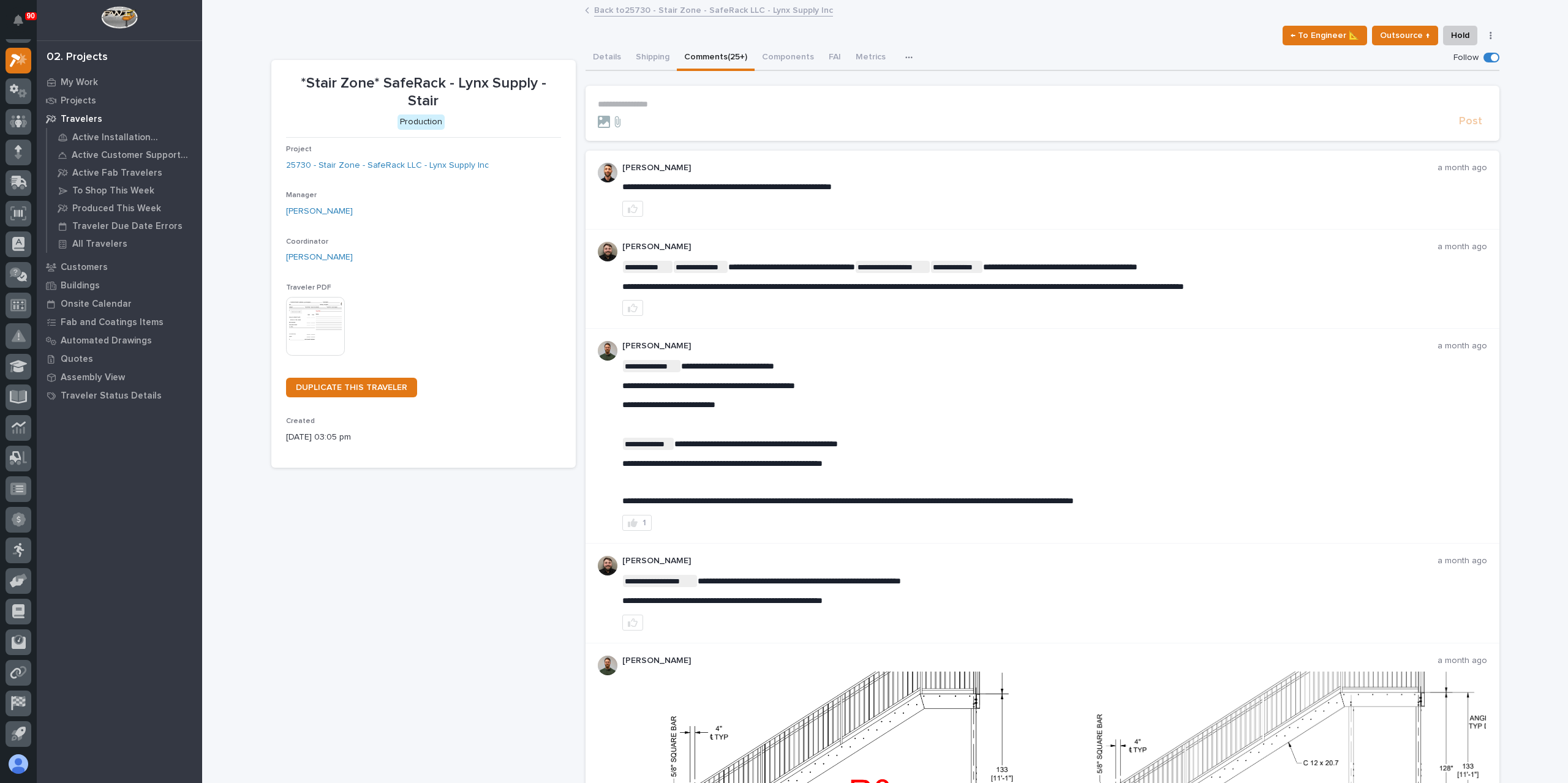
click at [654, 102] on p "**********" at bounding box center [1042, 104] width 889 height 10
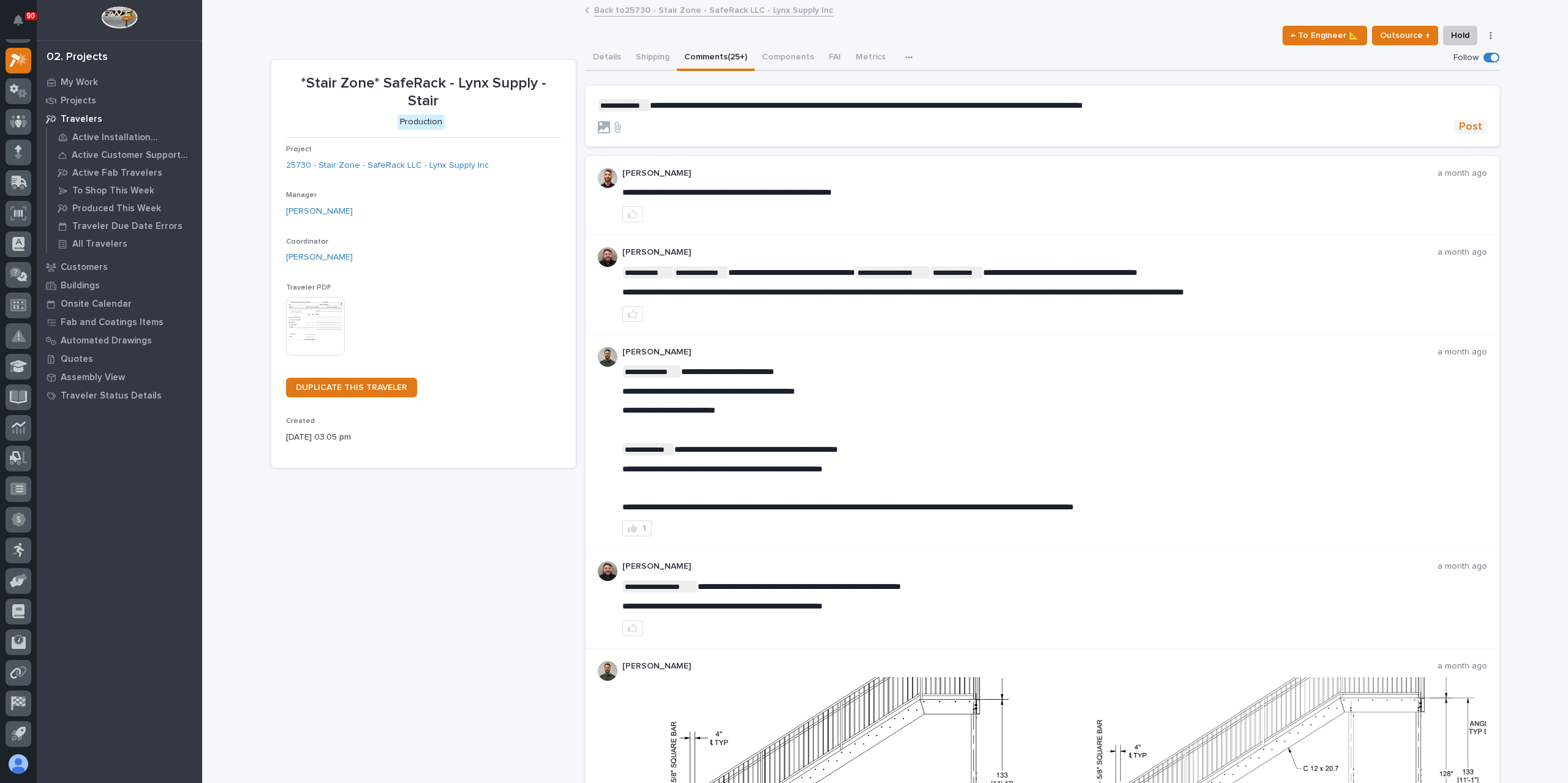
click at [1479, 132] on button "Post" at bounding box center [1470, 127] width 33 height 14
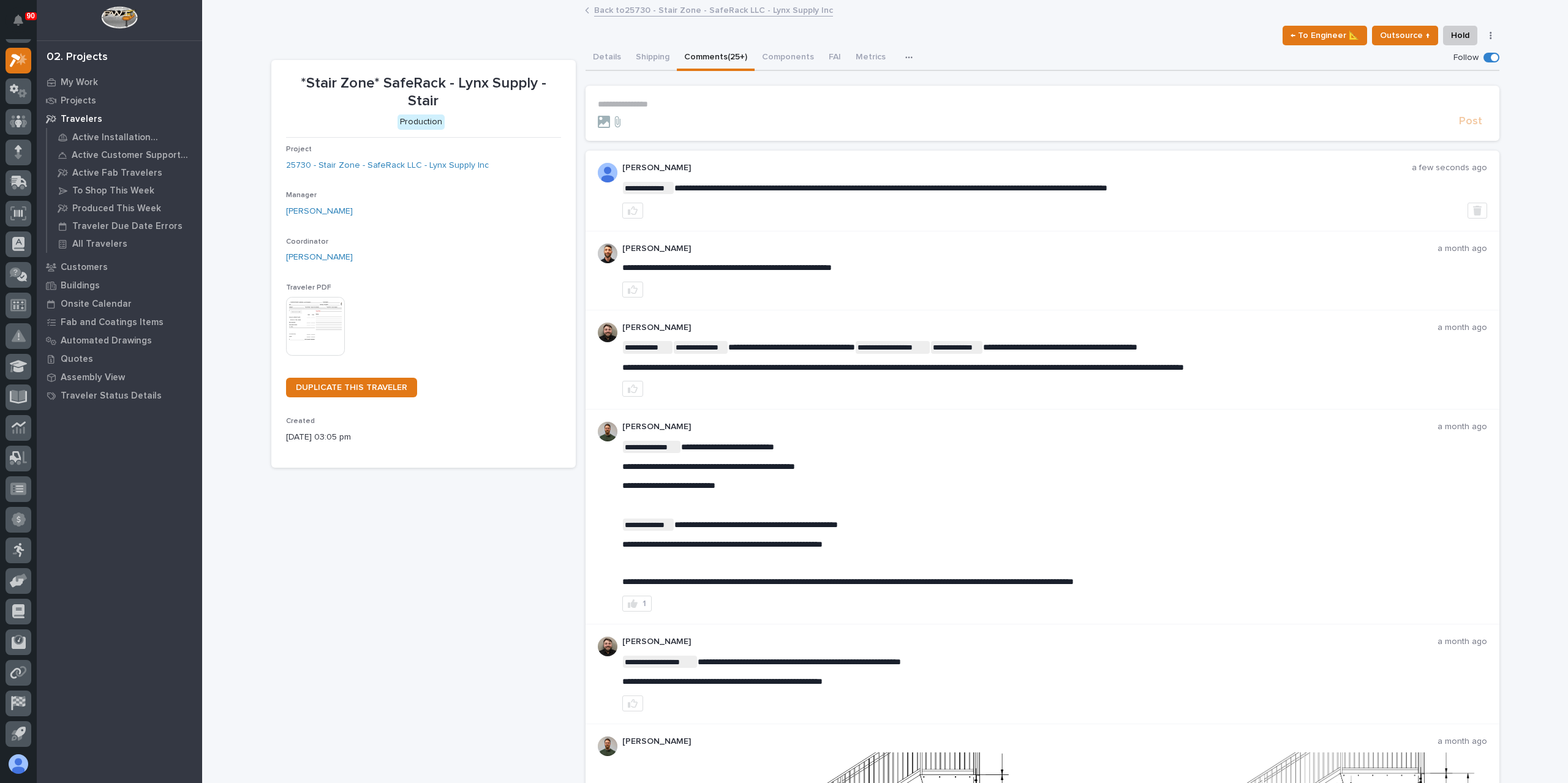
click at [603, 0] on div "Back to 25730 - Stair Zone - SafeRack LLC - Lynx Supply Inc" at bounding box center [886, 1] width 1366 height 2
click at [605, 5] on link "Back to 25730 - Stair Zone - SafeRack LLC - Lynx Supply Inc" at bounding box center [713, 9] width 239 height 14
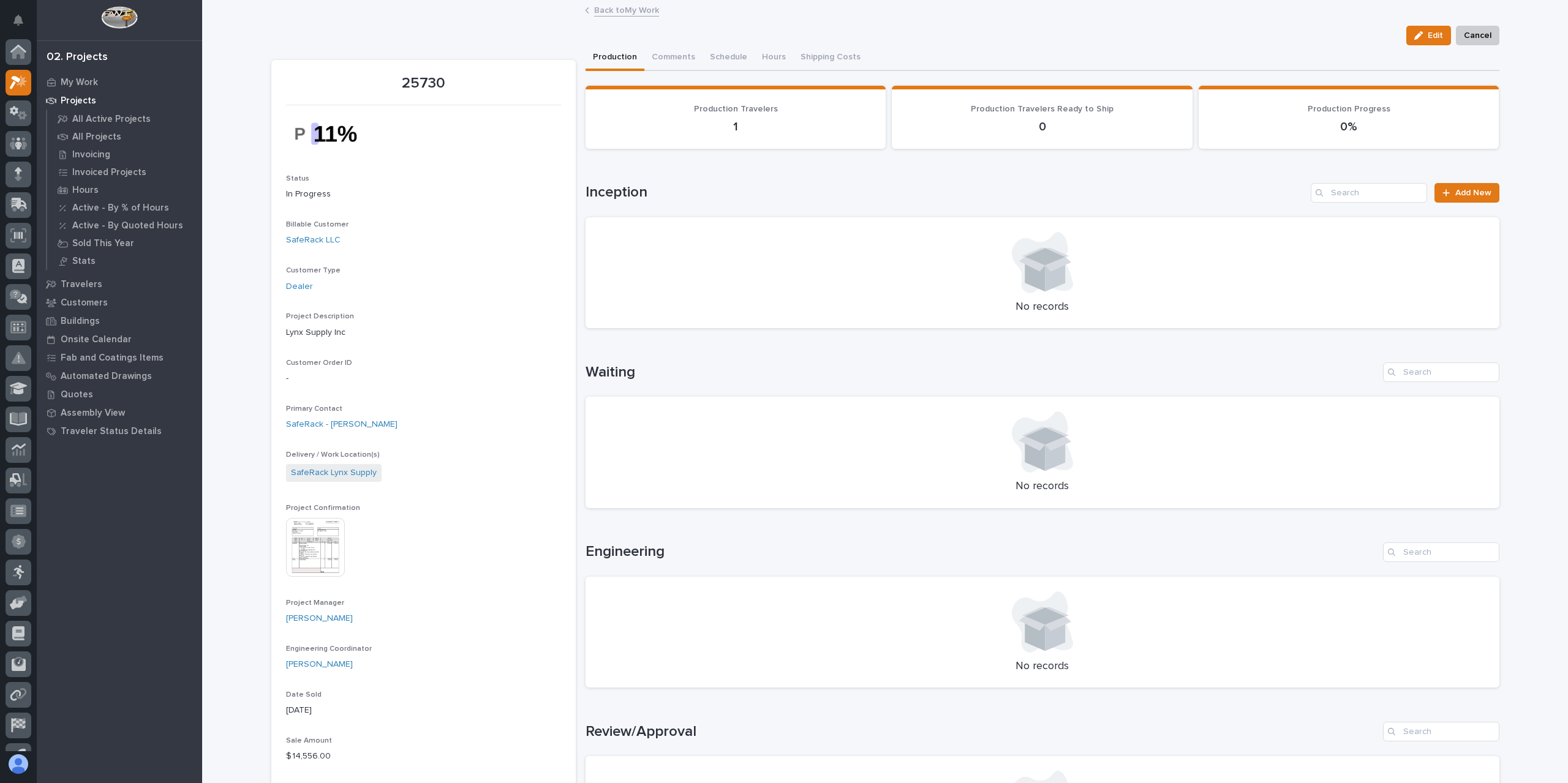
scroll to position [22, 0]
click at [610, 16] on link "Back to My Work" at bounding box center [627, 9] width 65 height 14
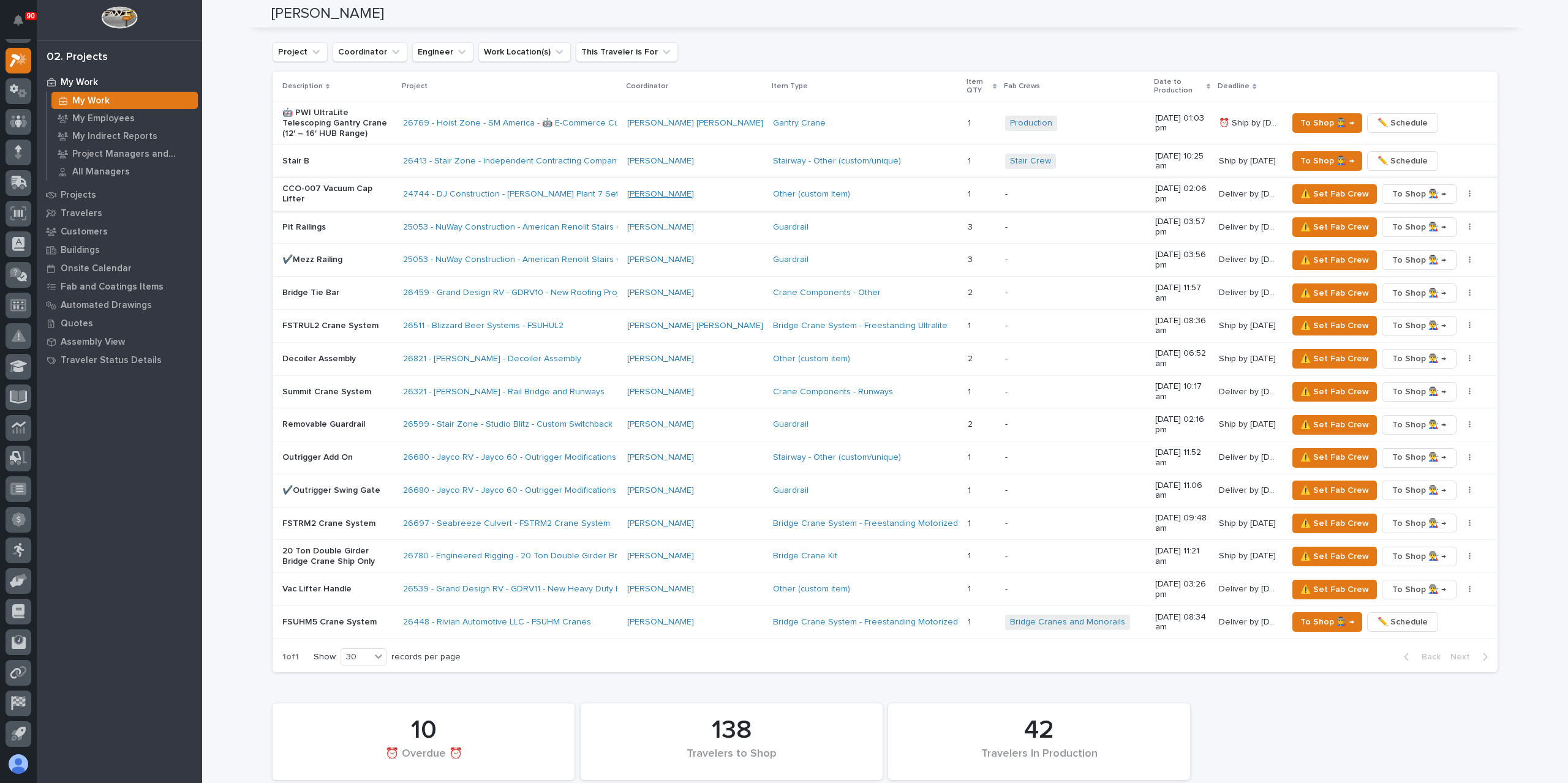
scroll to position [2019, 0]
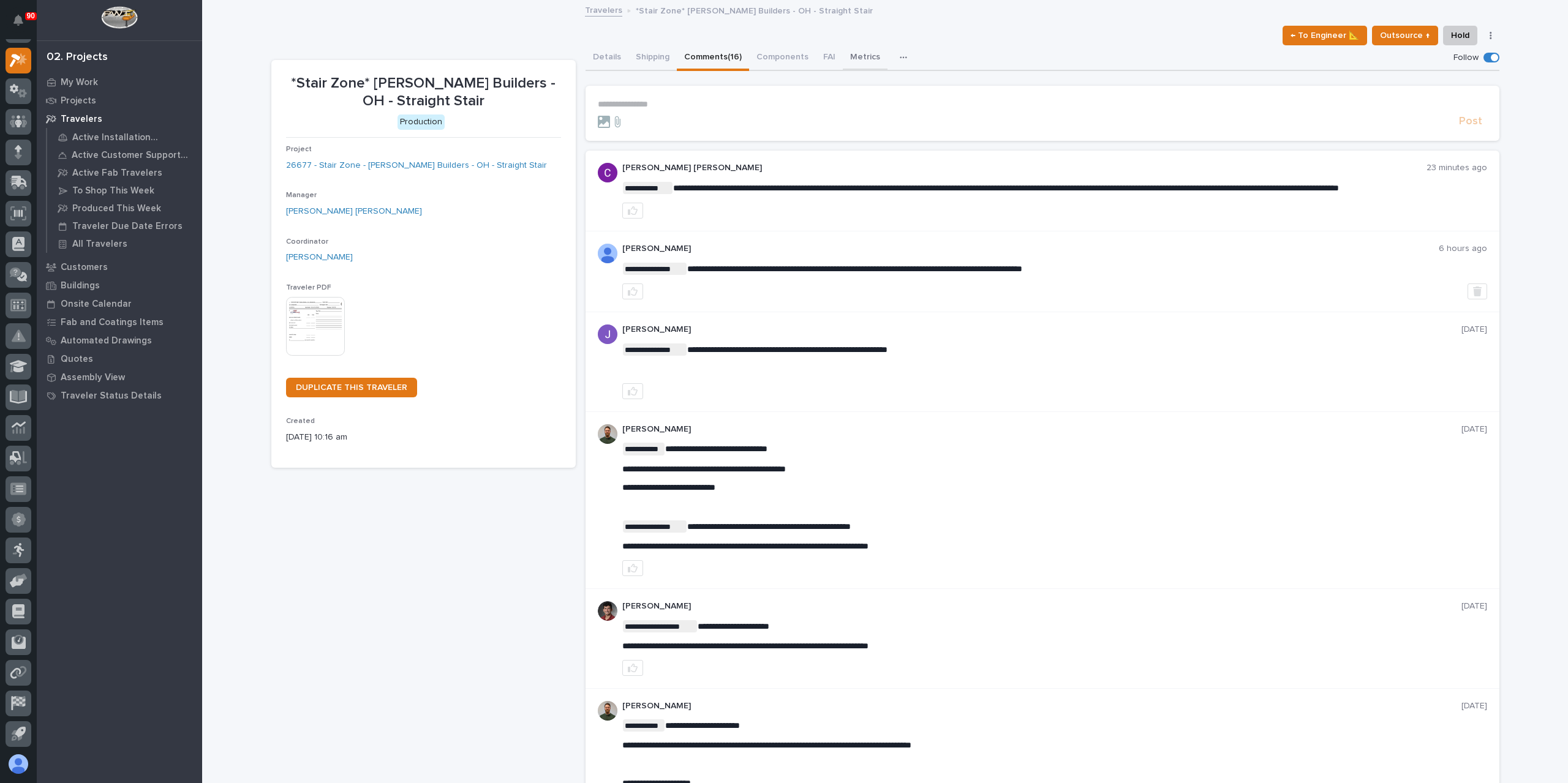
click at [855, 59] on button "Metrics" at bounding box center [865, 57] width 45 height 26
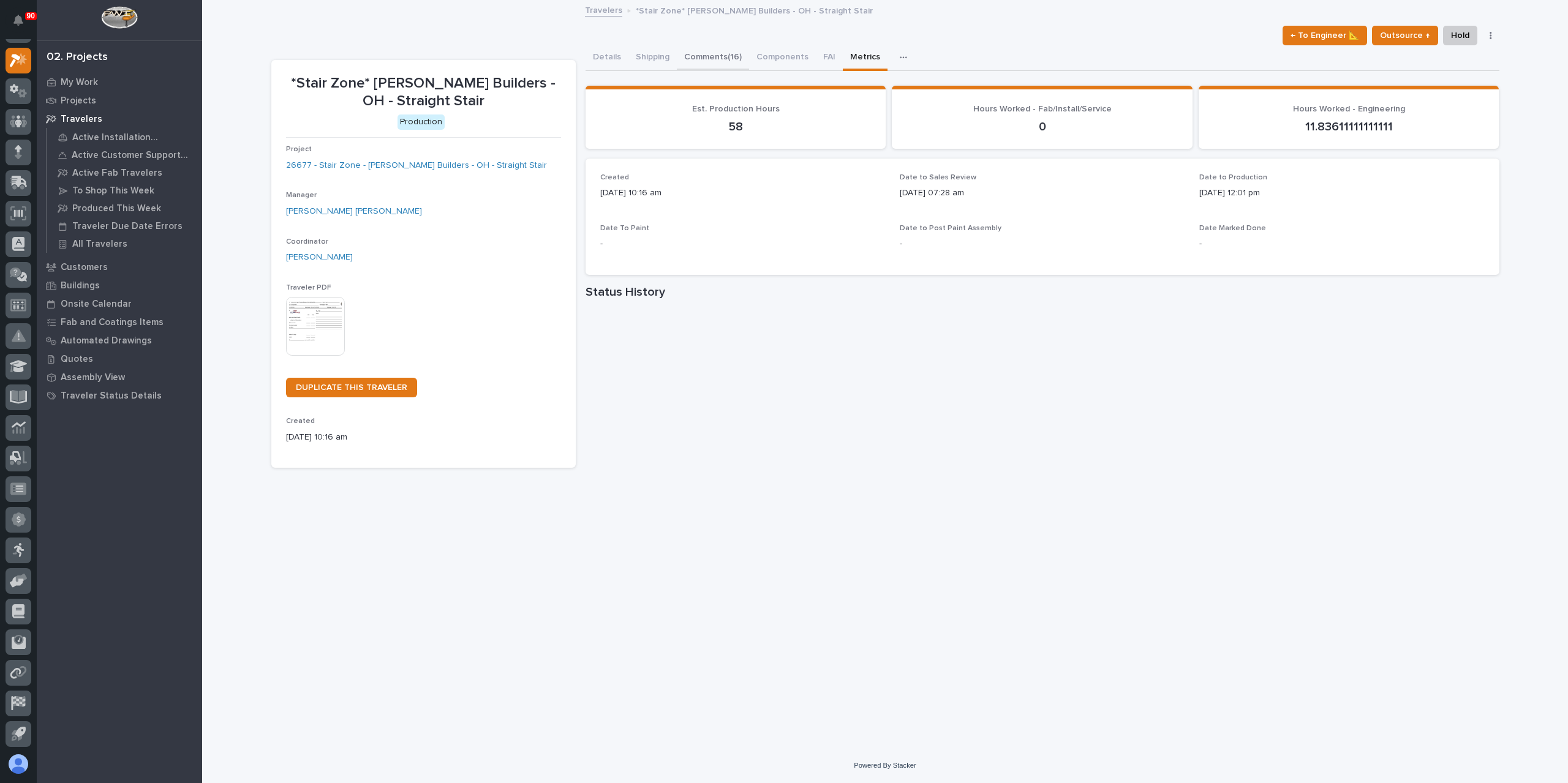
click at [716, 51] on button "Comments (16)" at bounding box center [713, 57] width 72 height 26
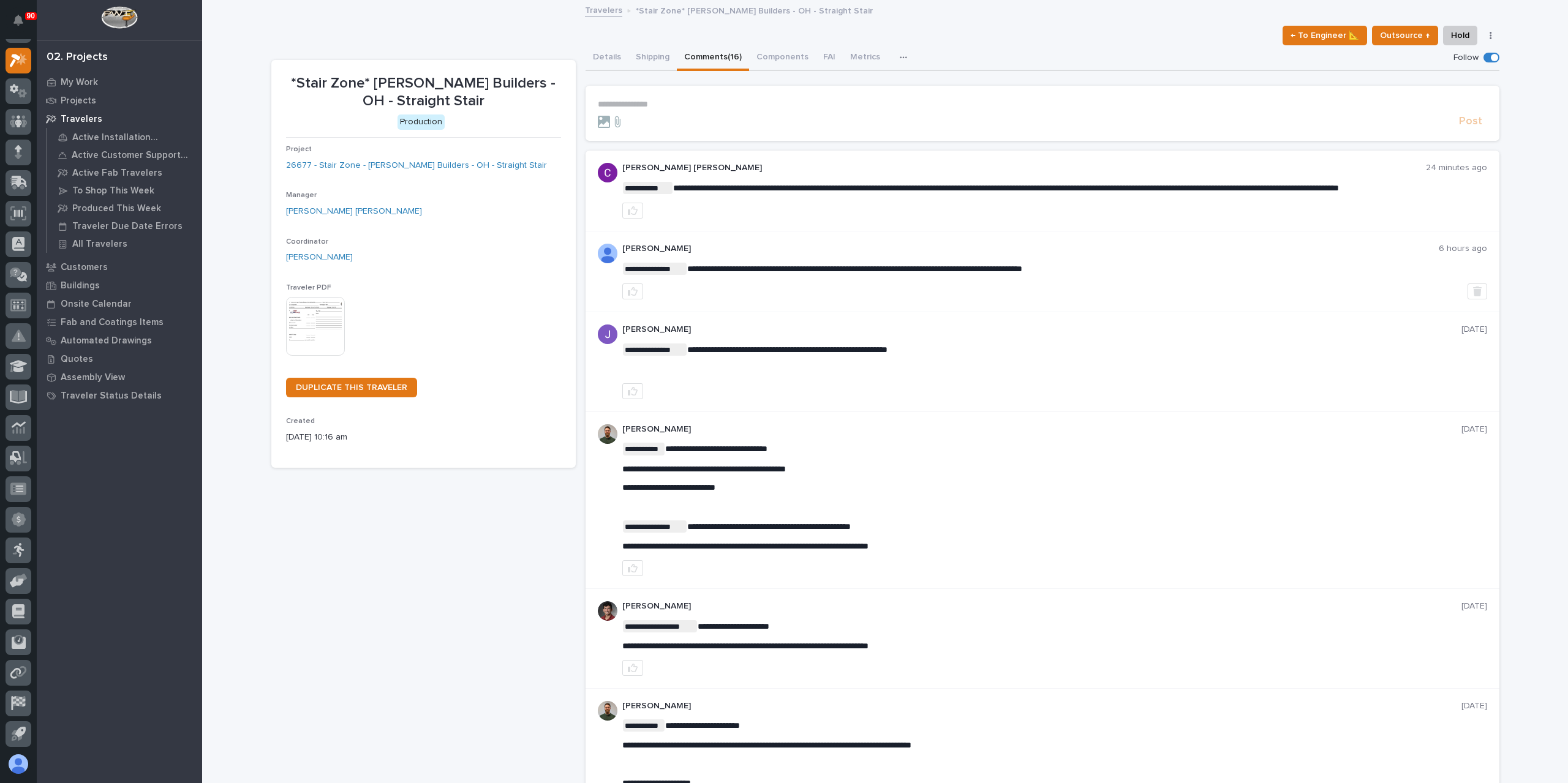
click at [1155, 498] on div "**********" at bounding box center [1055, 497] width 865 height 109
click at [871, 50] on button "Metrics" at bounding box center [865, 57] width 45 height 26
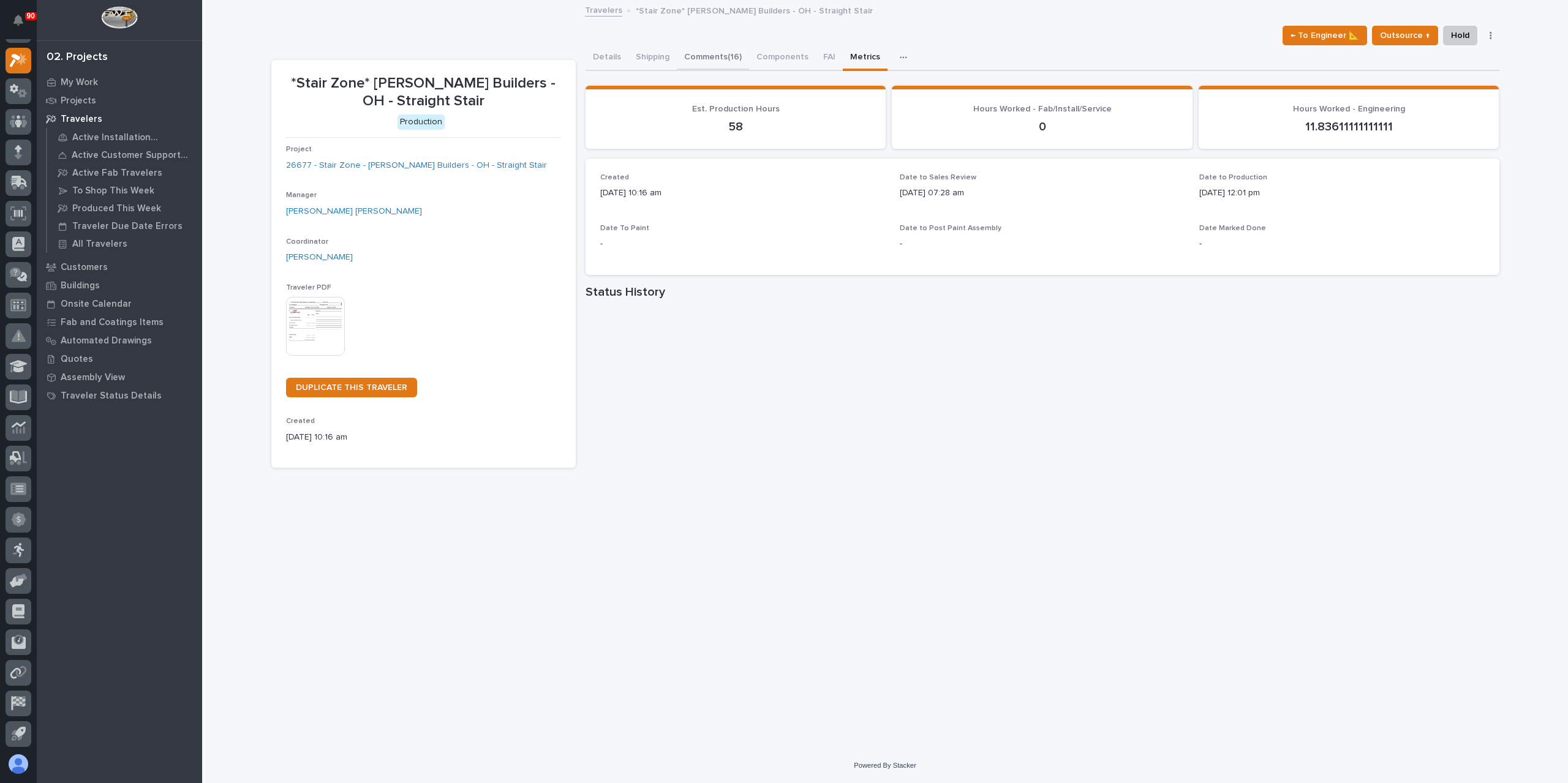
click at [713, 52] on button "Comments (16)" at bounding box center [713, 57] width 72 height 26
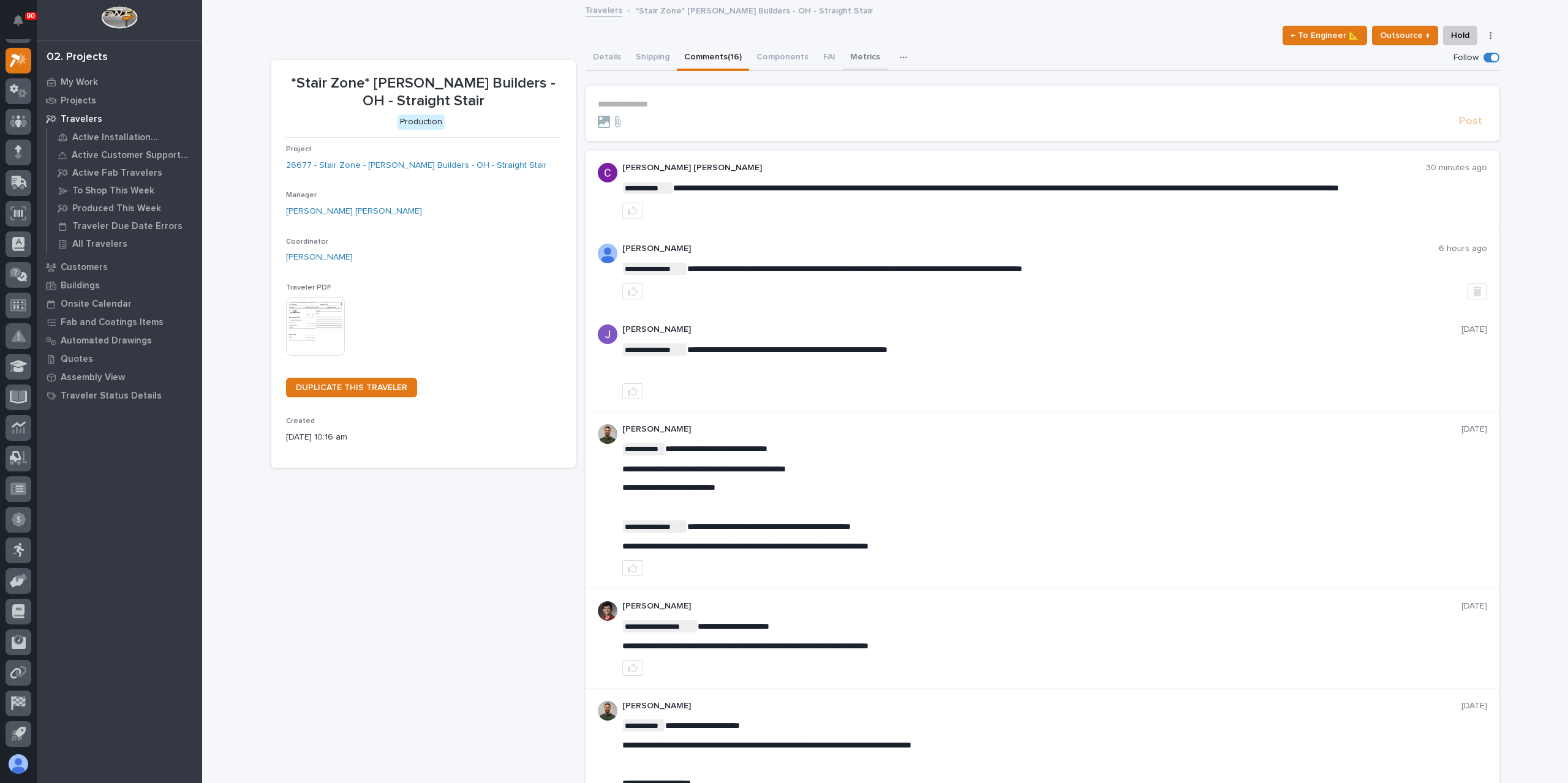
click at [849, 59] on button "Metrics" at bounding box center [865, 57] width 45 height 26
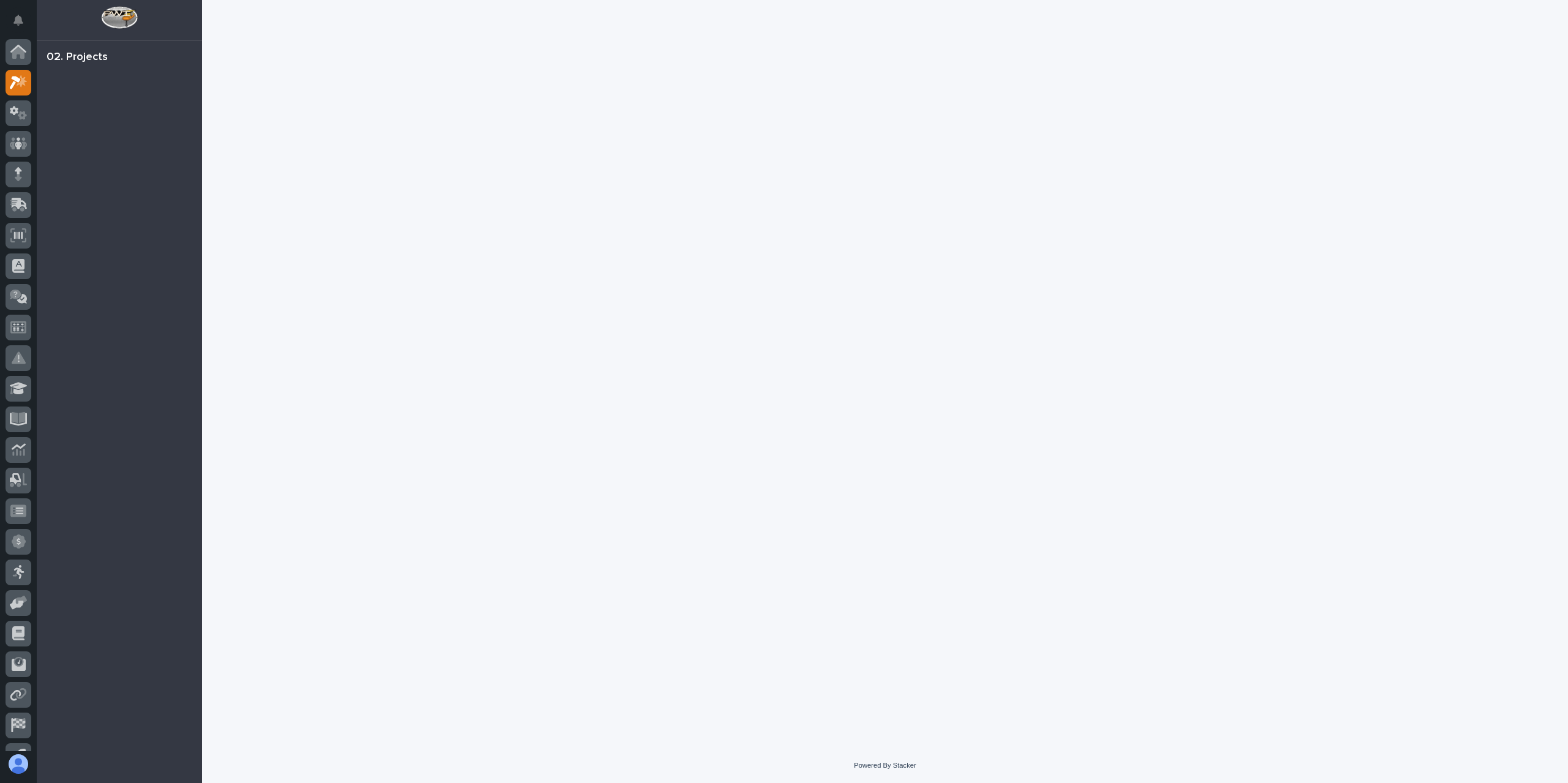
scroll to position [22, 0]
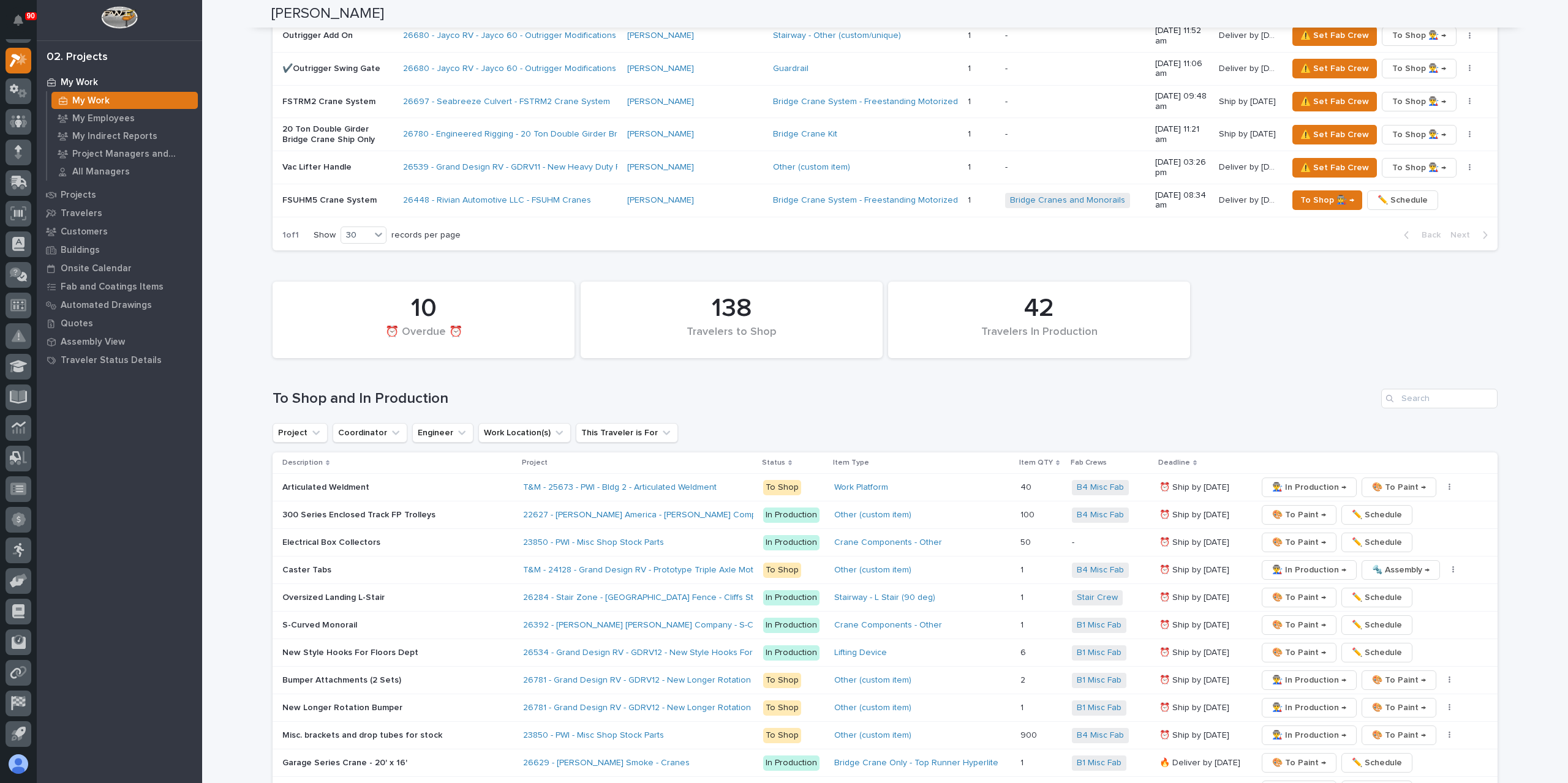
scroll to position [2327, 0]
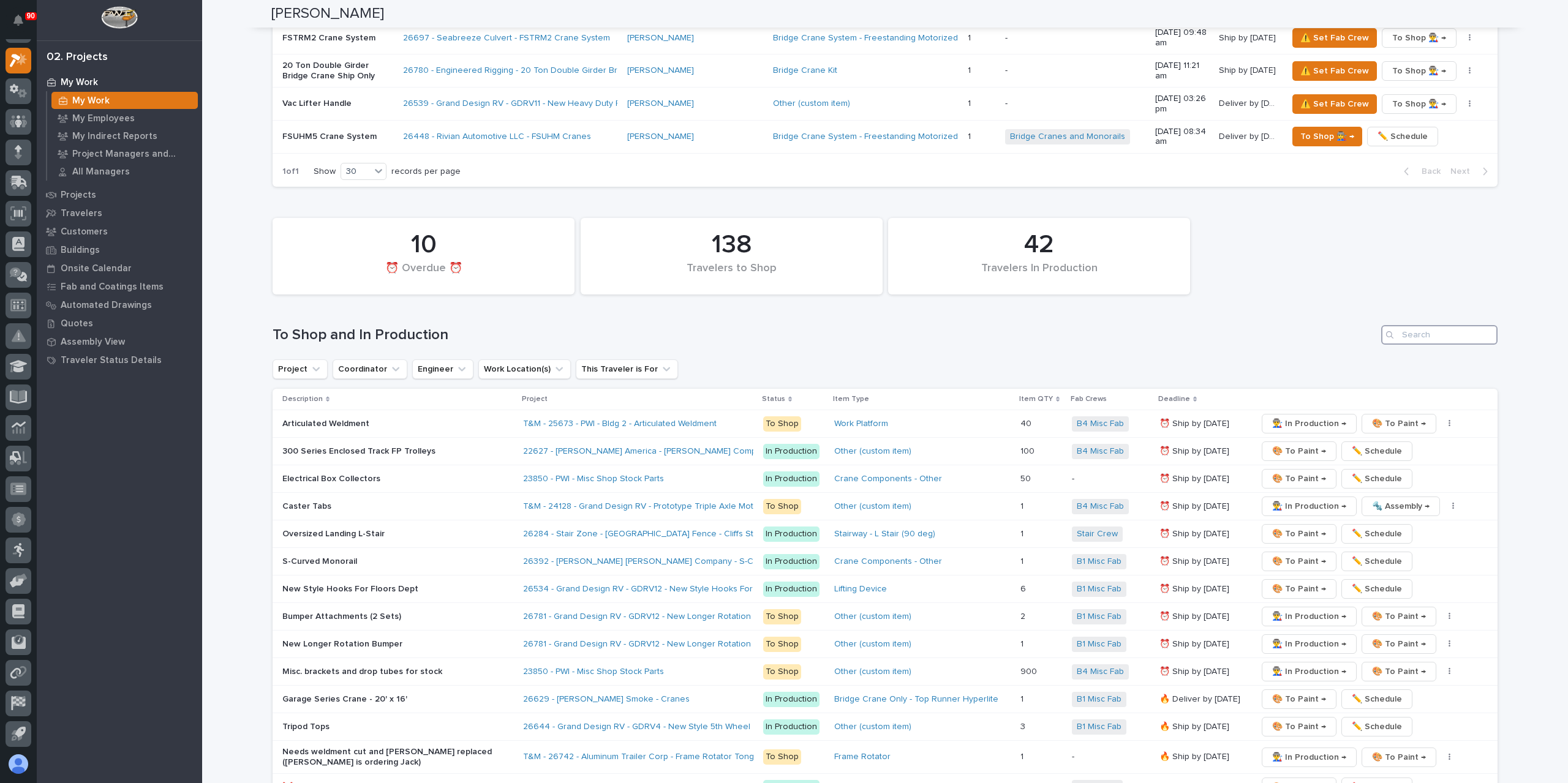
click at [1421, 325] on input "Search" at bounding box center [1439, 334] width 116 height 19
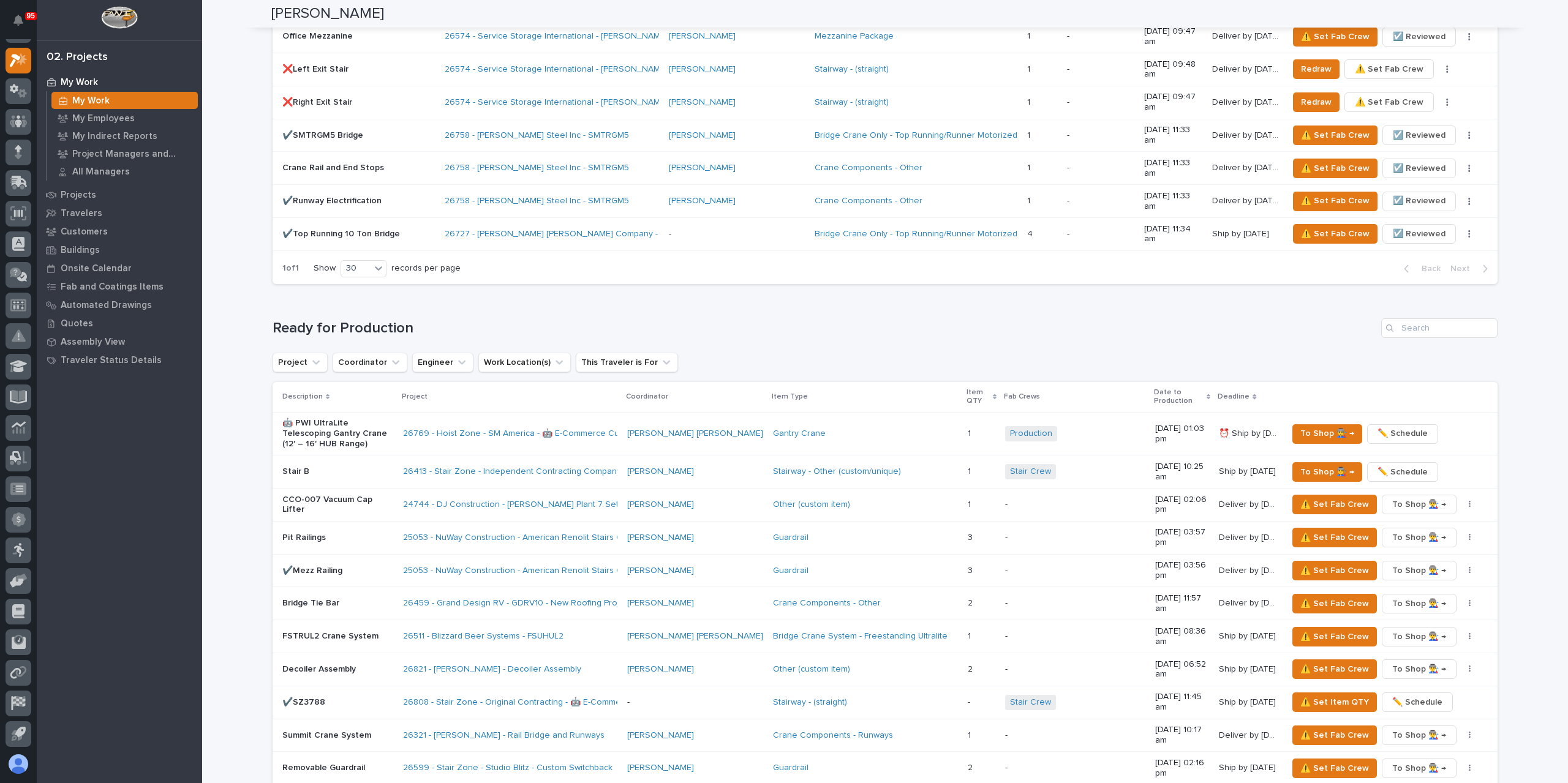
scroll to position [2049, 0]
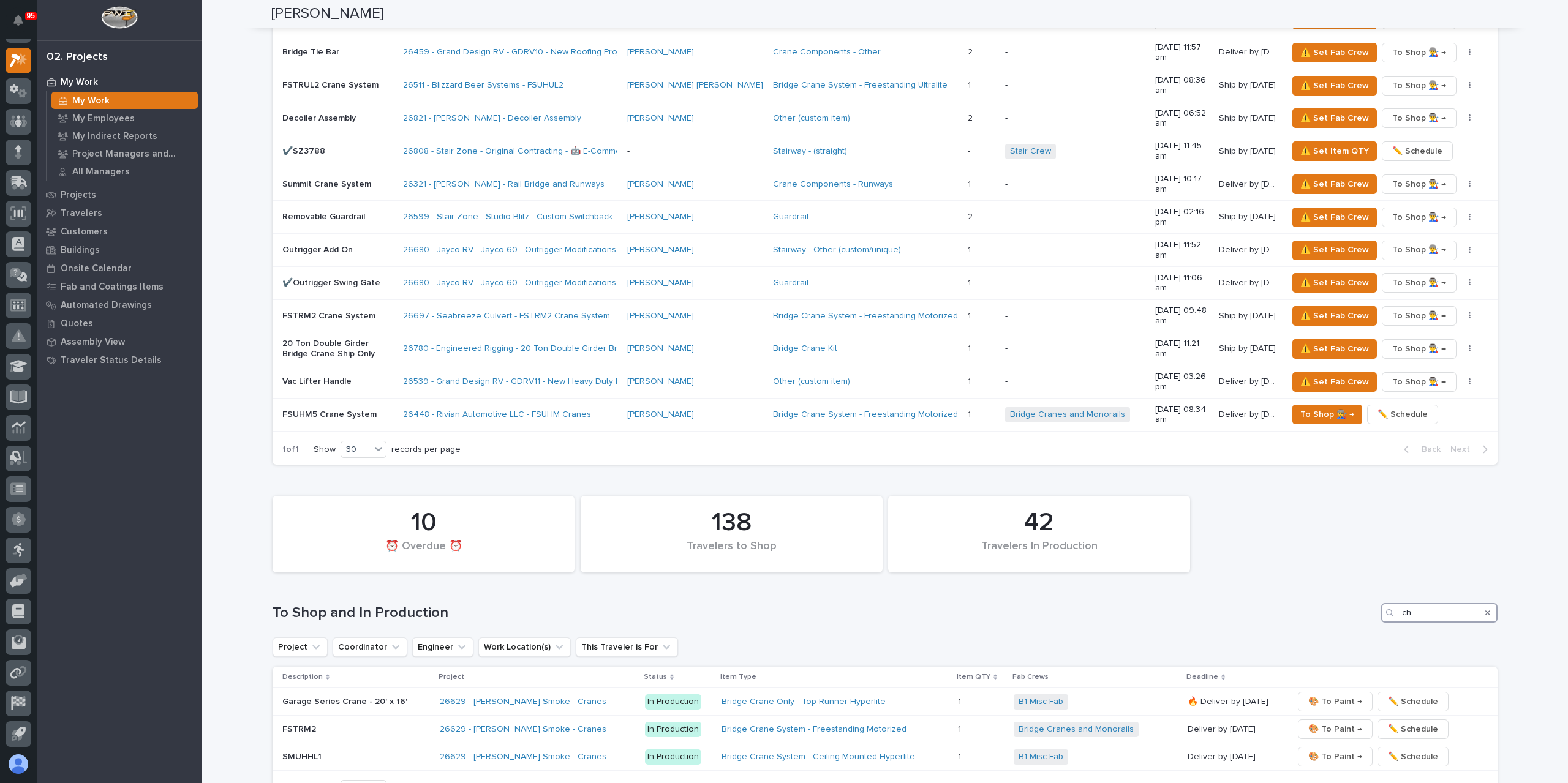
type input "c"
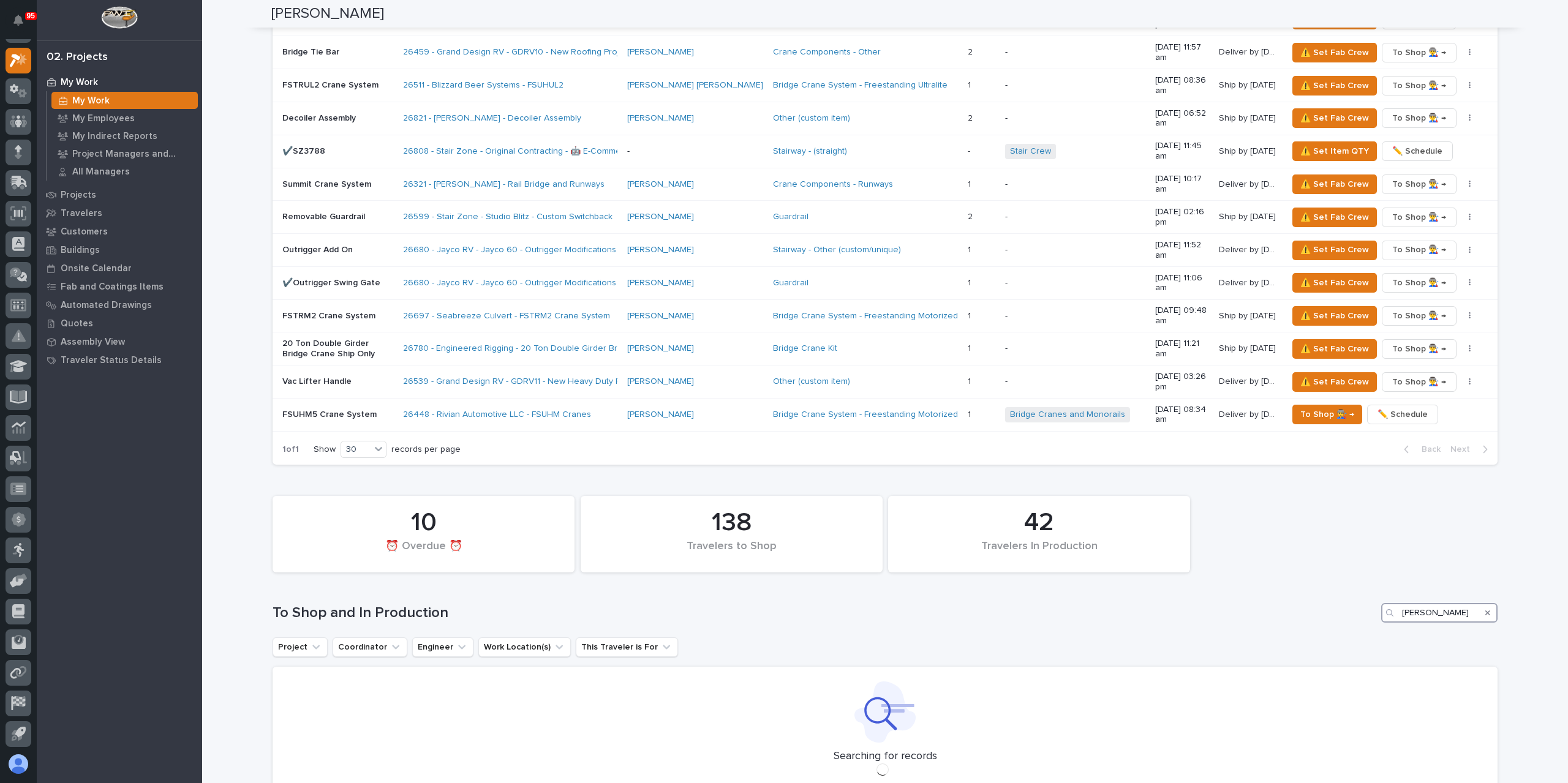
scroll to position [2022, 0]
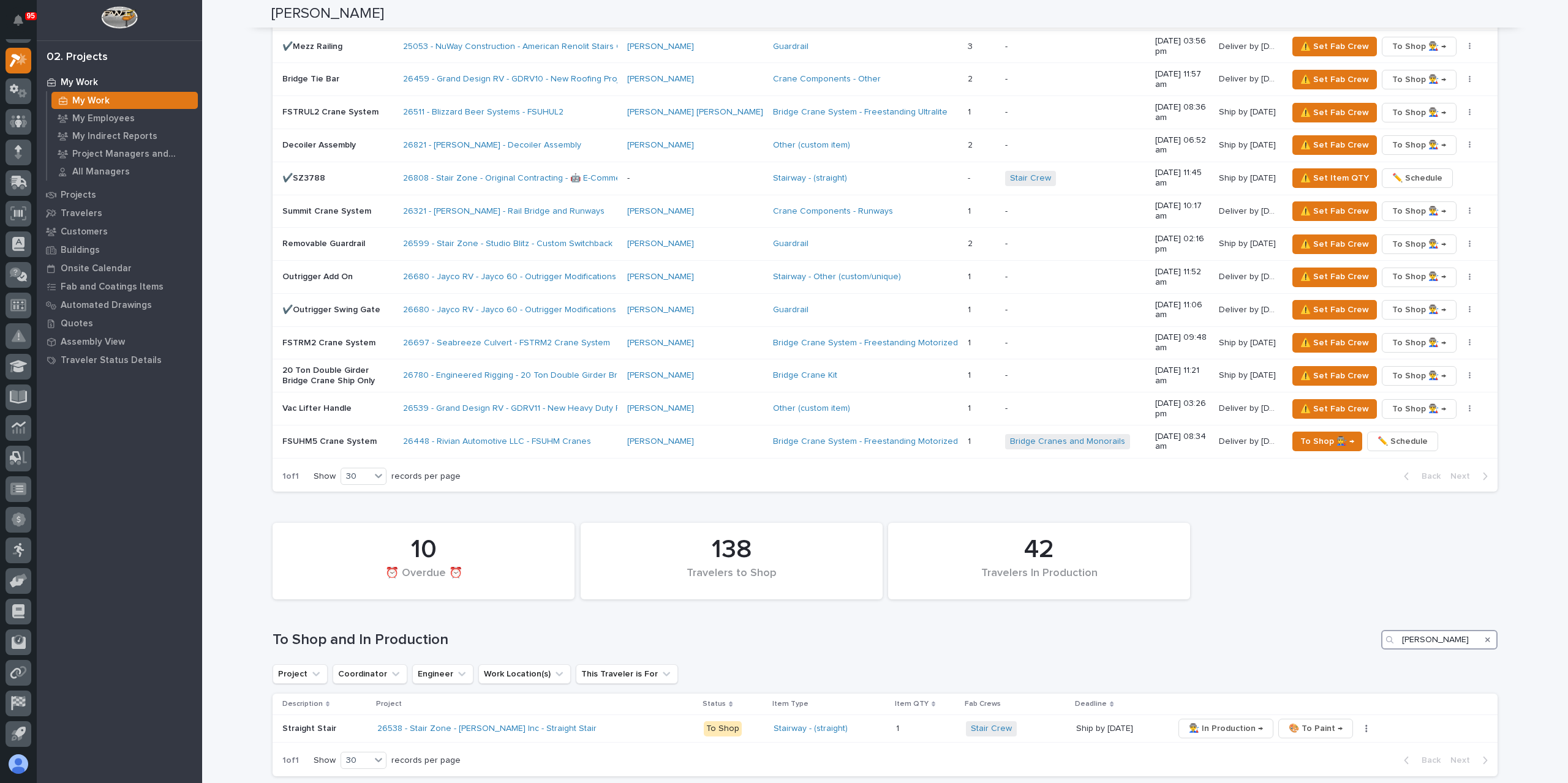
type input "fagen"
drag, startPoint x: 1474, startPoint y: 346, endPoint x: 1483, endPoint y: 348, distance: 9.2
click at [1478, 630] on div "Search" at bounding box center [1487, 640] width 19 height 19
click at [1486, 637] on icon "Search" at bounding box center [1488, 640] width 5 height 5
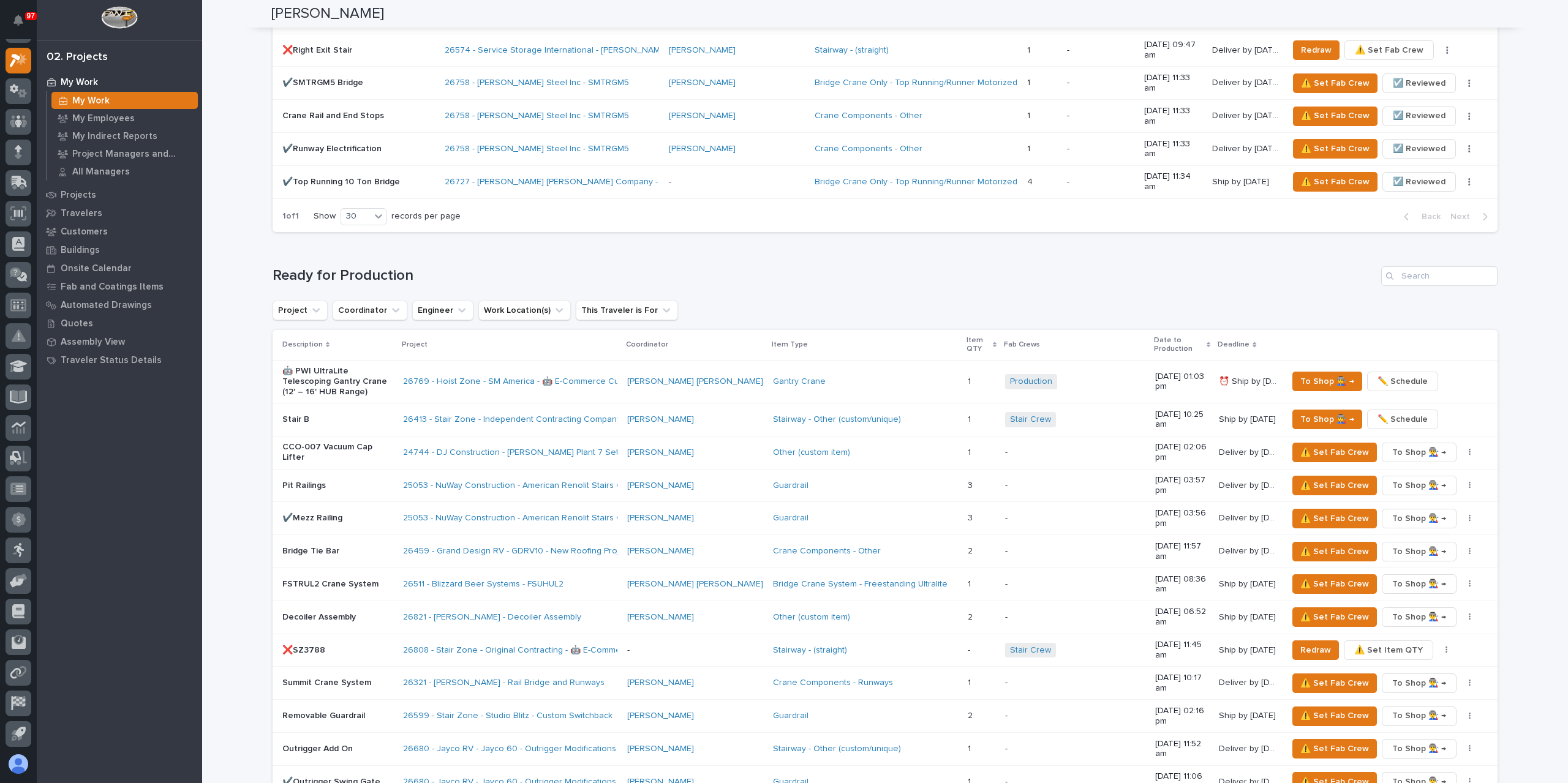
scroll to position [1564, 0]
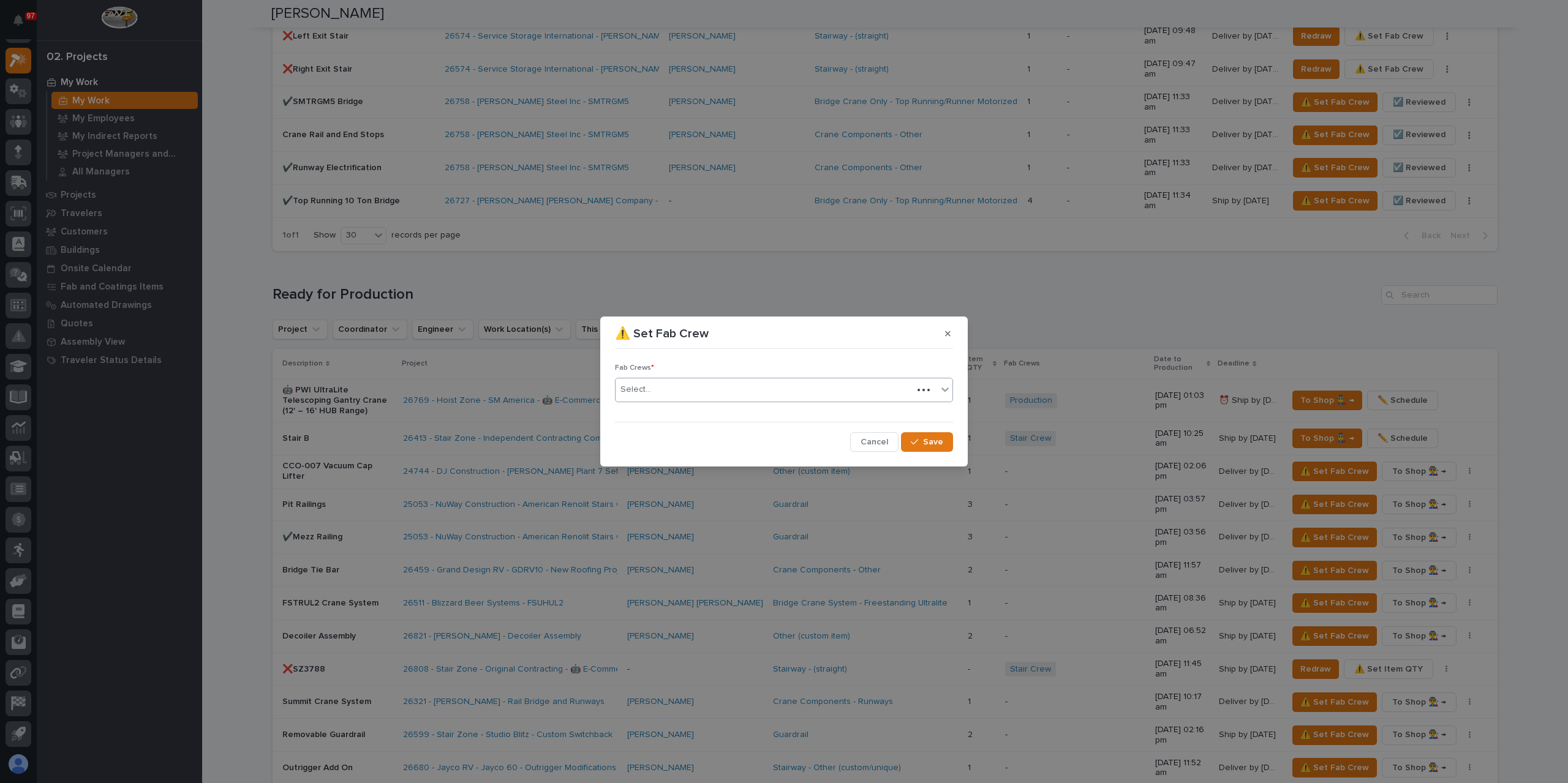
click at [670, 392] on div "Select..." at bounding box center [764, 390] width 297 height 20
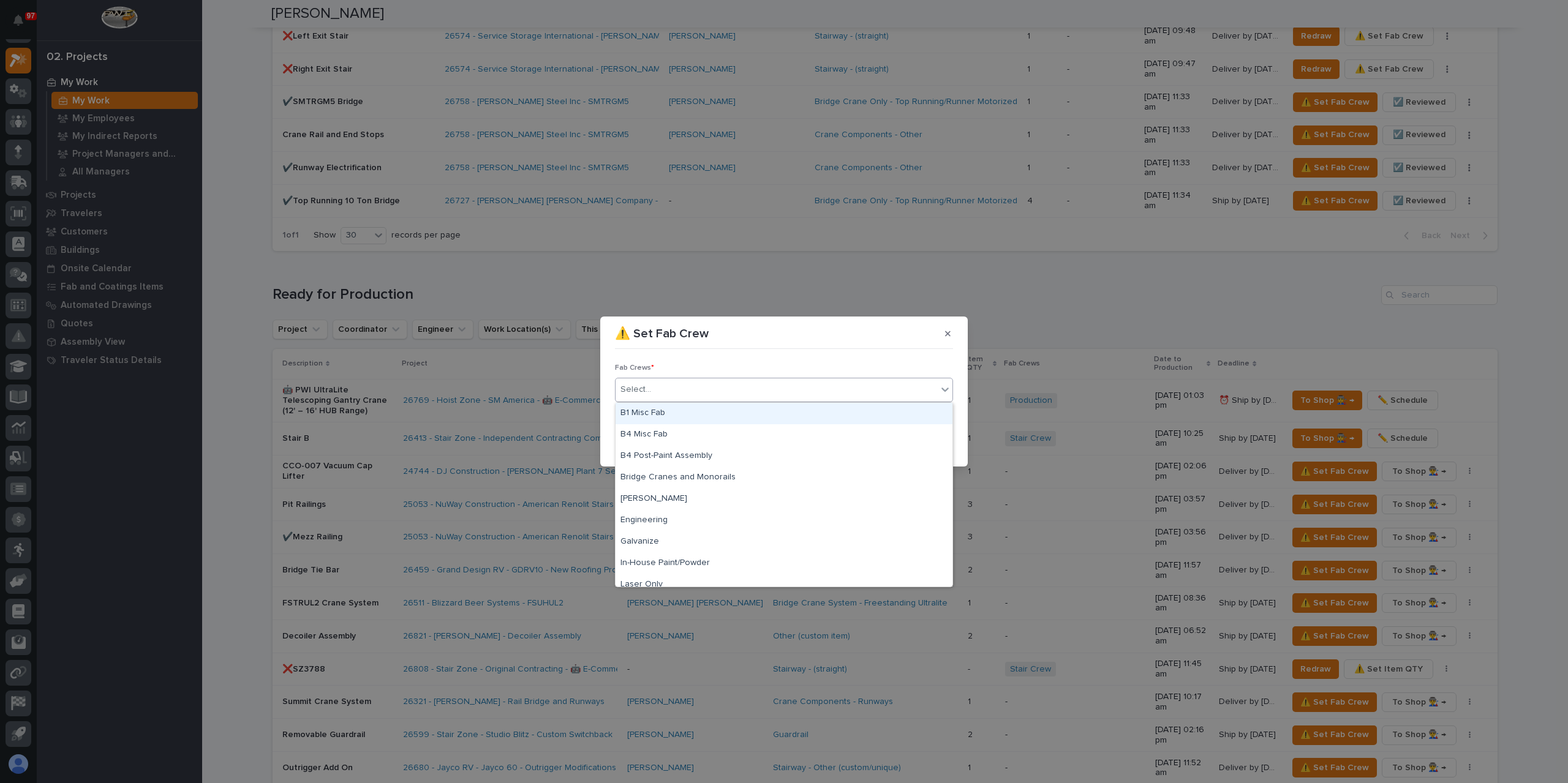
click at [678, 416] on div "B1 Misc Fab" at bounding box center [784, 414] width 337 height 22
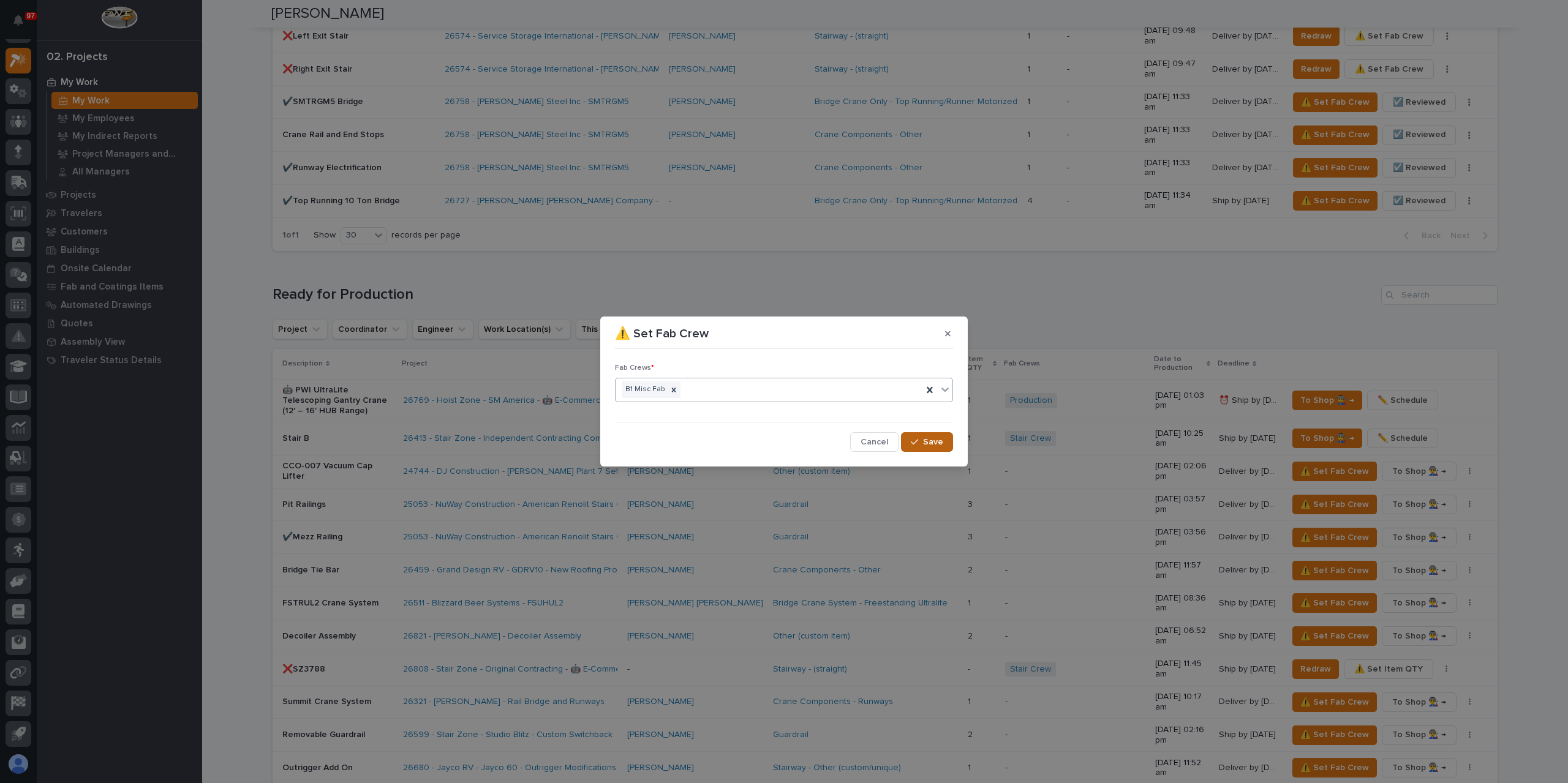
click at [917, 447] on button "Save" at bounding box center [927, 442] width 52 height 19
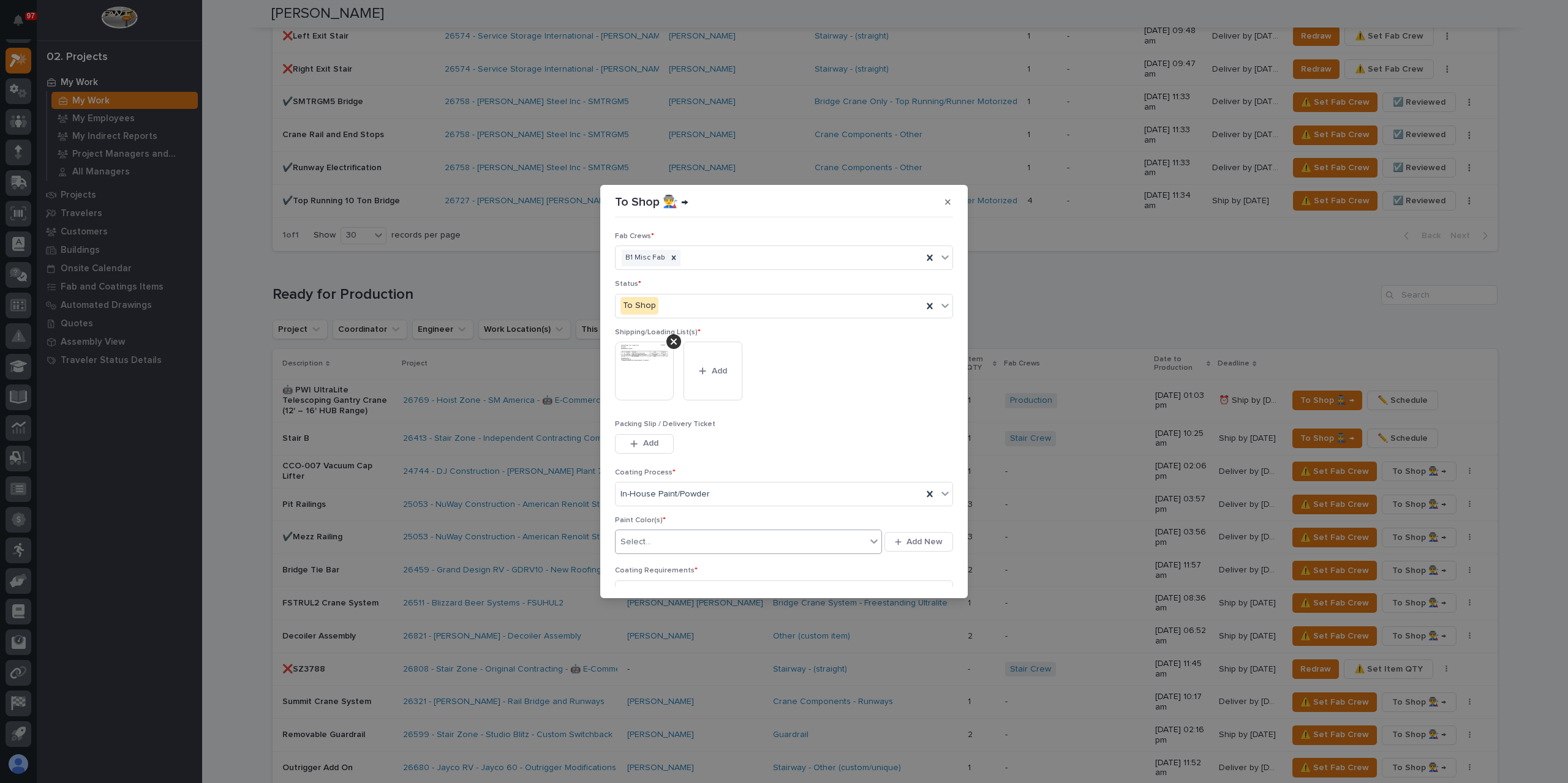
click at [658, 541] on div "Select..." at bounding box center [741, 542] width 250 height 20
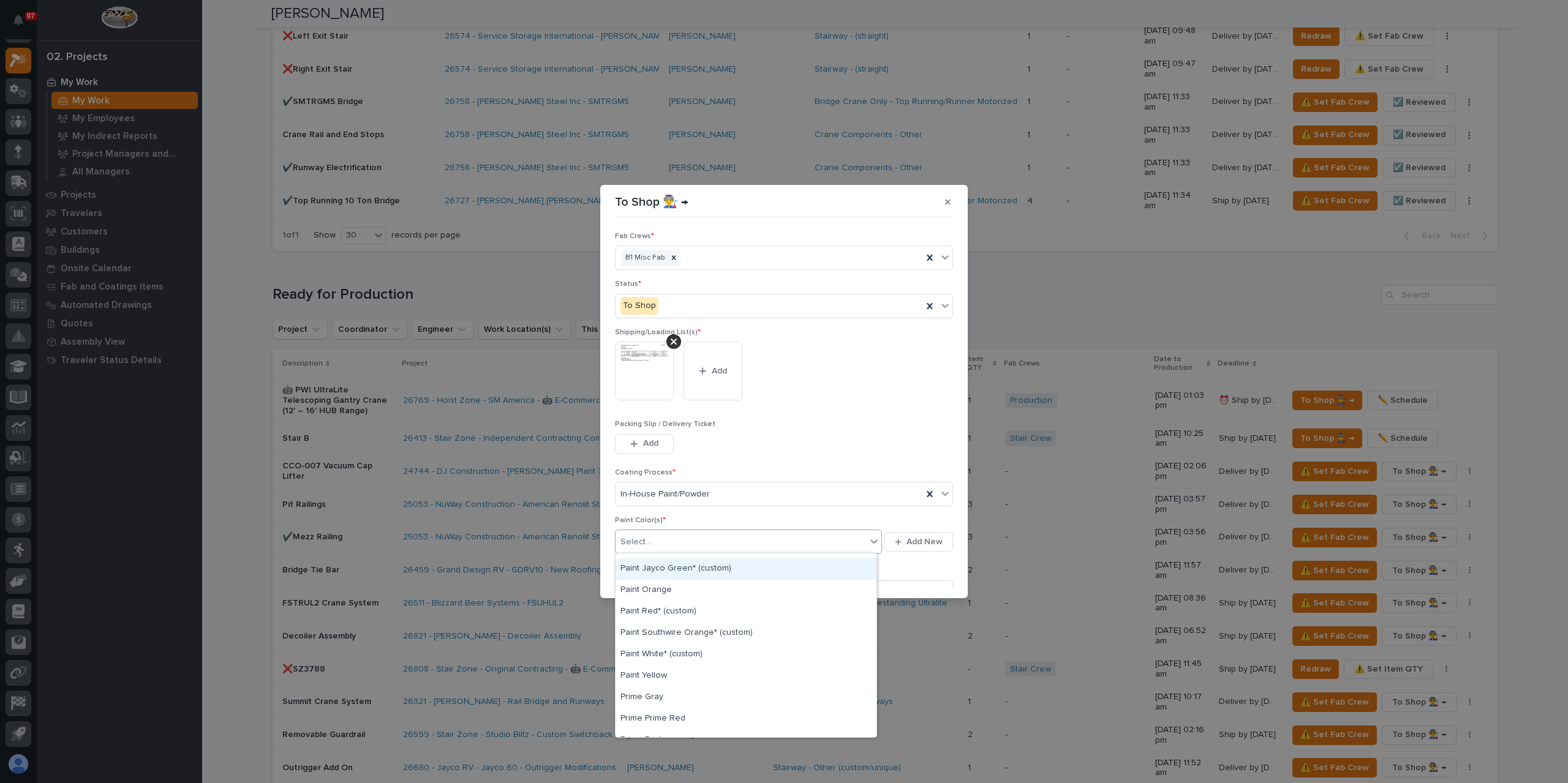
scroll to position [306, 0]
click at [657, 622] on div "Paint Yellow" at bounding box center [746, 623] width 261 height 22
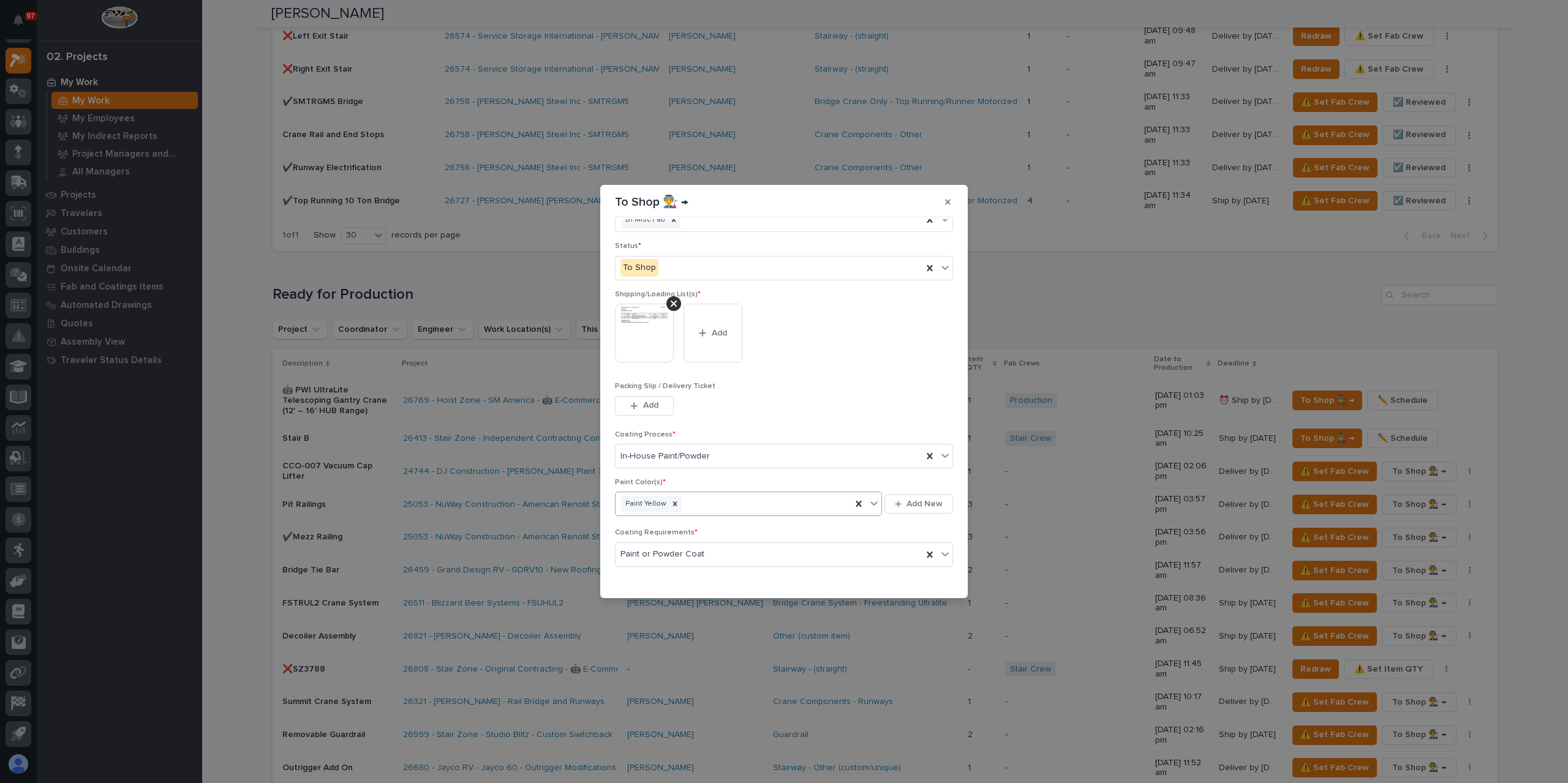
scroll to position [66, 0]
click at [911, 575] on icon "button" at bounding box center [914, 579] width 7 height 9
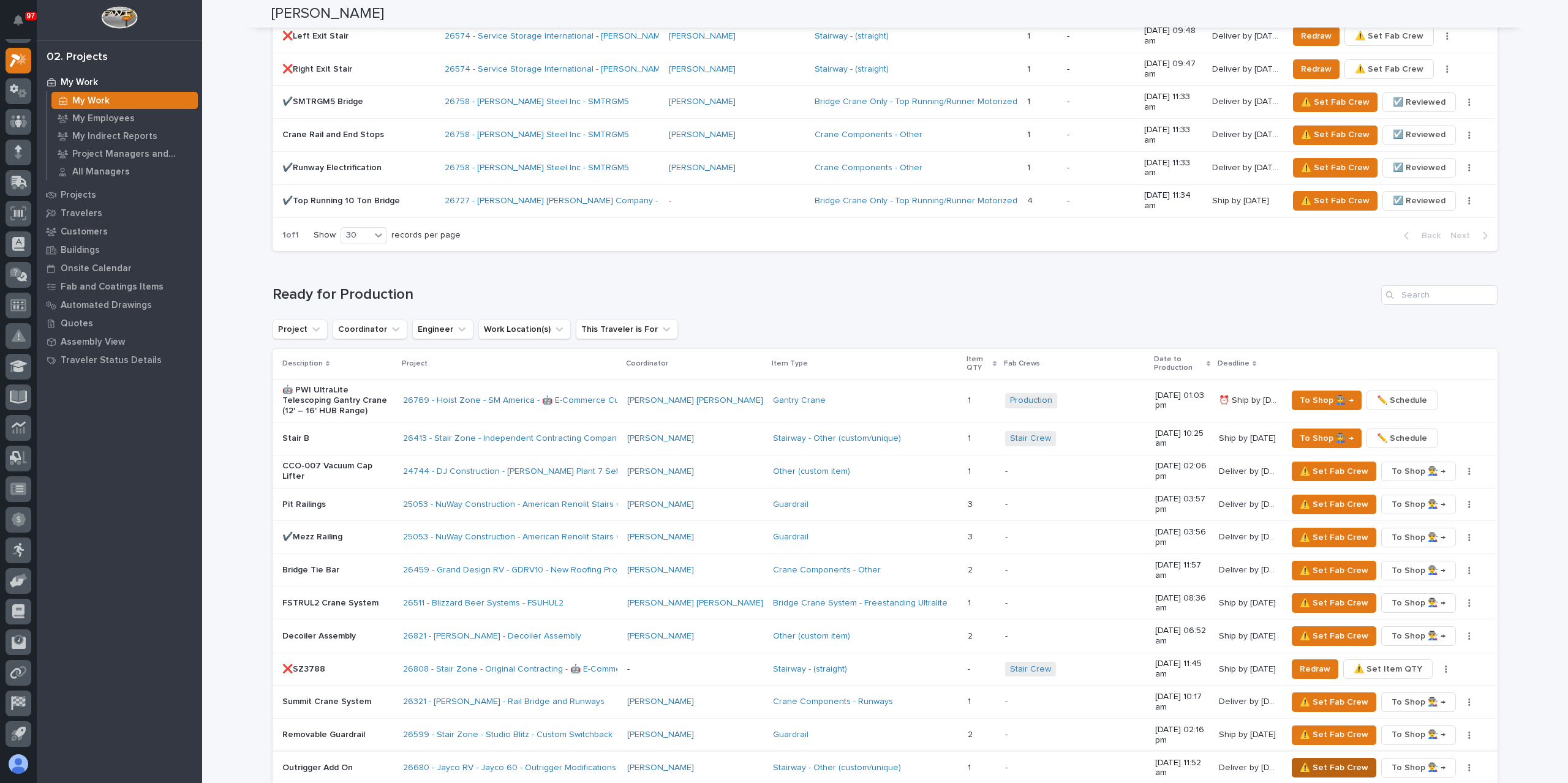
click at [1338, 761] on span "⚠️ Set Fab Crew" at bounding box center [1334, 767] width 68 height 15
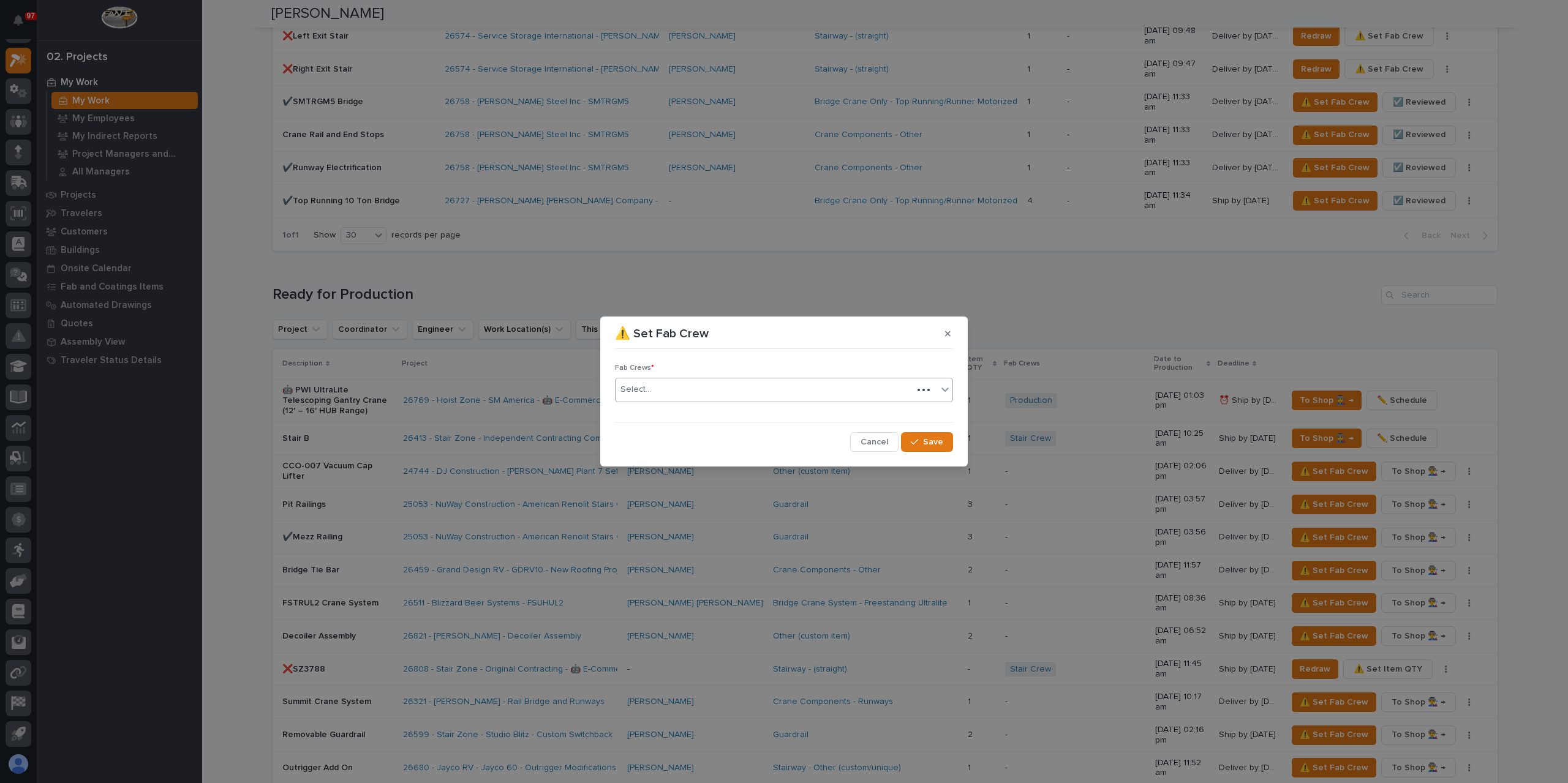
click at [653, 398] on div "Select..." at bounding box center [764, 390] width 297 height 20
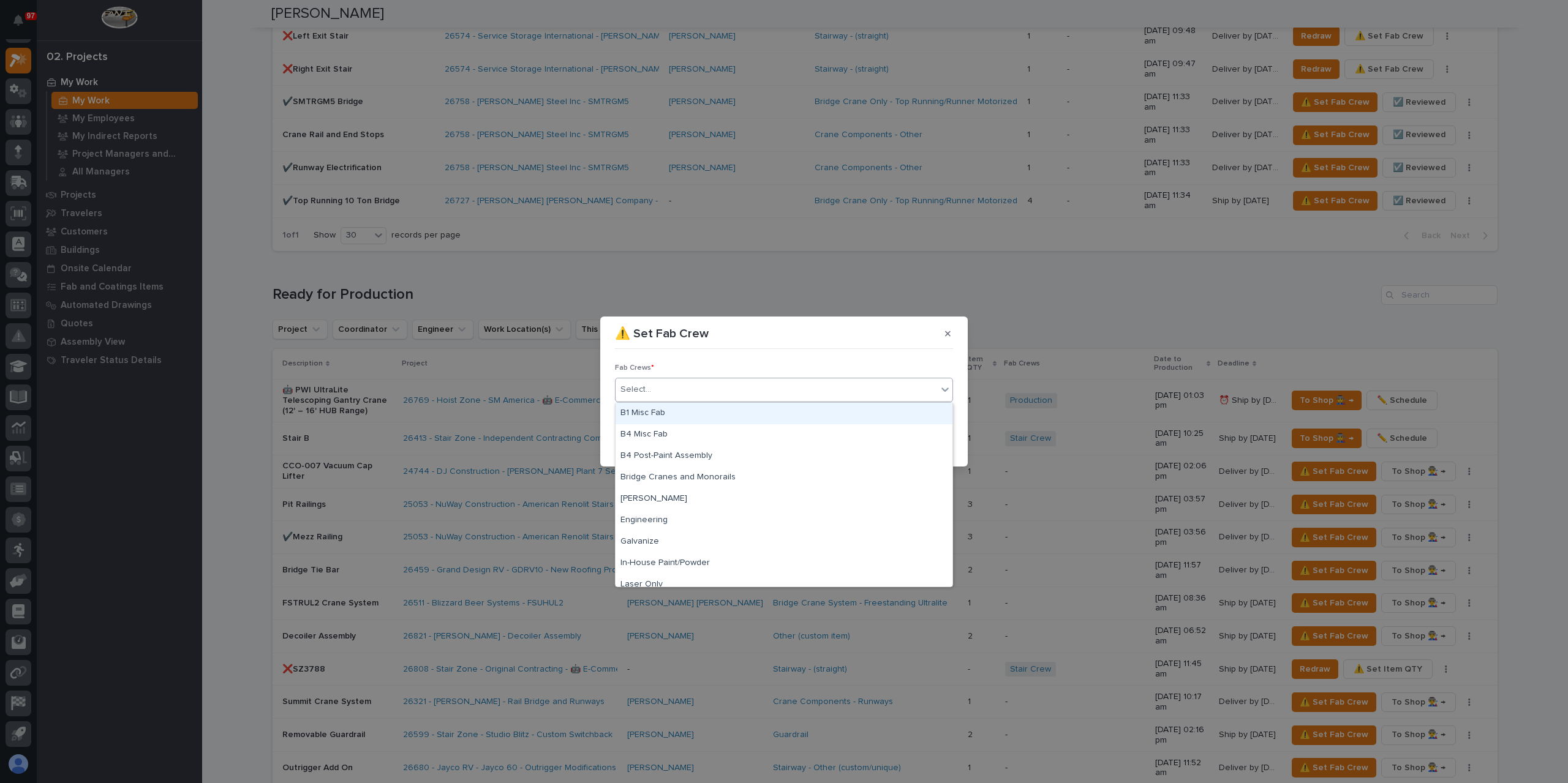
click at [652, 412] on div "B1 Misc Fab" at bounding box center [784, 414] width 337 height 22
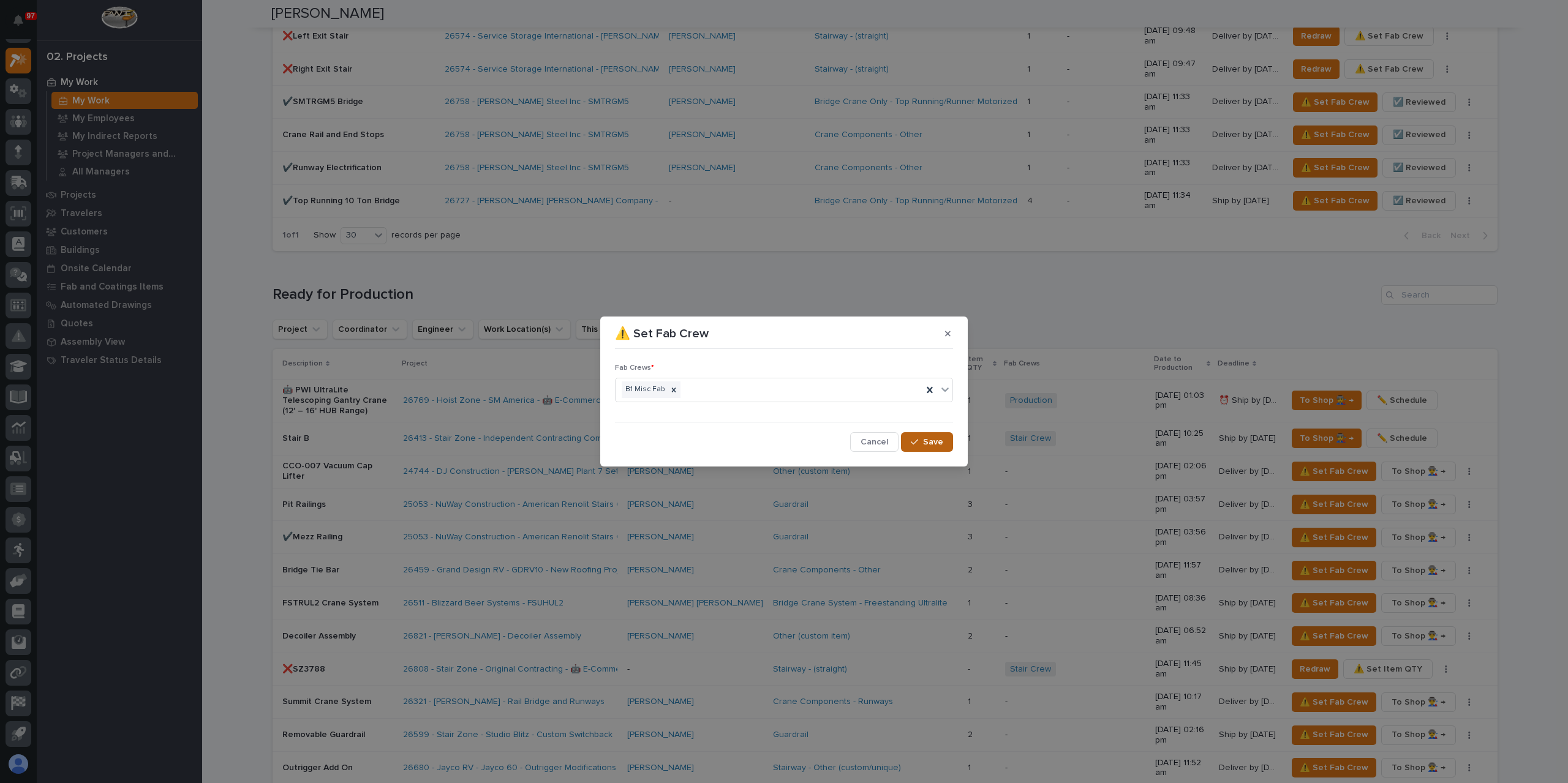
click at [942, 447] on button "Save" at bounding box center [927, 442] width 52 height 19
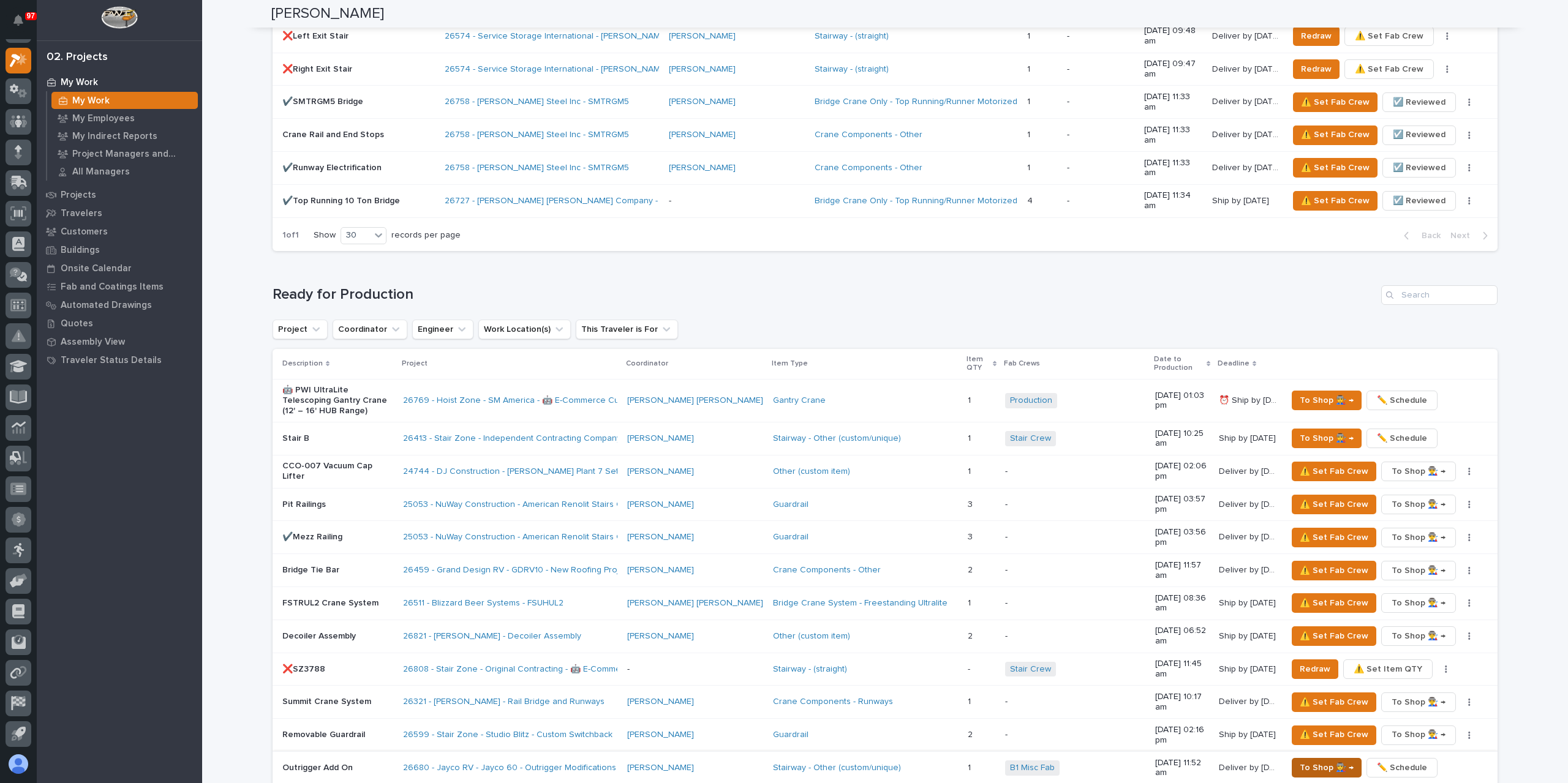
click at [1308, 761] on span "To Shop 👨‍🏭 →" at bounding box center [1327, 767] width 54 height 15
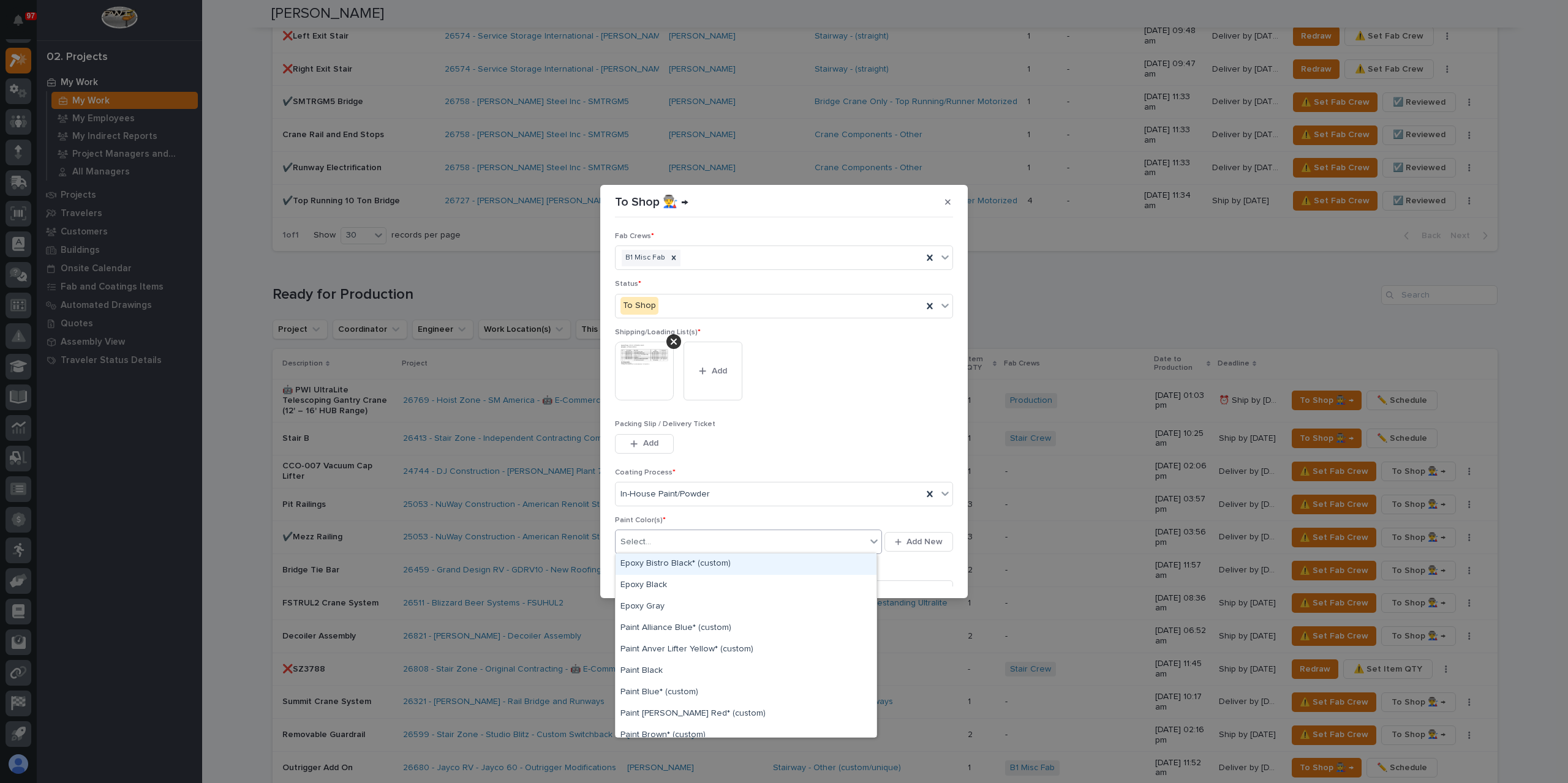
click at [689, 538] on div "Select..." at bounding box center [741, 542] width 250 height 20
click at [666, 679] on div "Paint Yellow" at bounding box center [746, 684] width 261 height 22
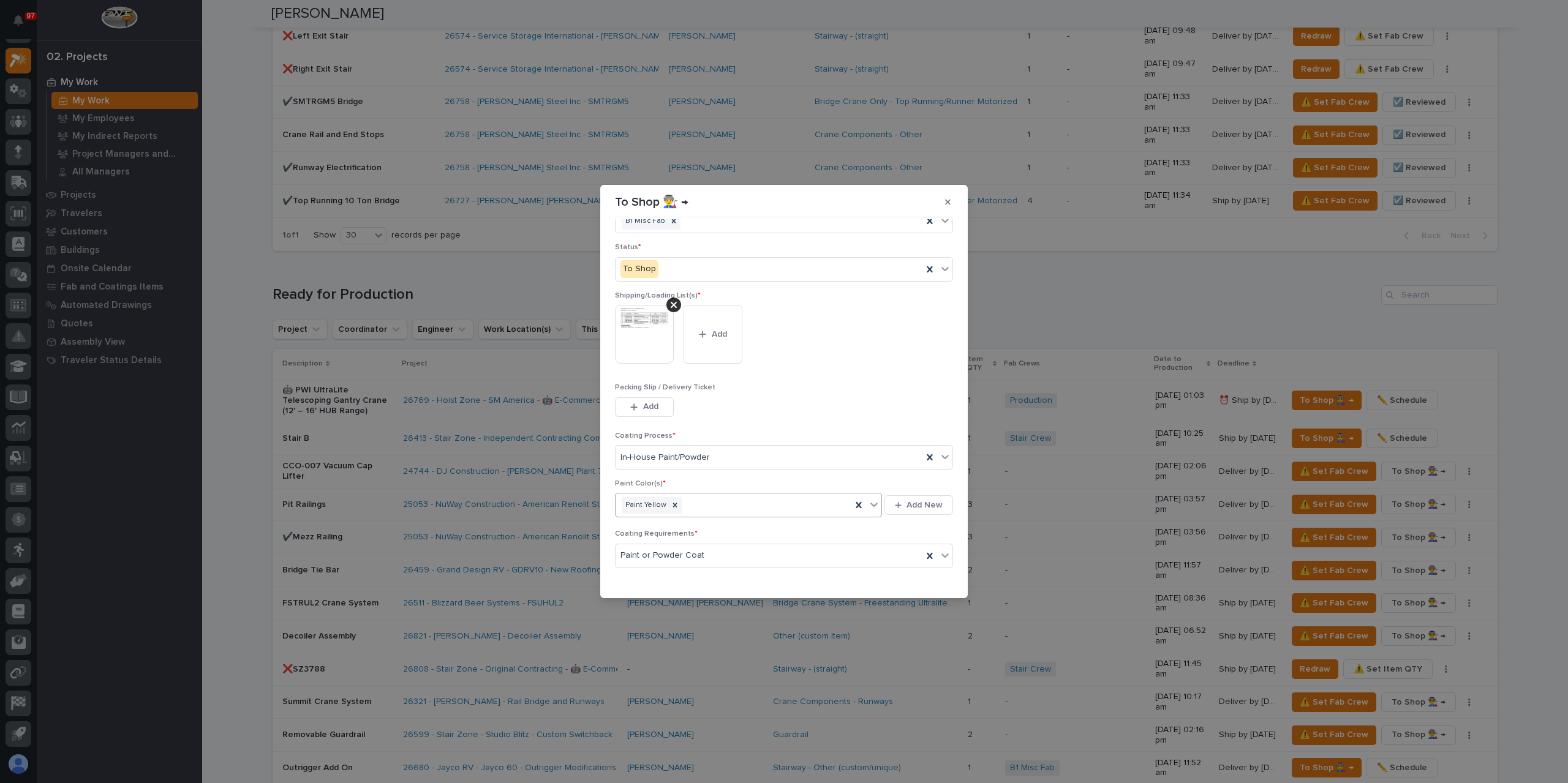
scroll to position [66, 0]
click at [929, 580] on span "Save" at bounding box center [933, 579] width 20 height 11
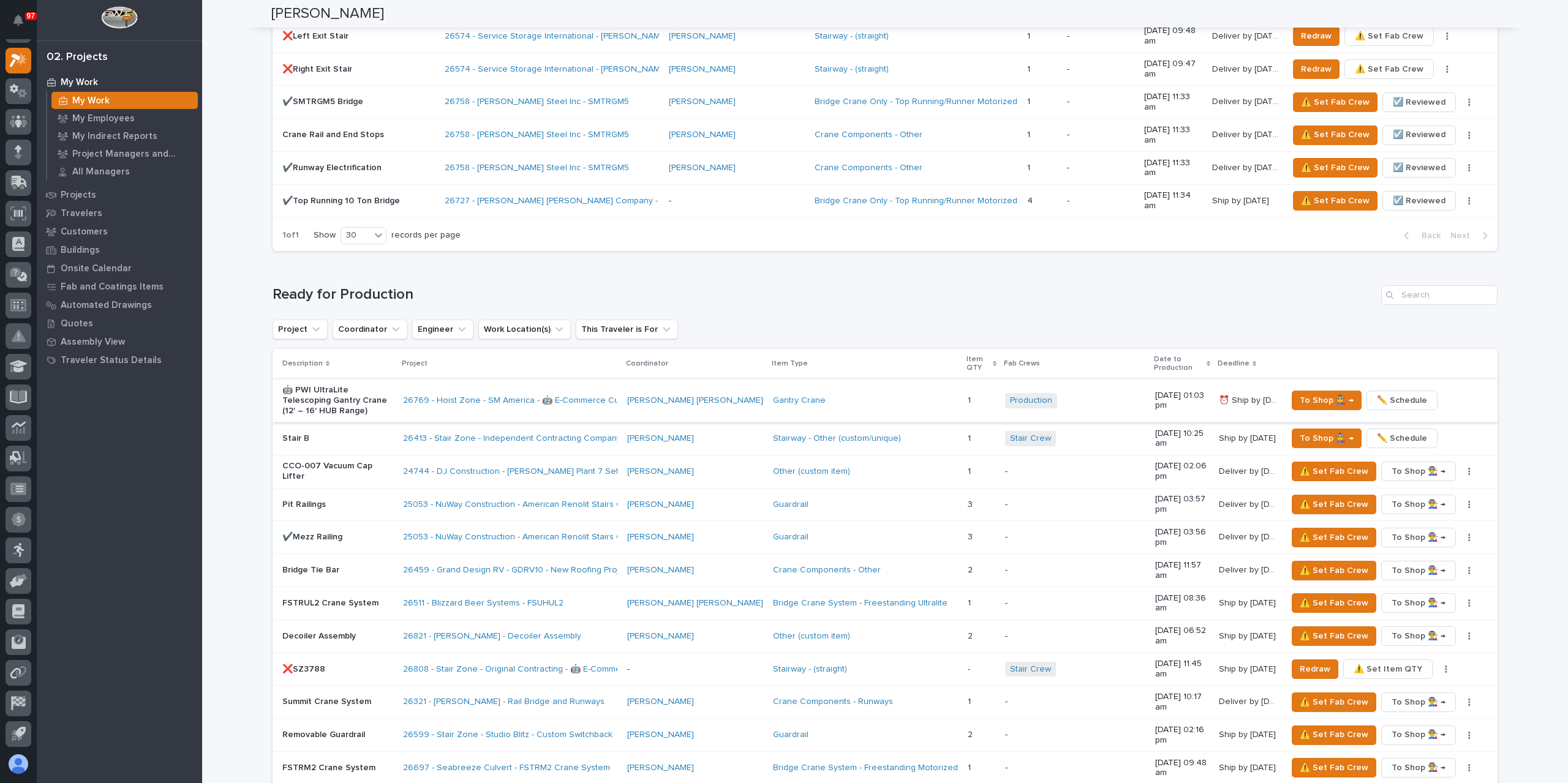
click at [1407, 393] on span "✏️ Schedule" at bounding box center [1402, 400] width 50 height 15
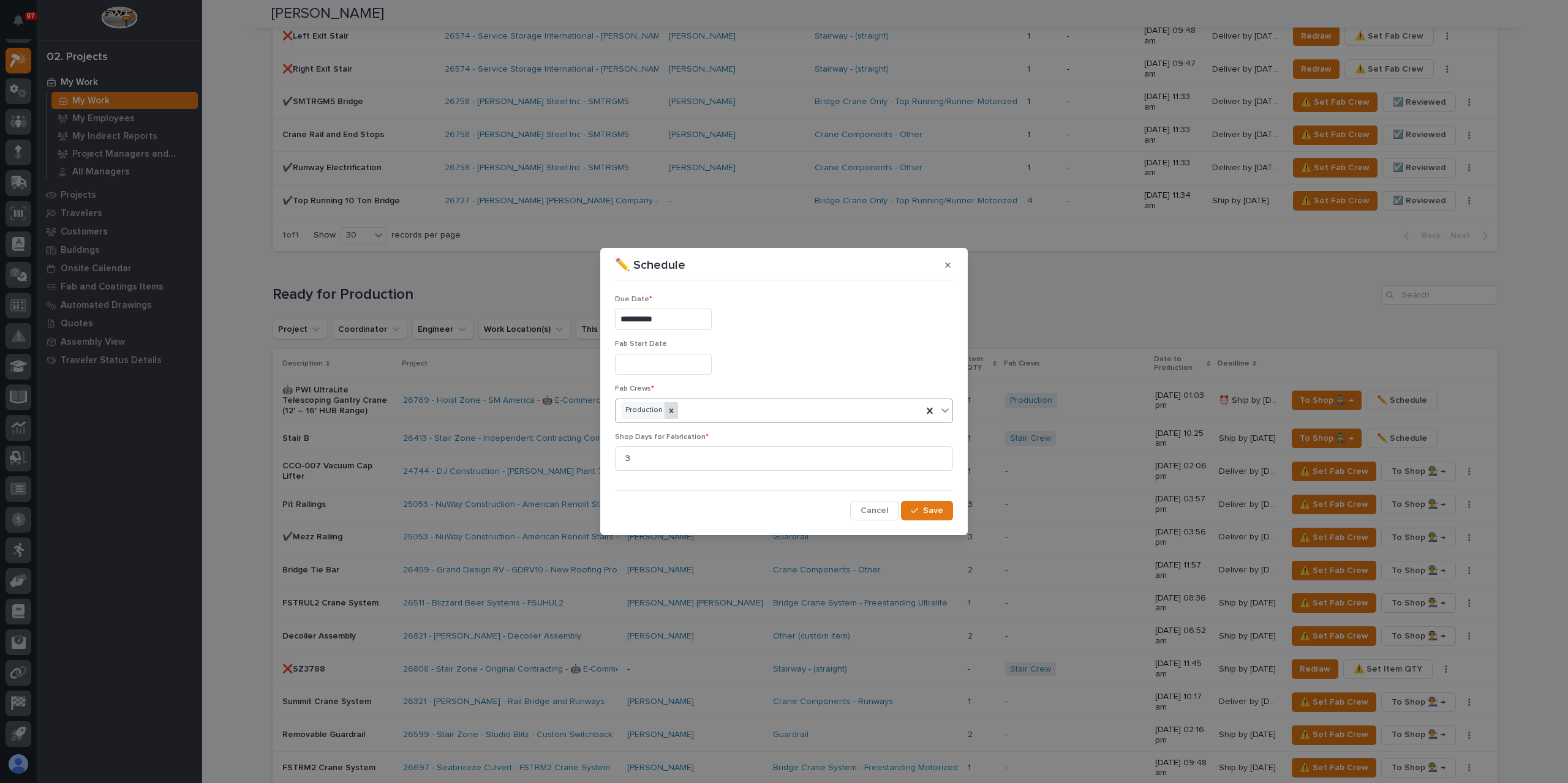
click at [672, 409] on icon at bounding box center [671, 411] width 9 height 9
click at [701, 417] on div "Select..." at bounding box center [776, 411] width 322 height 20
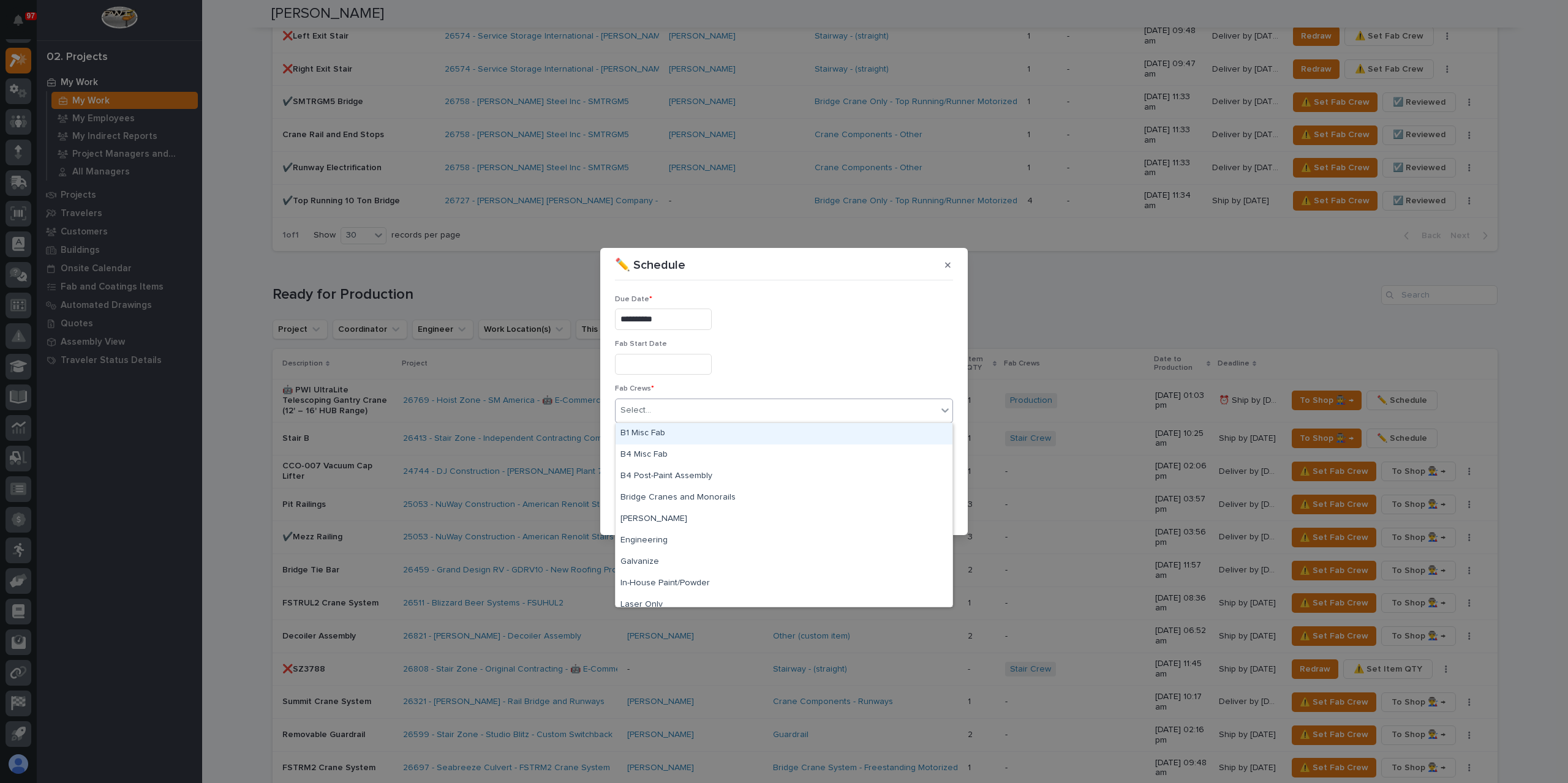
click at [675, 433] on div "B1 Misc Fab" at bounding box center [784, 434] width 337 height 22
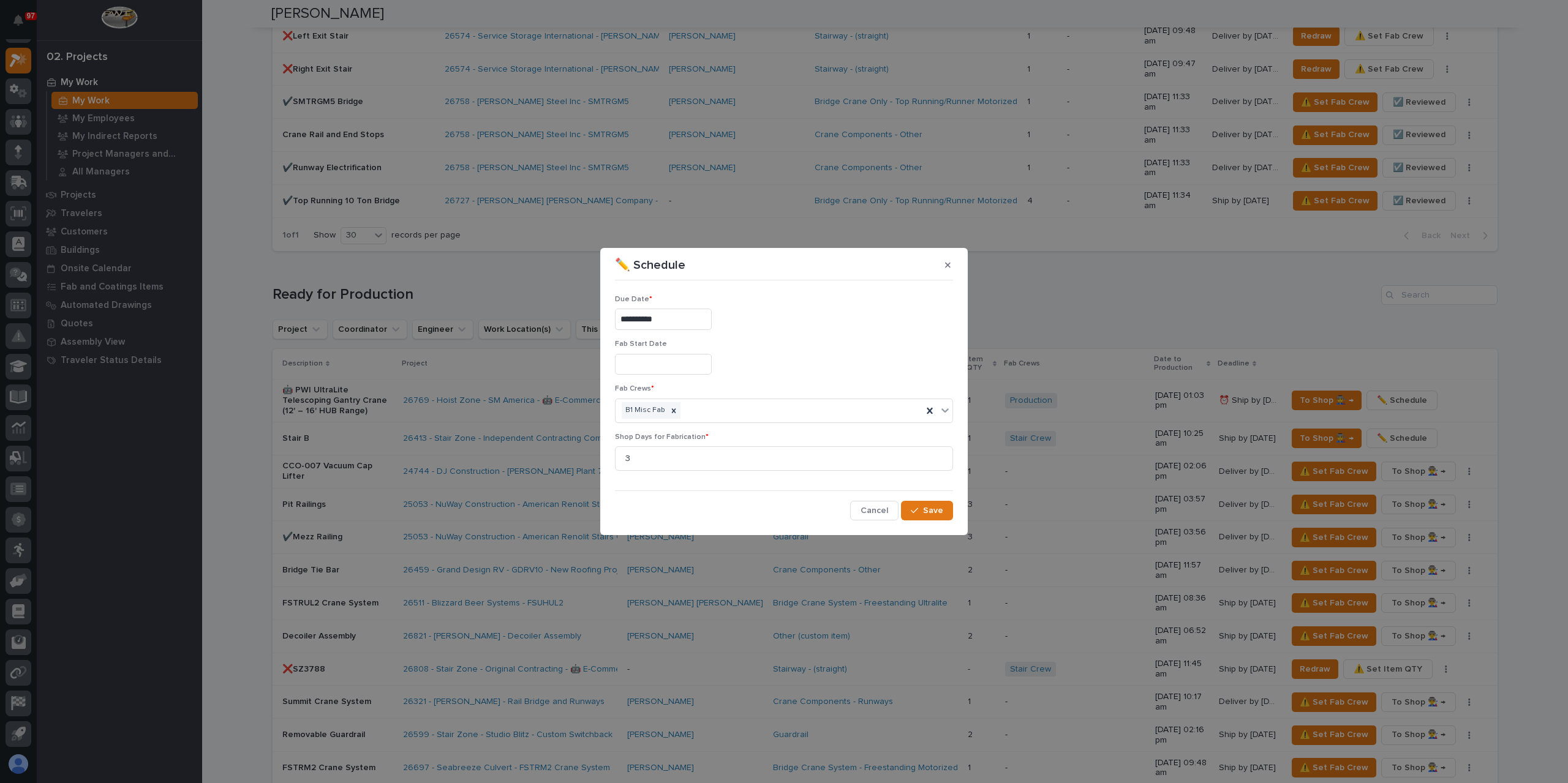
click at [661, 304] on p "Due Date *" at bounding box center [784, 299] width 338 height 9
click at [672, 314] on input "**********" at bounding box center [663, 319] width 97 height 22
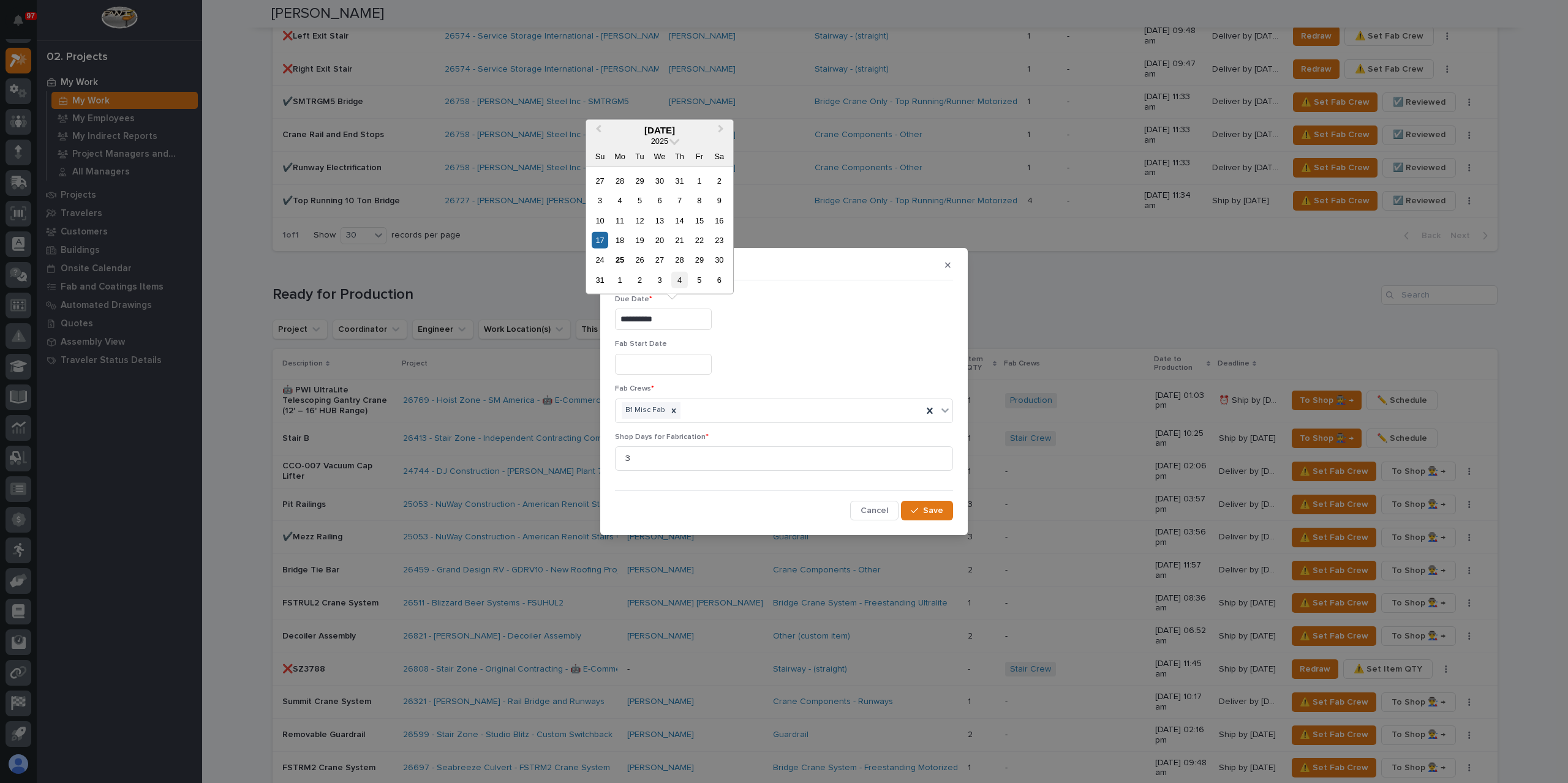
click at [678, 285] on div "4" at bounding box center [679, 280] width 16 height 16
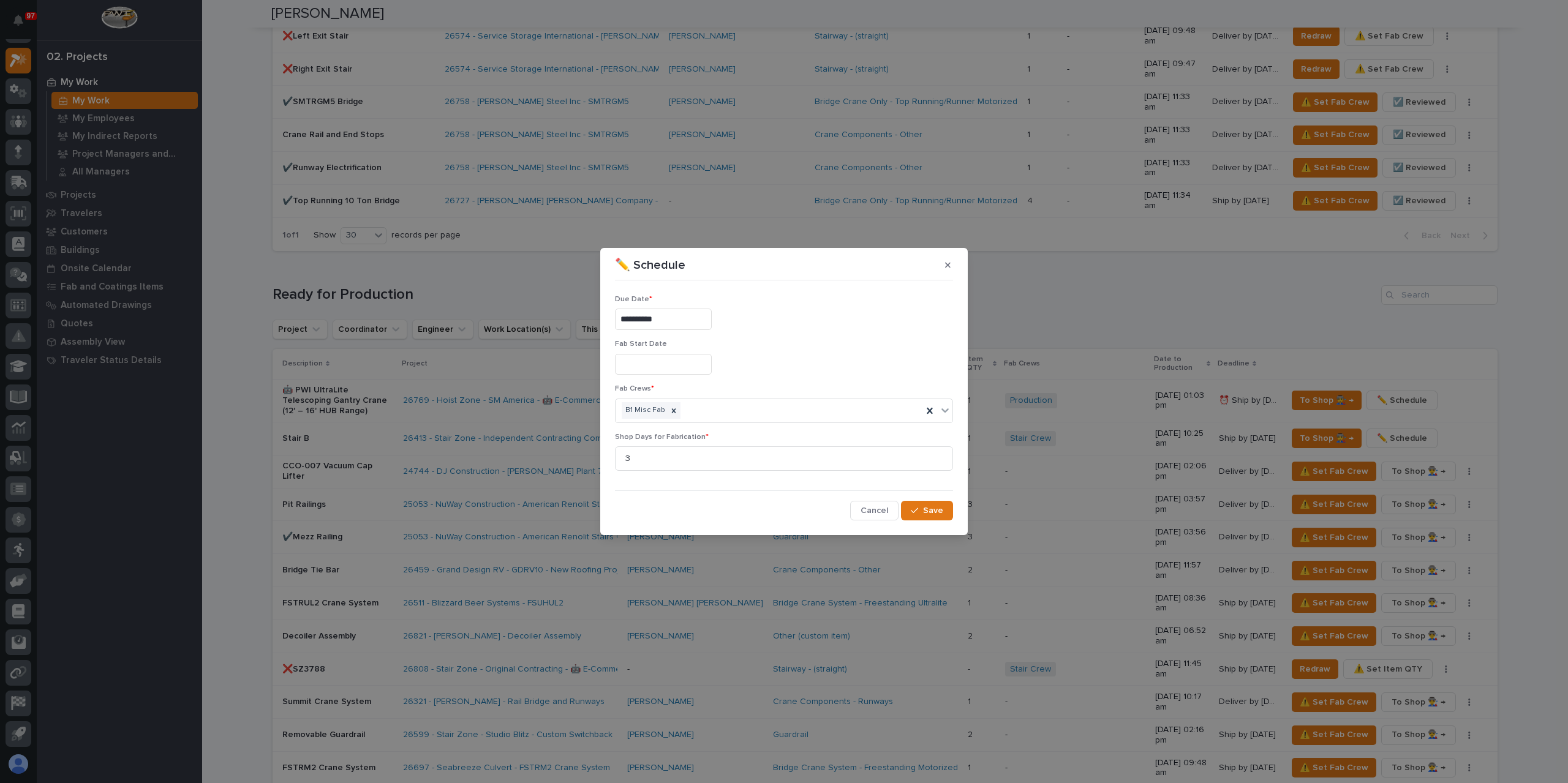
type input "**********"
click at [922, 508] on div "button" at bounding box center [917, 510] width 12 height 9
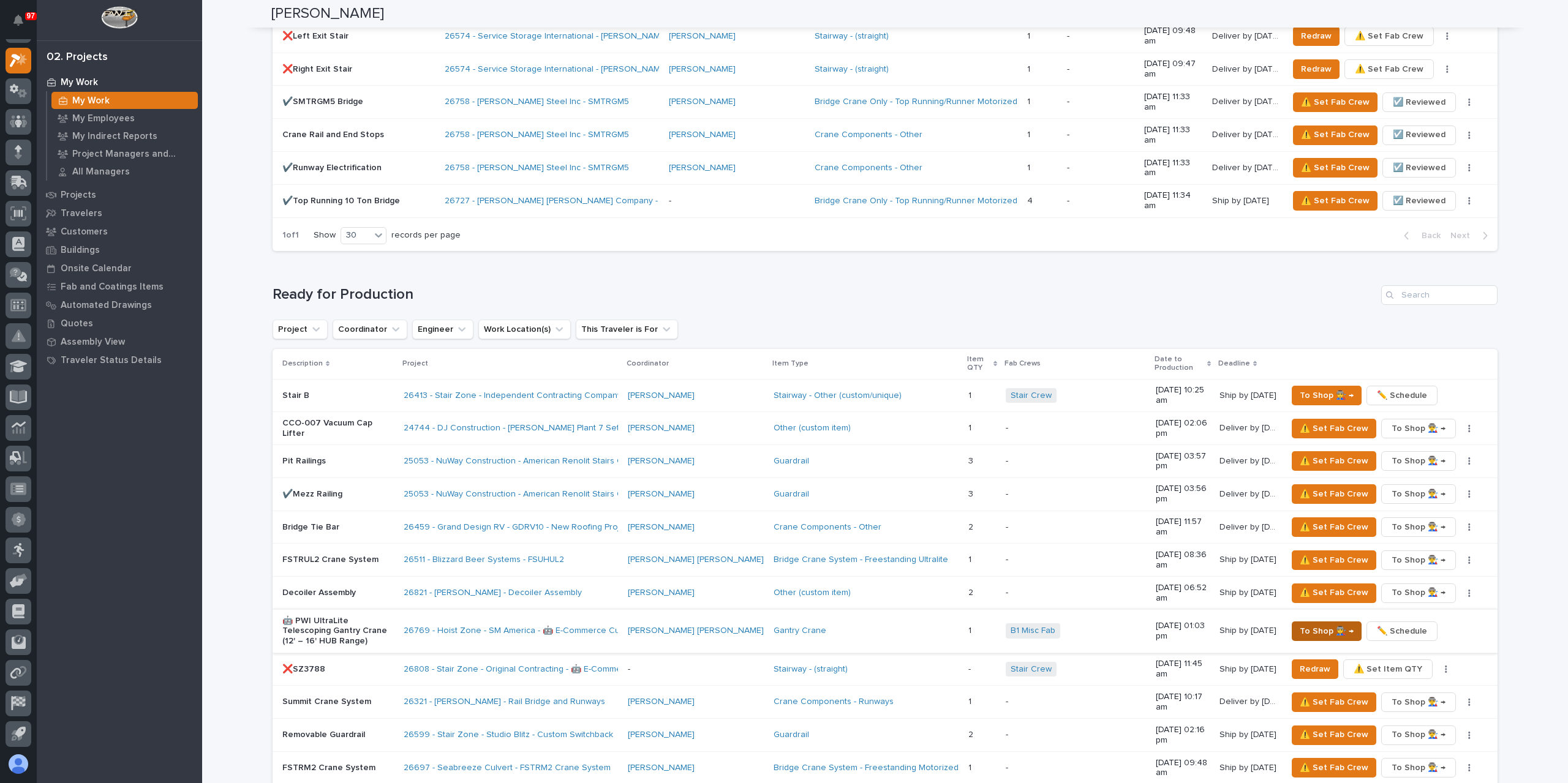
click at [1303, 624] on span "To Shop 👨‍🏭 →" at bounding box center [1327, 631] width 54 height 15
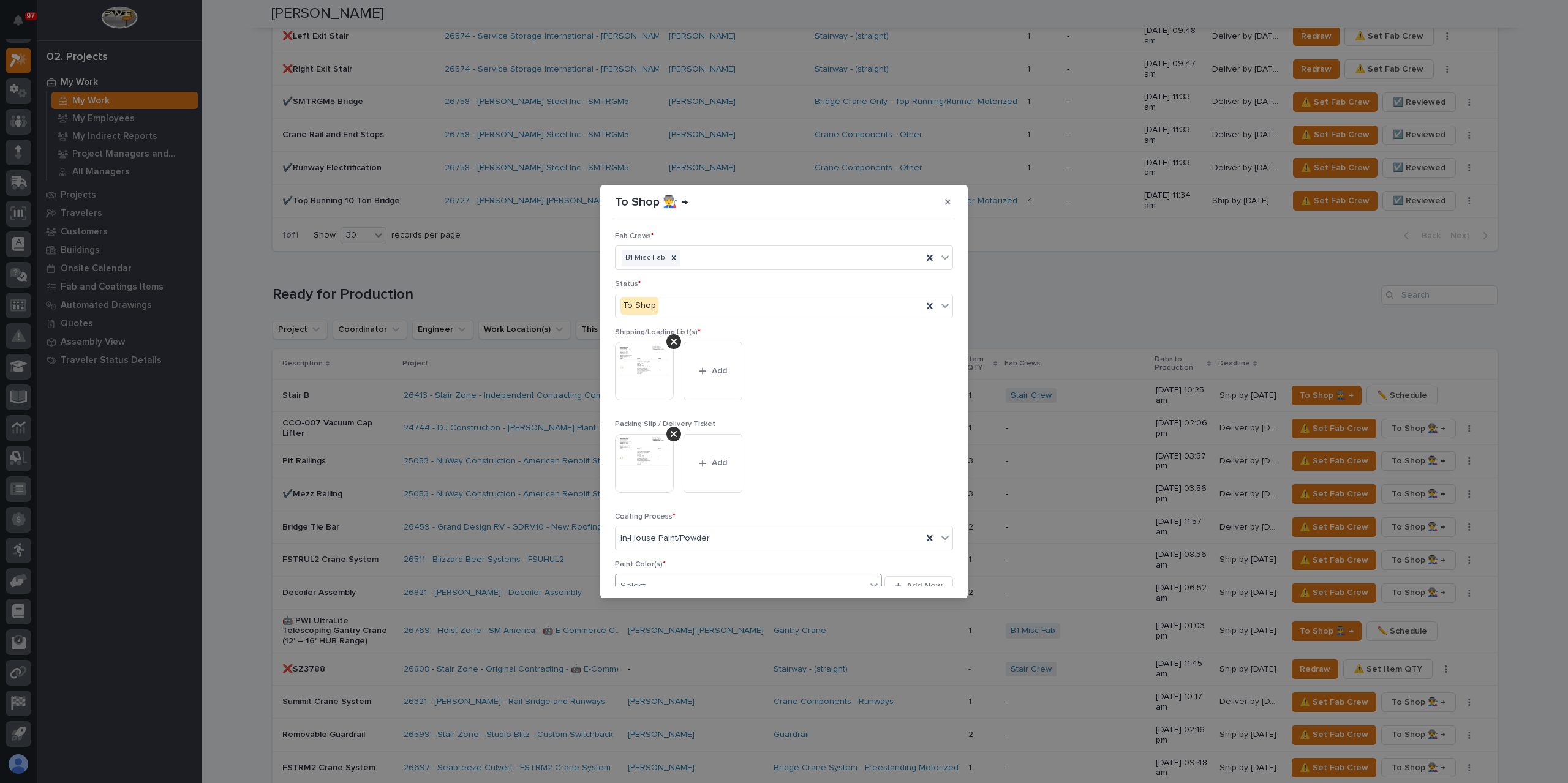
click at [666, 581] on div "Select..." at bounding box center [741, 586] width 250 height 20
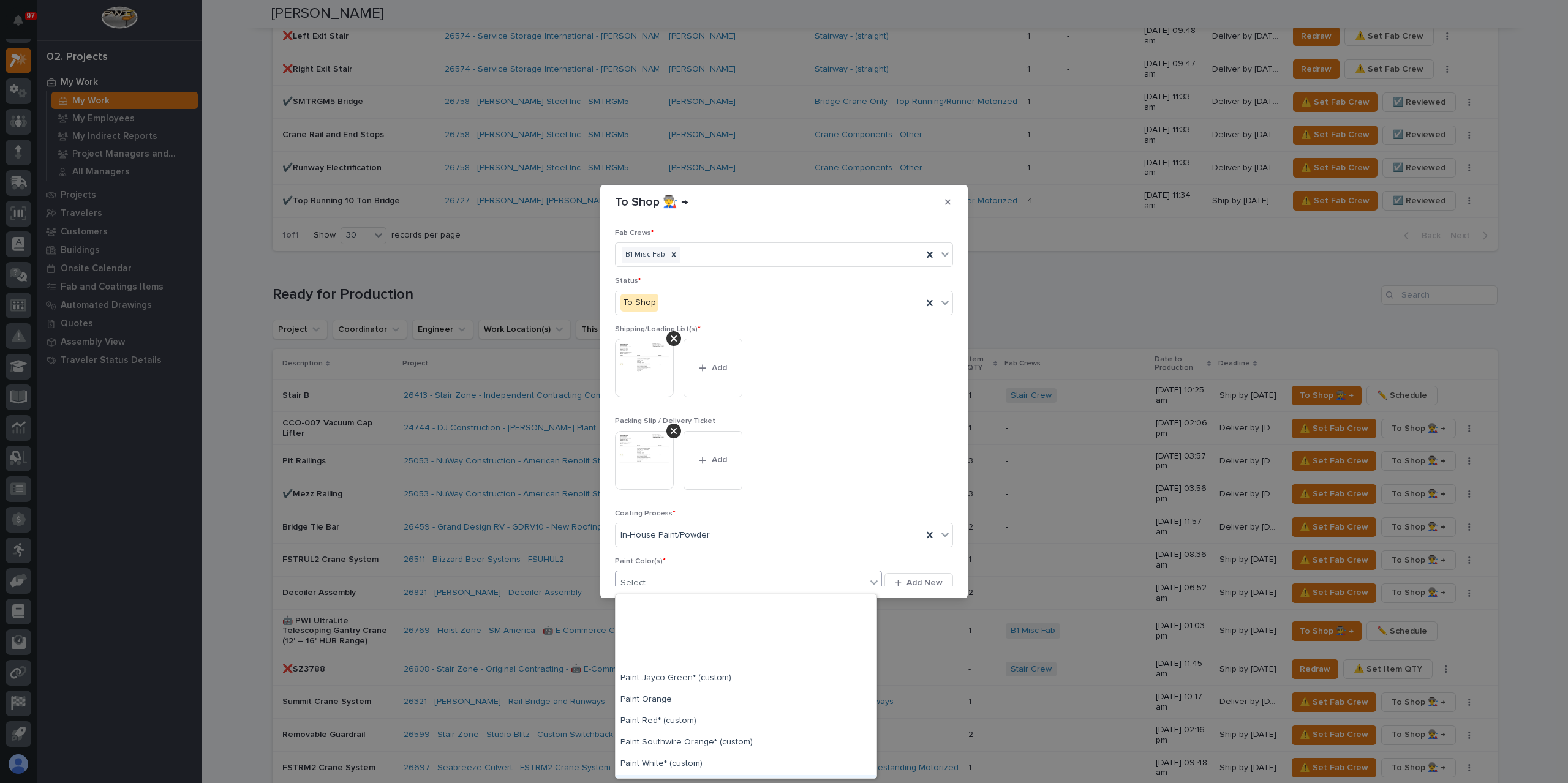
scroll to position [309, 0]
click at [663, 662] on div "Paint Yellow" at bounding box center [746, 661] width 261 height 22
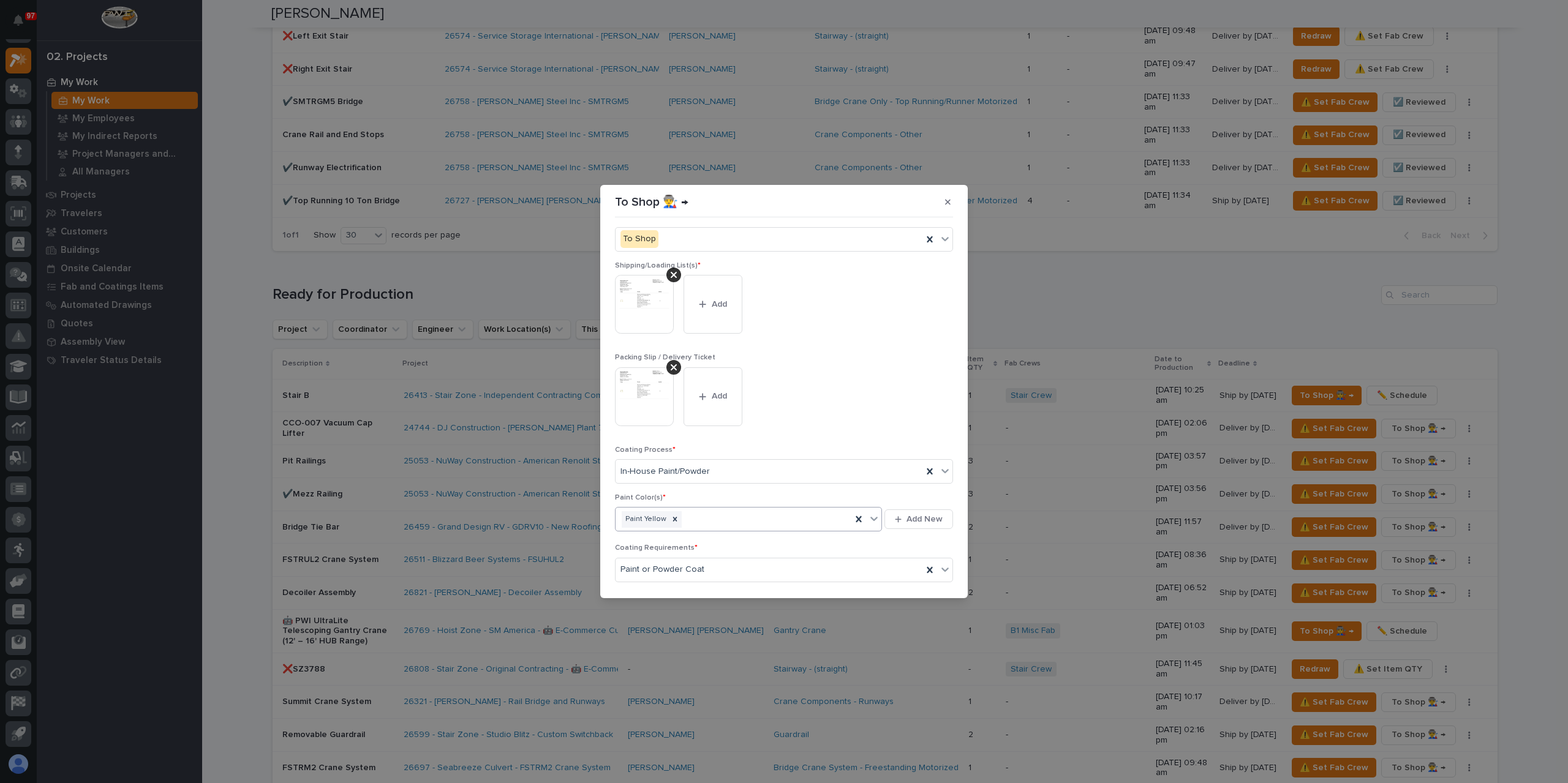
scroll to position [109, 0]
click at [924, 579] on span "Save" at bounding box center [933, 579] width 20 height 11
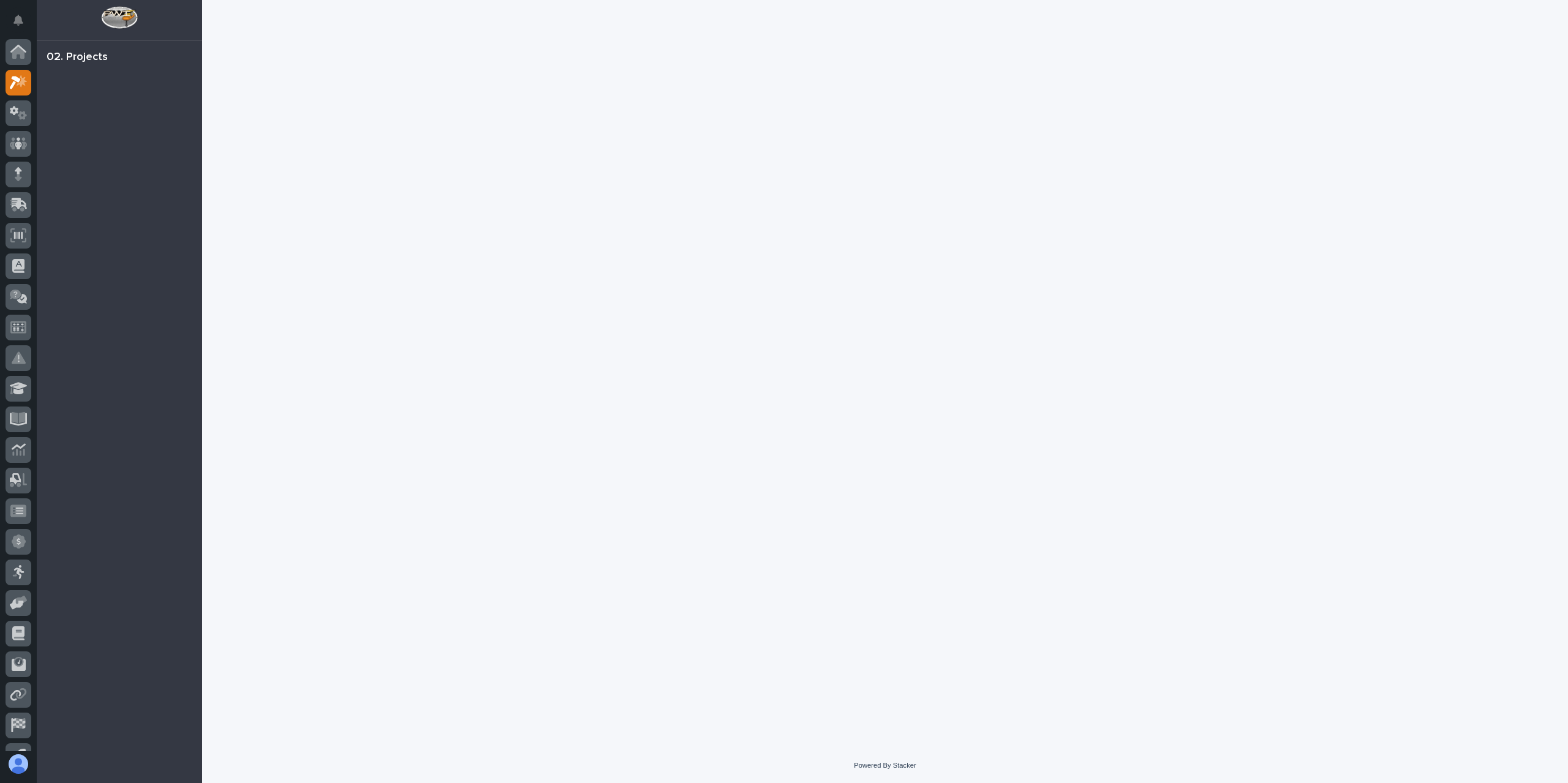
scroll to position [22, 0]
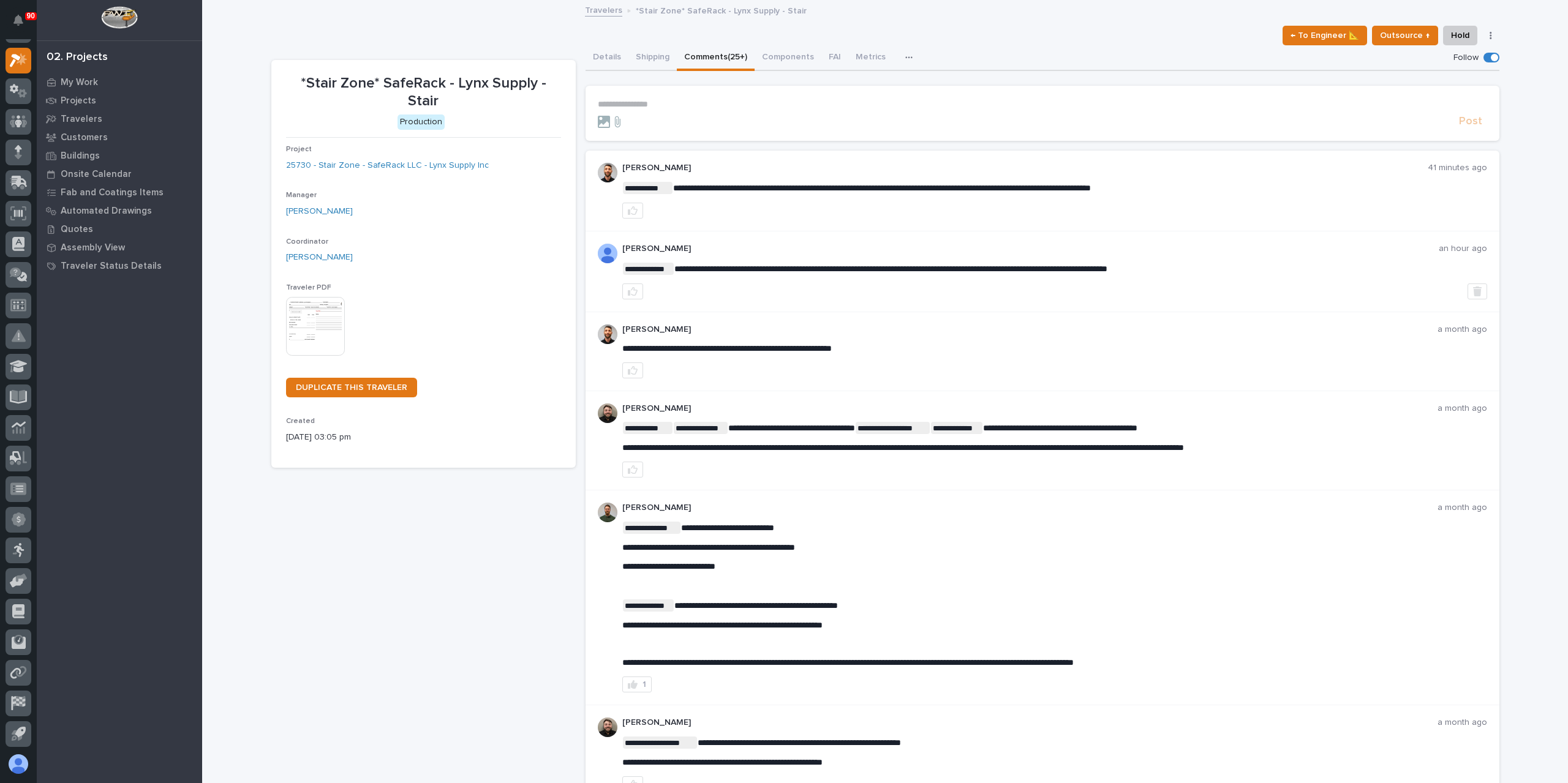
click at [638, 97] on section "**********" at bounding box center [1042, 113] width 914 height 55
click at [638, 98] on section "**********" at bounding box center [1042, 113] width 914 height 55
click at [642, 106] on p "**********" at bounding box center [1042, 104] width 889 height 10
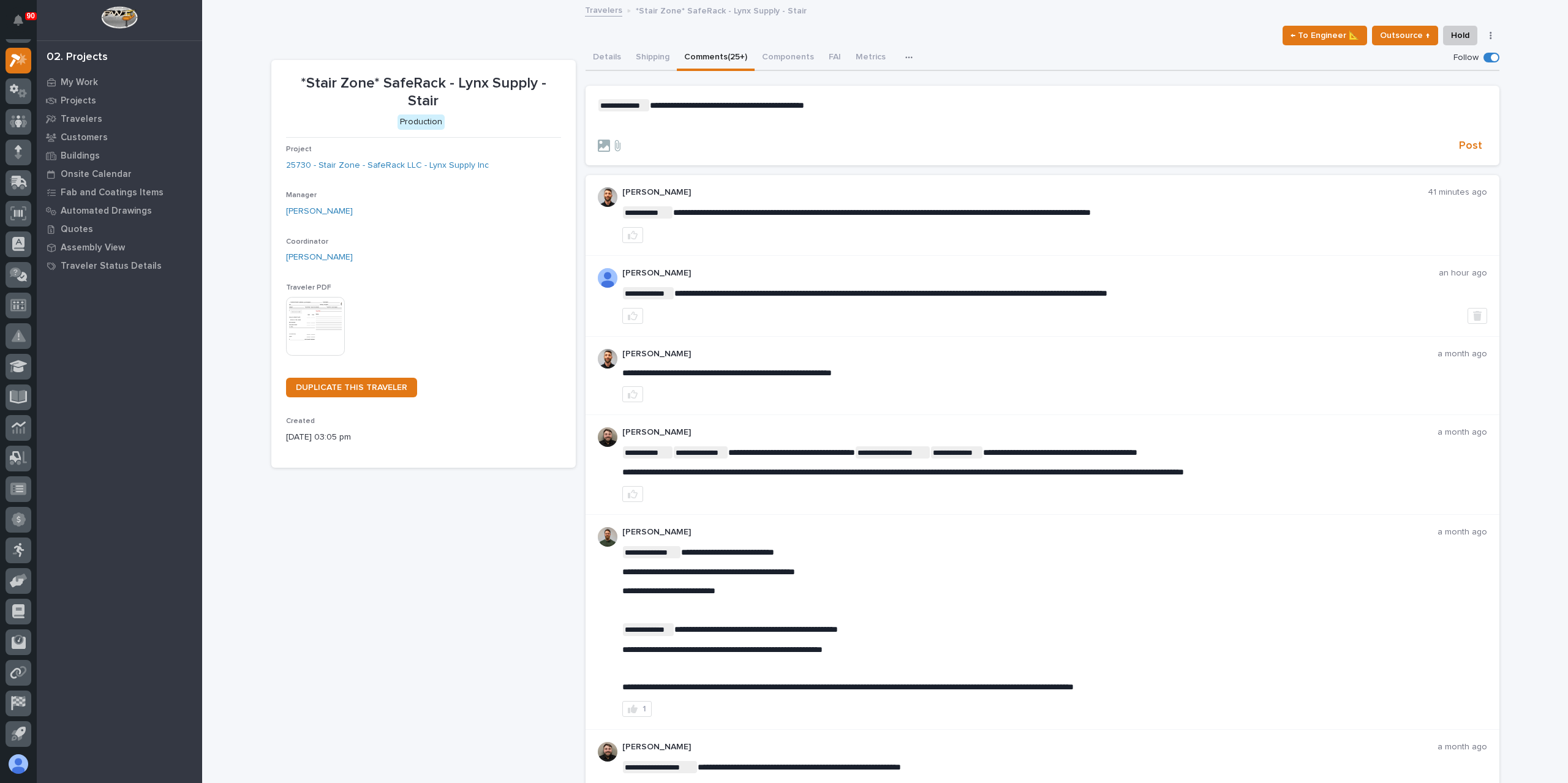
click at [1462, 137] on form "**********" at bounding box center [1042, 126] width 889 height 54
click at [1461, 141] on span "Post" at bounding box center [1471, 146] width 23 height 14
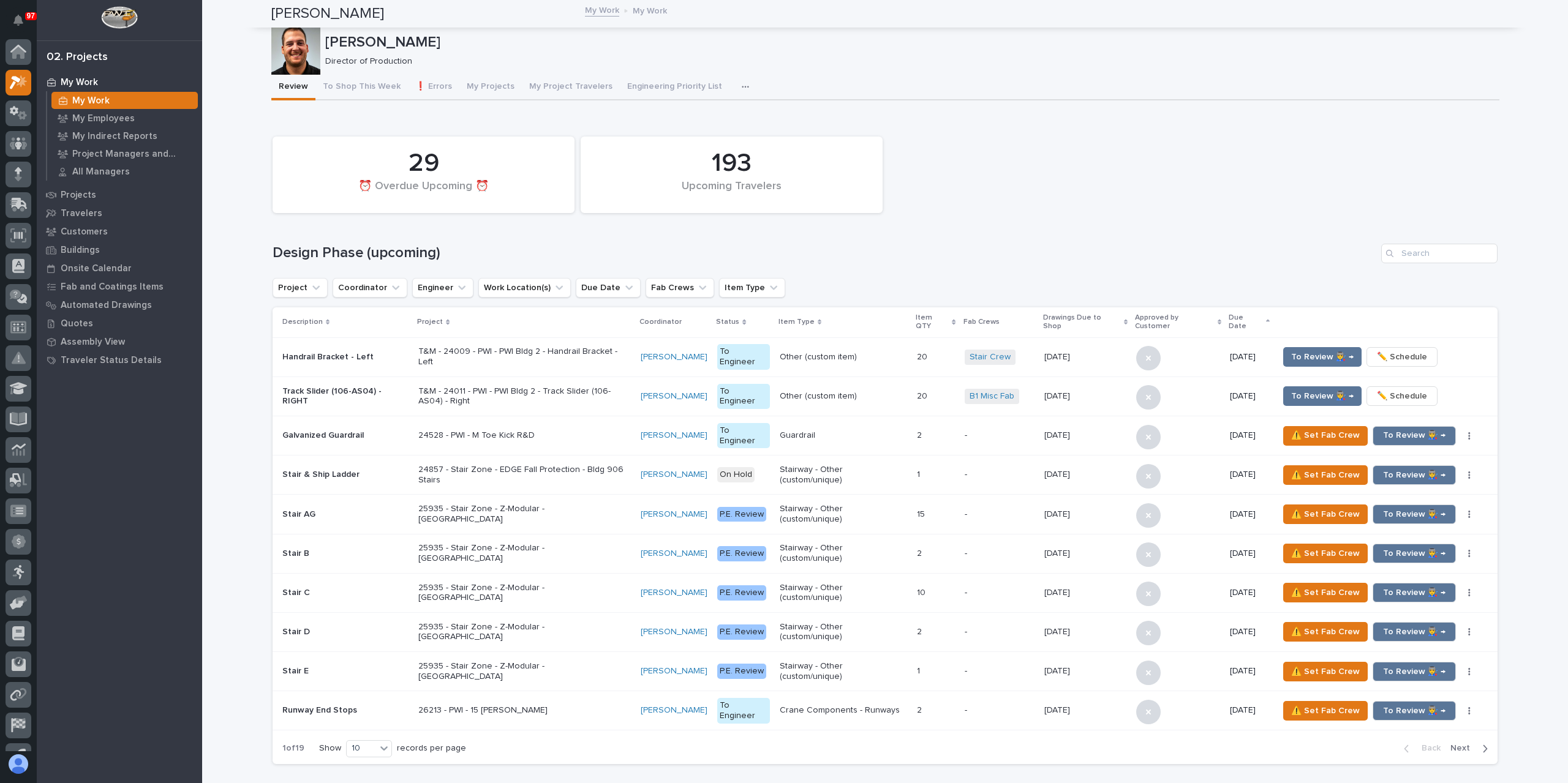
scroll to position [22, 0]
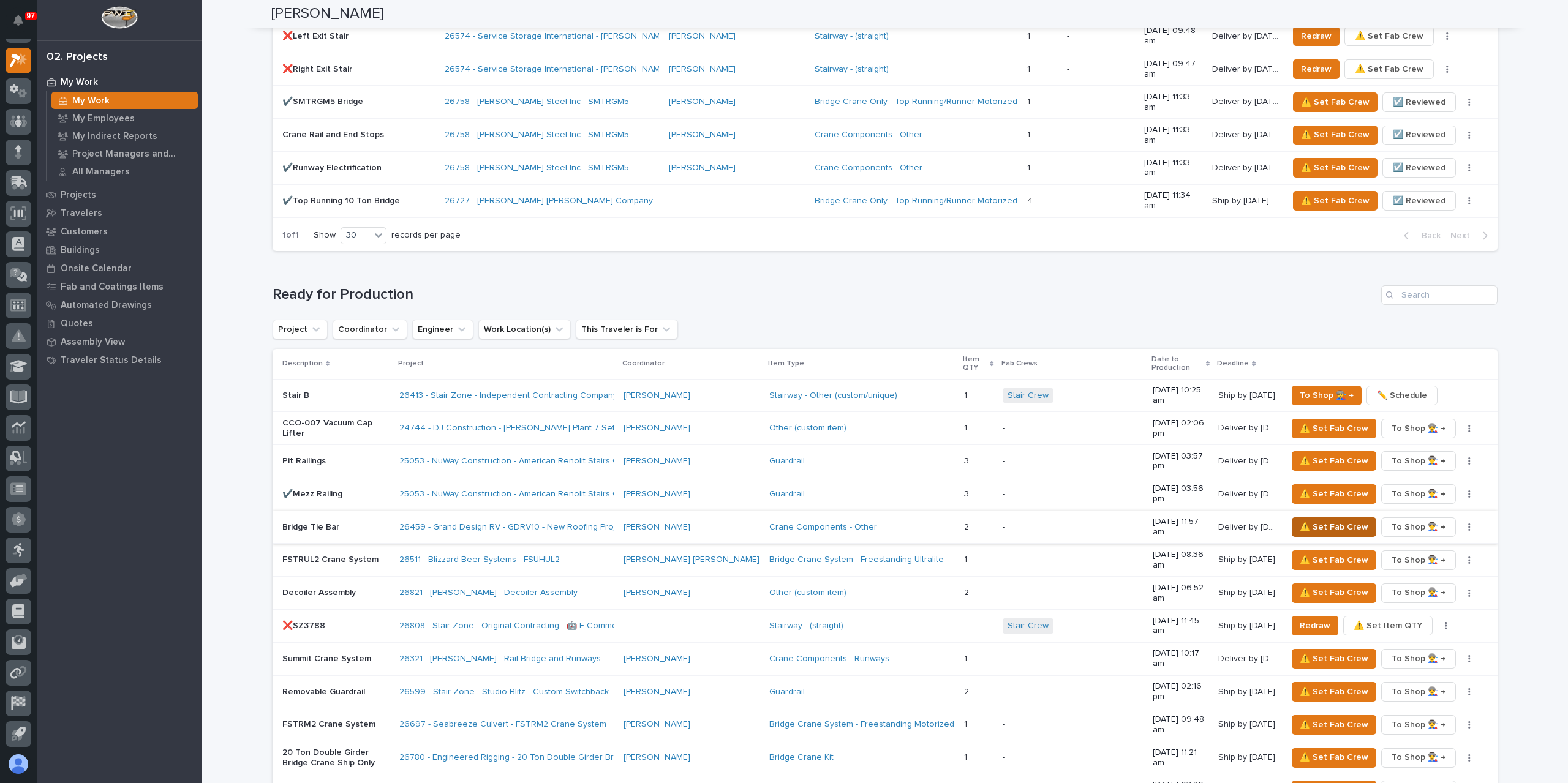
click at [1305, 520] on span "⚠️ Set Fab Crew" at bounding box center [1334, 527] width 68 height 15
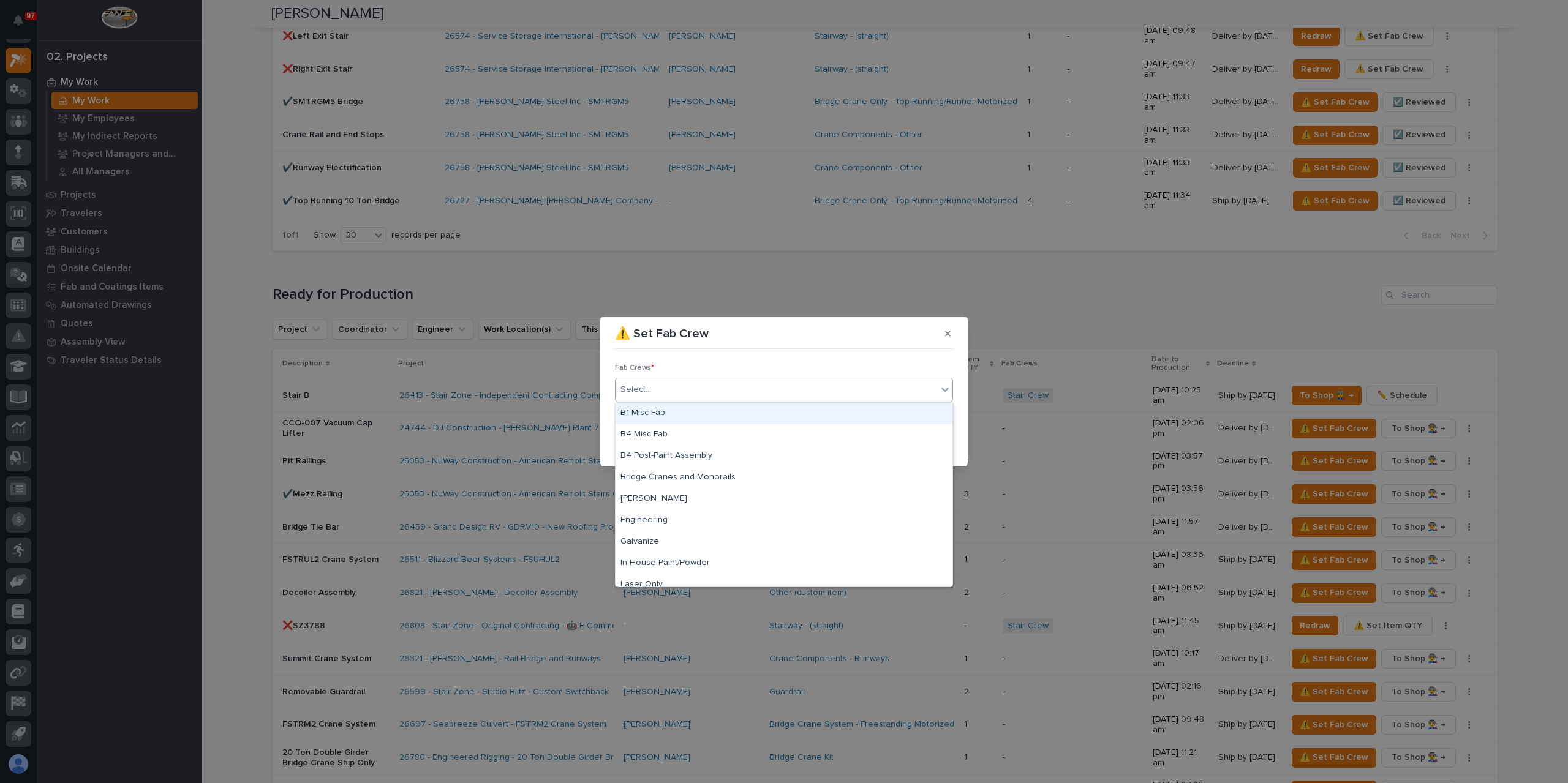
click at [675, 398] on div "Select..." at bounding box center [776, 390] width 322 height 20
click at [673, 406] on div "B1 Misc Fab" at bounding box center [784, 414] width 337 height 22
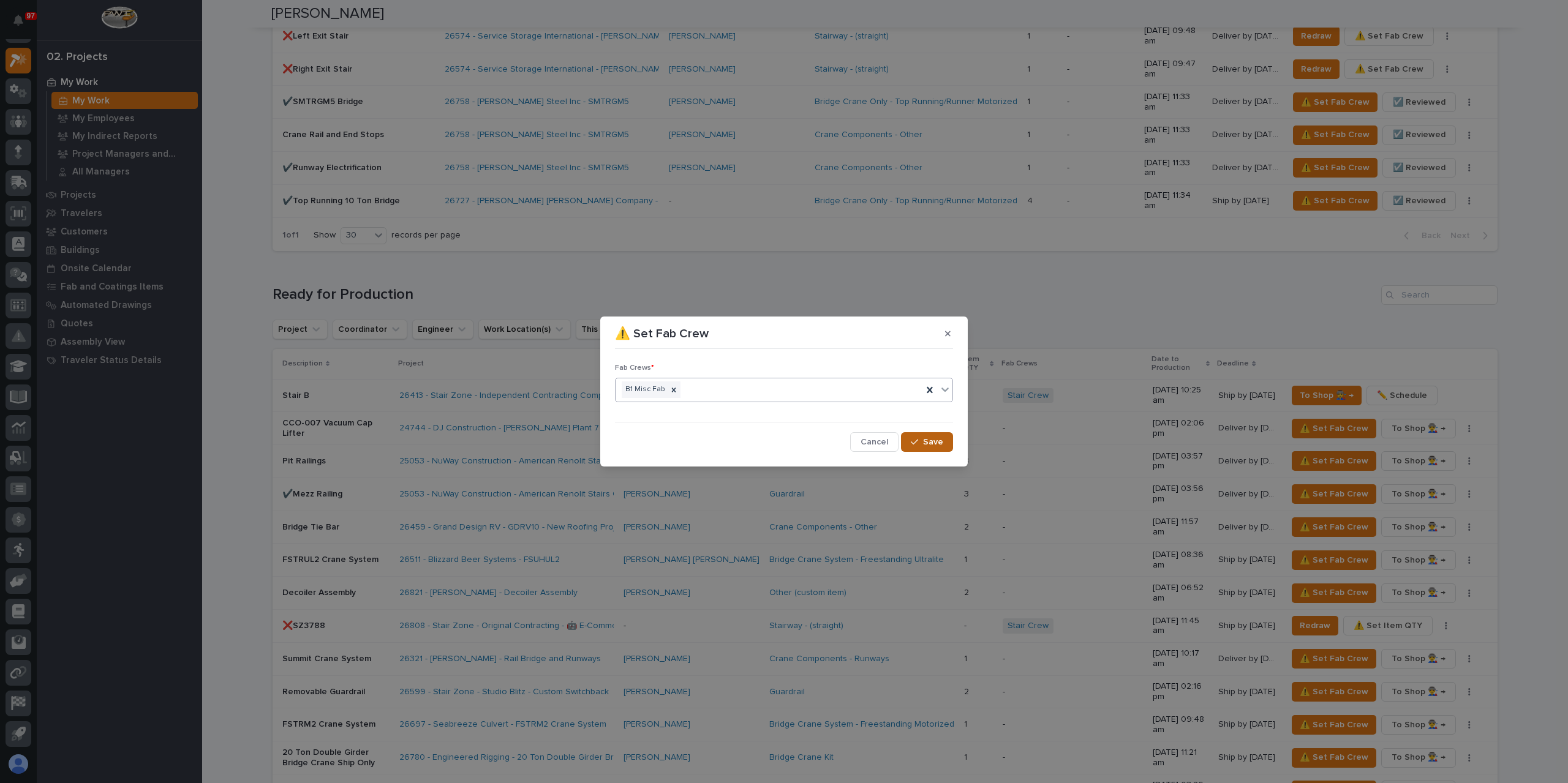
click at [914, 434] on button "Save" at bounding box center [927, 442] width 52 height 19
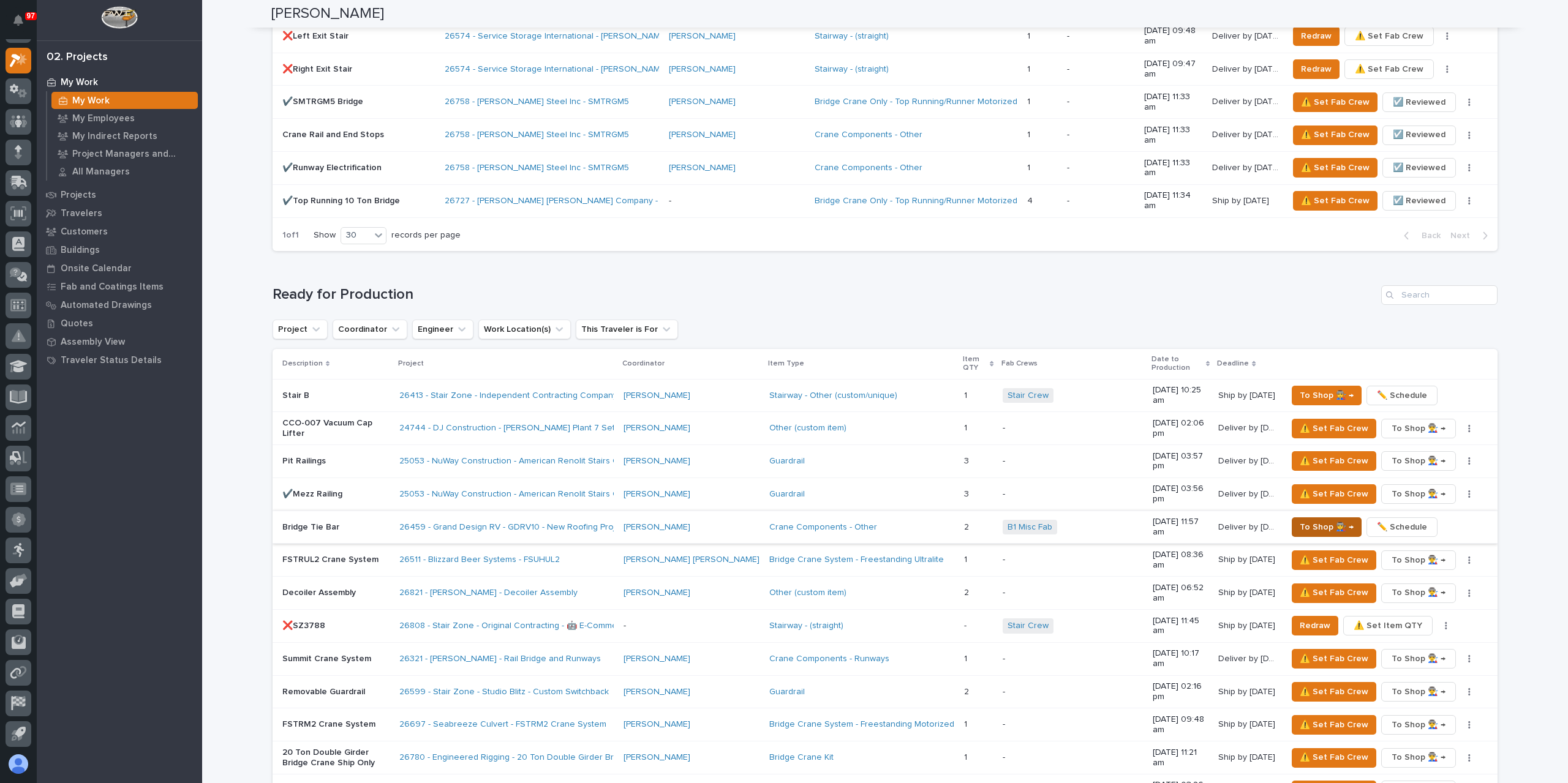
click at [1322, 520] on span "To Shop 👨‍🏭 →" at bounding box center [1327, 527] width 54 height 15
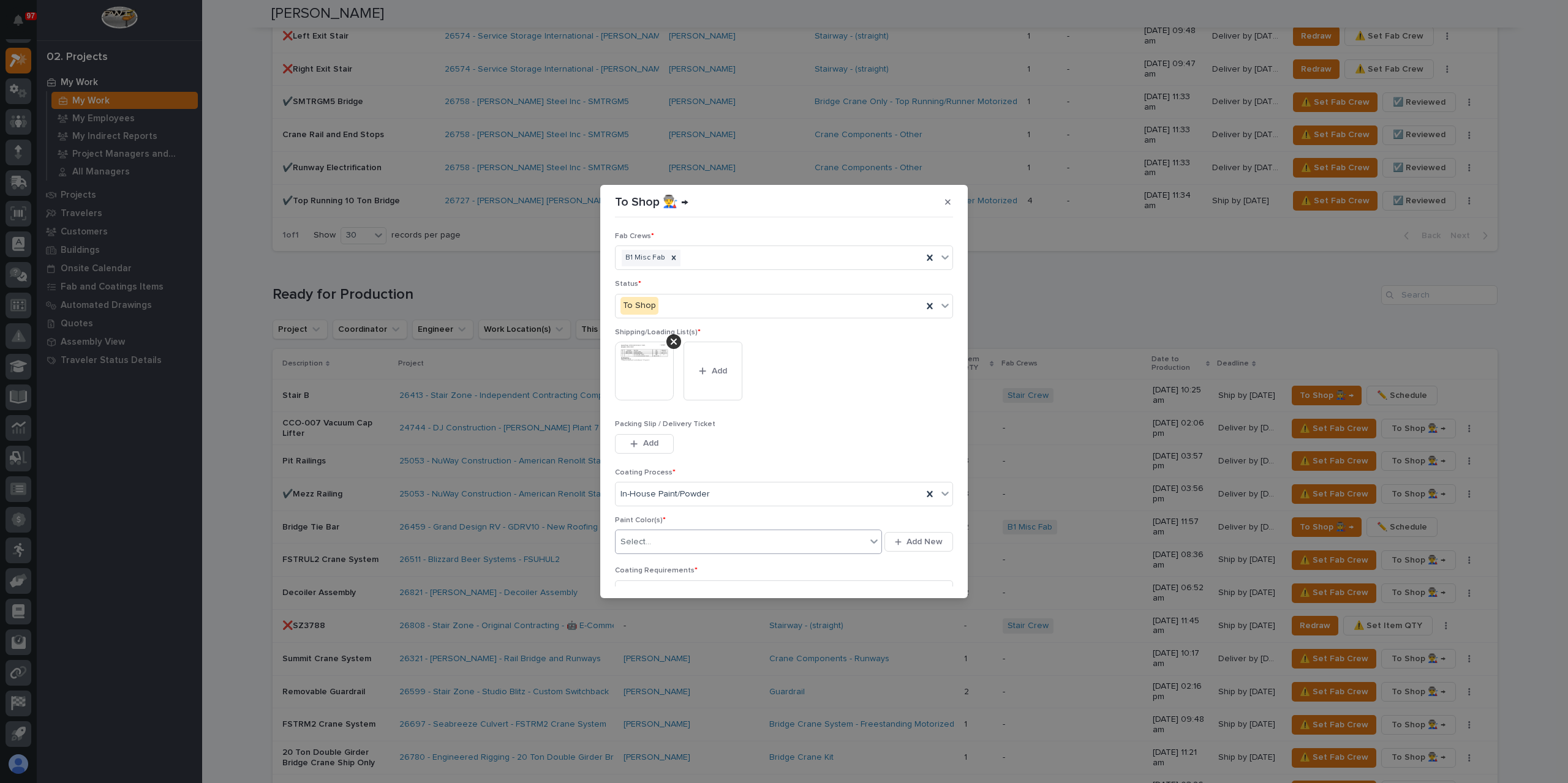
click at [649, 543] on div "Select..." at bounding box center [635, 542] width 30 height 13
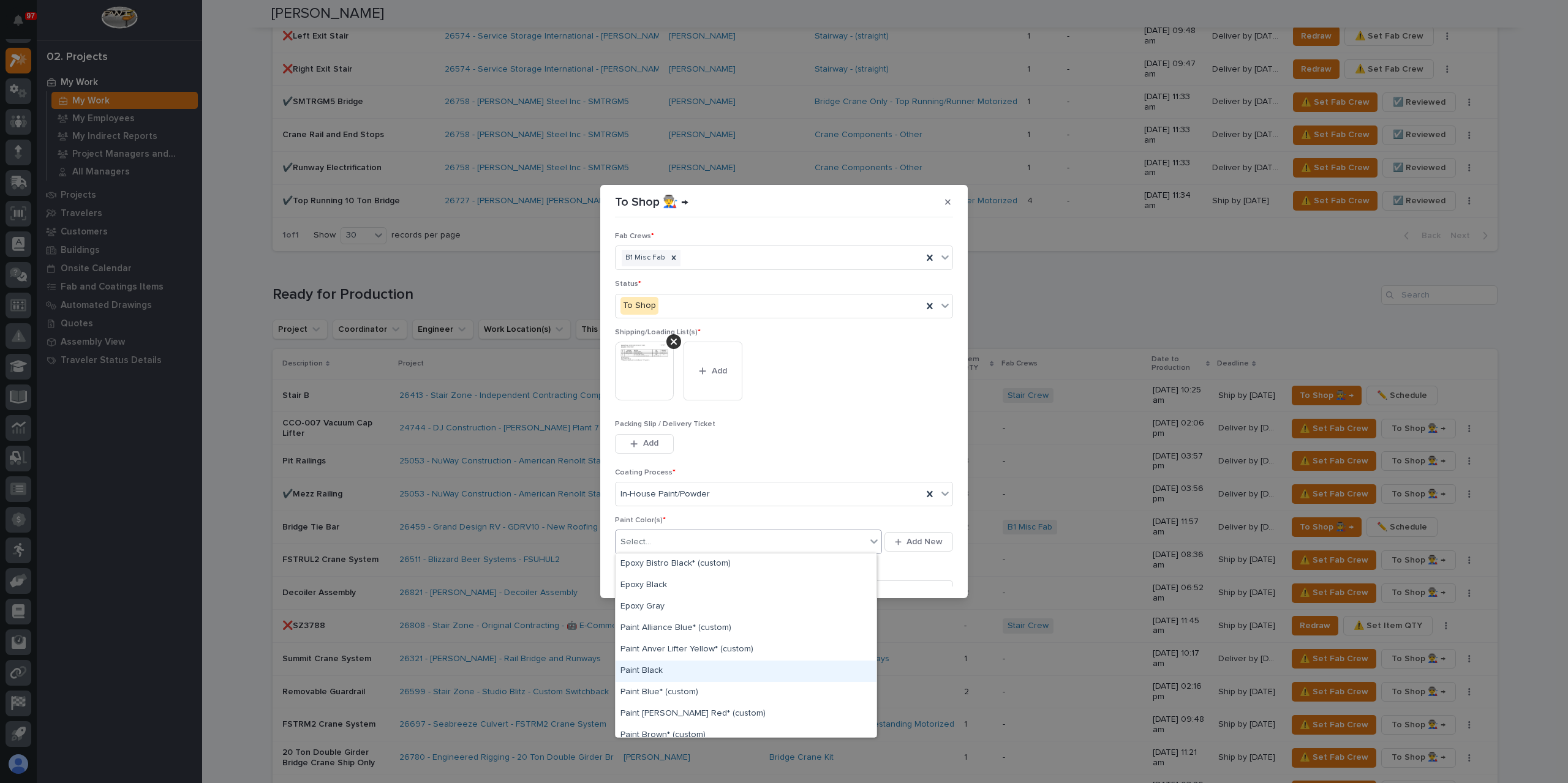
click at [663, 669] on div "Paint Black" at bounding box center [746, 671] width 261 height 22
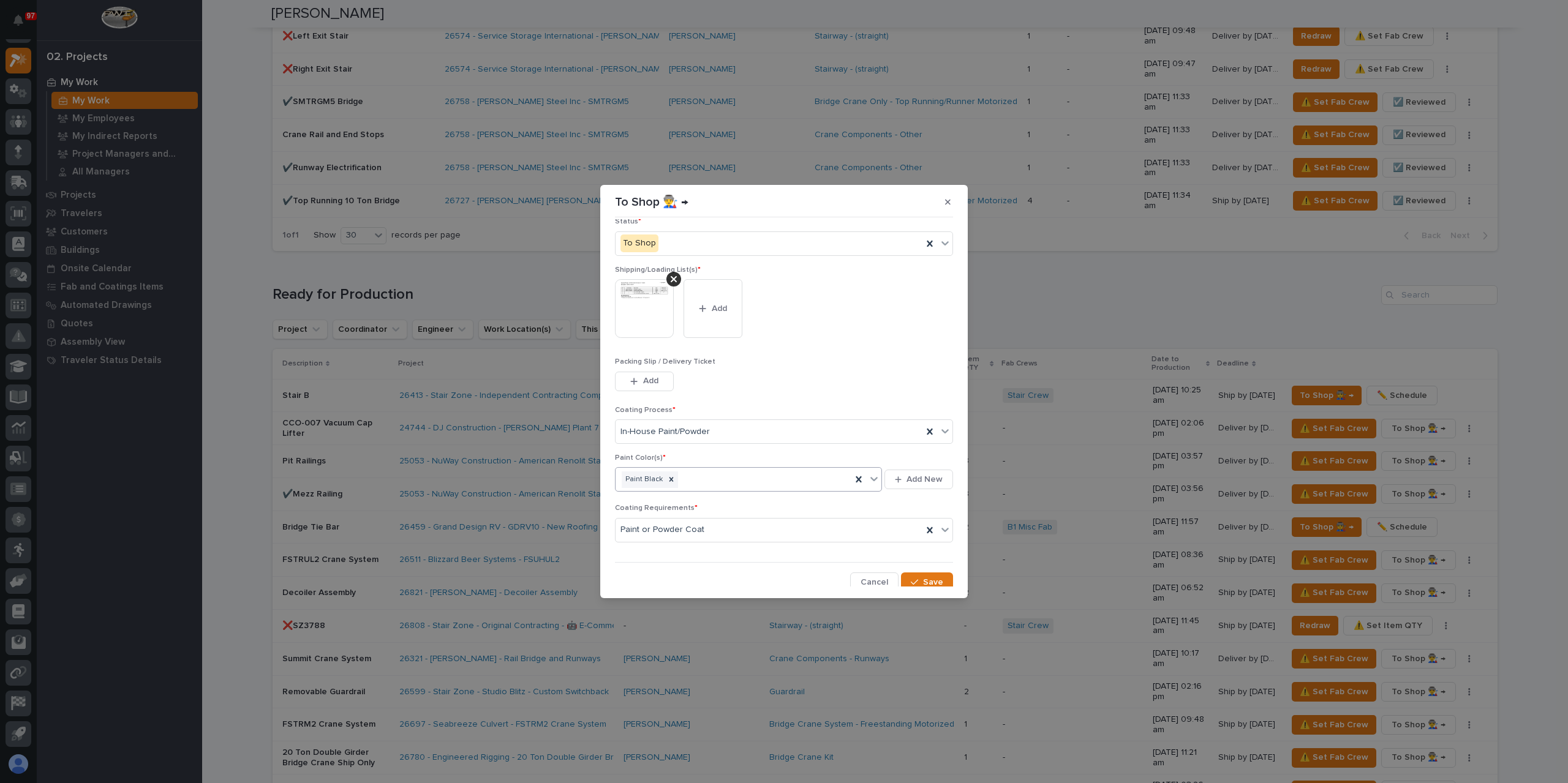
scroll to position [66, 0]
click at [917, 575] on div "button" at bounding box center [917, 579] width 12 height 9
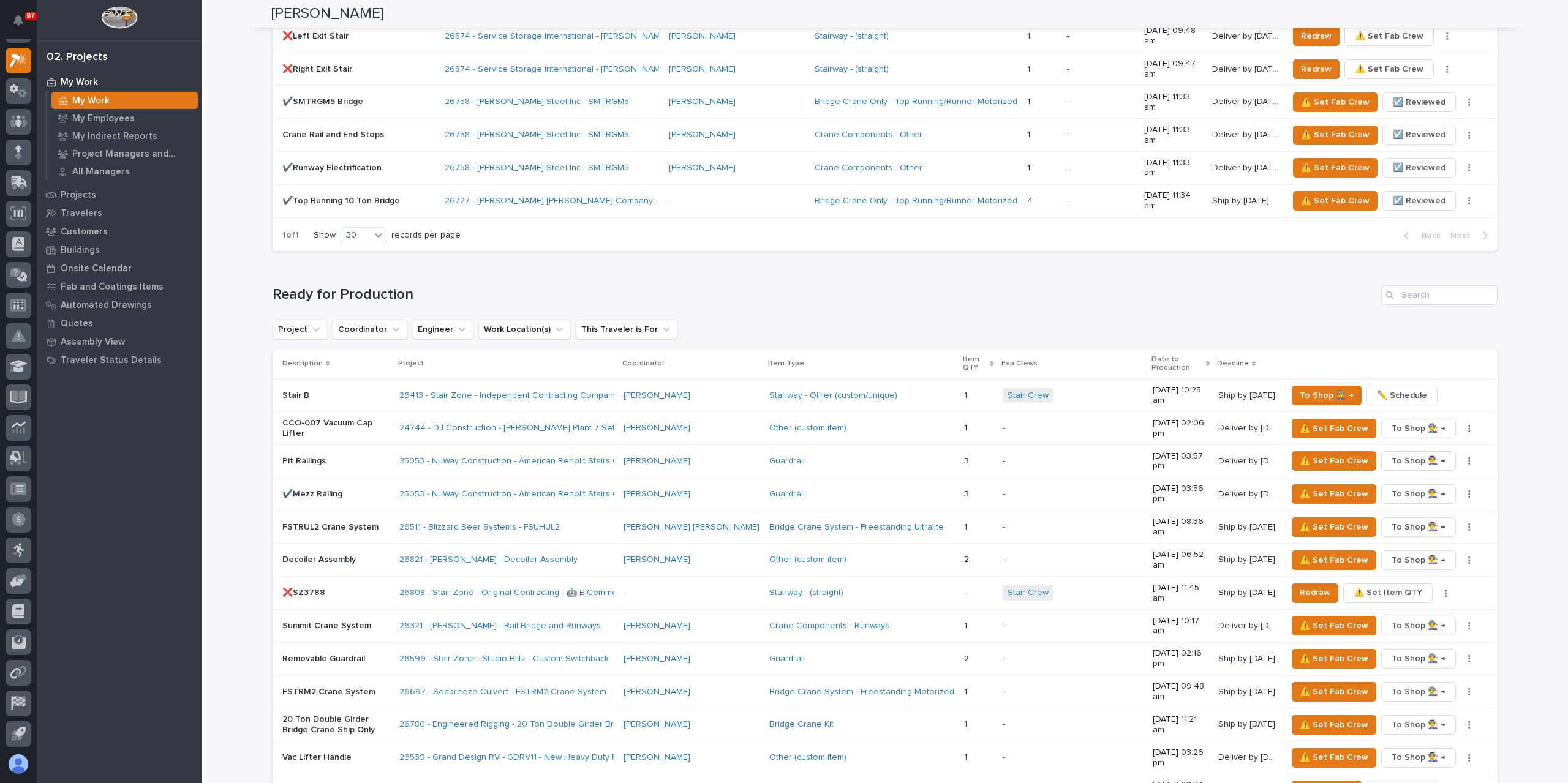
click at [343, 518] on div "FSTRUL2 Crane System" at bounding box center [336, 528] width 107 height 20
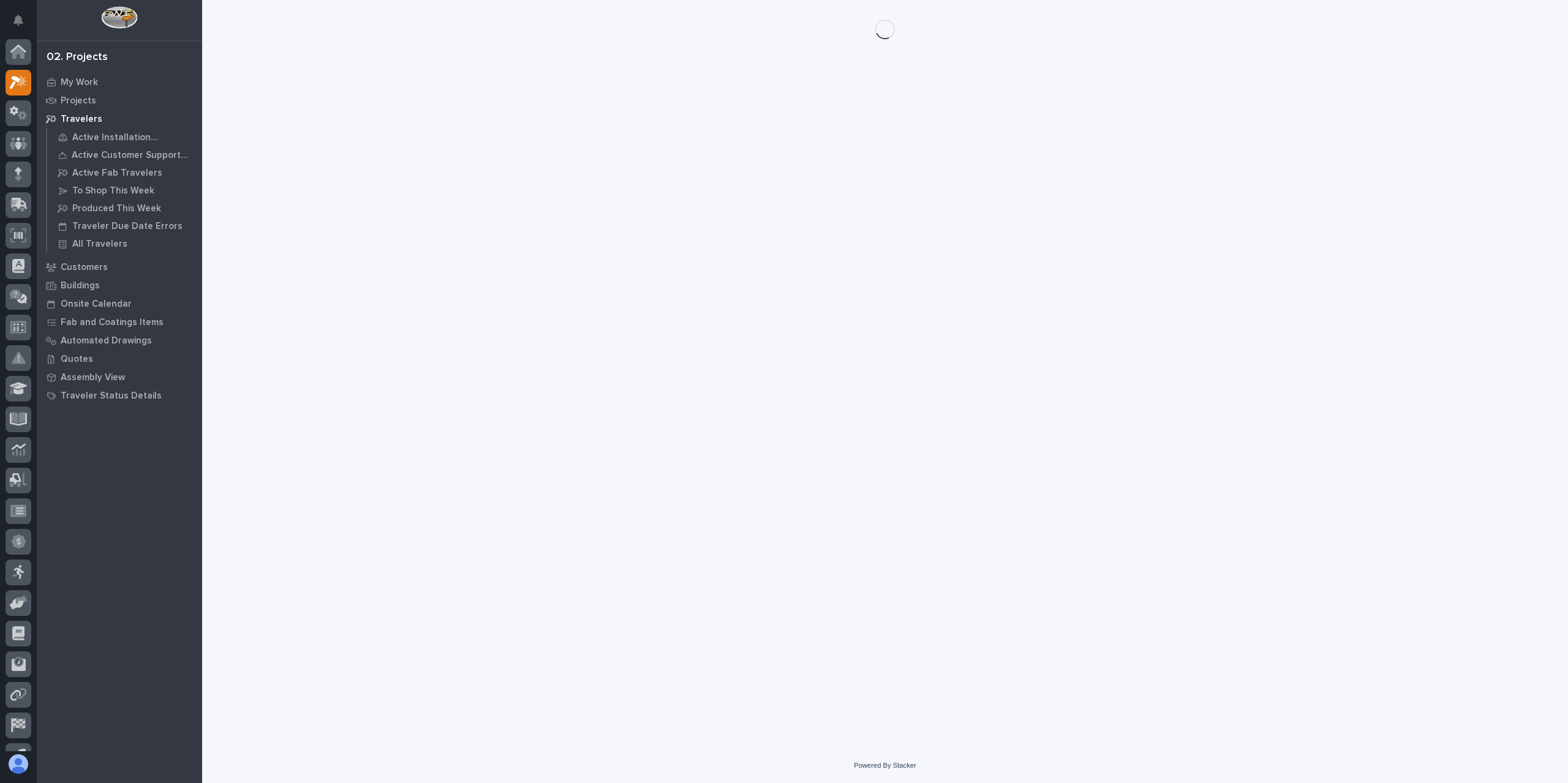
scroll to position [22, 0]
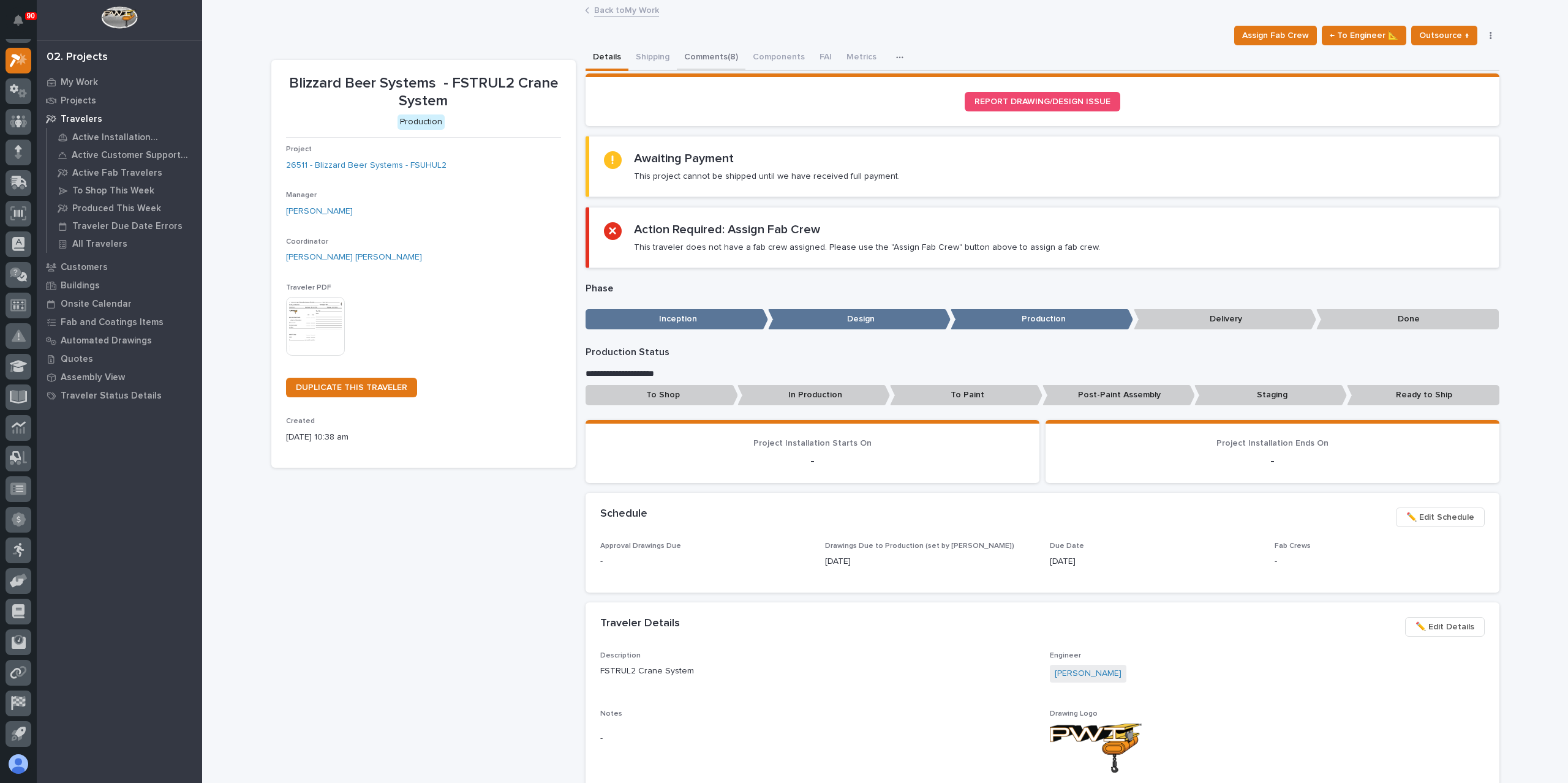
click at [723, 46] on button "Comments (8)" at bounding box center [711, 57] width 68 height 26
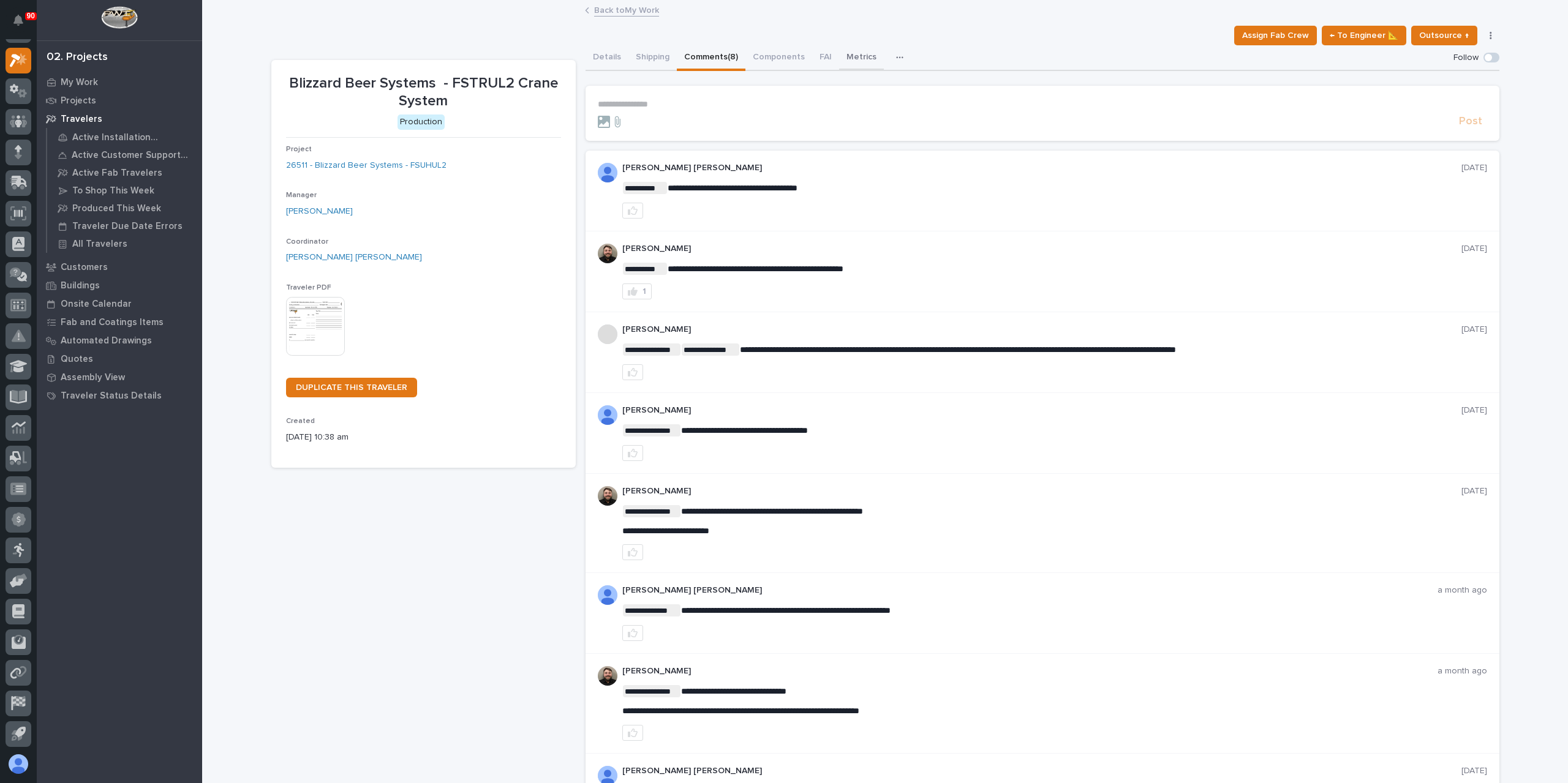
click at [853, 58] on button "Metrics" at bounding box center [862, 57] width 45 height 26
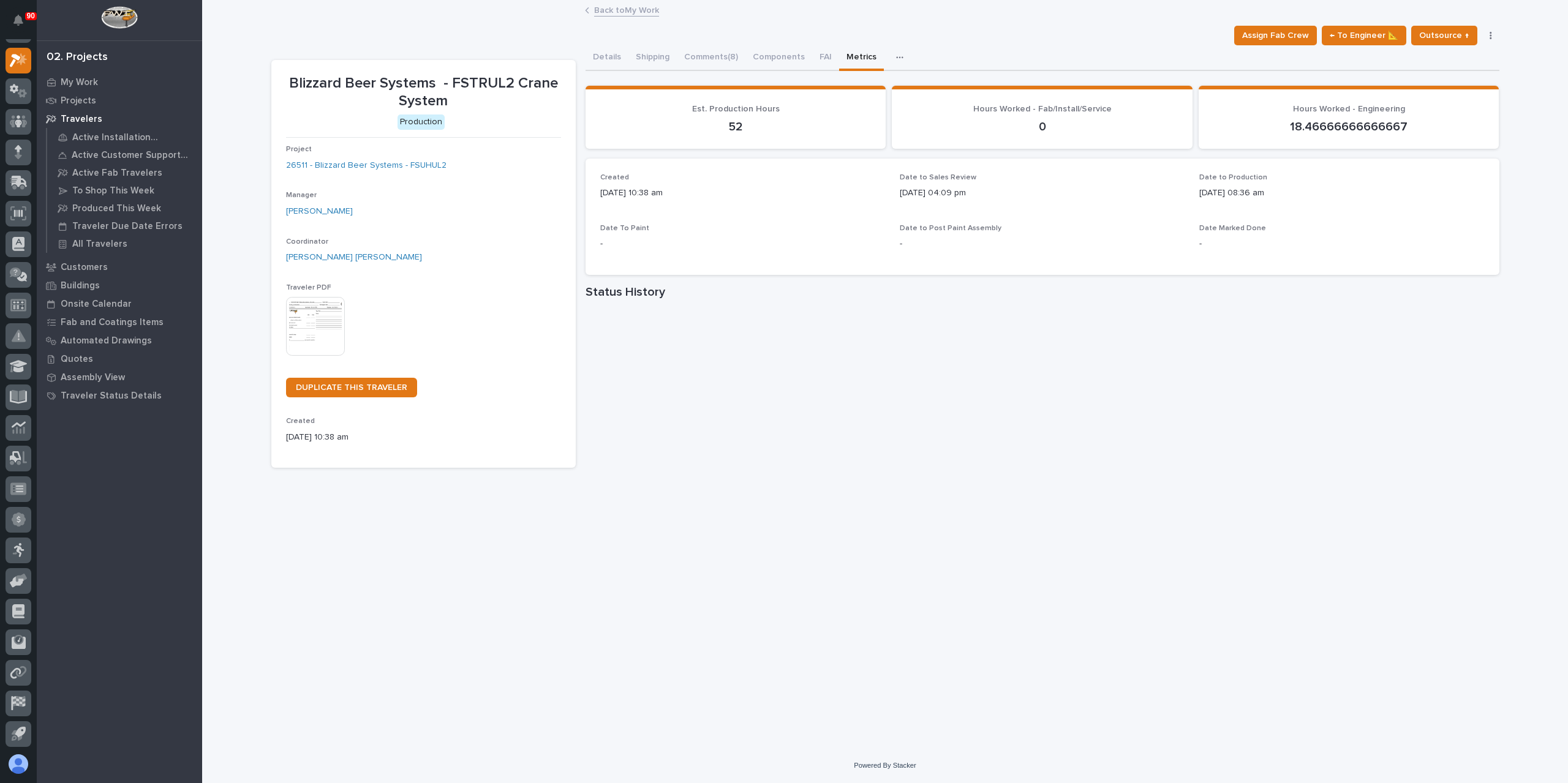
click at [360, 174] on div "Project 26511 - Blizzard Beer Systems - FSUHUL2" at bounding box center [423, 163] width 275 height 36
click at [371, 159] on link "26511 - Blizzard Beer Systems - FSUHUL2" at bounding box center [366, 165] width 161 height 13
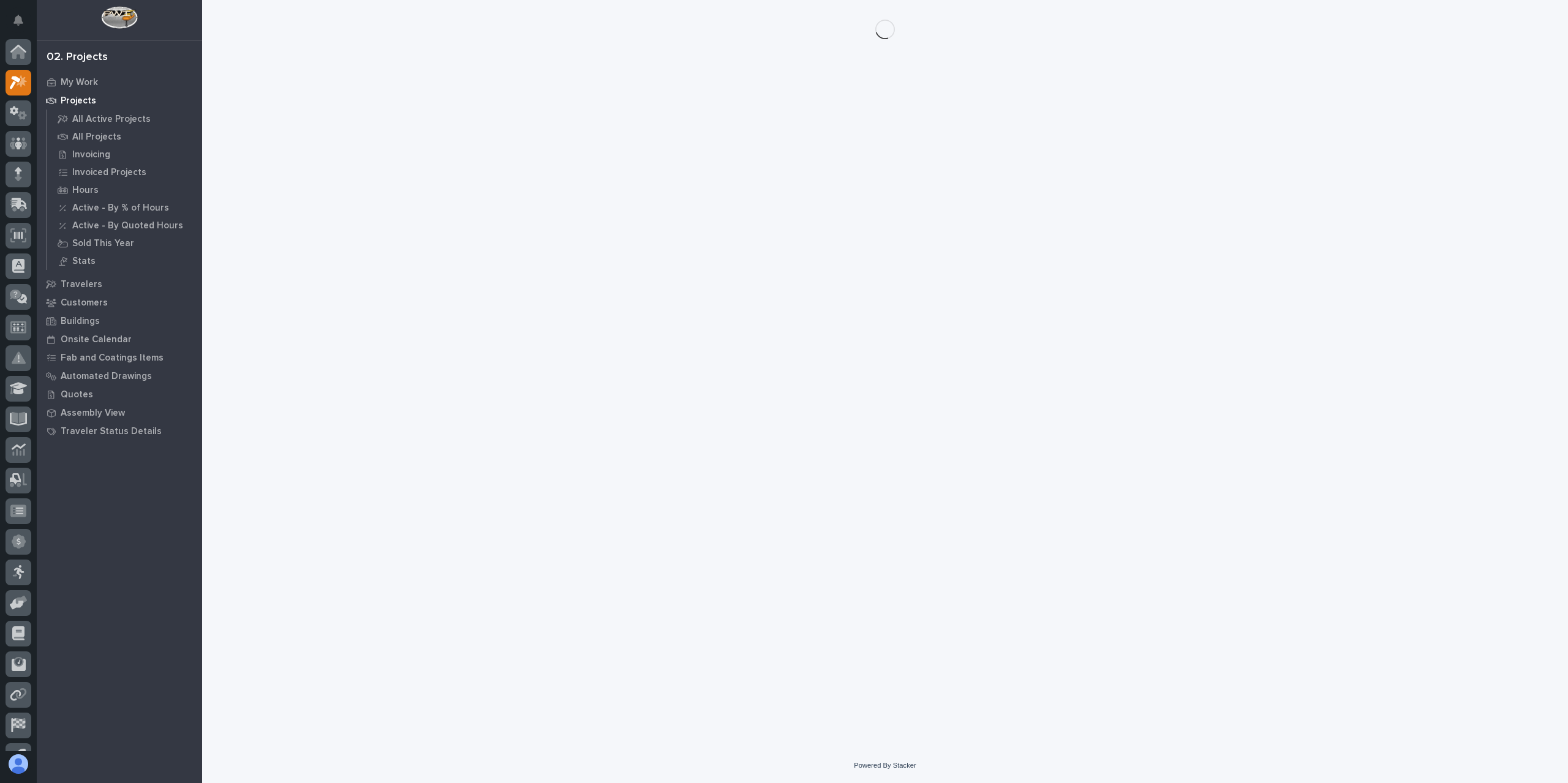
scroll to position [22, 0]
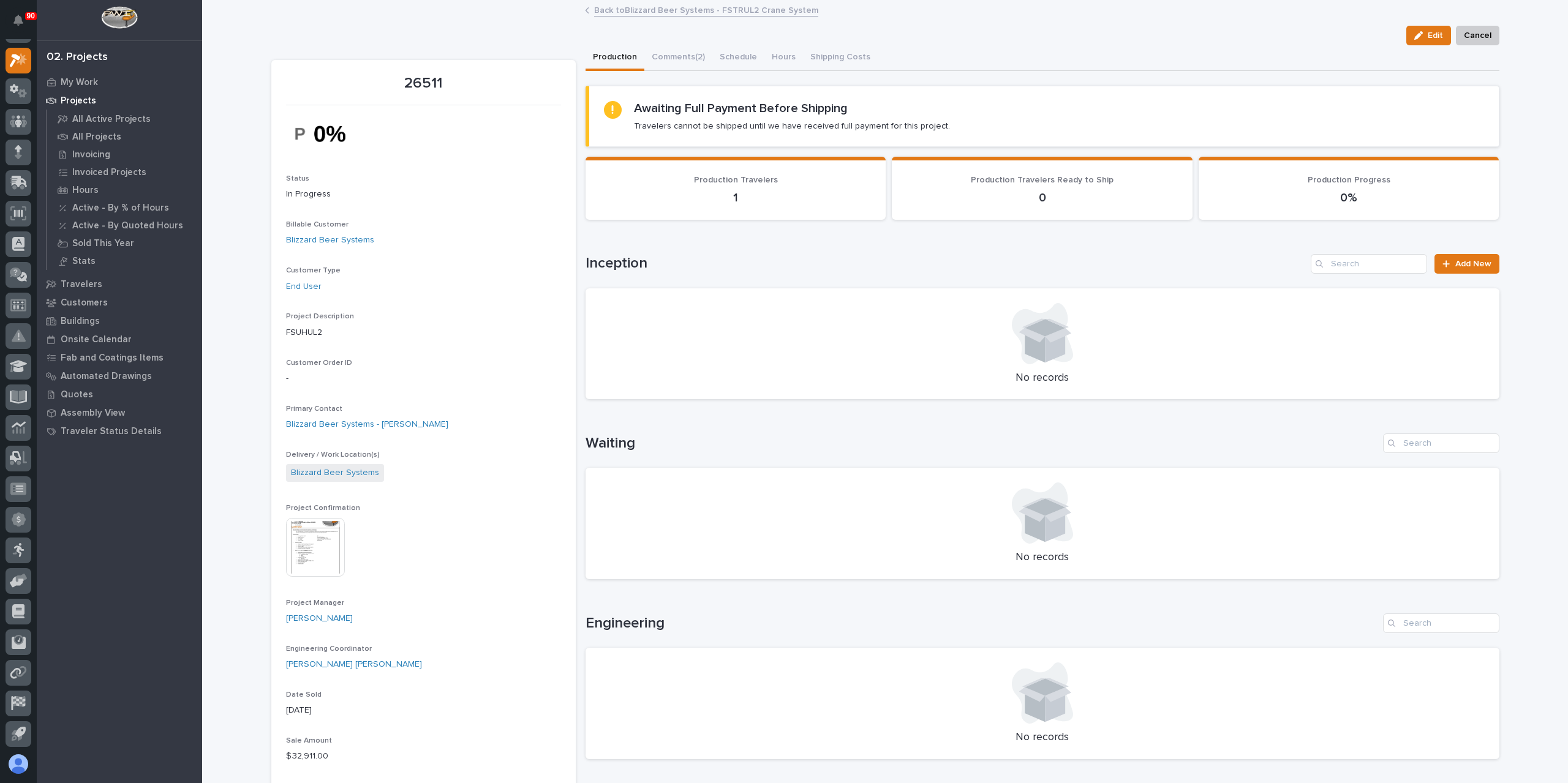
click at [304, 561] on img at bounding box center [316, 547] width 59 height 59
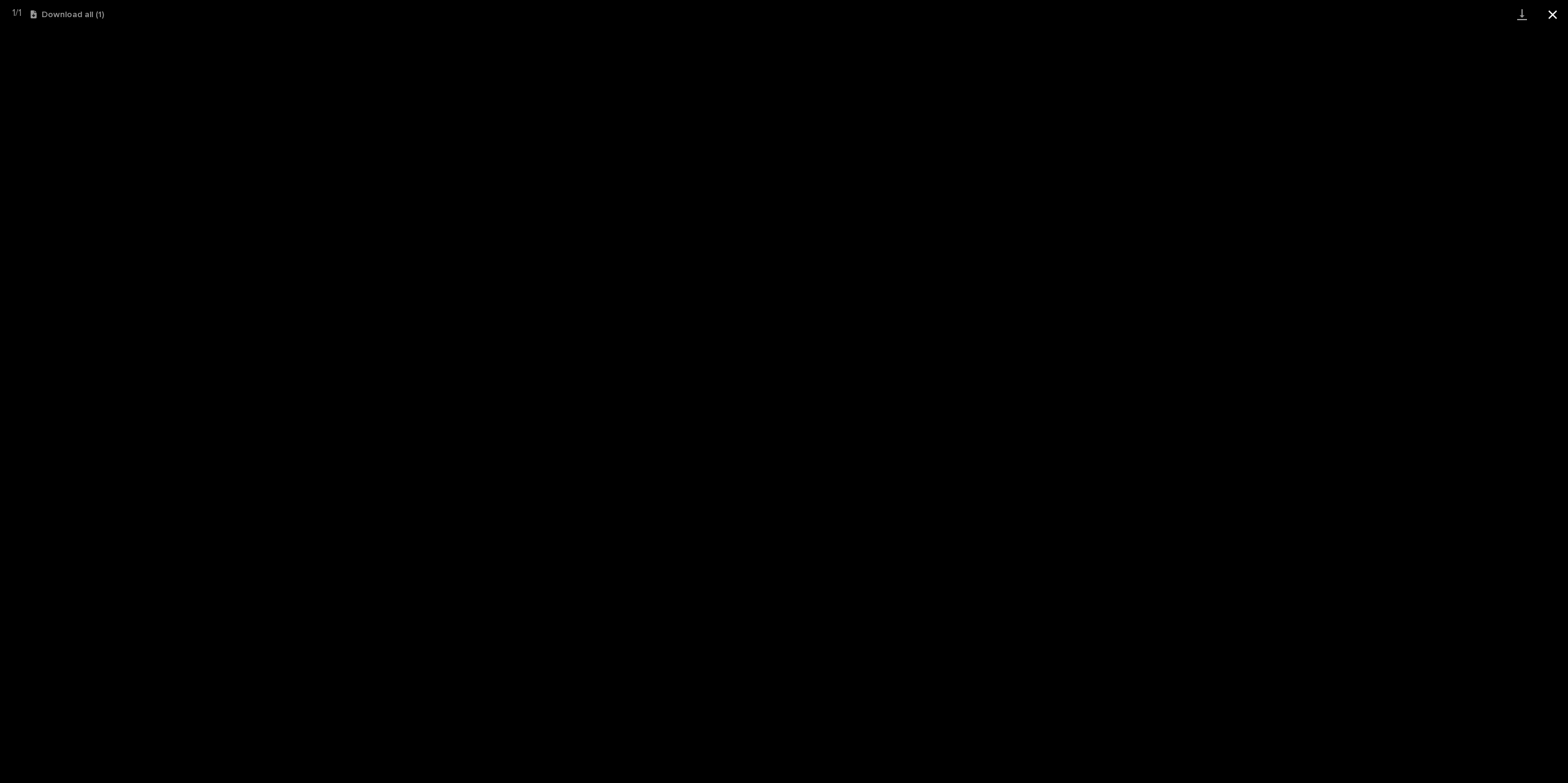
click at [1544, 13] on button "Close gallery" at bounding box center [1552, 14] width 30 height 29
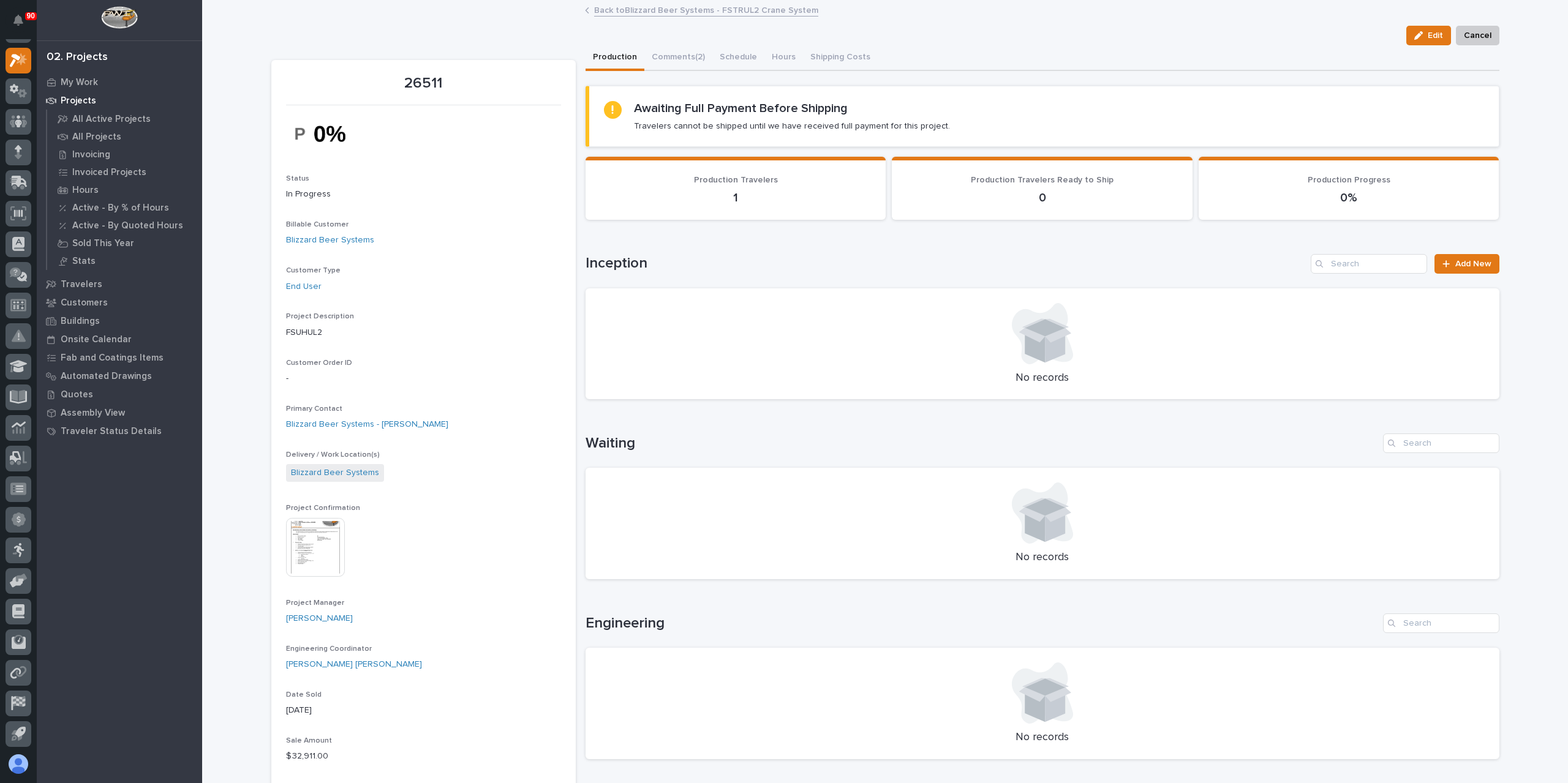
click at [641, 9] on link "Back to Blizzard Beer Systems - FSTRUL2 Crane System" at bounding box center [706, 9] width 224 height 14
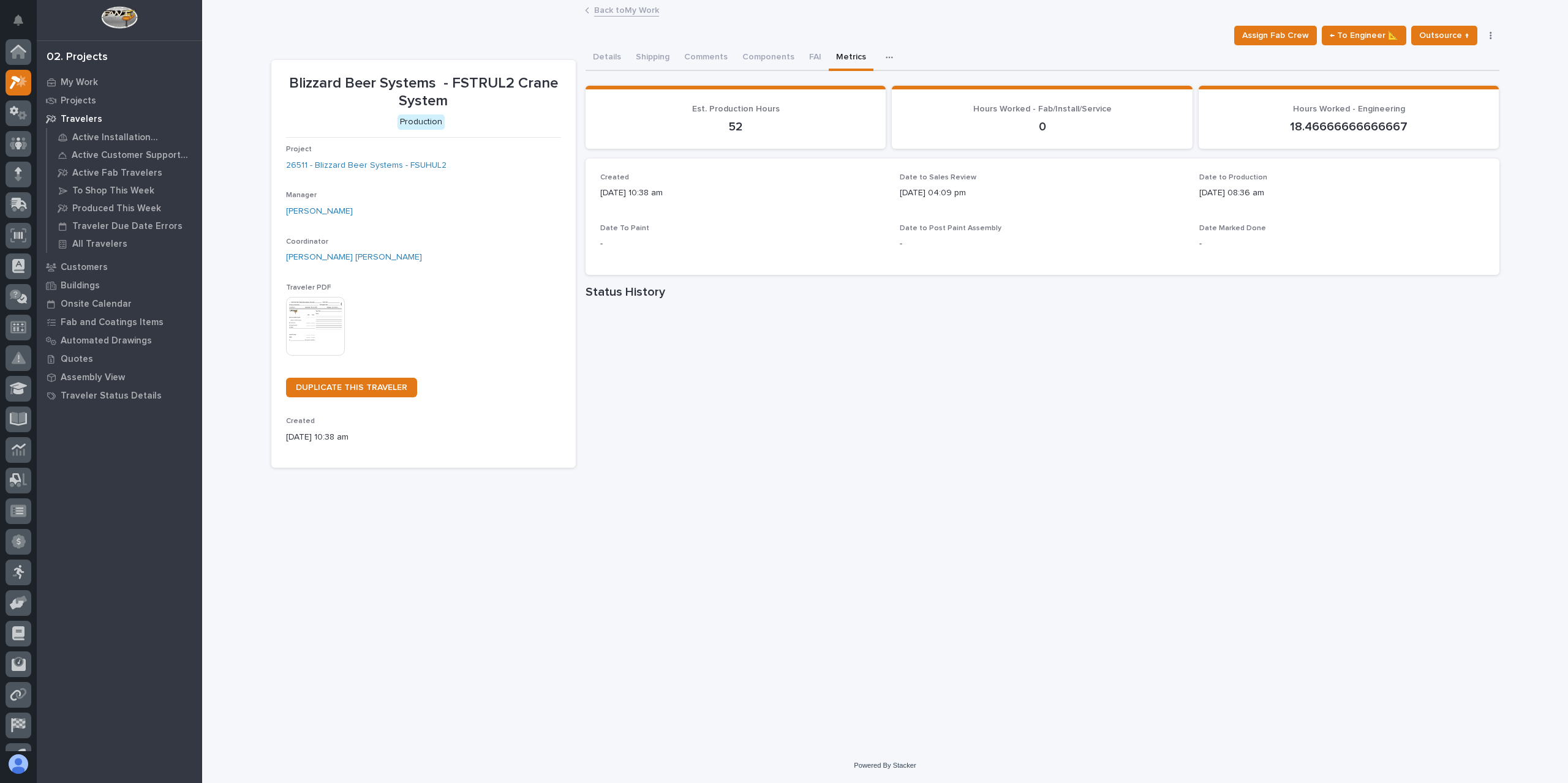
scroll to position [22, 0]
click at [720, 53] on button "Comments (8)" at bounding box center [711, 57] width 68 height 26
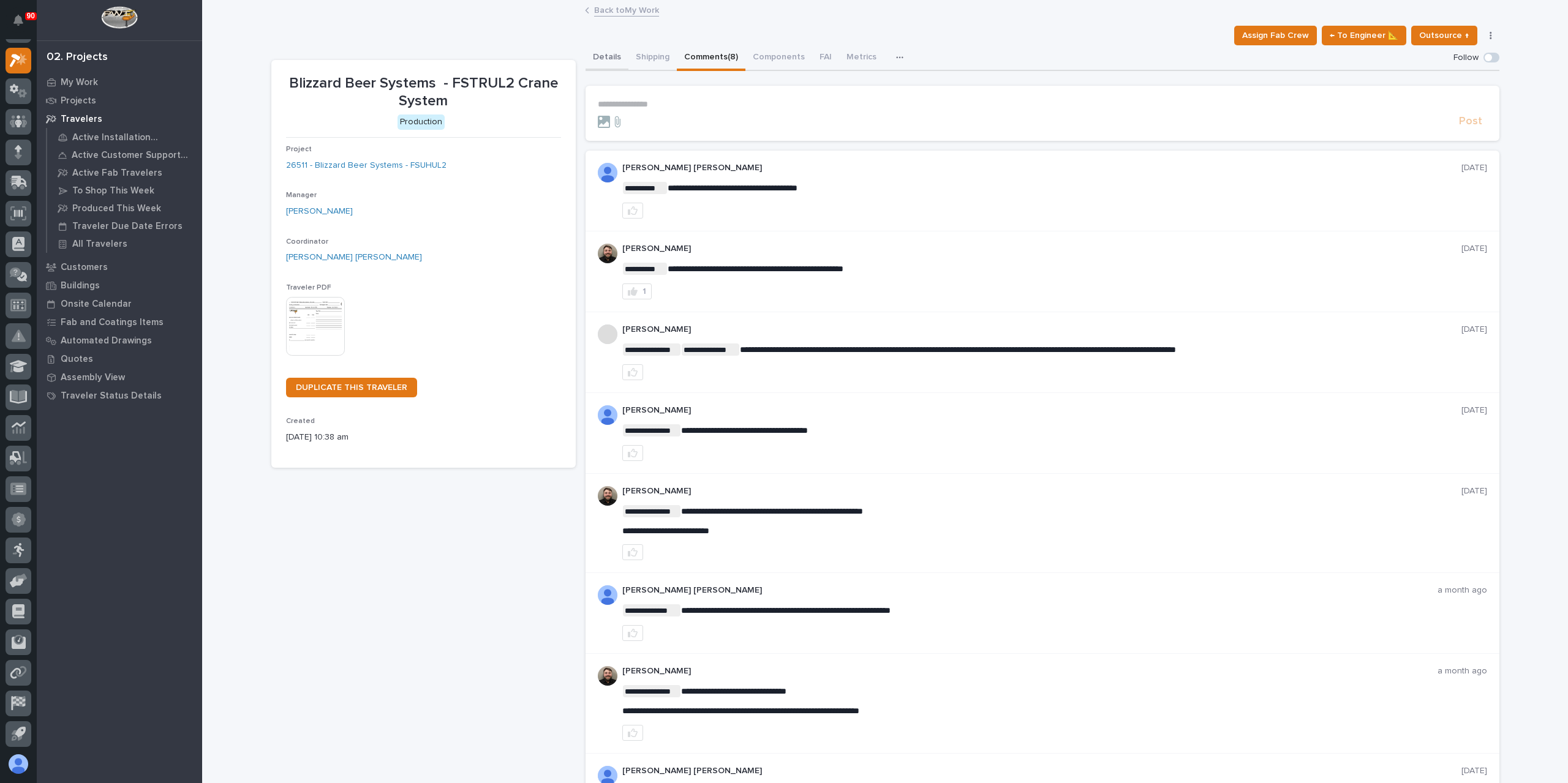
click at [608, 68] on button "Details" at bounding box center [606, 57] width 43 height 26
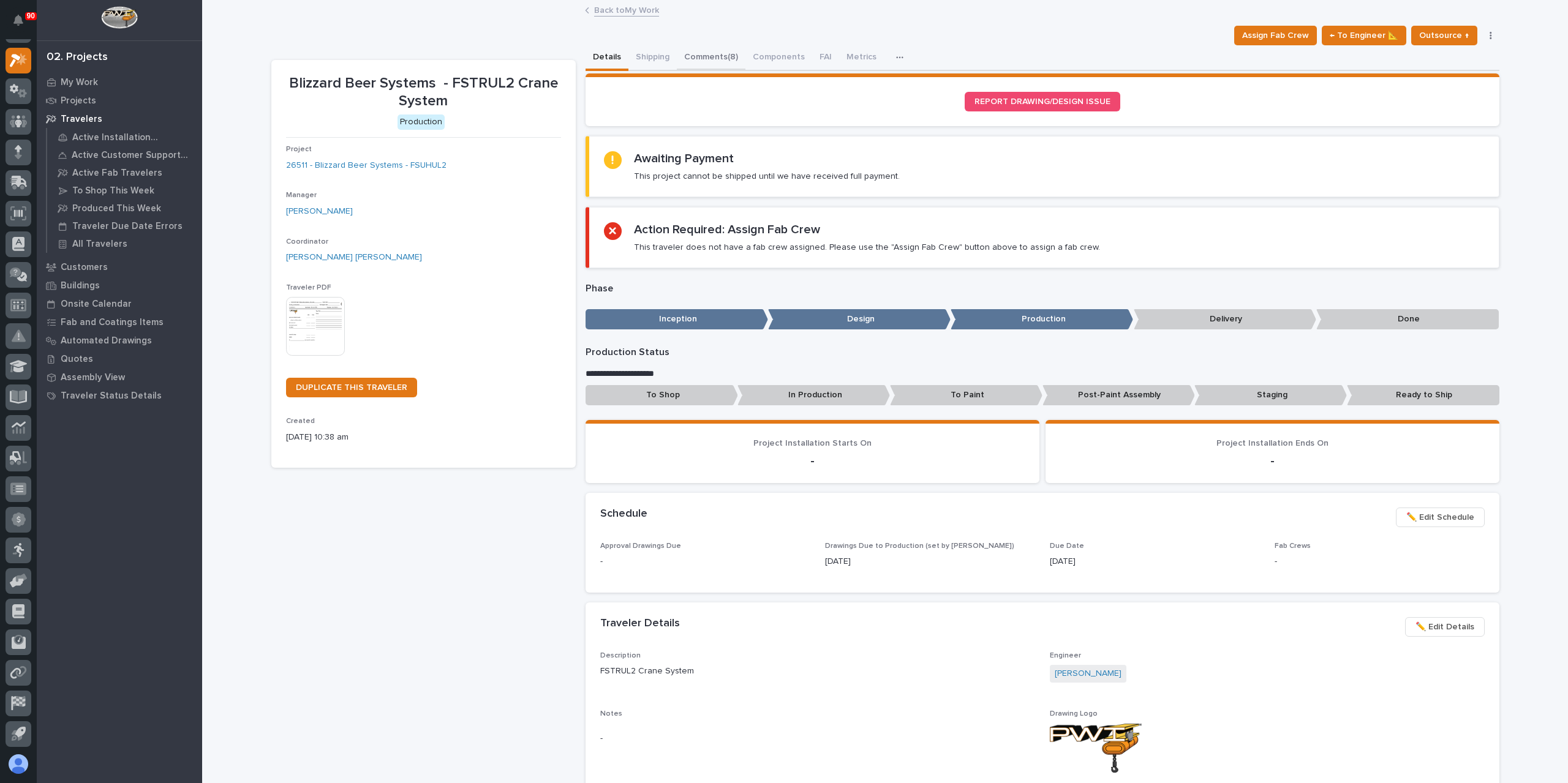
click at [716, 57] on button "Comments (8)" at bounding box center [711, 57] width 68 height 26
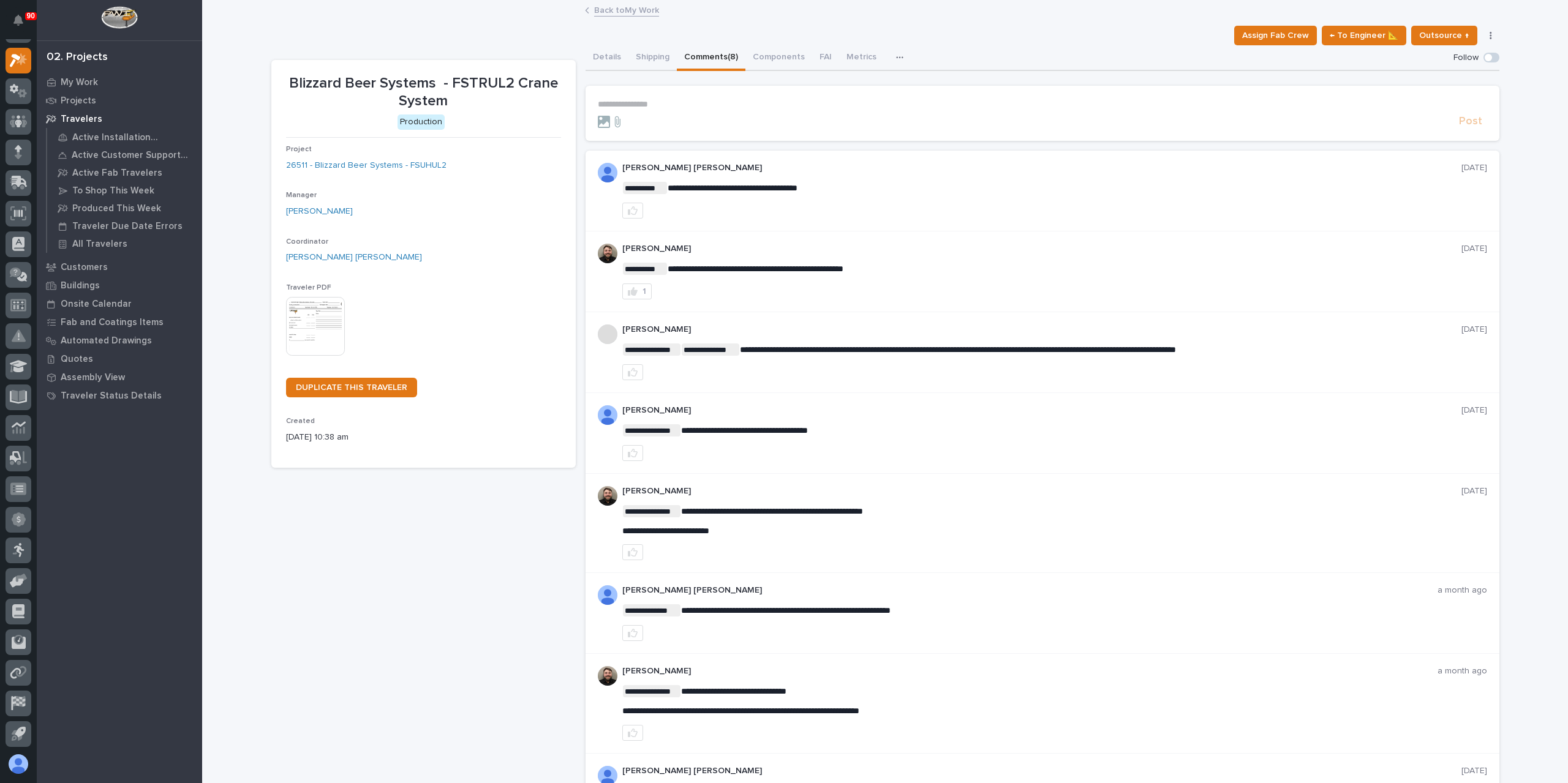
click at [1165, 550] on div at bounding box center [1055, 552] width 865 height 16
click at [841, 60] on button "Metrics" at bounding box center [862, 57] width 45 height 26
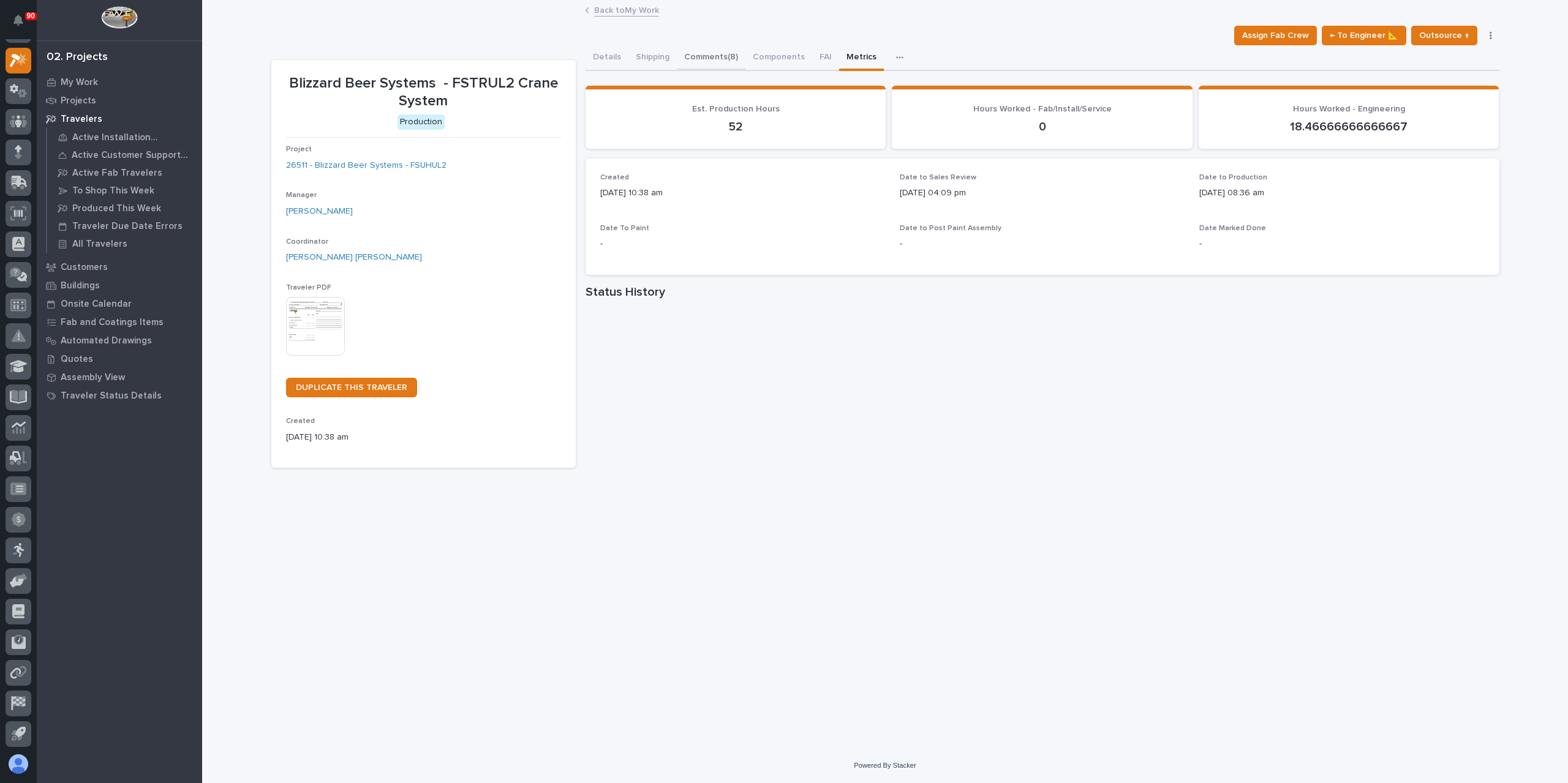
click at [724, 54] on button "Comments (8)" at bounding box center [711, 57] width 68 height 26
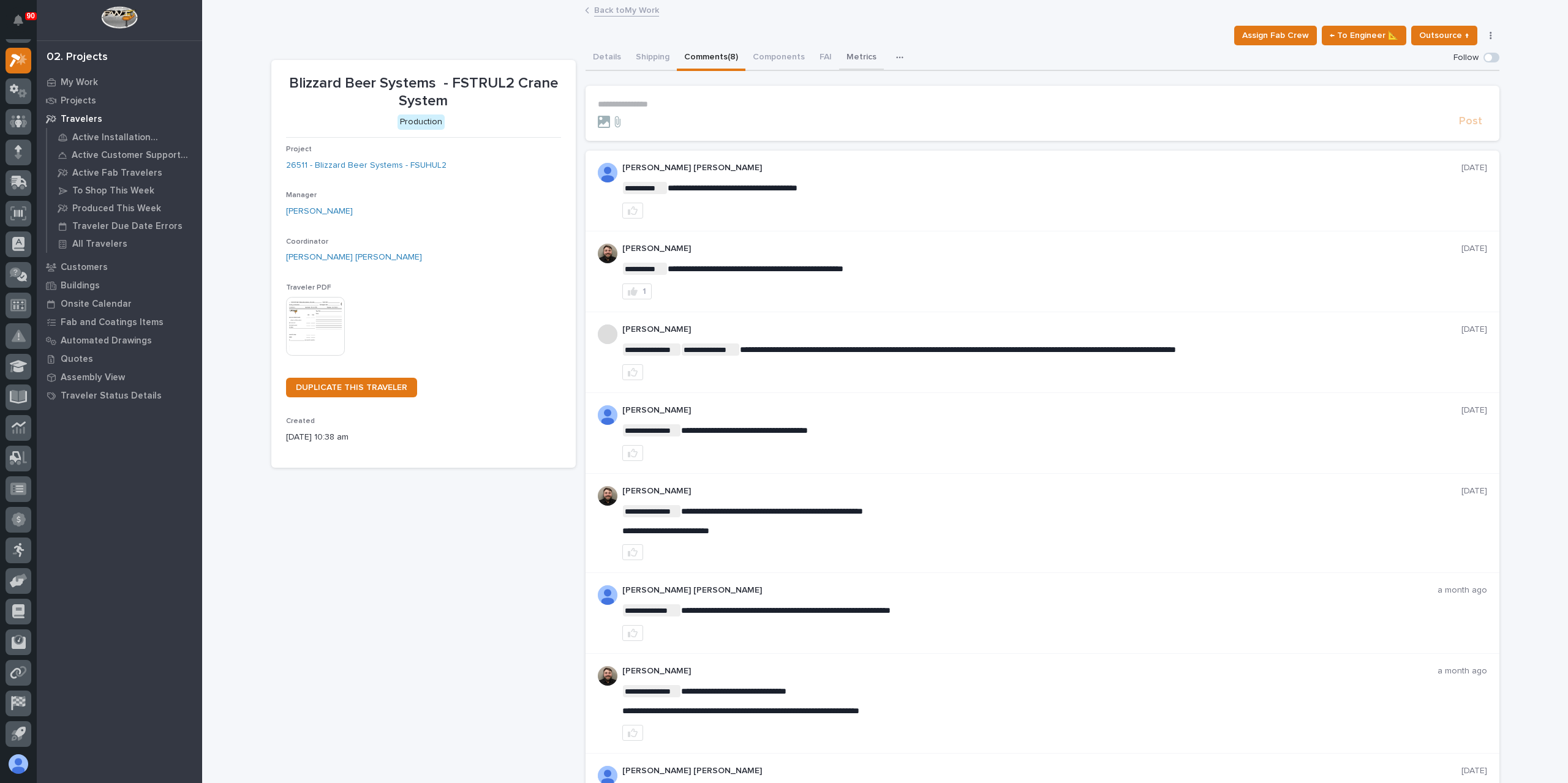
click at [859, 49] on button "Metrics" at bounding box center [862, 57] width 45 height 26
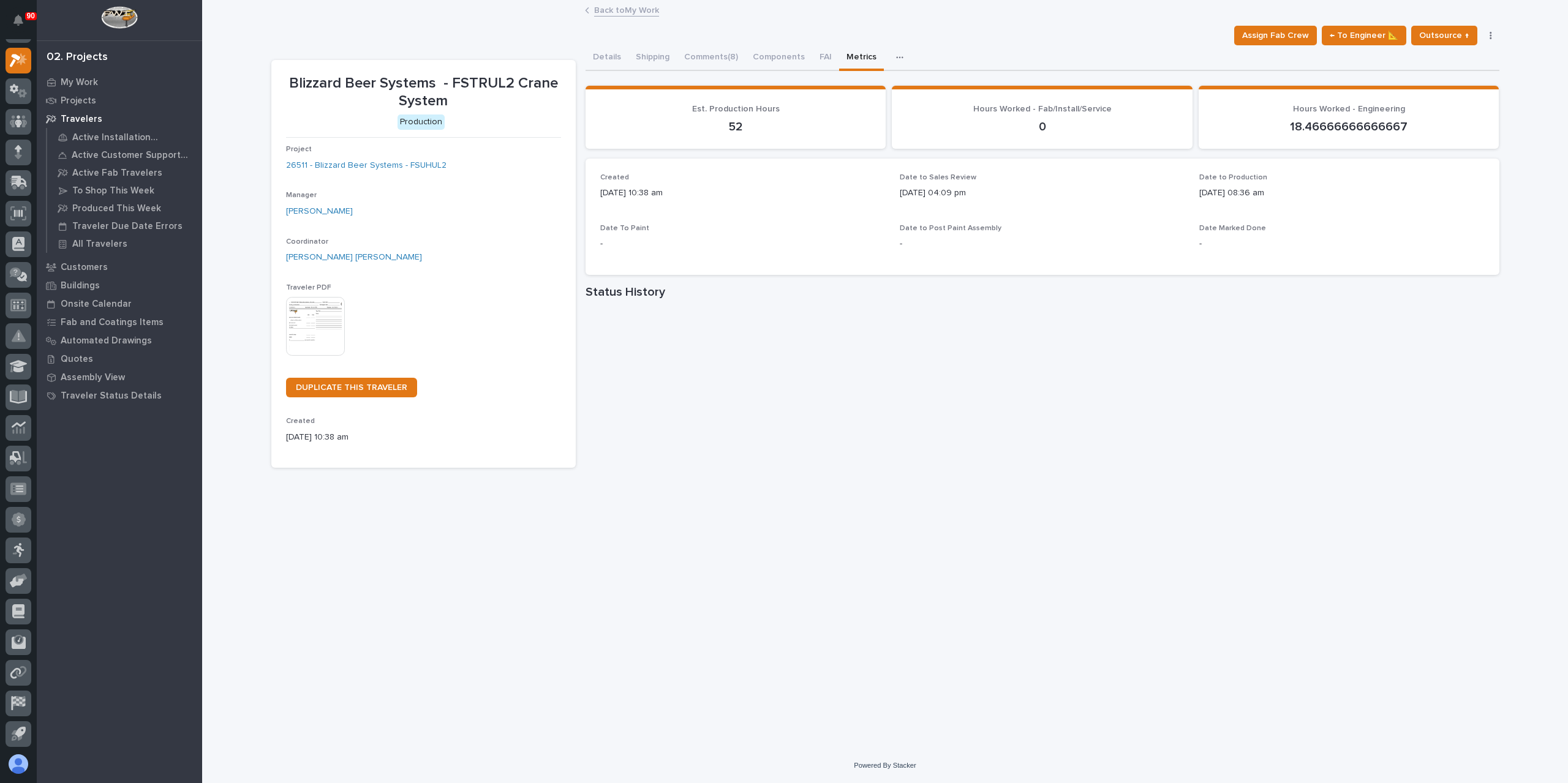
click at [611, 5] on link "Back to My Work" at bounding box center [627, 9] width 65 height 14
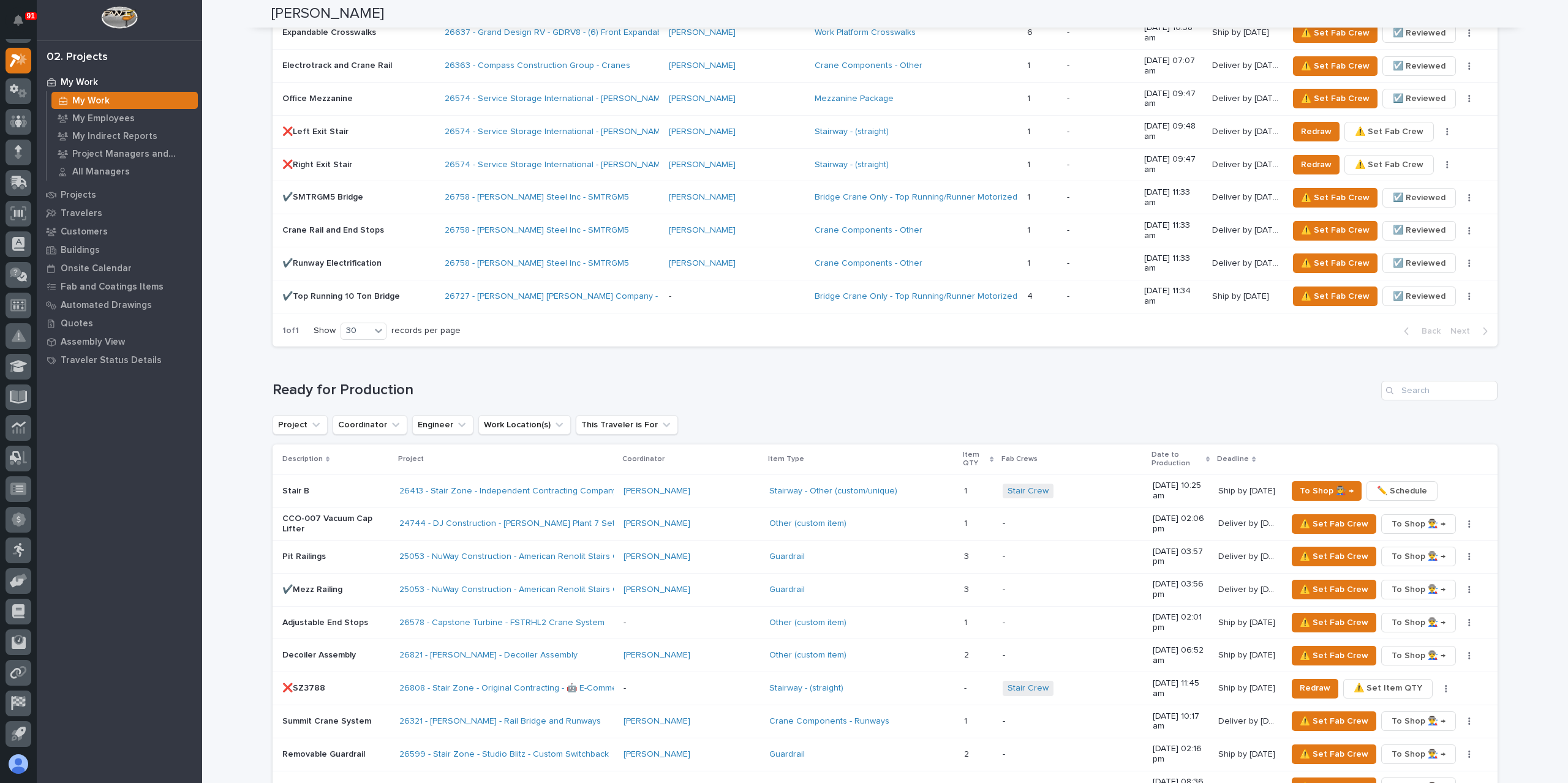
scroll to position [1470, 0]
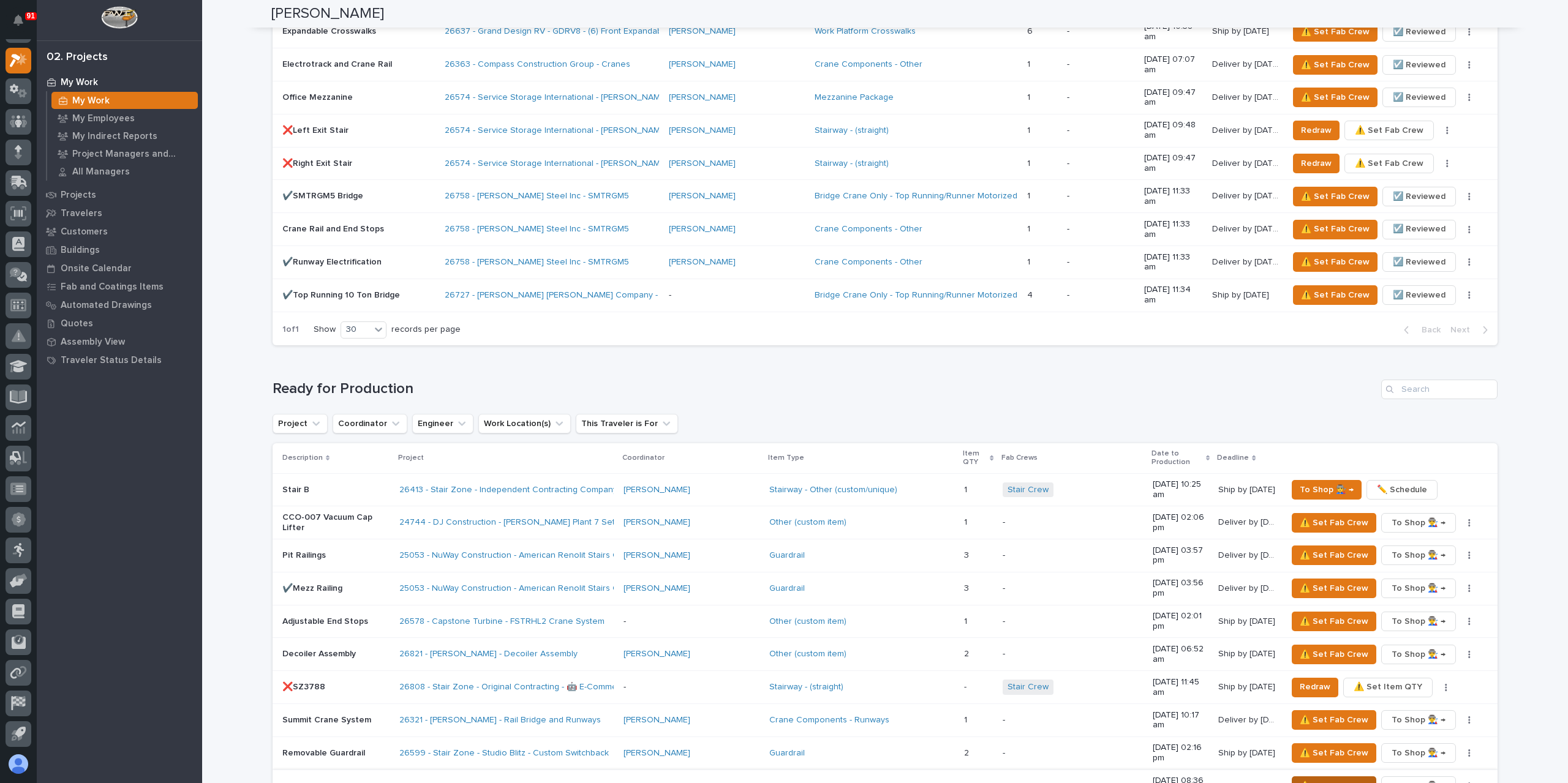
click at [1311, 779] on span "⚠️ Set Fab Crew" at bounding box center [1334, 786] width 68 height 15
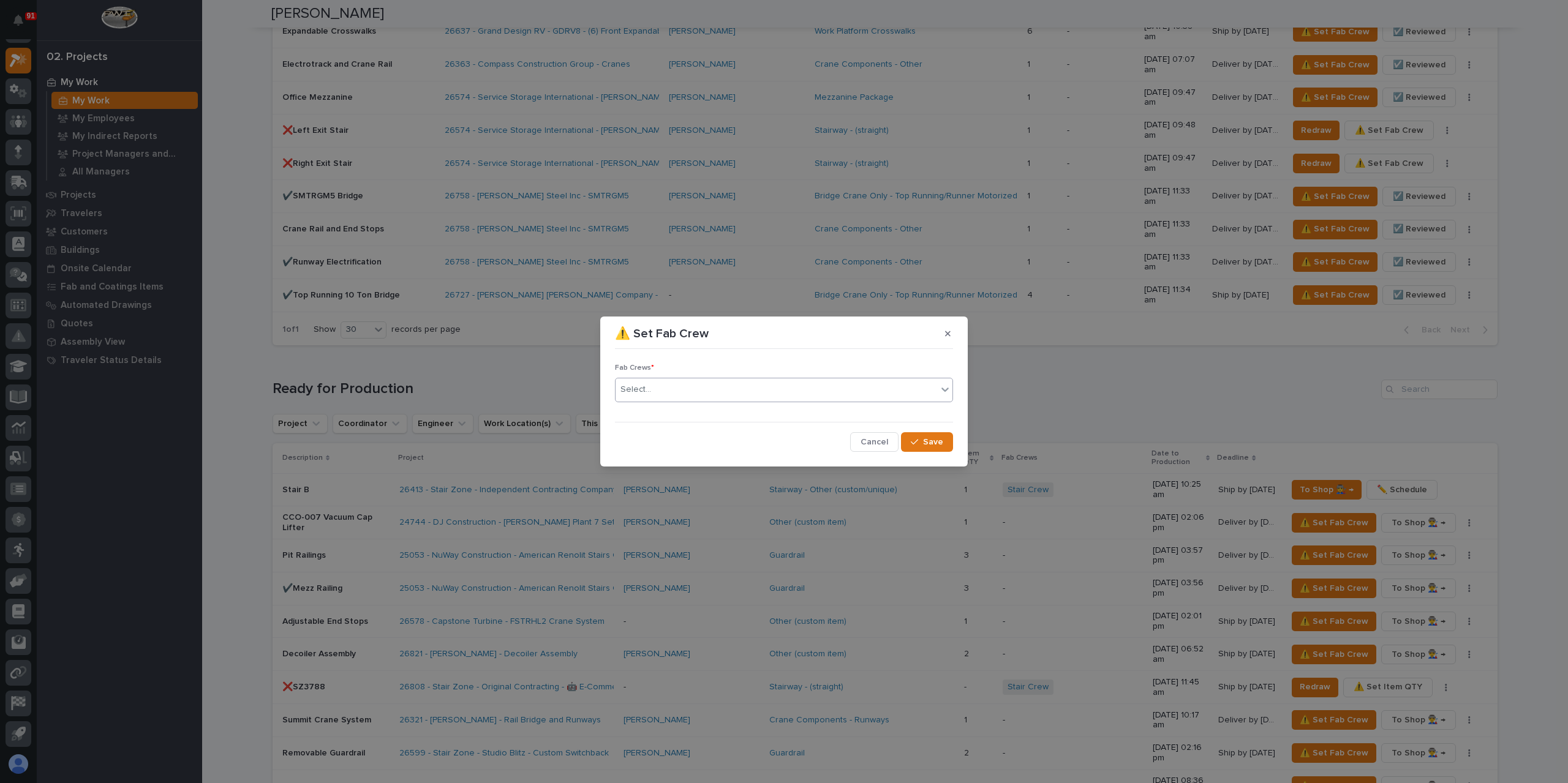
click at [663, 390] on div "Select..." at bounding box center [776, 390] width 322 height 20
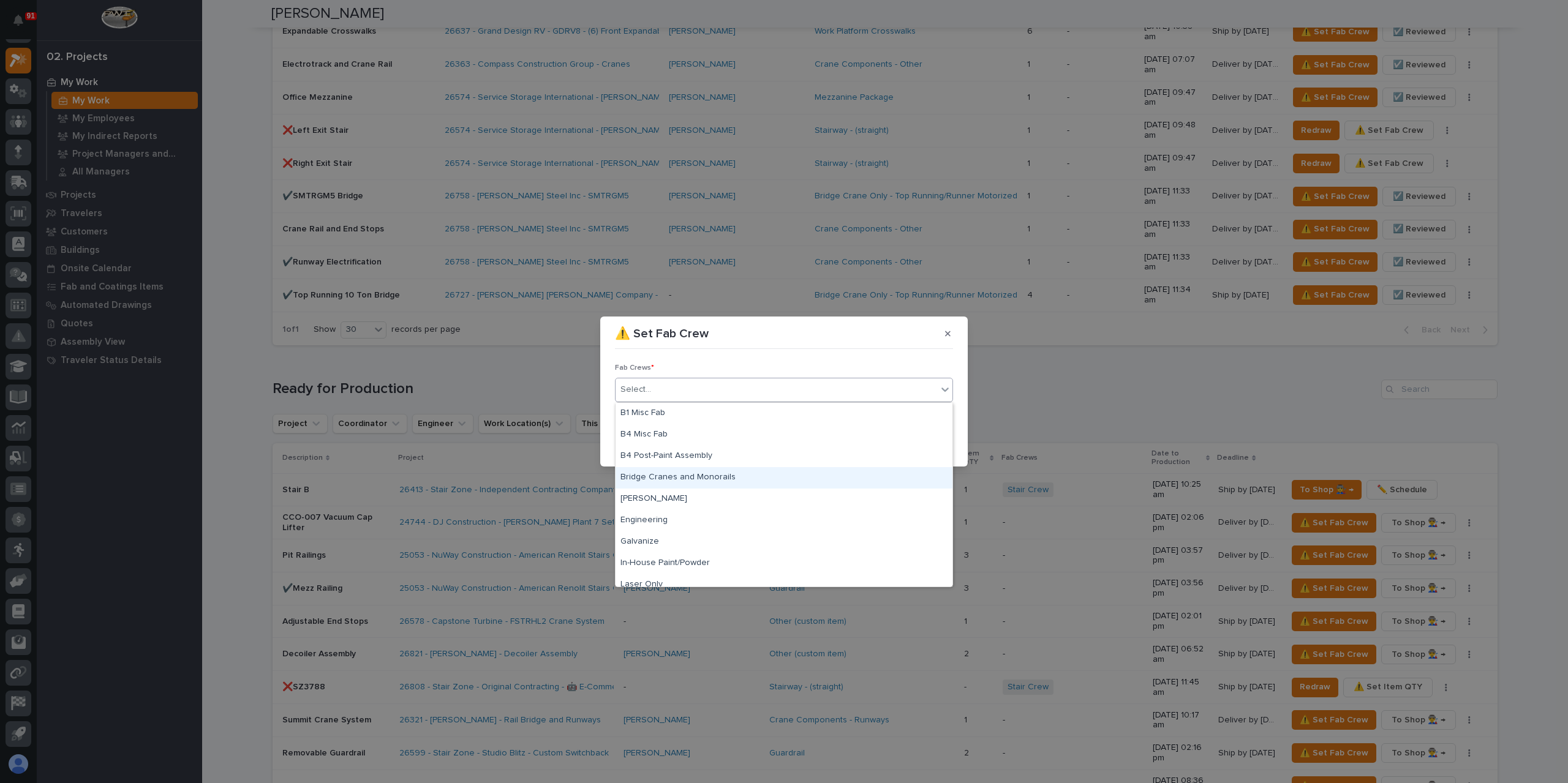
click at [679, 477] on div "Bridge Cranes and Monorails" at bounding box center [784, 478] width 337 height 22
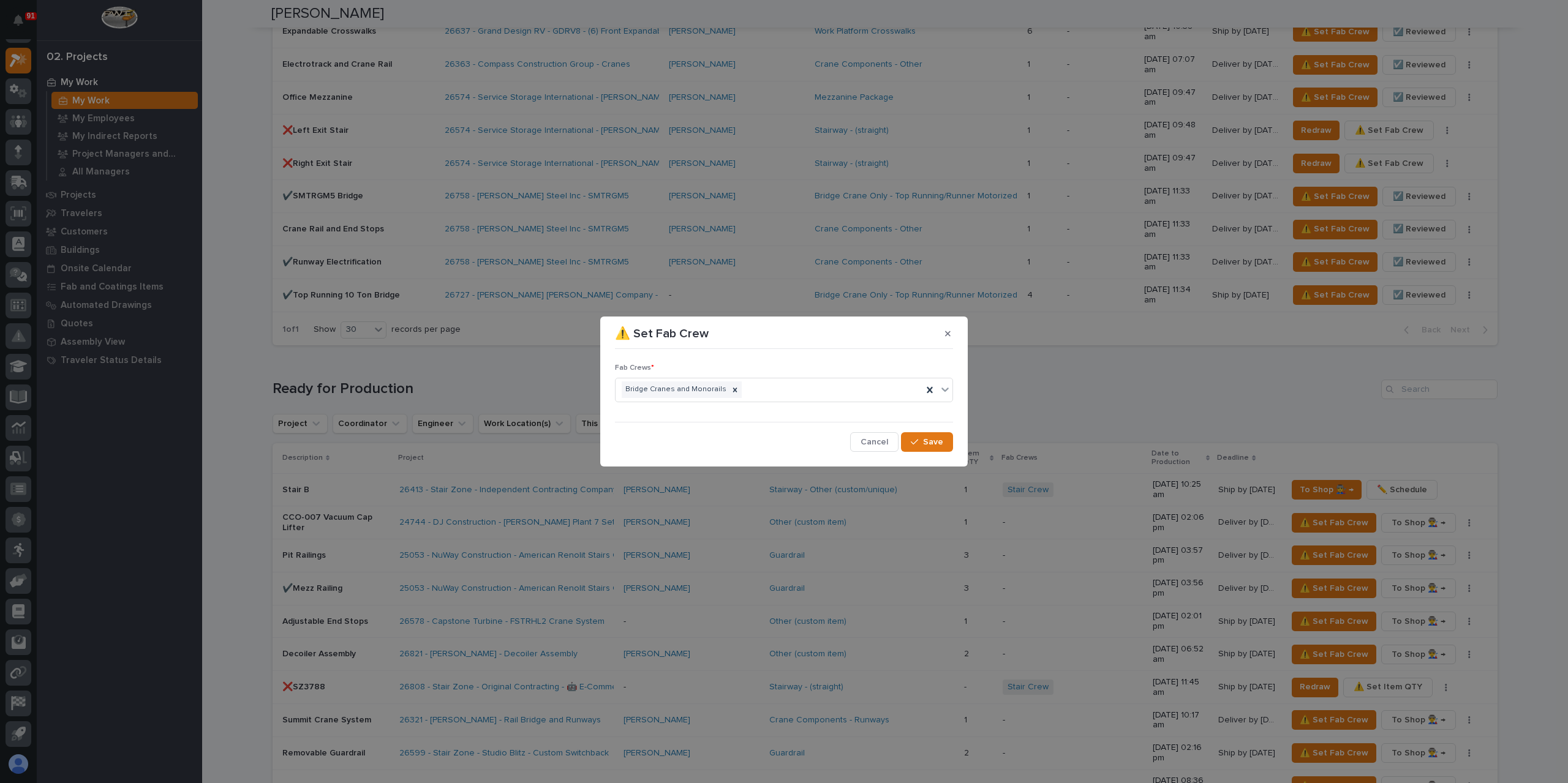
click at [957, 447] on section "⚠️ Set Fab Crew Fab Crews * Bridge Cranes and Monorails Cancel Save" at bounding box center [784, 391] width 368 height 150
click at [951, 443] on button "Save" at bounding box center [927, 442] width 52 height 19
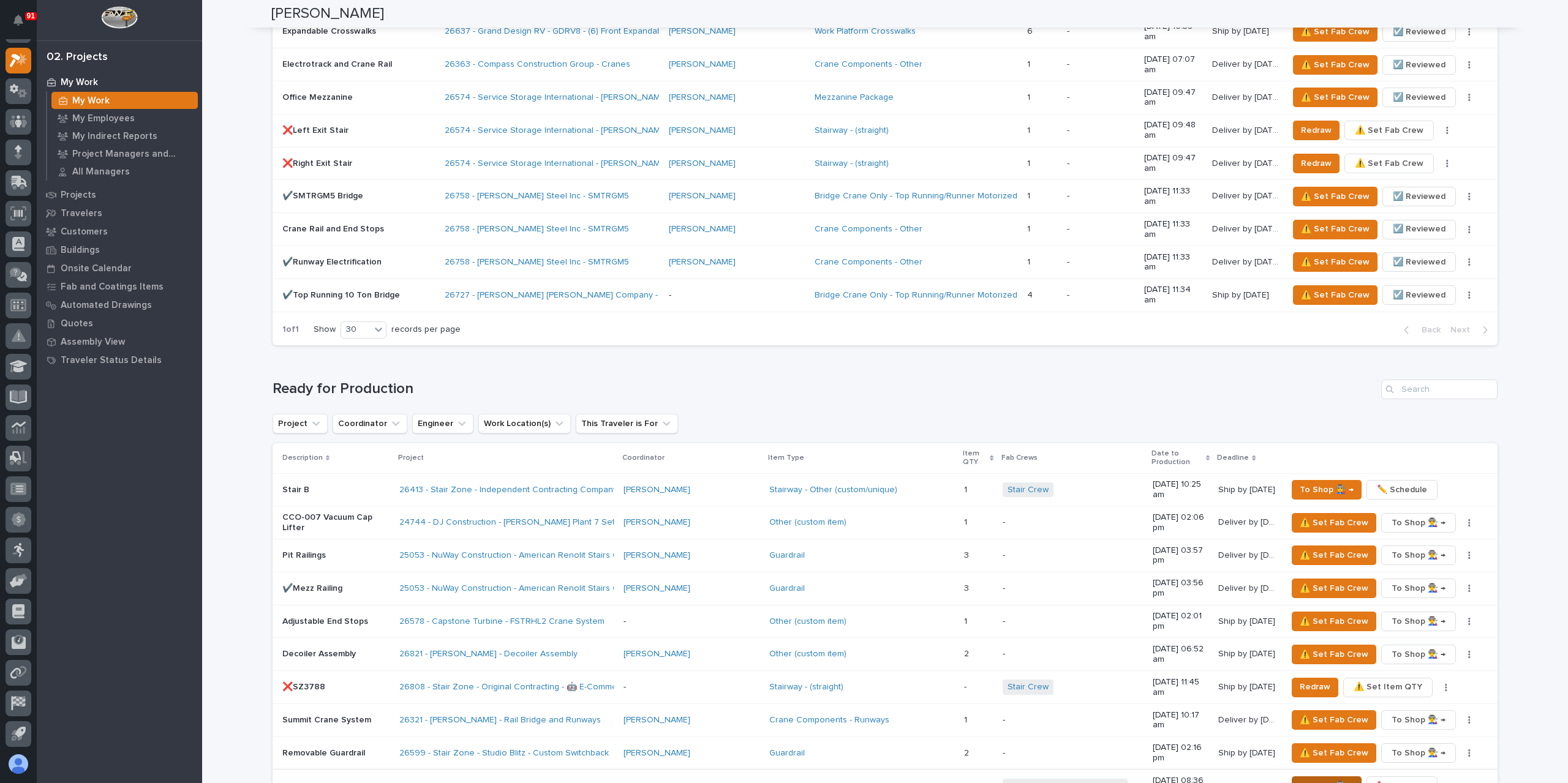
click at [1313, 779] on span "To Shop 👨‍🏭 →" at bounding box center [1327, 786] width 54 height 15
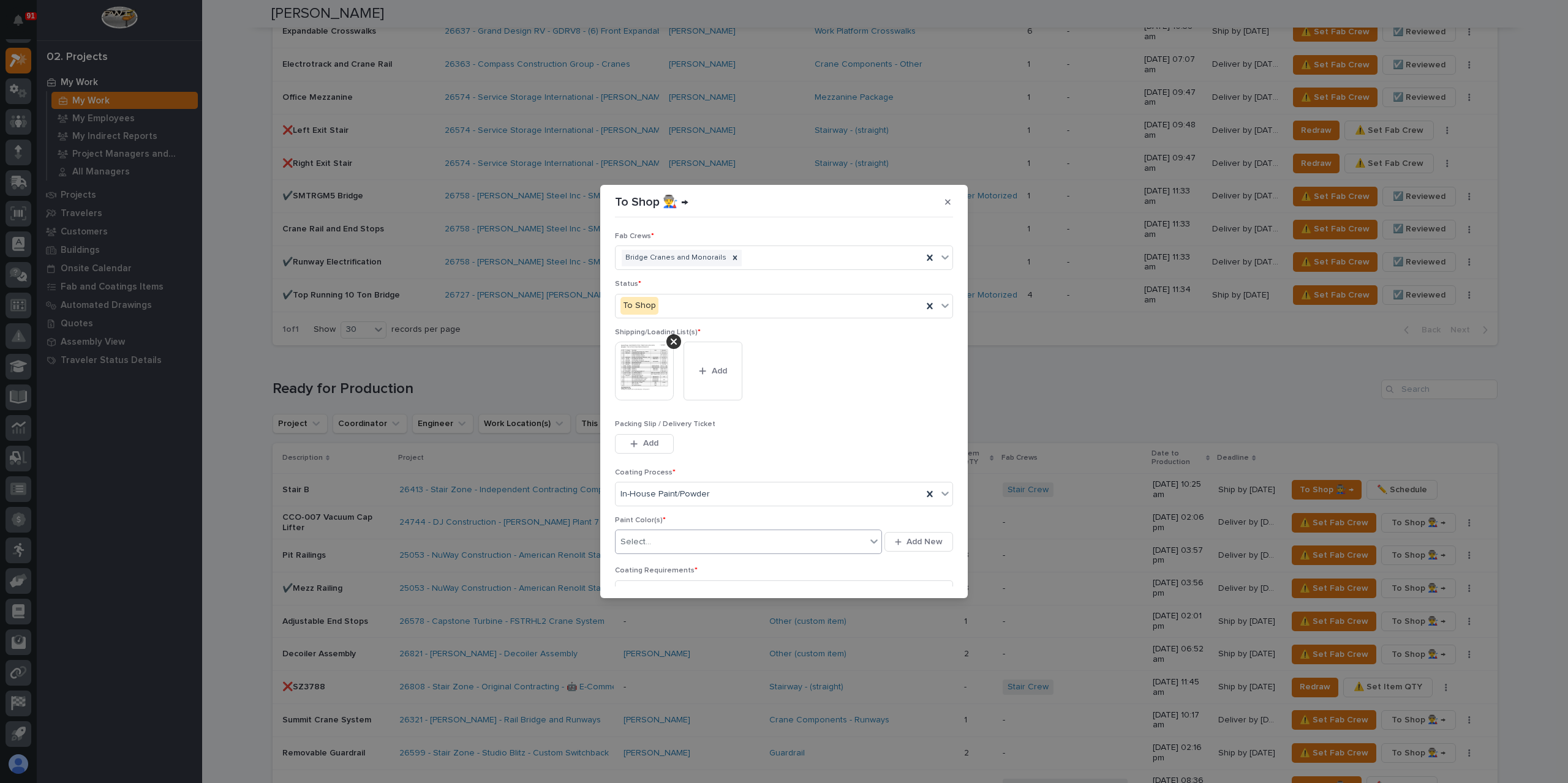
click at [649, 542] on div "Select..." at bounding box center [635, 542] width 30 height 13
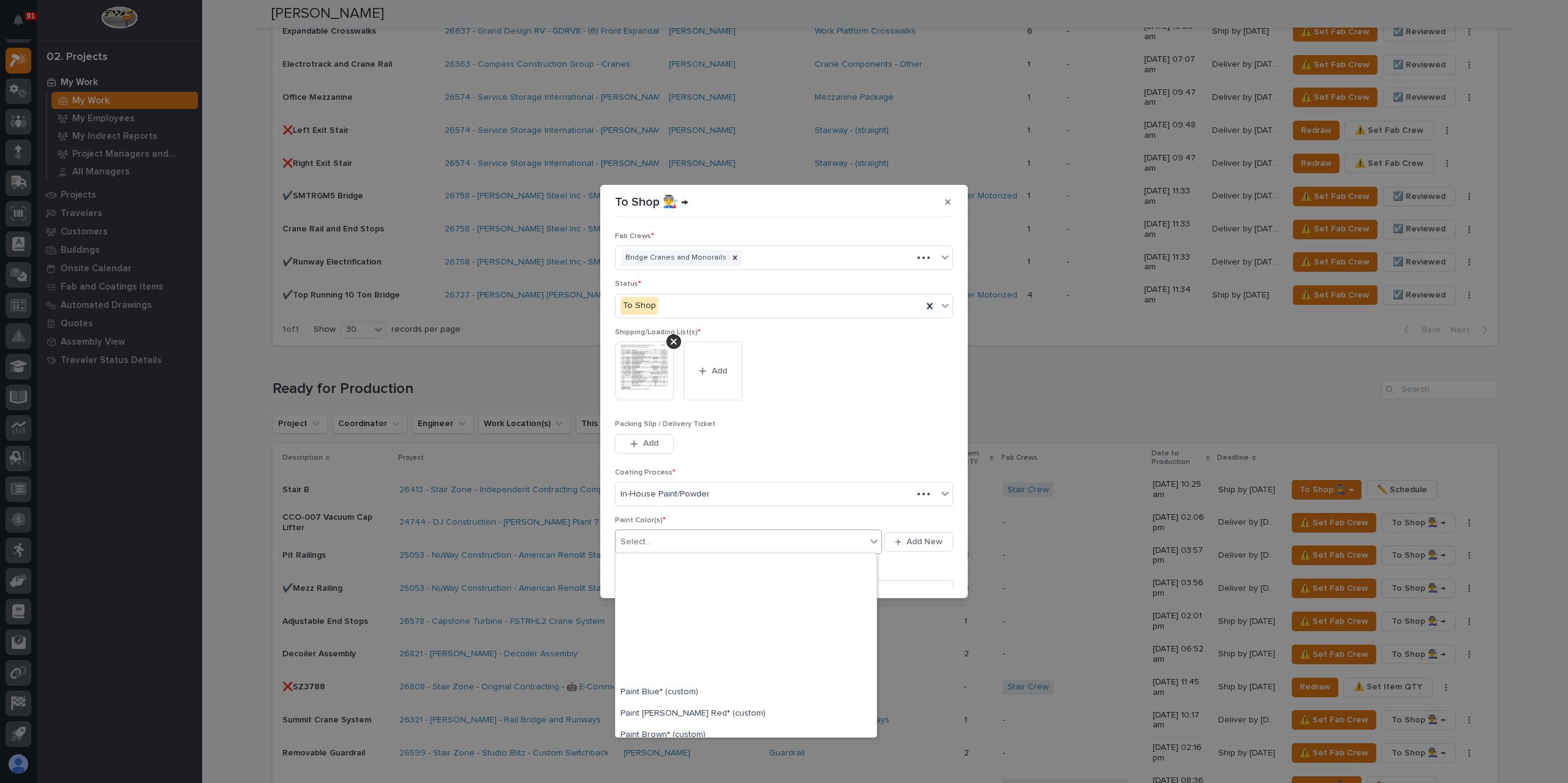
scroll to position [184, 0]
click at [649, 616] on div "Paint Gray" at bounding box center [746, 616] width 261 height 22
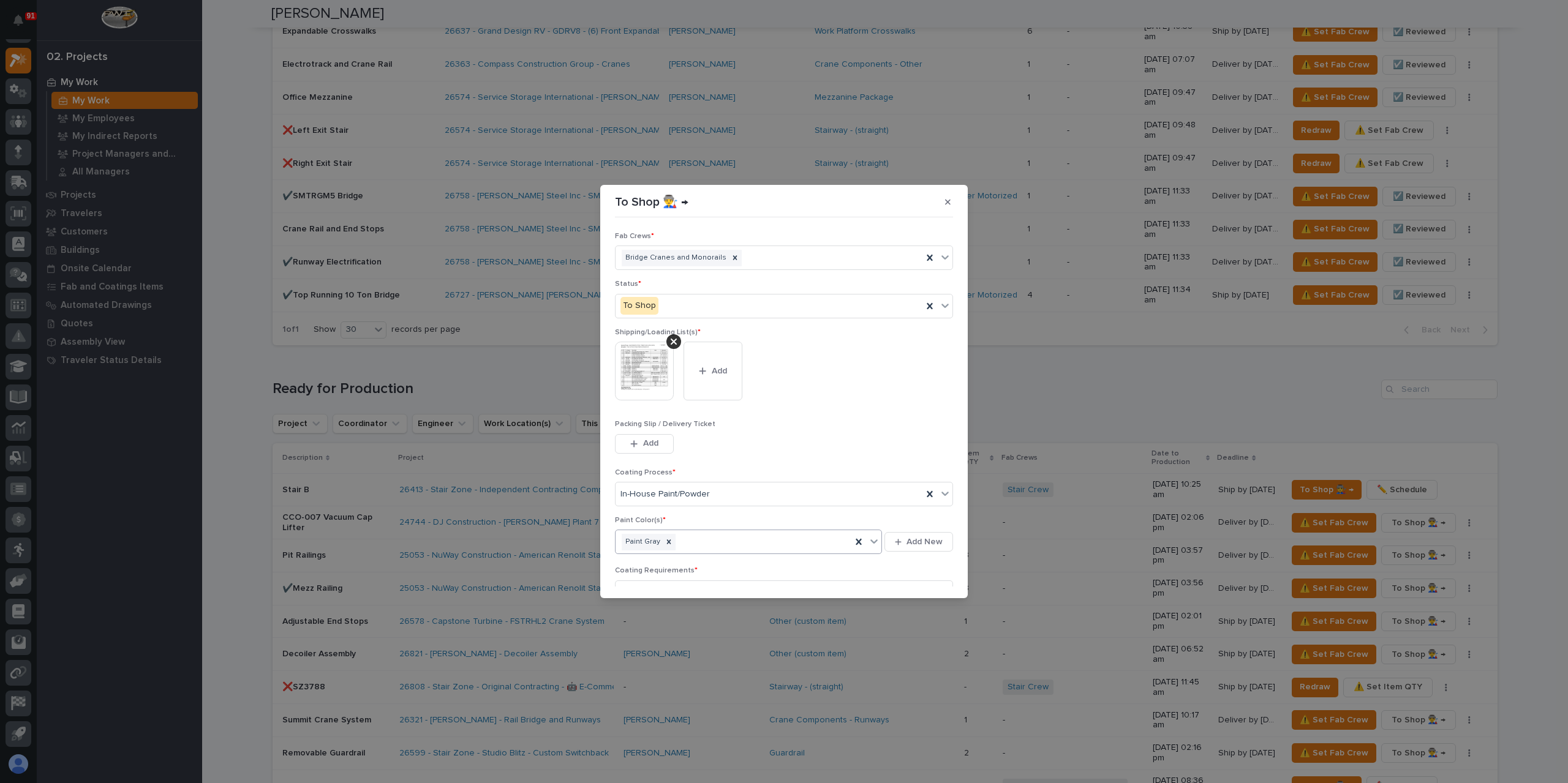
click at [698, 537] on div "Paint Gray" at bounding box center [734, 543] width 236 height 22
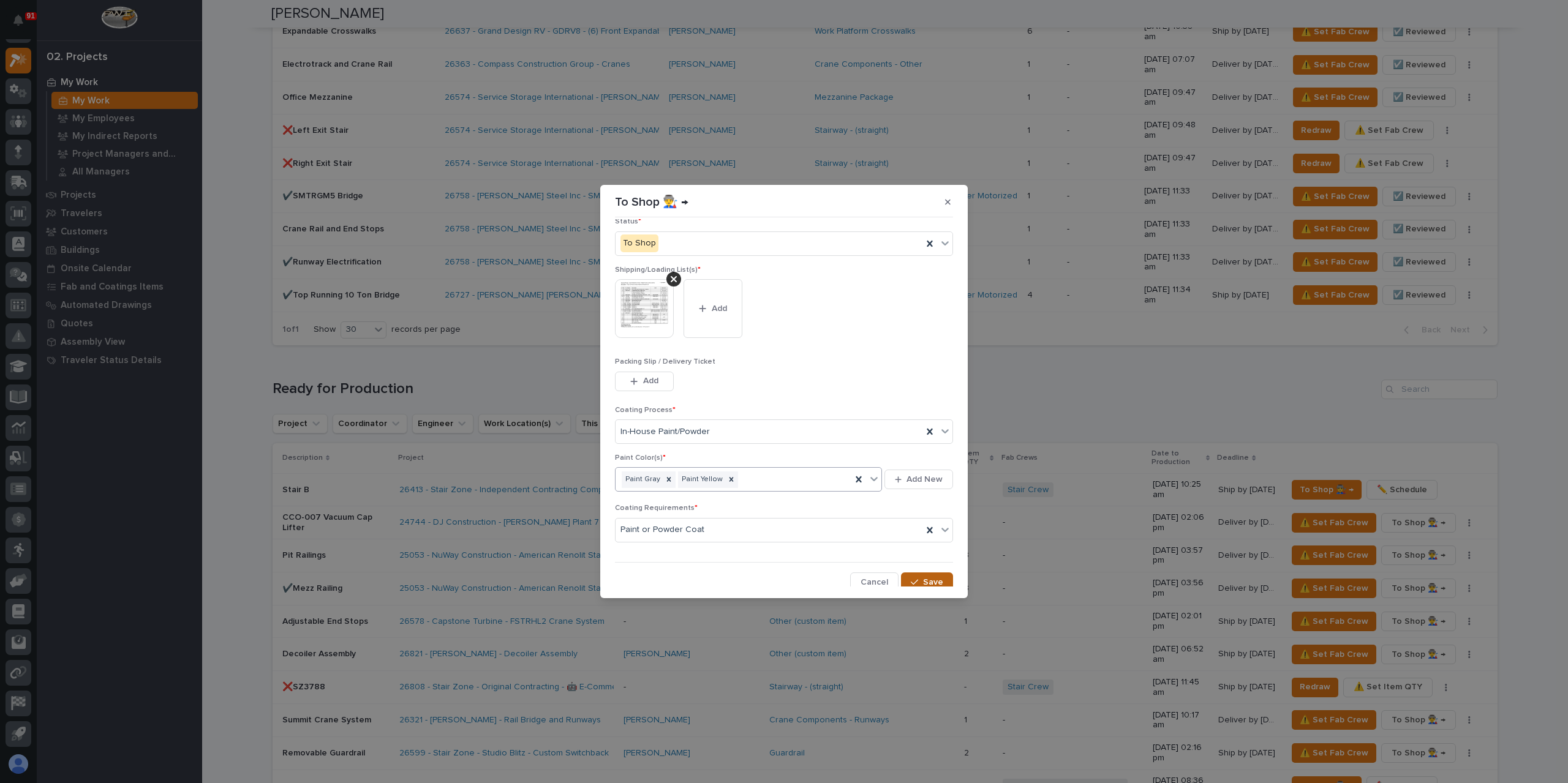
scroll to position [66, 0]
click at [911, 570] on button "Save" at bounding box center [927, 579] width 52 height 19
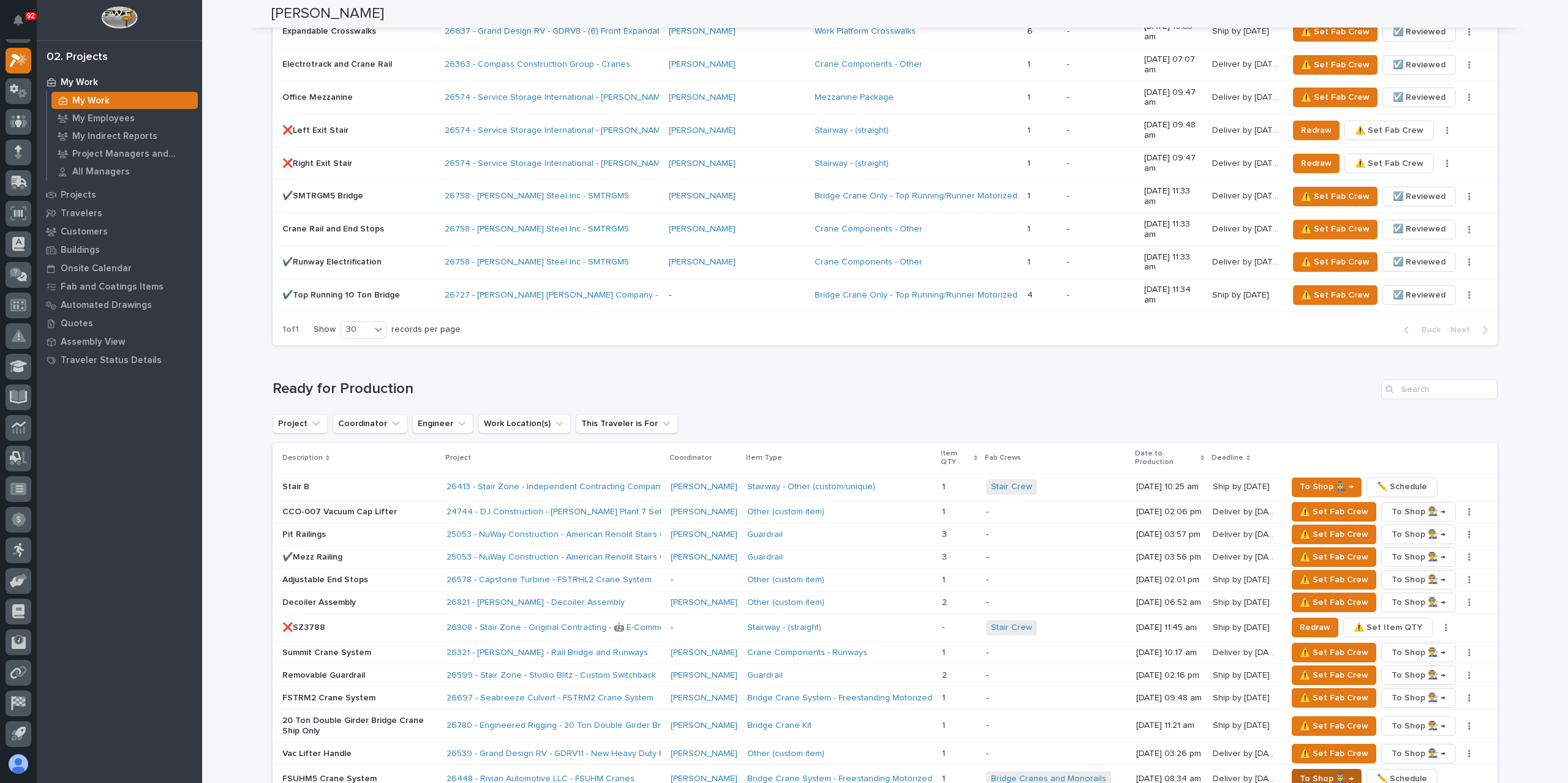
click at [1323, 771] on span "To Shop 👨‍🏭 →" at bounding box center [1327, 778] width 54 height 15
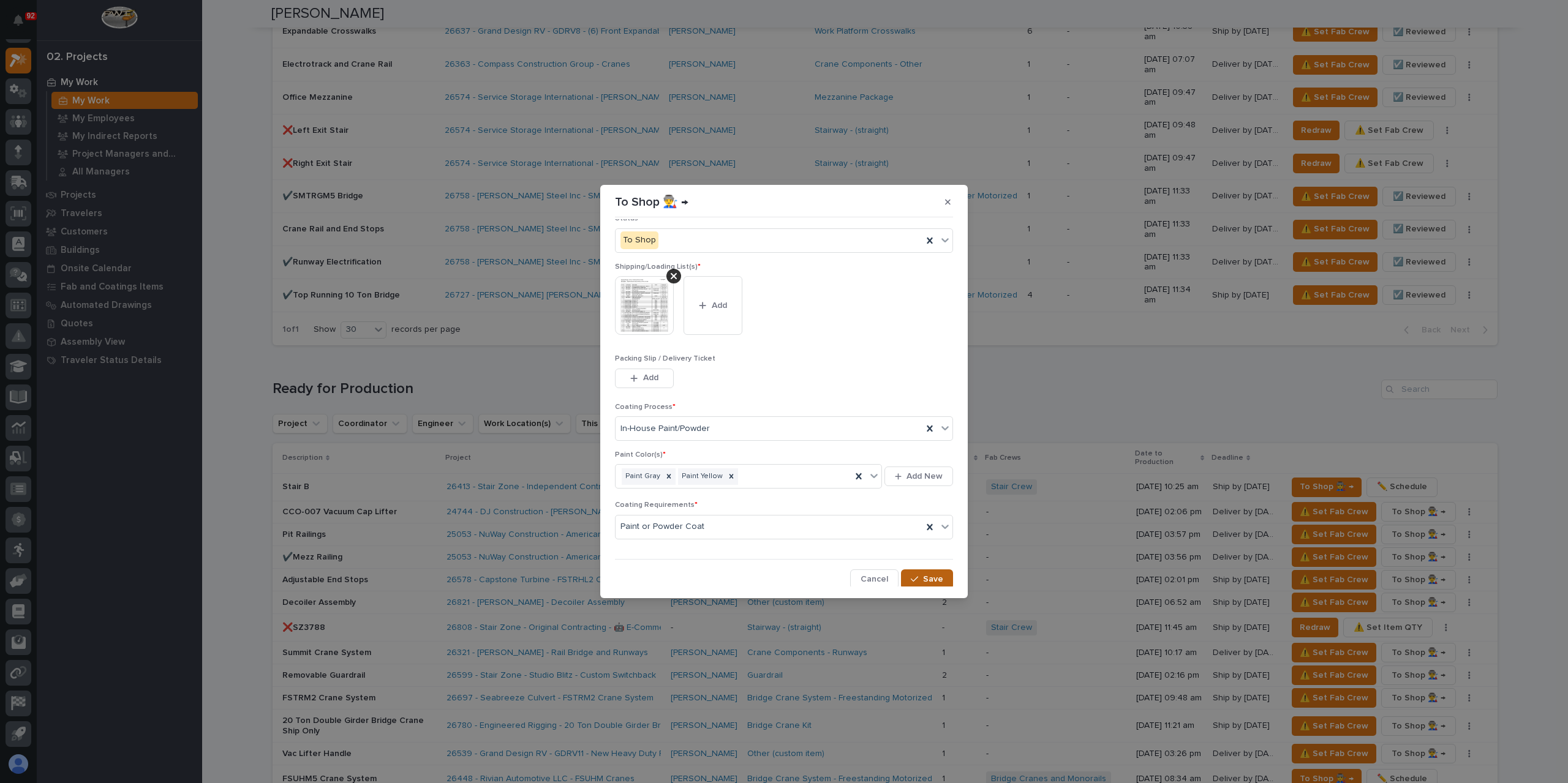
click at [941, 573] on button "Save" at bounding box center [927, 579] width 52 height 19
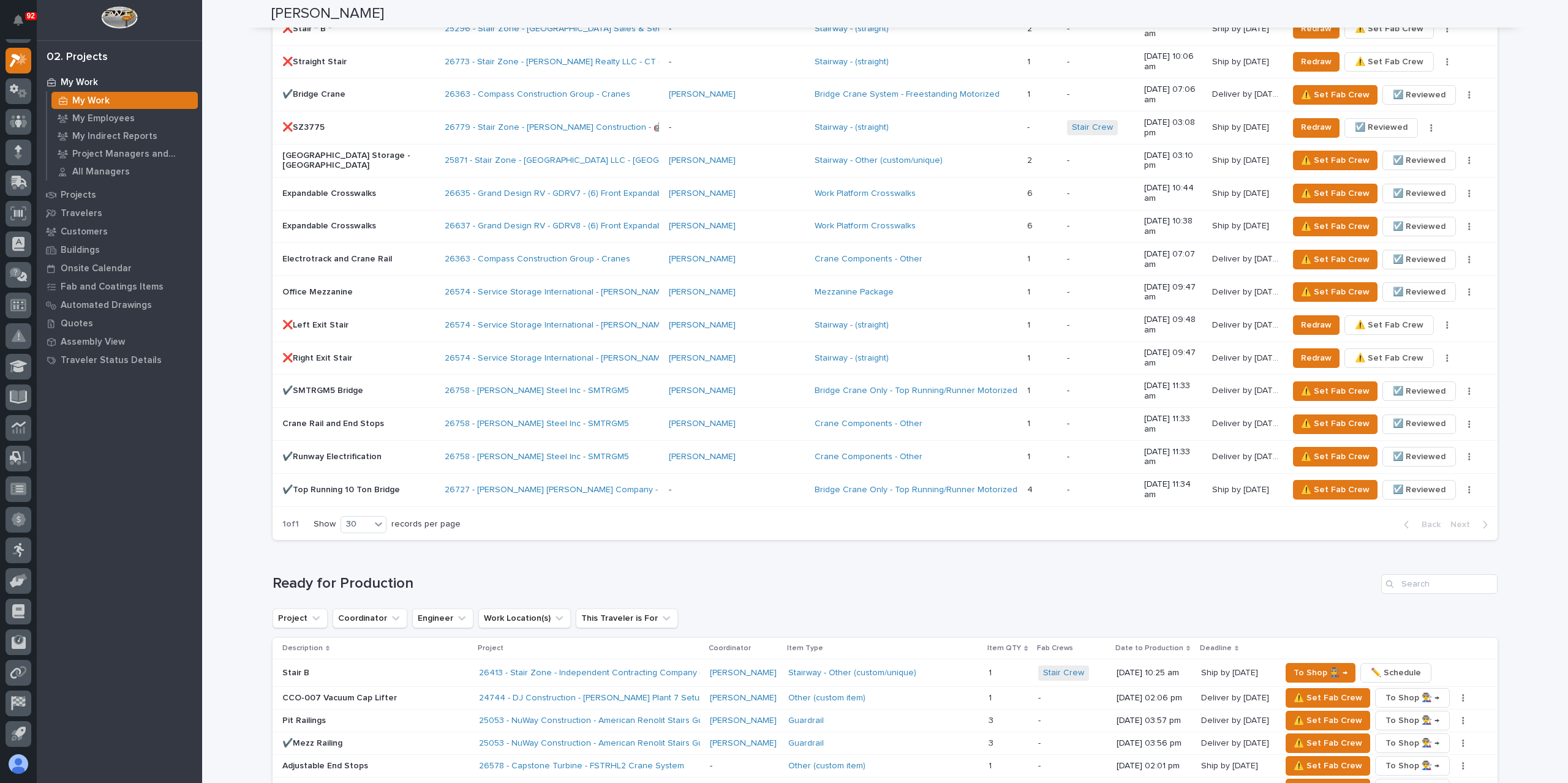
scroll to position [1286, 0]
